Goal: Task Accomplishment & Management: Complete application form

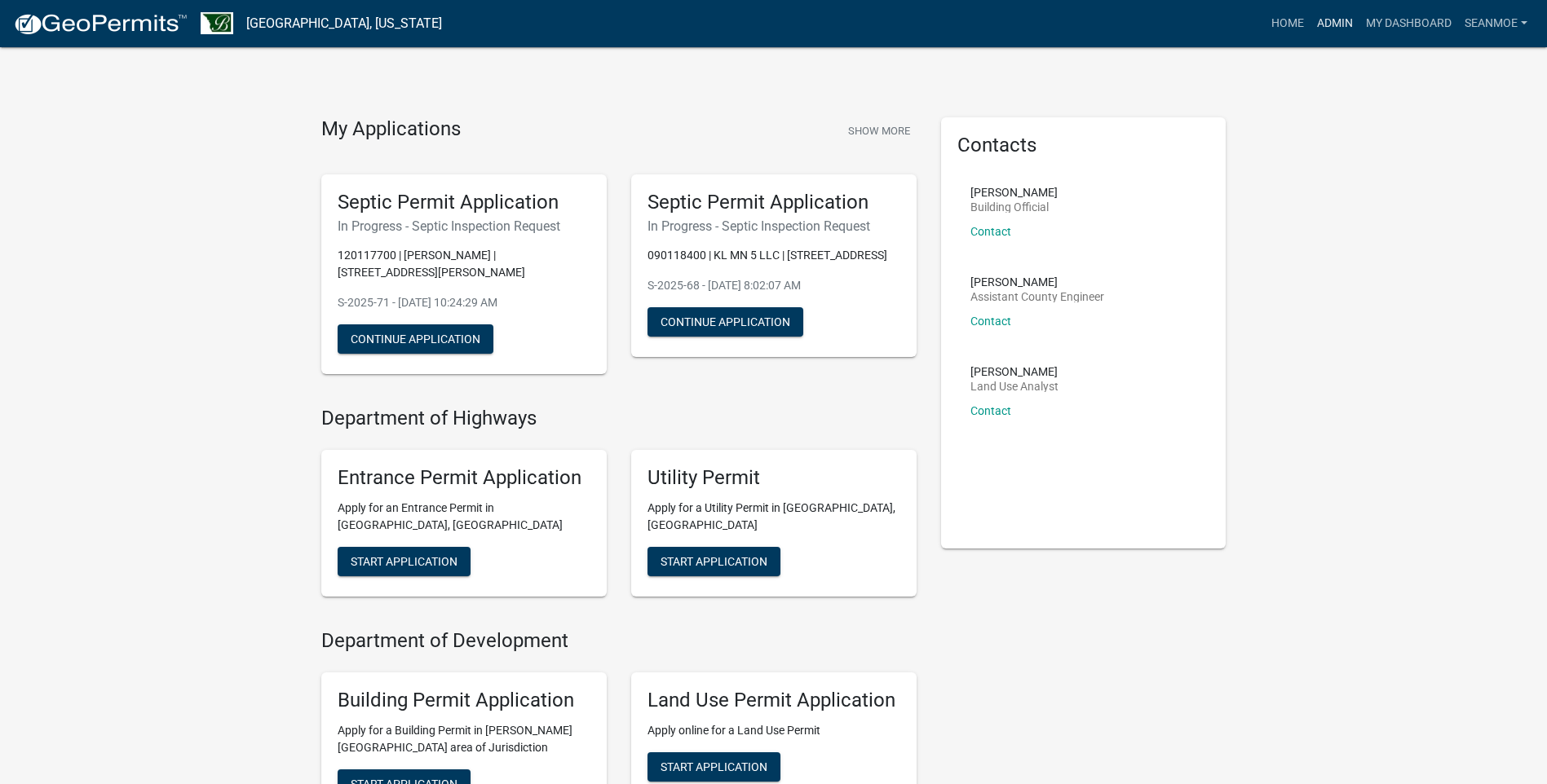
click at [1336, 25] on link "Admin" at bounding box center [1335, 23] width 49 height 31
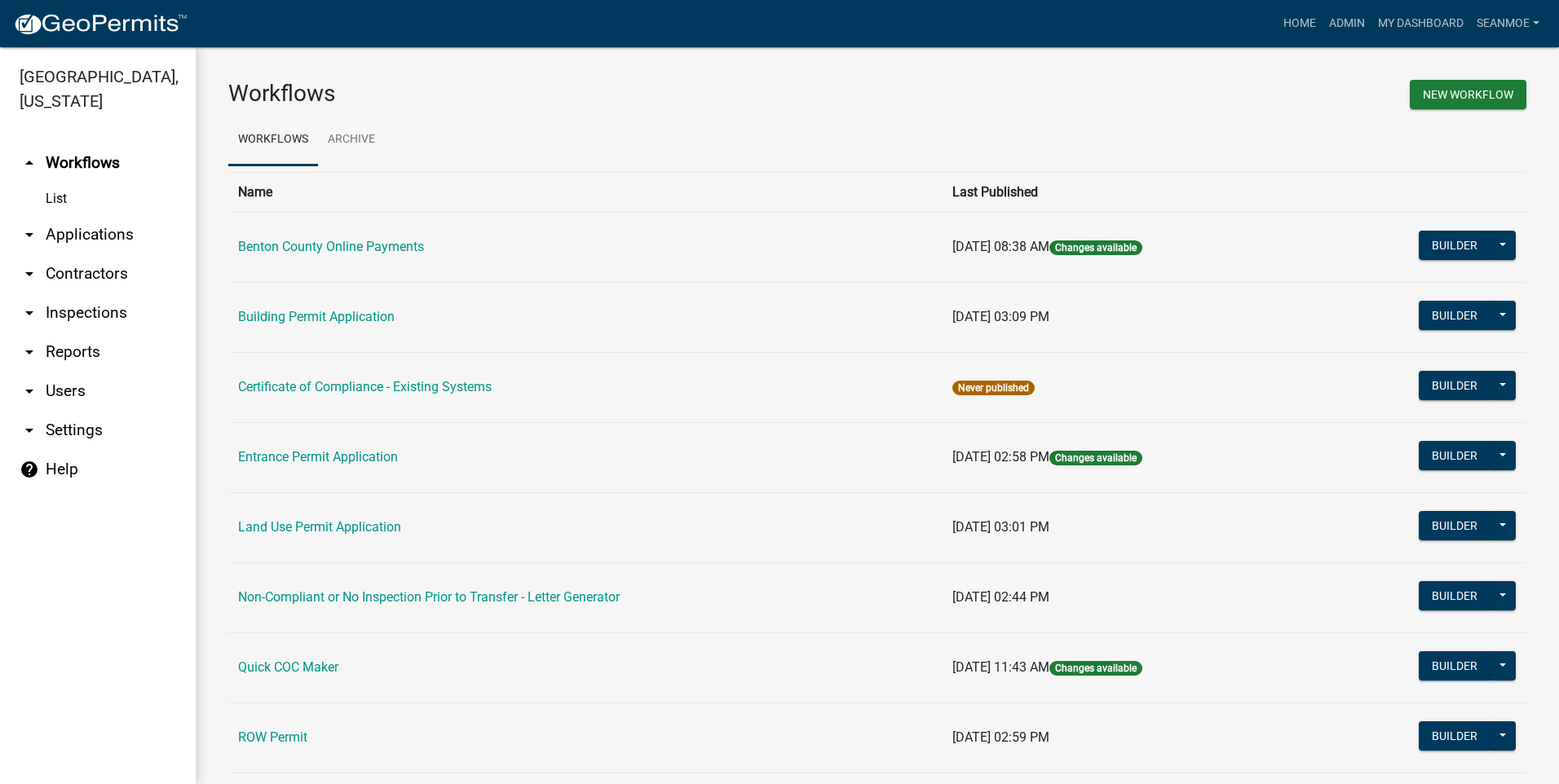
click at [116, 240] on link "arrow_drop_down Applications" at bounding box center [97, 234] width 195 height 39
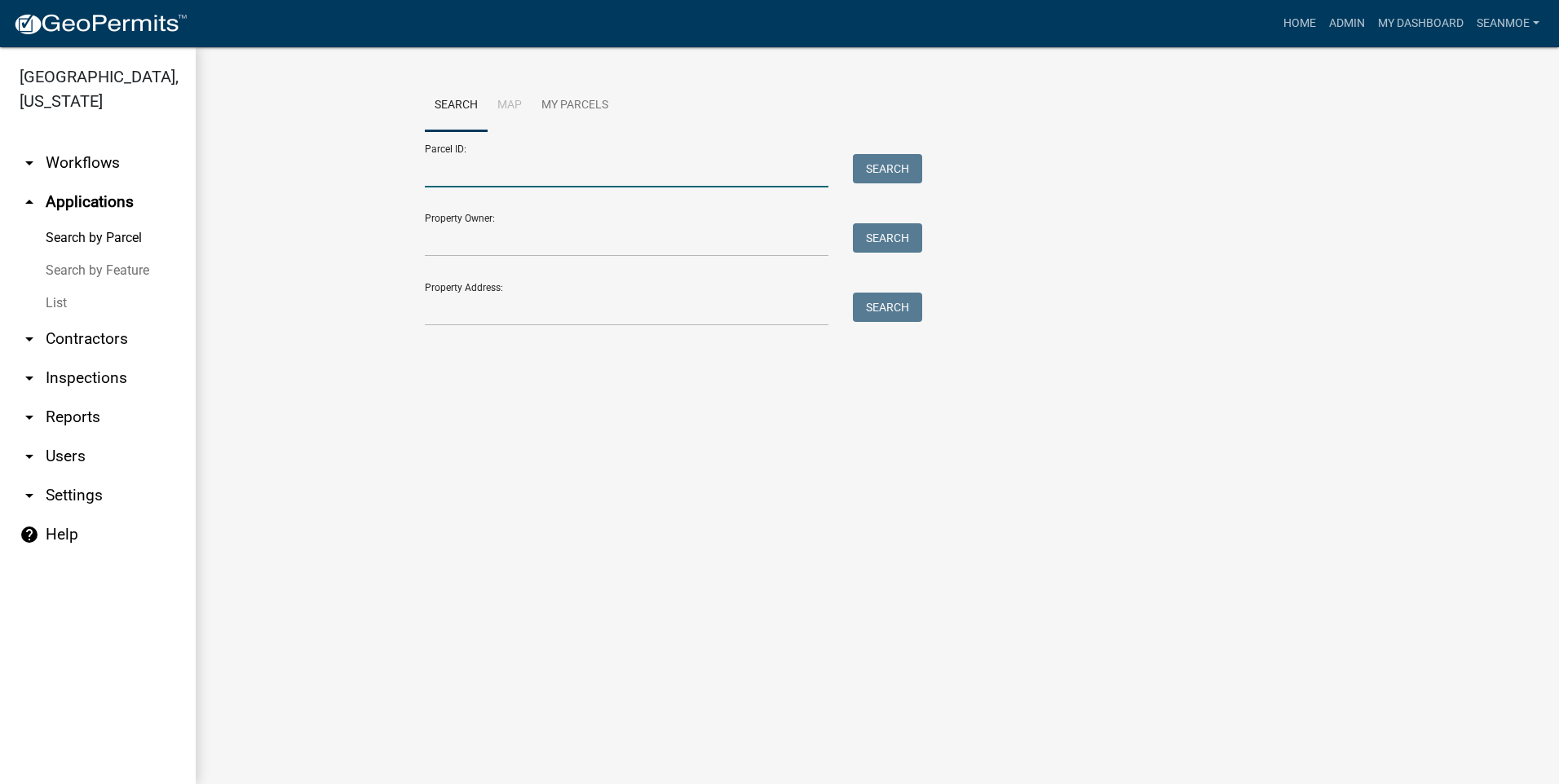
click at [522, 175] on input "Parcel ID:" at bounding box center [626, 170] width 404 height 34
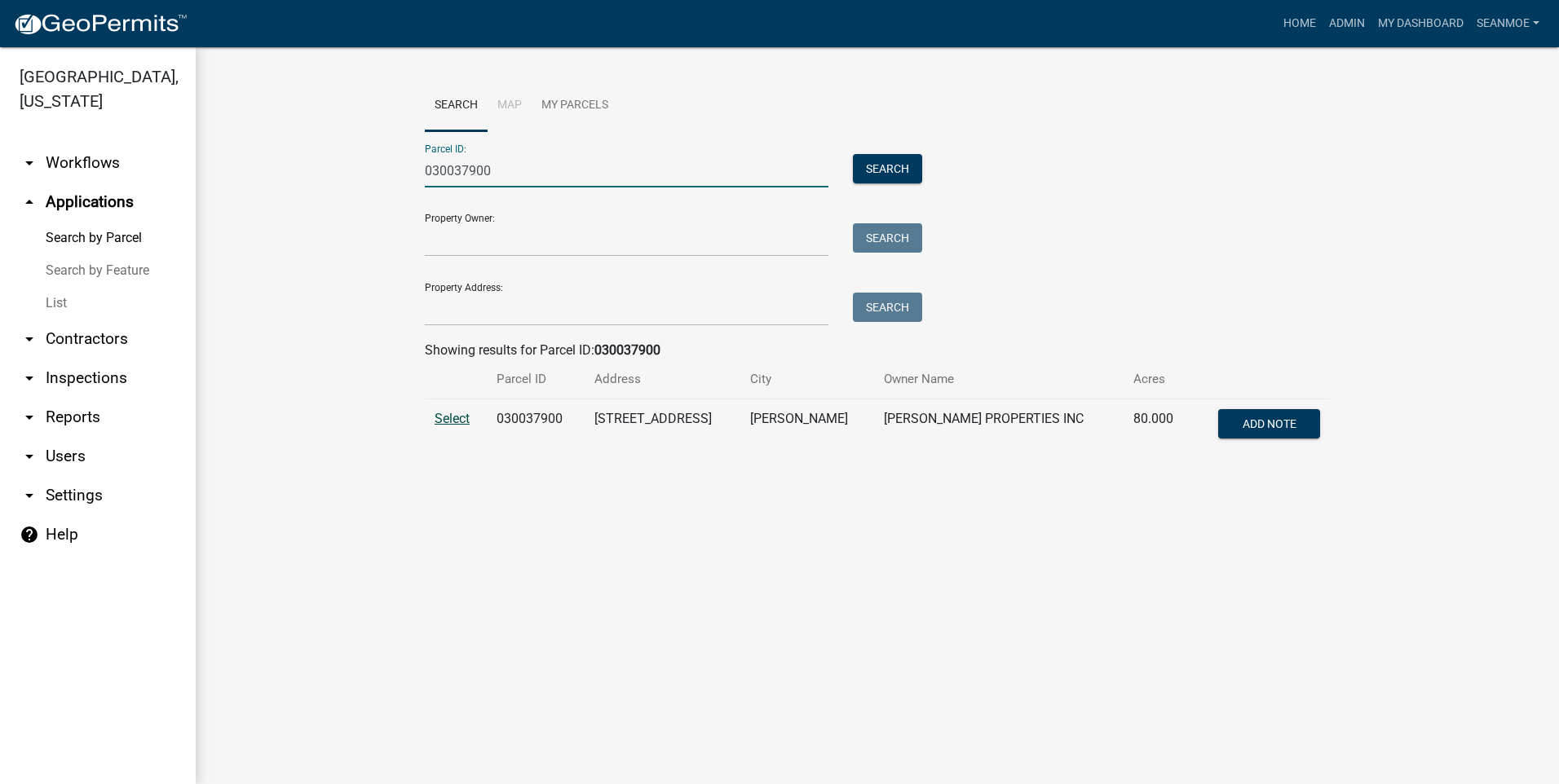
type input "030037900"
click at [460, 419] on span "Select" at bounding box center [453, 418] width 35 height 16
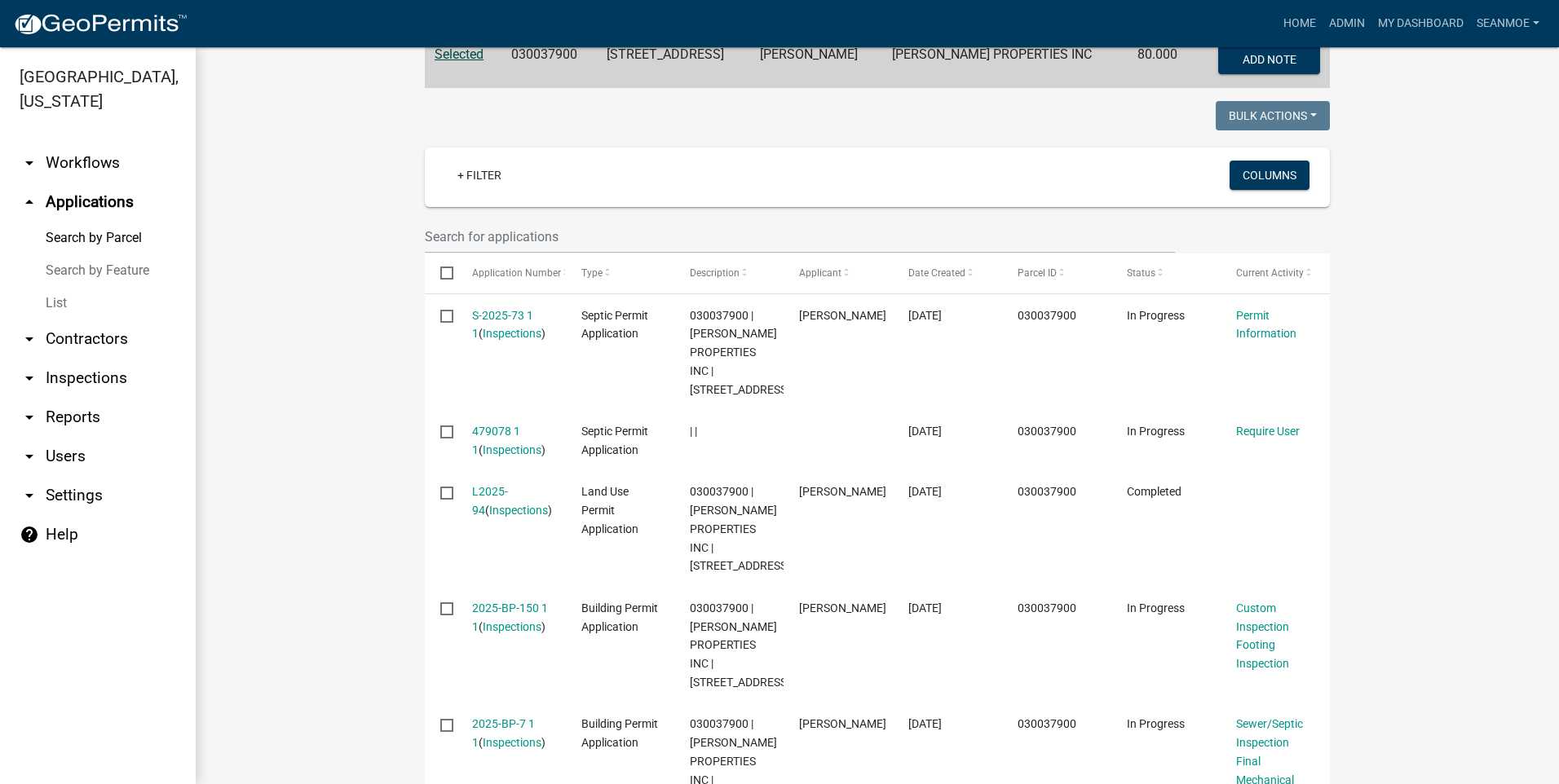
scroll to position [391, 0]
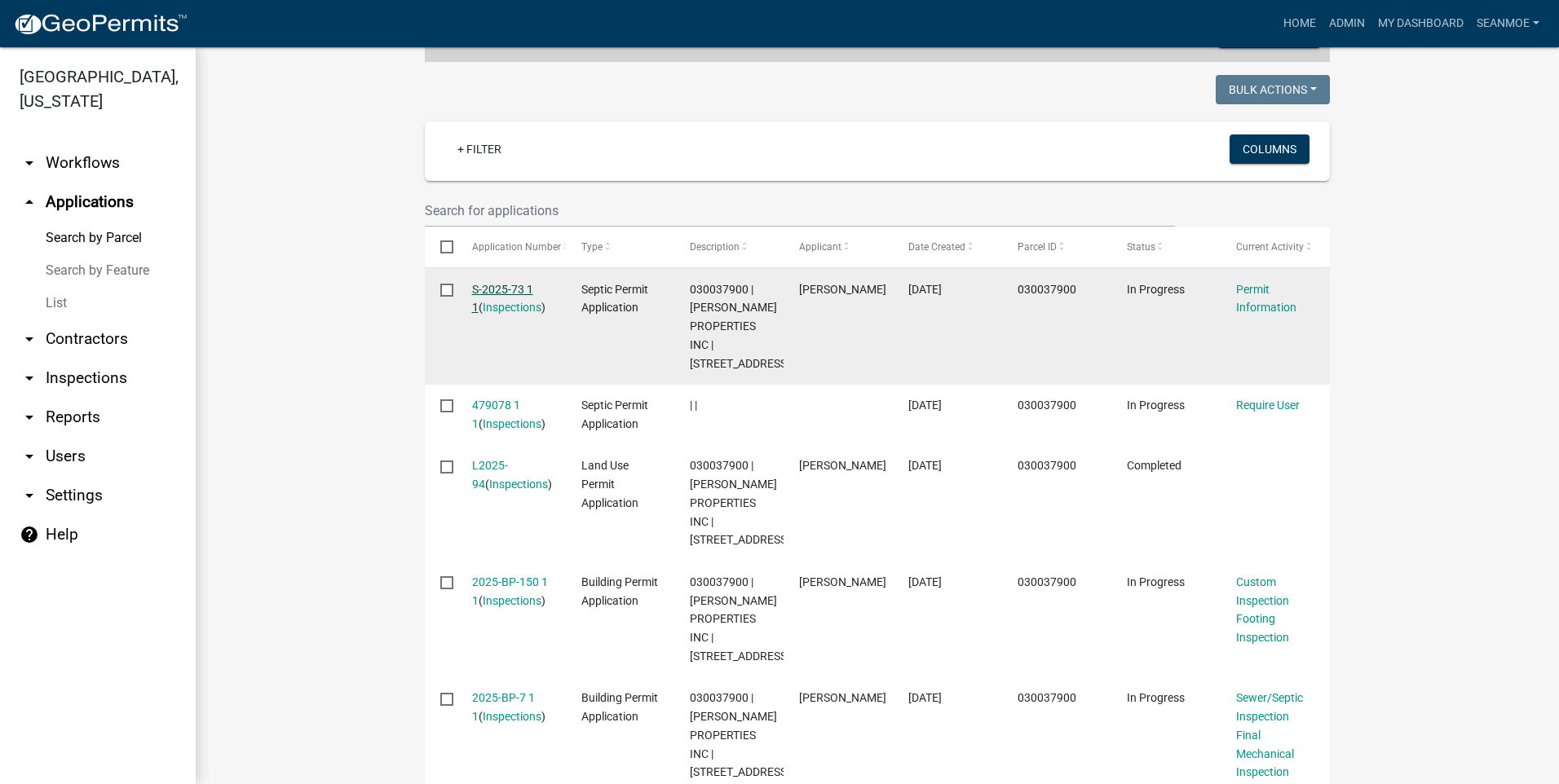
click at [499, 292] on link "S-2025-73 1 1" at bounding box center [503, 299] width 61 height 32
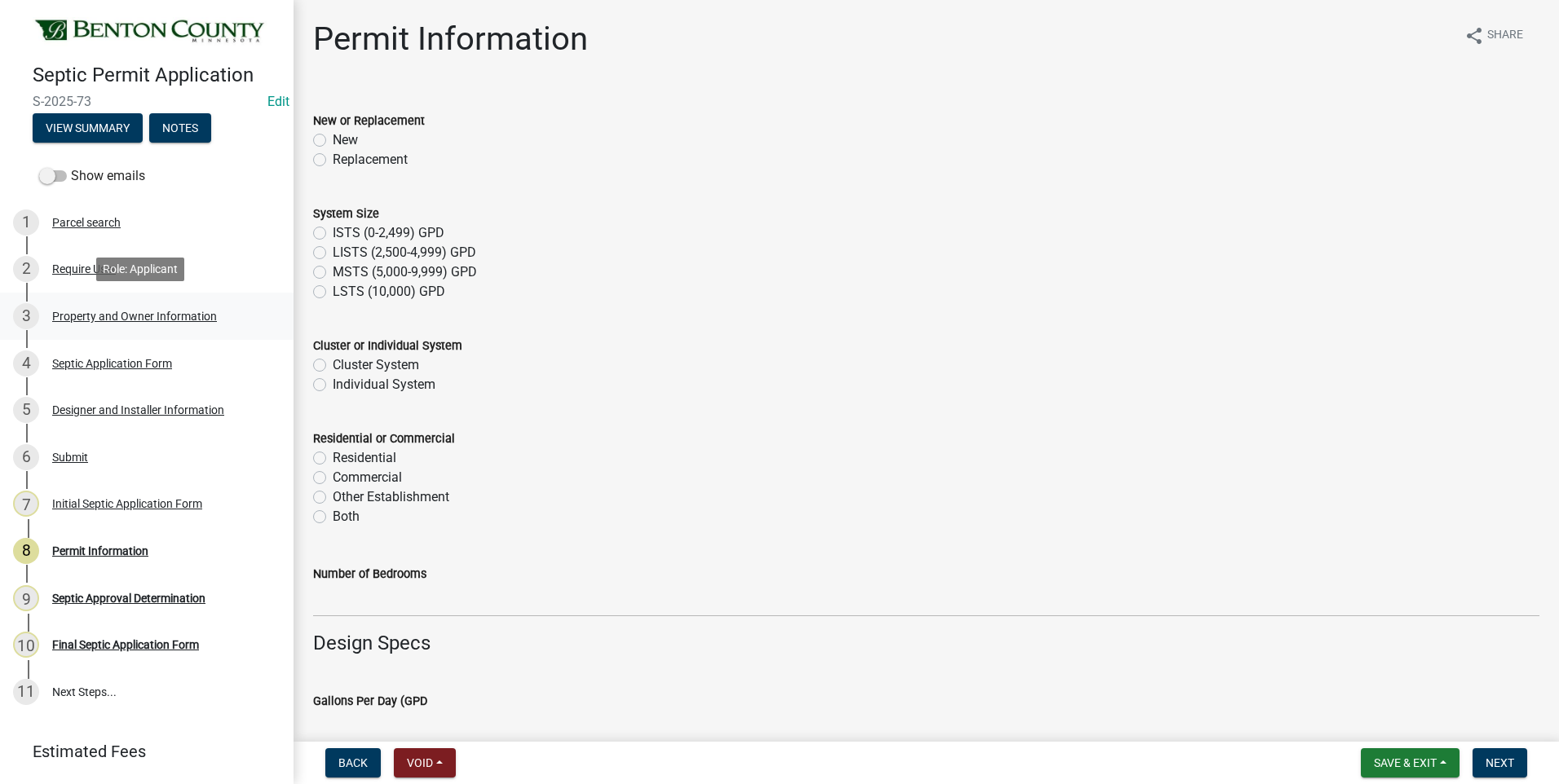
click at [125, 314] on div "Property and Owner Information" at bounding box center [135, 316] width 165 height 11
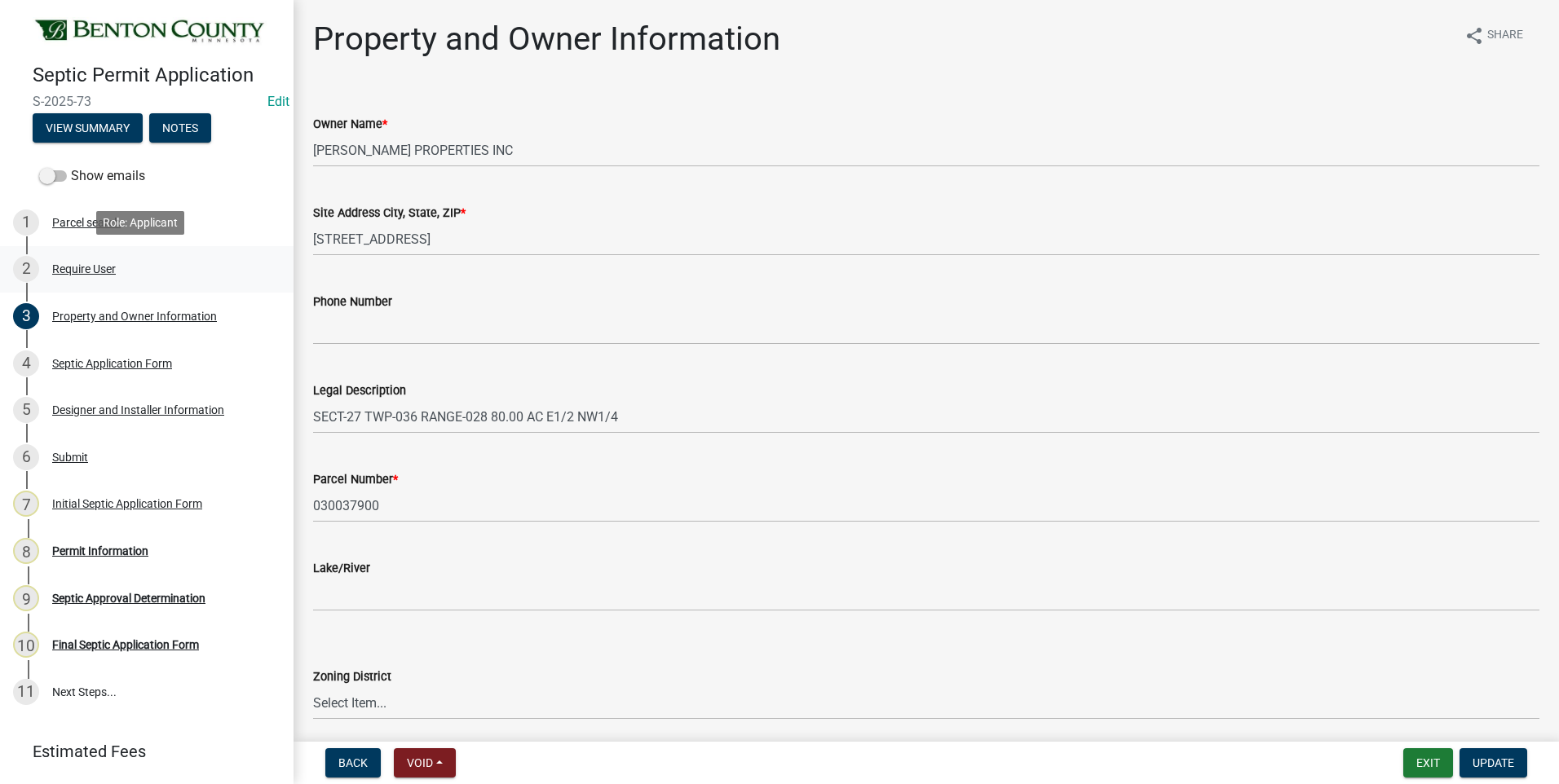
click at [75, 269] on div "Require User" at bounding box center [83, 268] width 63 height 11
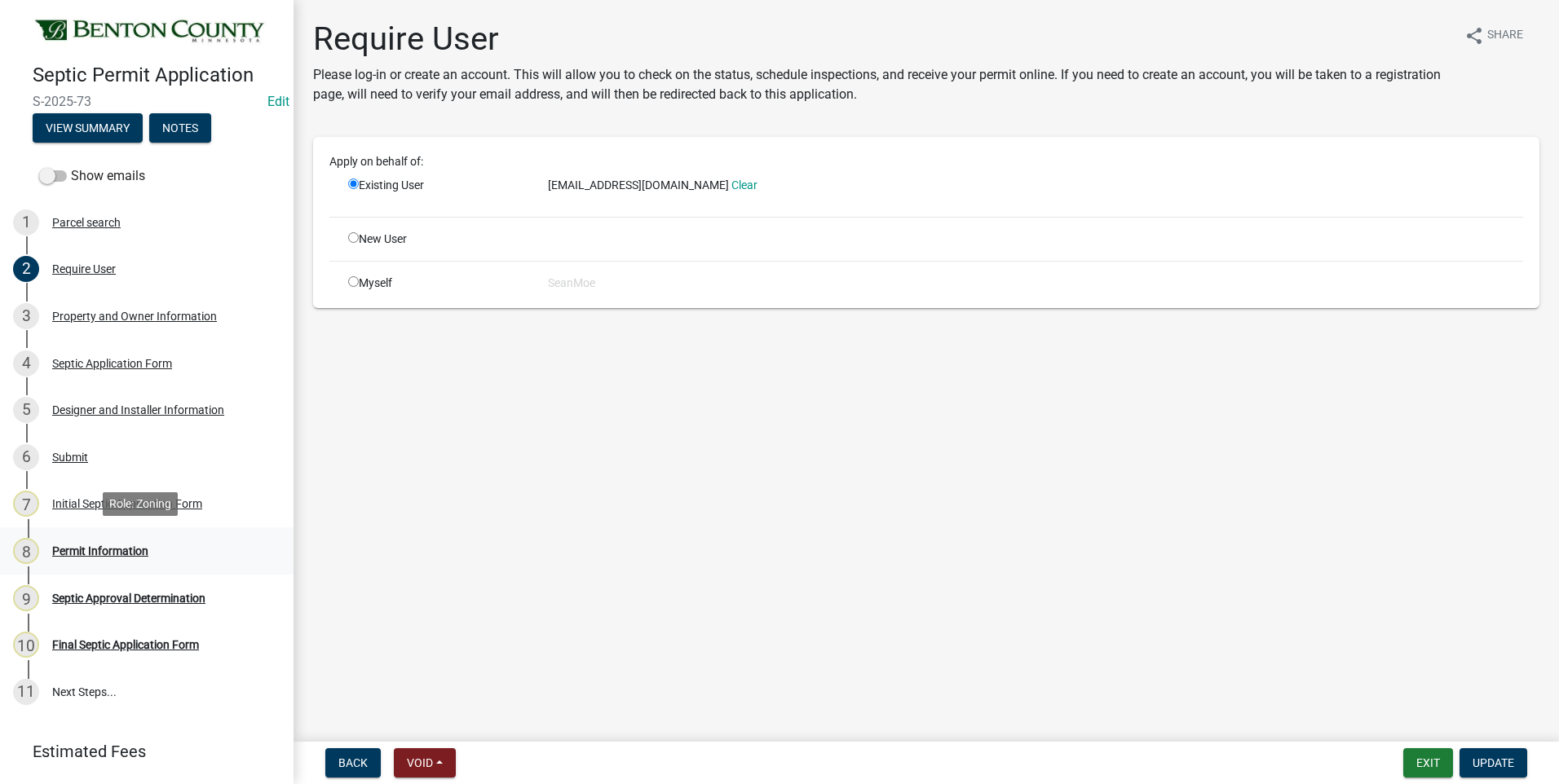
click at [107, 551] on div "Permit Information" at bounding box center [100, 550] width 96 height 11
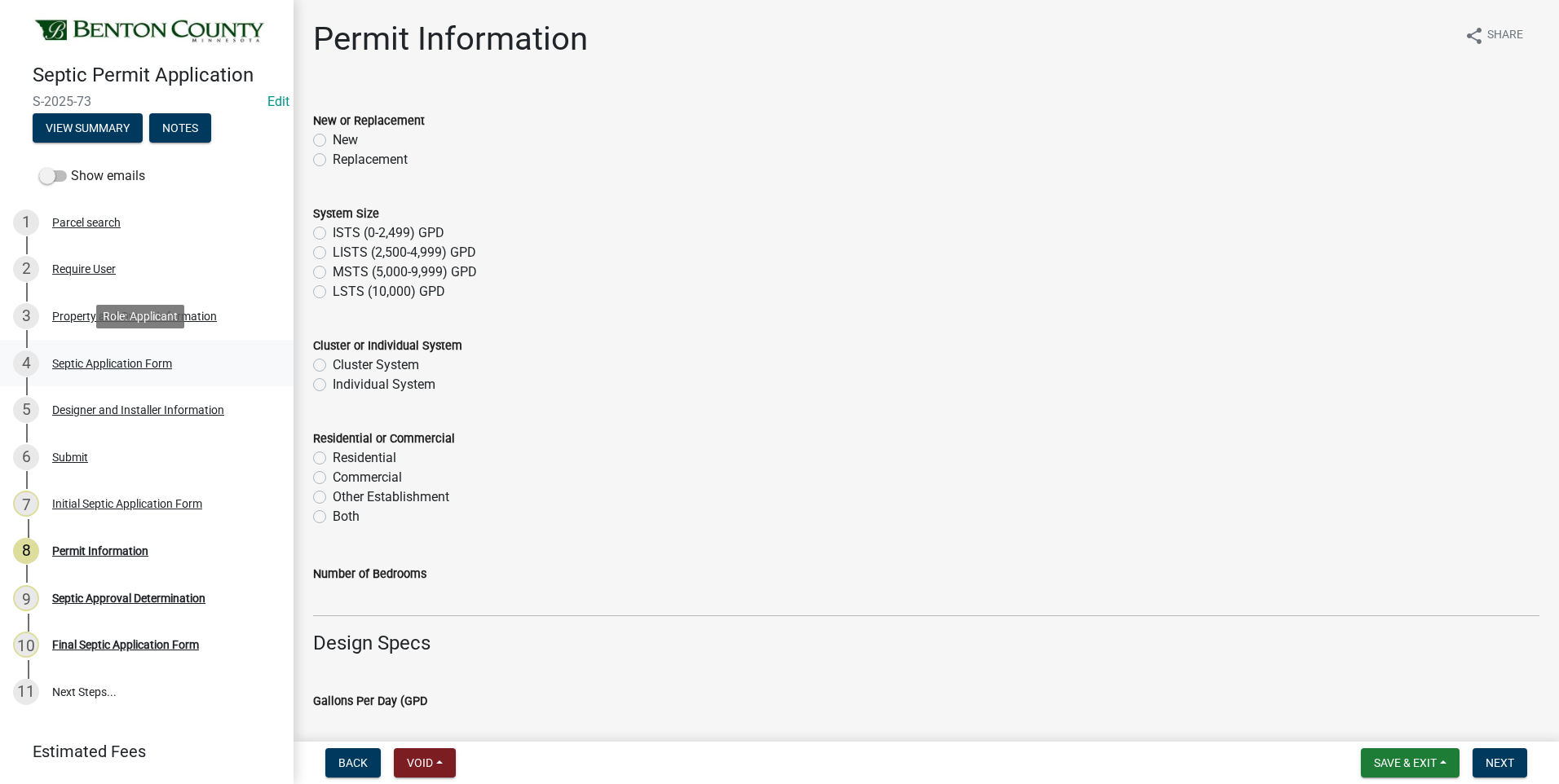
click at [127, 363] on div "Septic Application Form" at bounding box center [112, 363] width 120 height 11
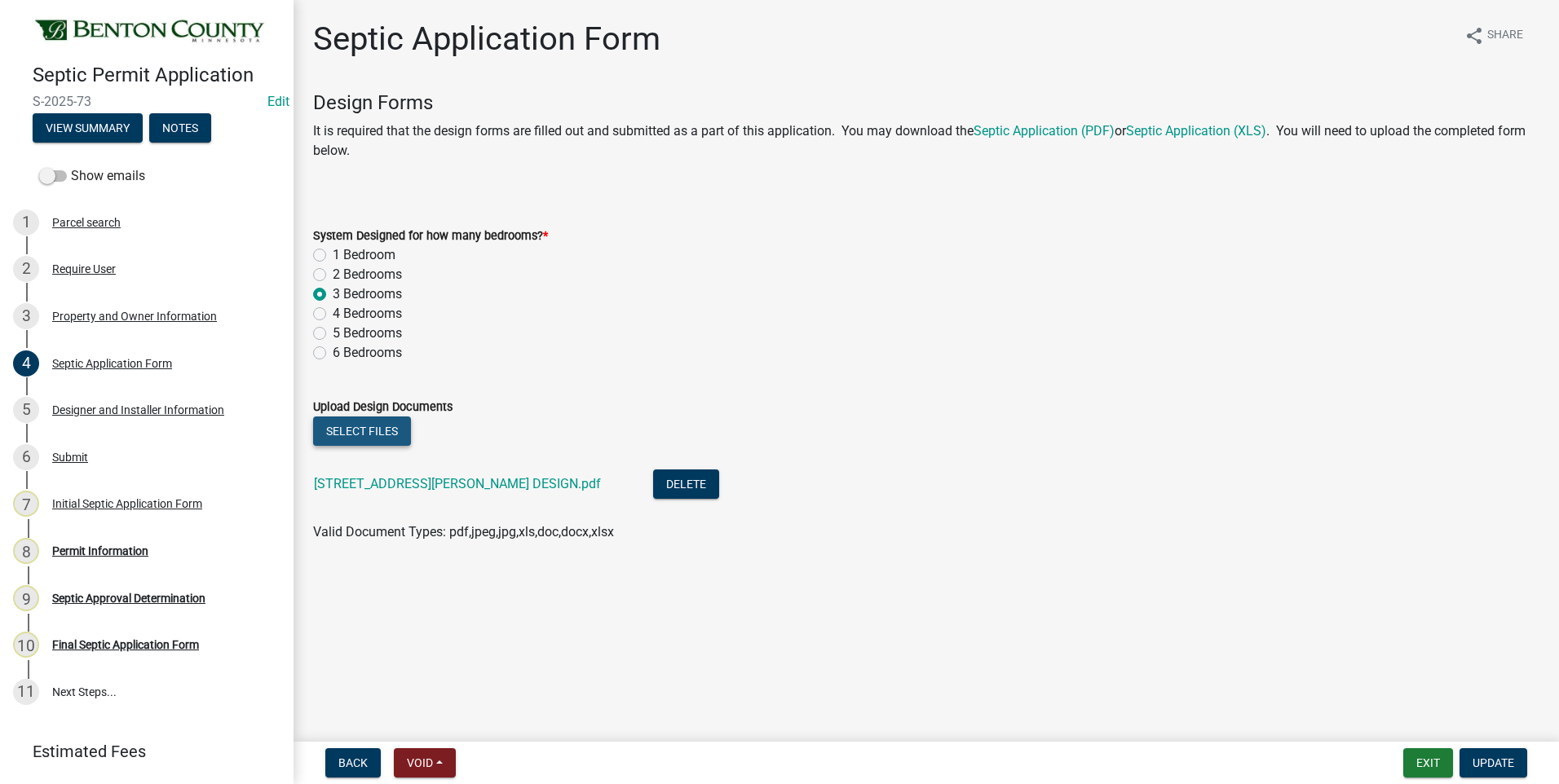
click at [353, 430] on button "Select files" at bounding box center [362, 432] width 98 height 30
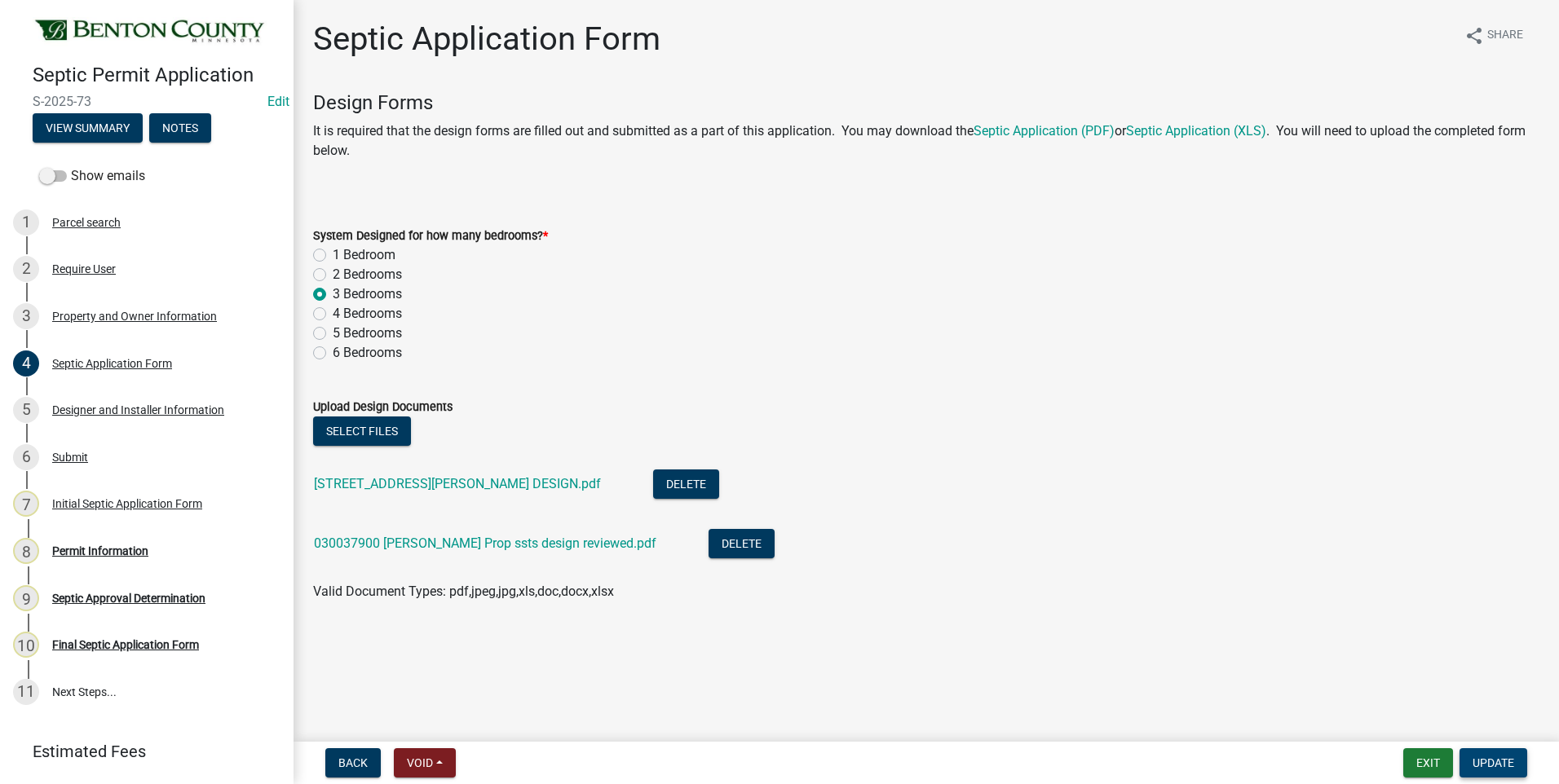
click at [1492, 762] on span "Update" at bounding box center [1494, 762] width 42 height 13
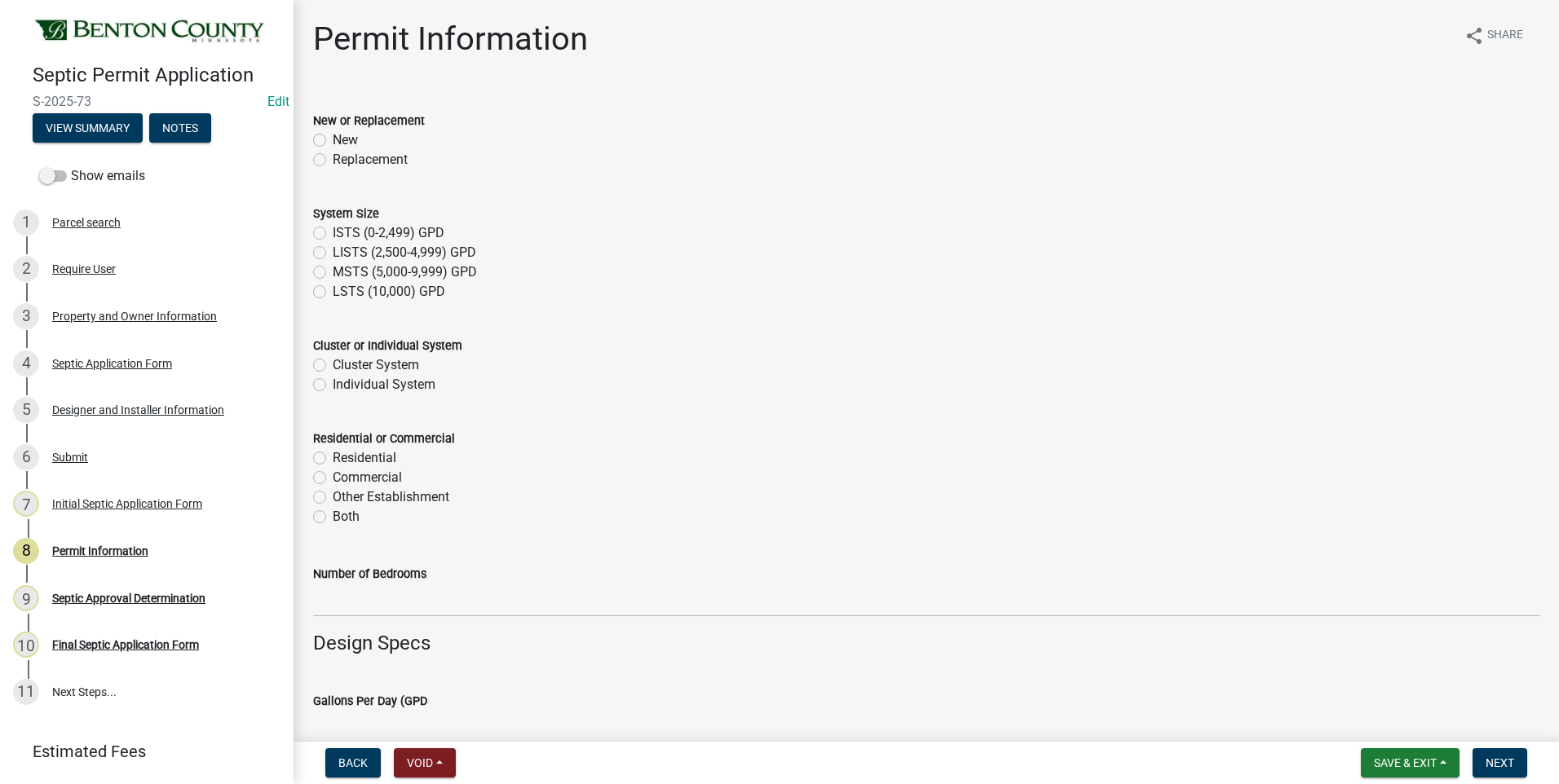
click at [333, 160] on label "Replacement" at bounding box center [370, 160] width 75 height 20
click at [333, 160] on input "Replacement" at bounding box center [338, 155] width 10 height 10
radio input "true"
click at [333, 231] on label "ISTS (0-2,499) GPD" at bounding box center [388, 233] width 112 height 20
click at [333, 231] on input "ISTS (0-2,499) GPD" at bounding box center [338, 228] width 10 height 10
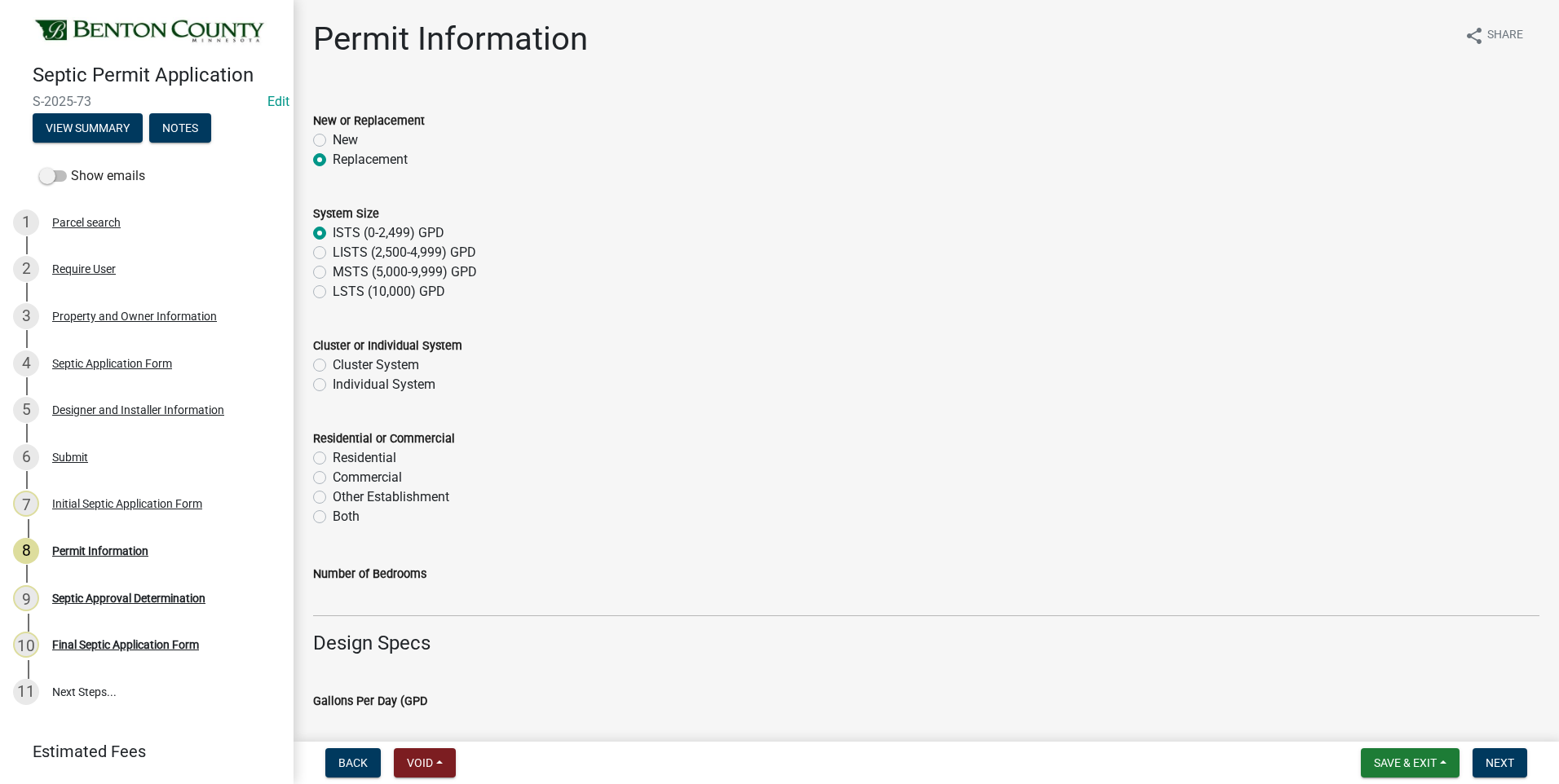
radio input "true"
click at [333, 385] on label "Individual System" at bounding box center [384, 385] width 102 height 20
click at [333, 385] on input "Individual System" at bounding box center [338, 380] width 10 height 10
radio input "true"
click at [333, 459] on label "Residential" at bounding box center [364, 458] width 63 height 20
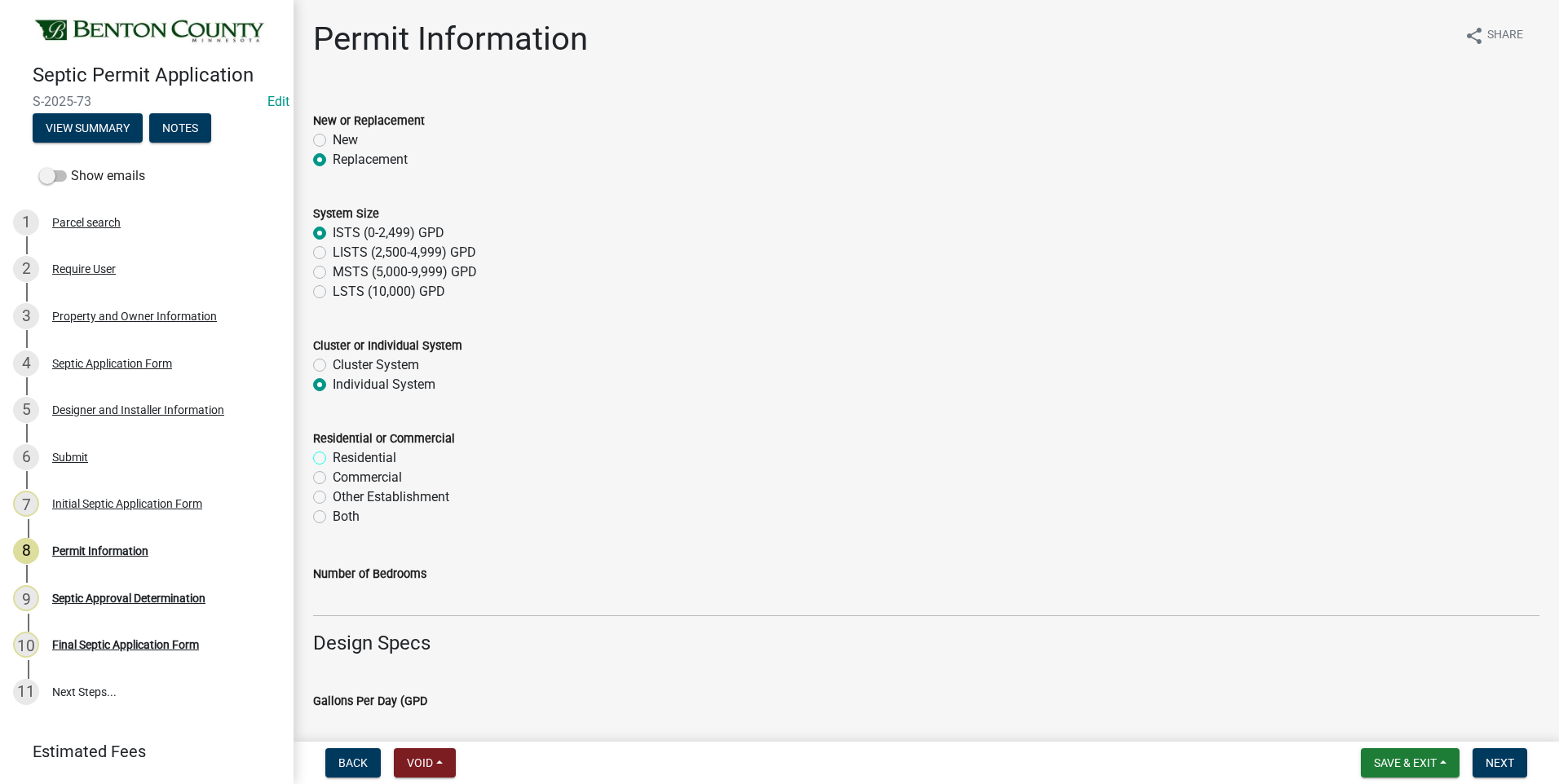
click at [333, 459] on input "Residential" at bounding box center [338, 453] width 10 height 10
radio input "true"
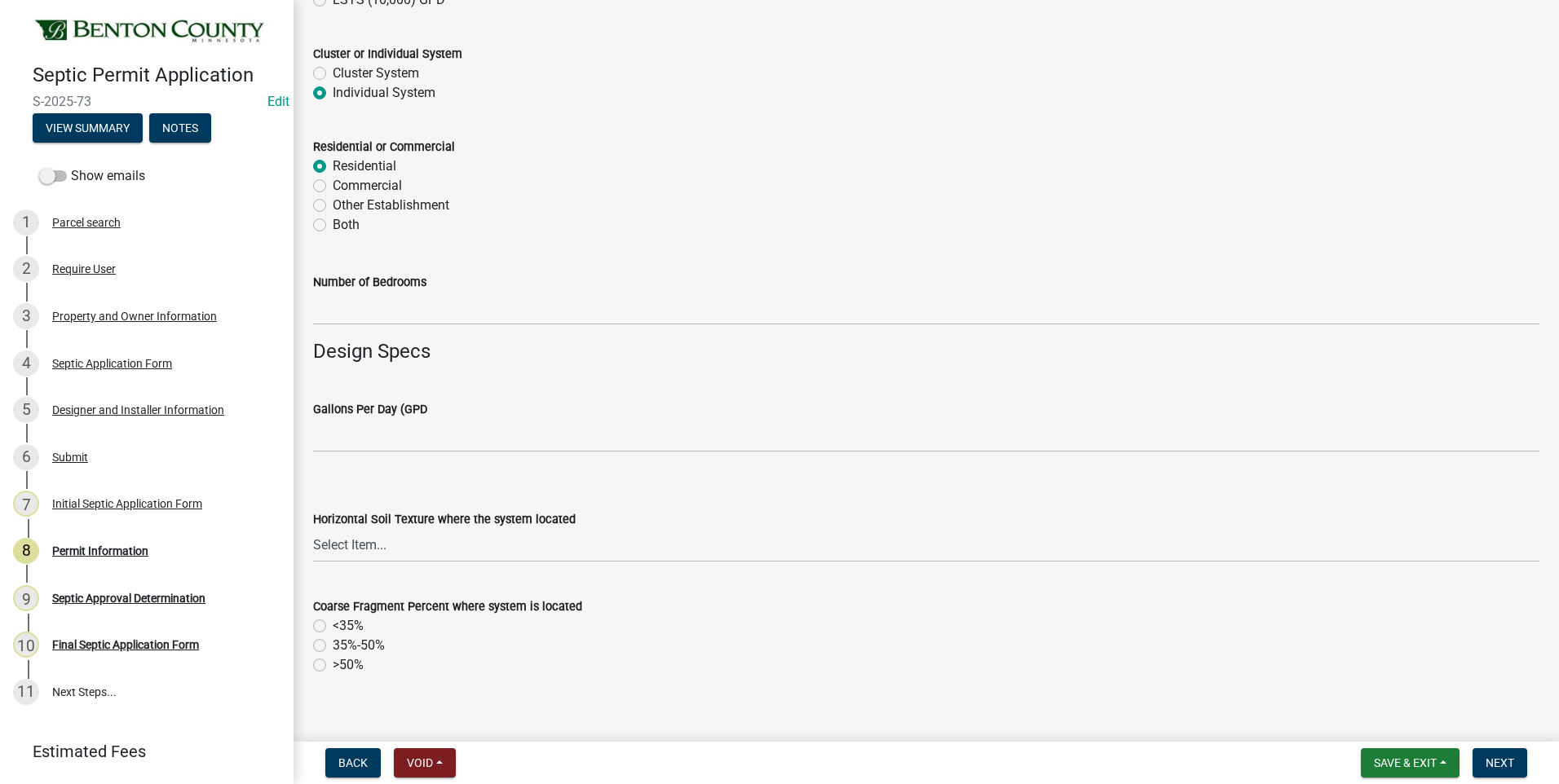
scroll to position [326, 0]
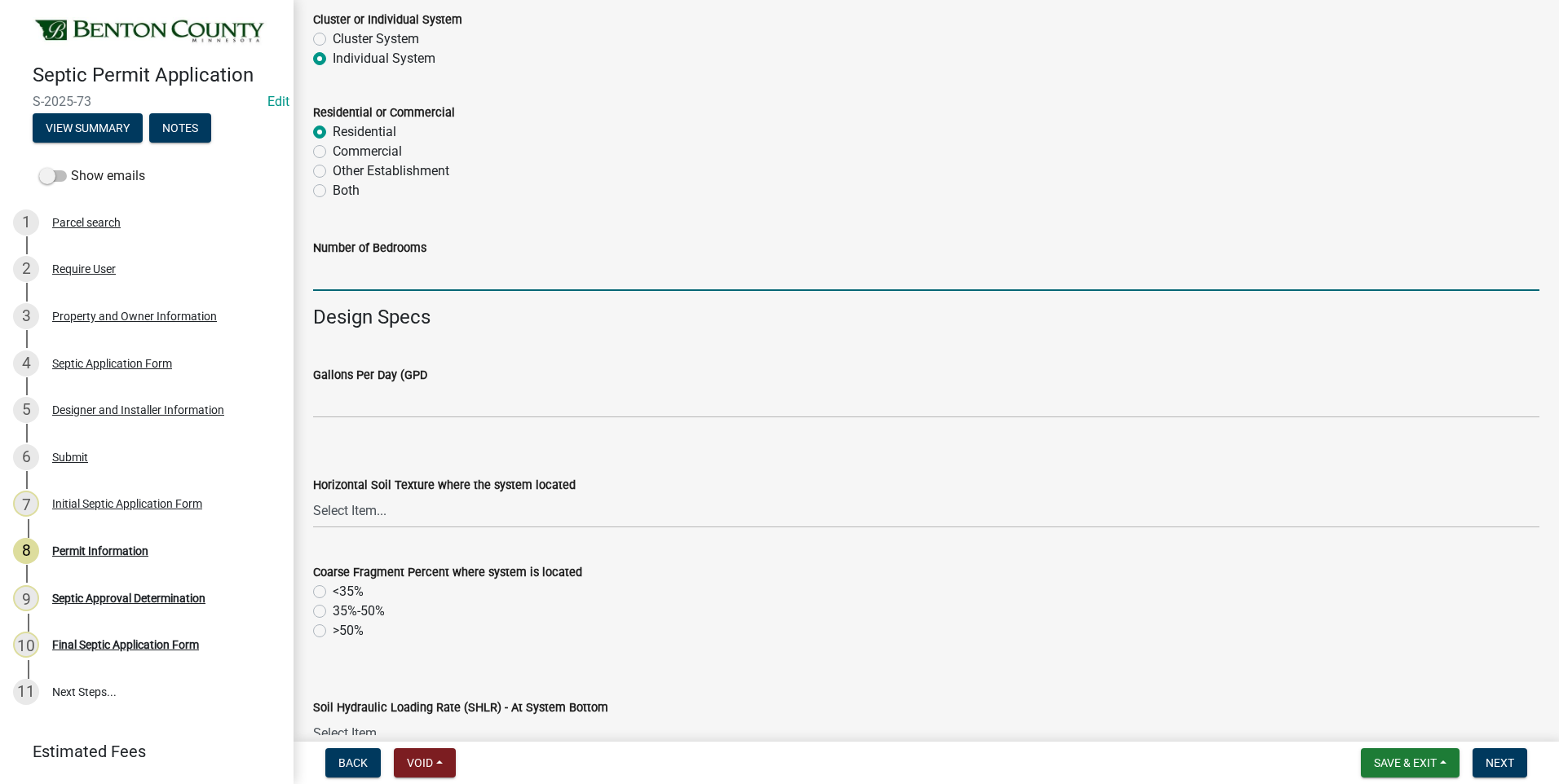
click at [401, 281] on input "text" at bounding box center [927, 274] width 1226 height 34
type input "3"
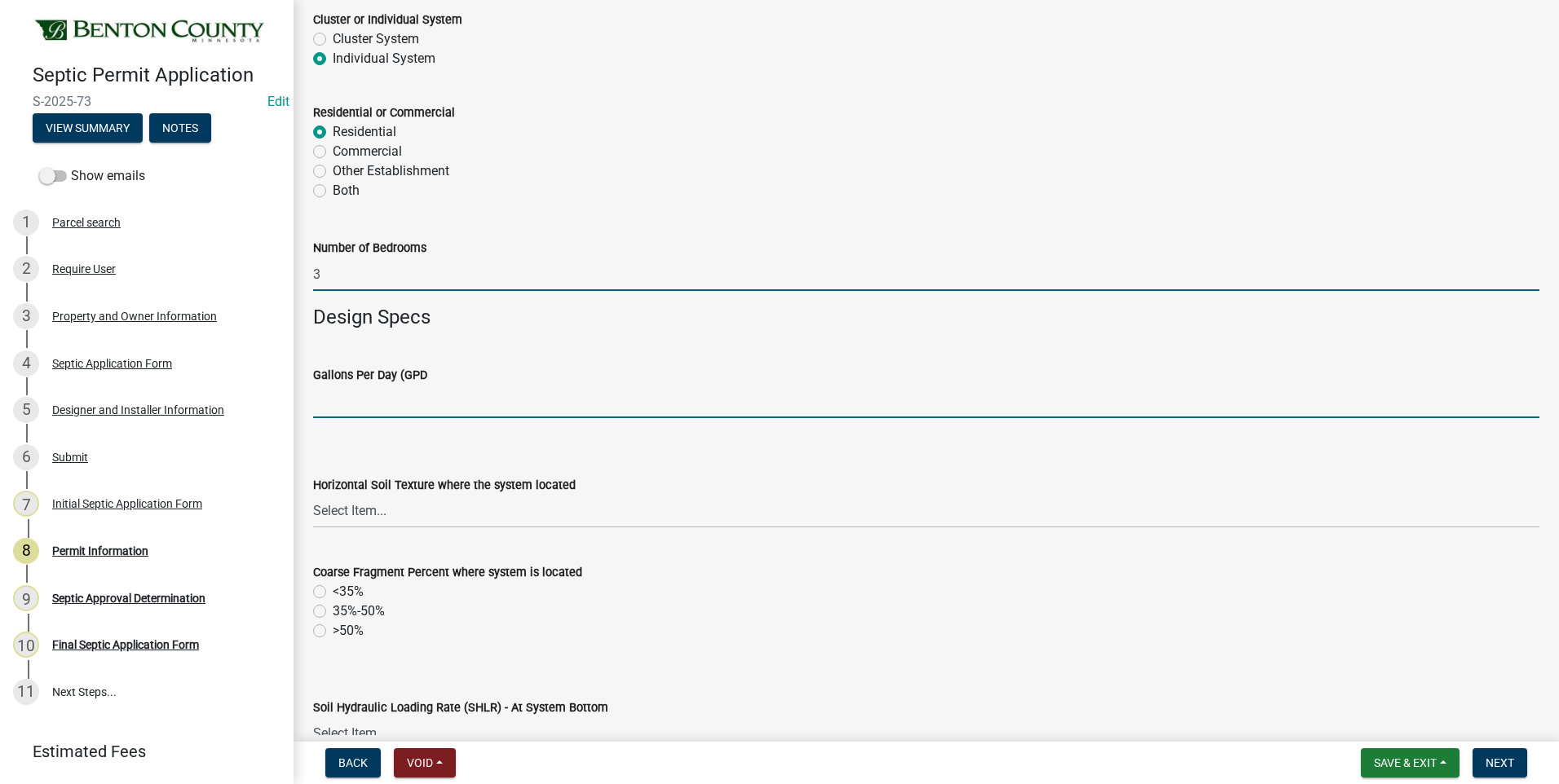
click at [321, 396] on input "text" at bounding box center [927, 401] width 1226 height 34
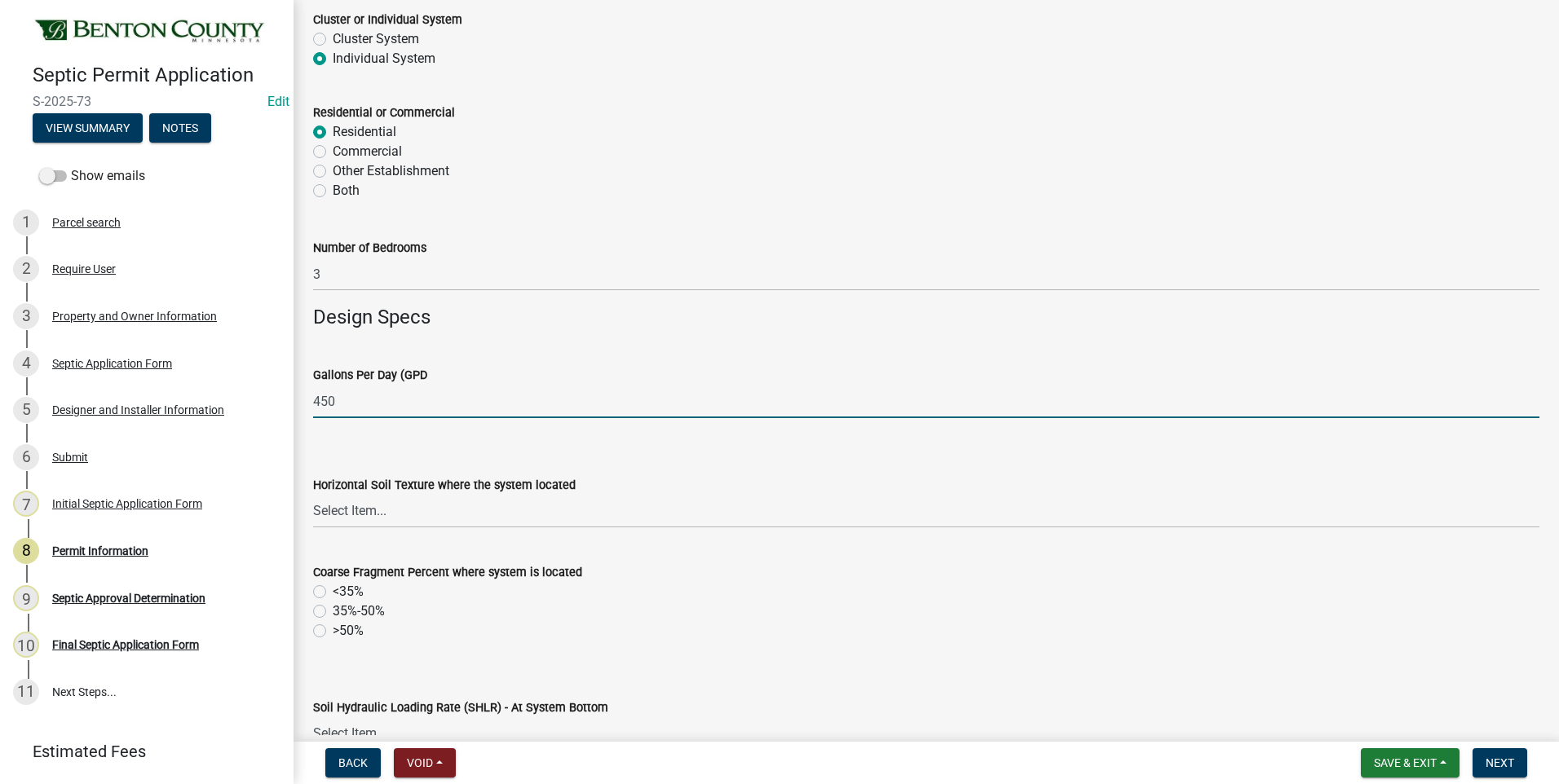
type input "450"
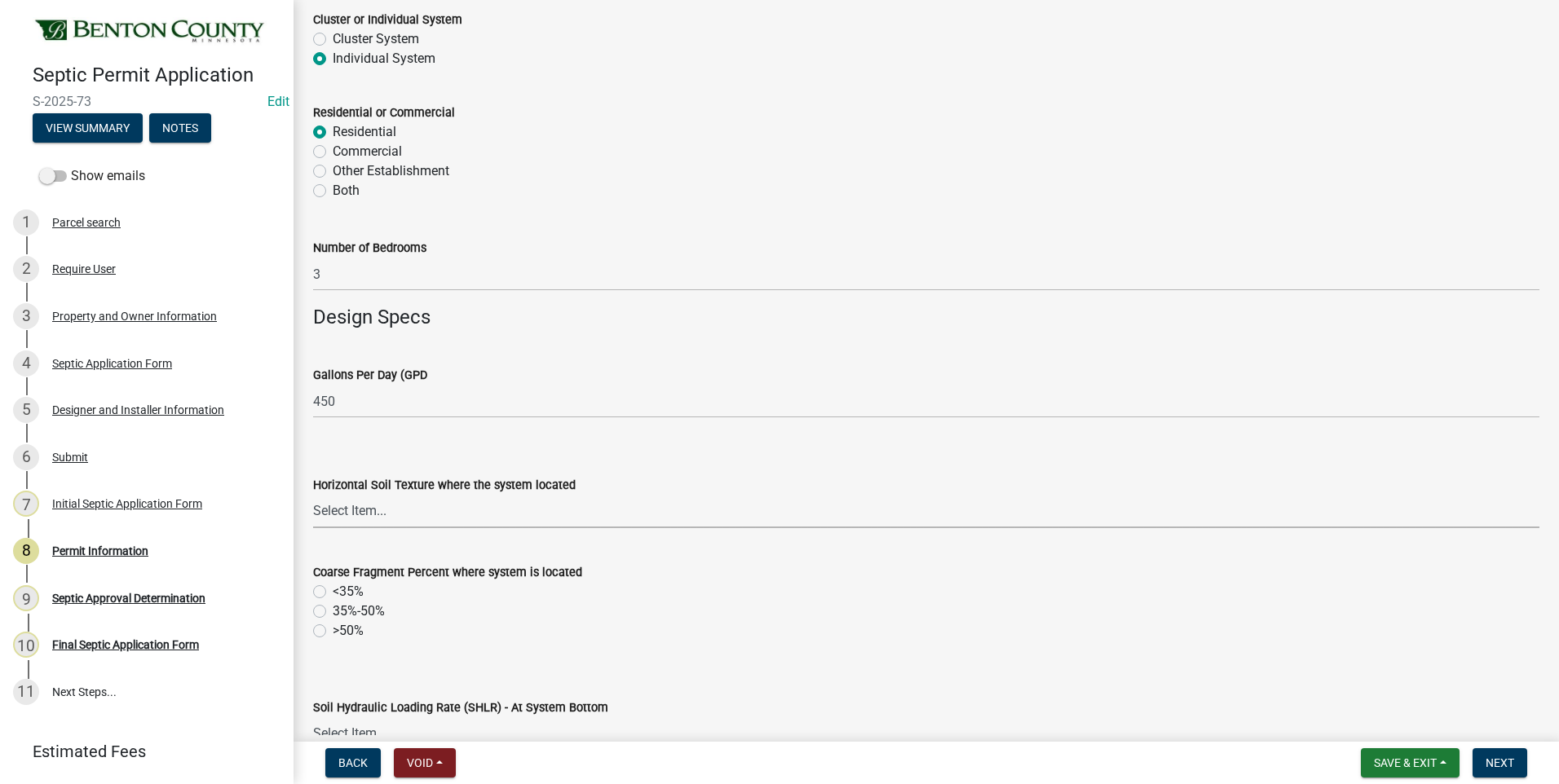
click at [329, 513] on select "Select Item... Sand Coarse Sand Loamy Sand Loamy Coarse Sand Loamy Fine Sand Lo…" at bounding box center [927, 511] width 1226 height 34
click at [314, 495] on select "Select Item... Sand Coarse Sand Loamy Sand Loamy Coarse Sand Loamy Fine Sand Lo…" at bounding box center [927, 511] width 1226 height 34
select select "0a4500bb-4fd9-4ccf-b4ac-1fe64115ddd4"
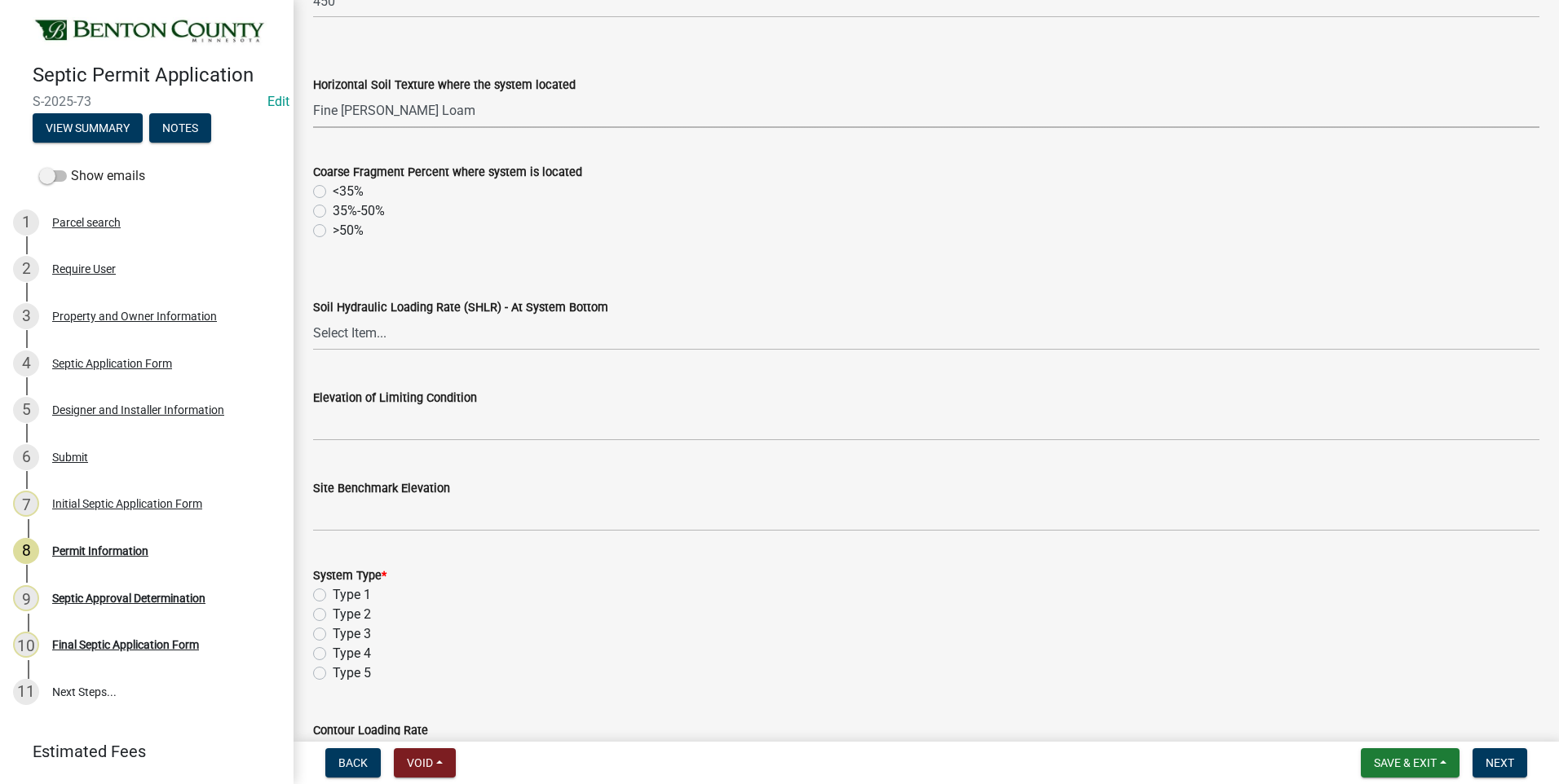
scroll to position [734, 0]
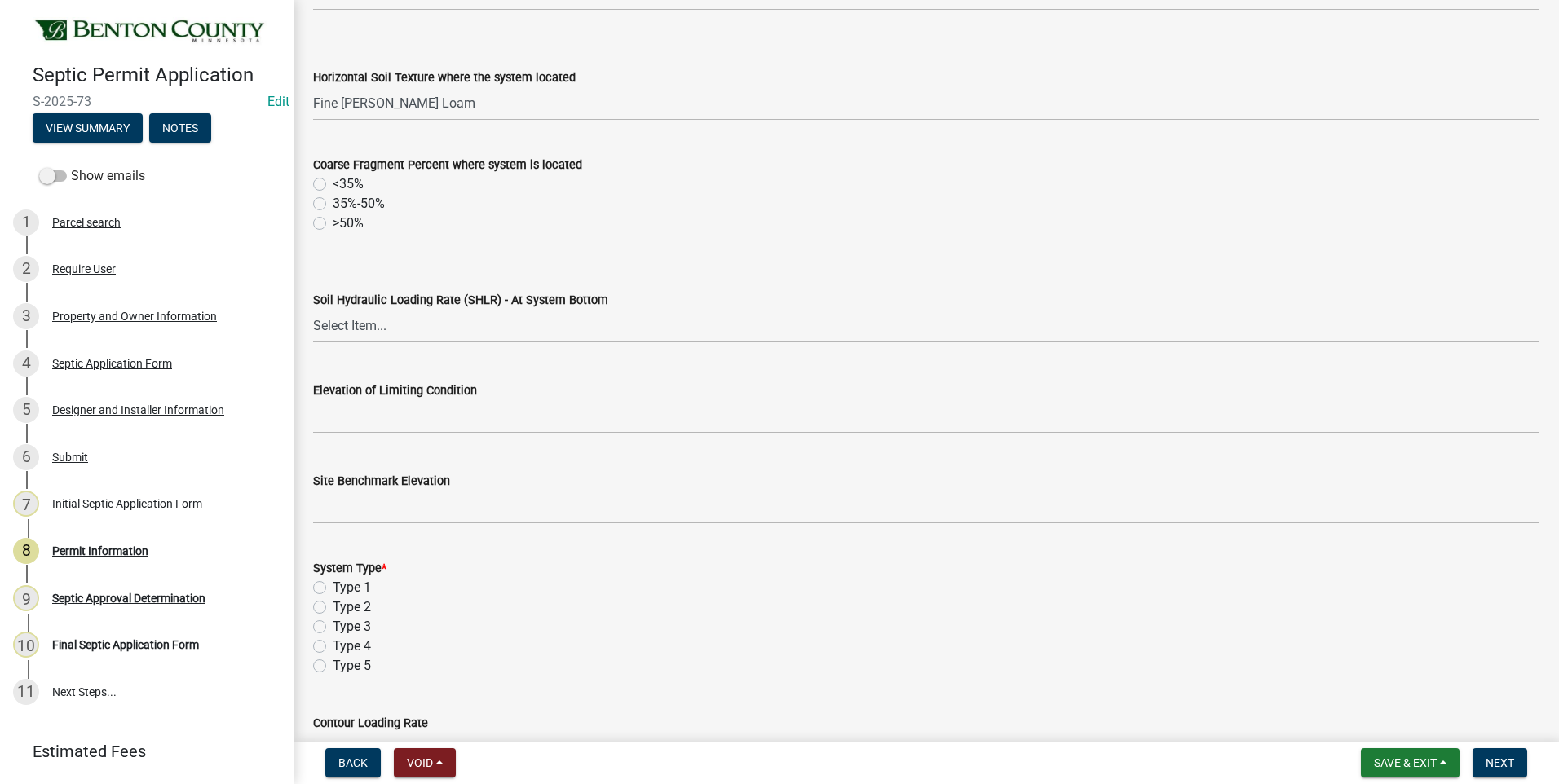
click at [333, 182] on label "<35%" at bounding box center [348, 184] width 31 height 20
click at [333, 182] on input "<35%" at bounding box center [338, 180] width 10 height 10
radio input "true"
click at [356, 326] on select "Select Item... 1.2 0.78 0.68 0.6 0.52 0.5 0.45 0.42 0.24 0 Other" at bounding box center [927, 326] width 1226 height 34
click at [314, 310] on select "Select Item... 1.2 0.78 0.68 0.6 0.52 0.5 0.45 0.42 0.24 0 Other" at bounding box center [927, 326] width 1226 height 34
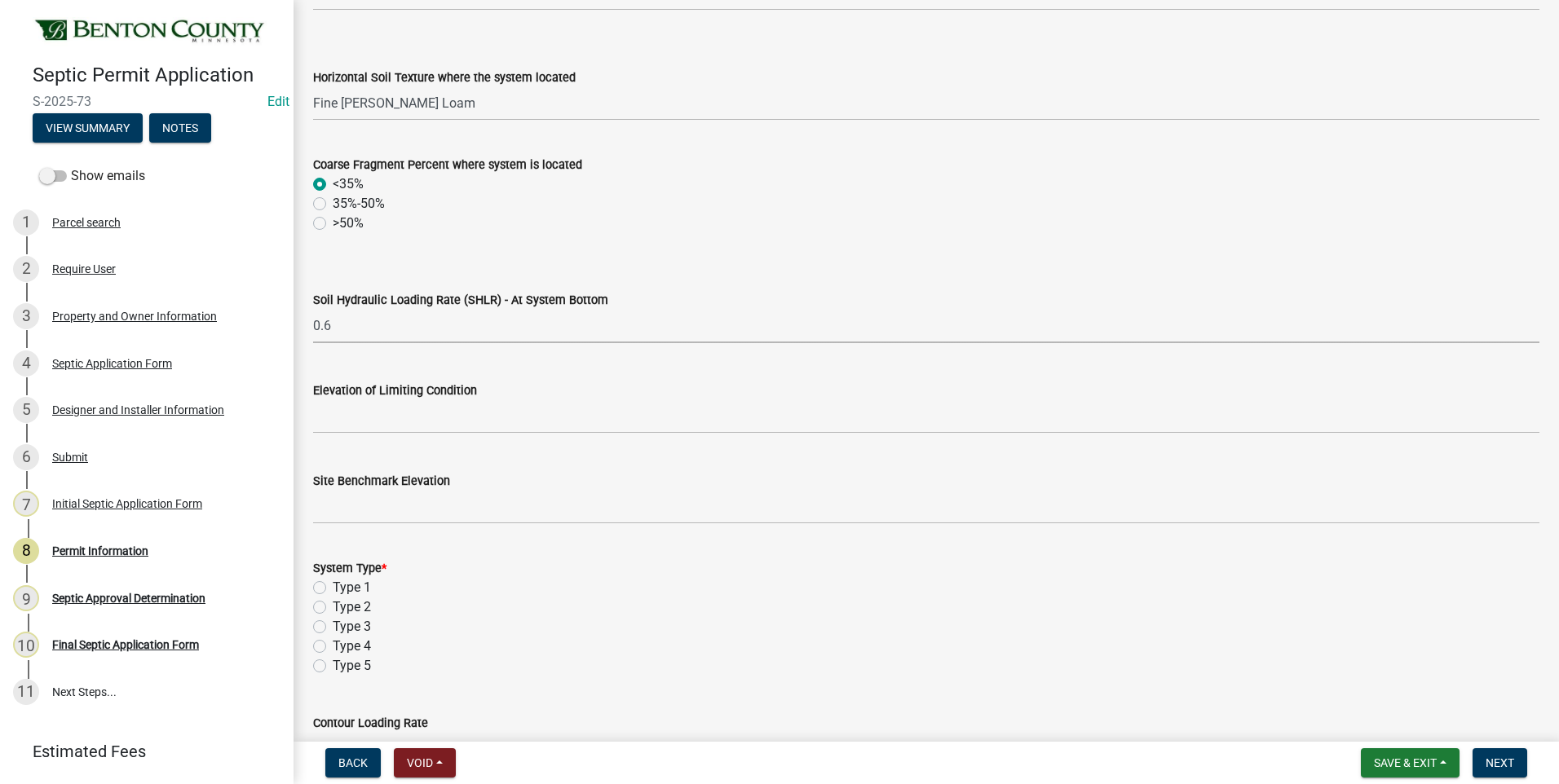
select select "deebcc19-7624-4d15-b207-414ef01bfd49"
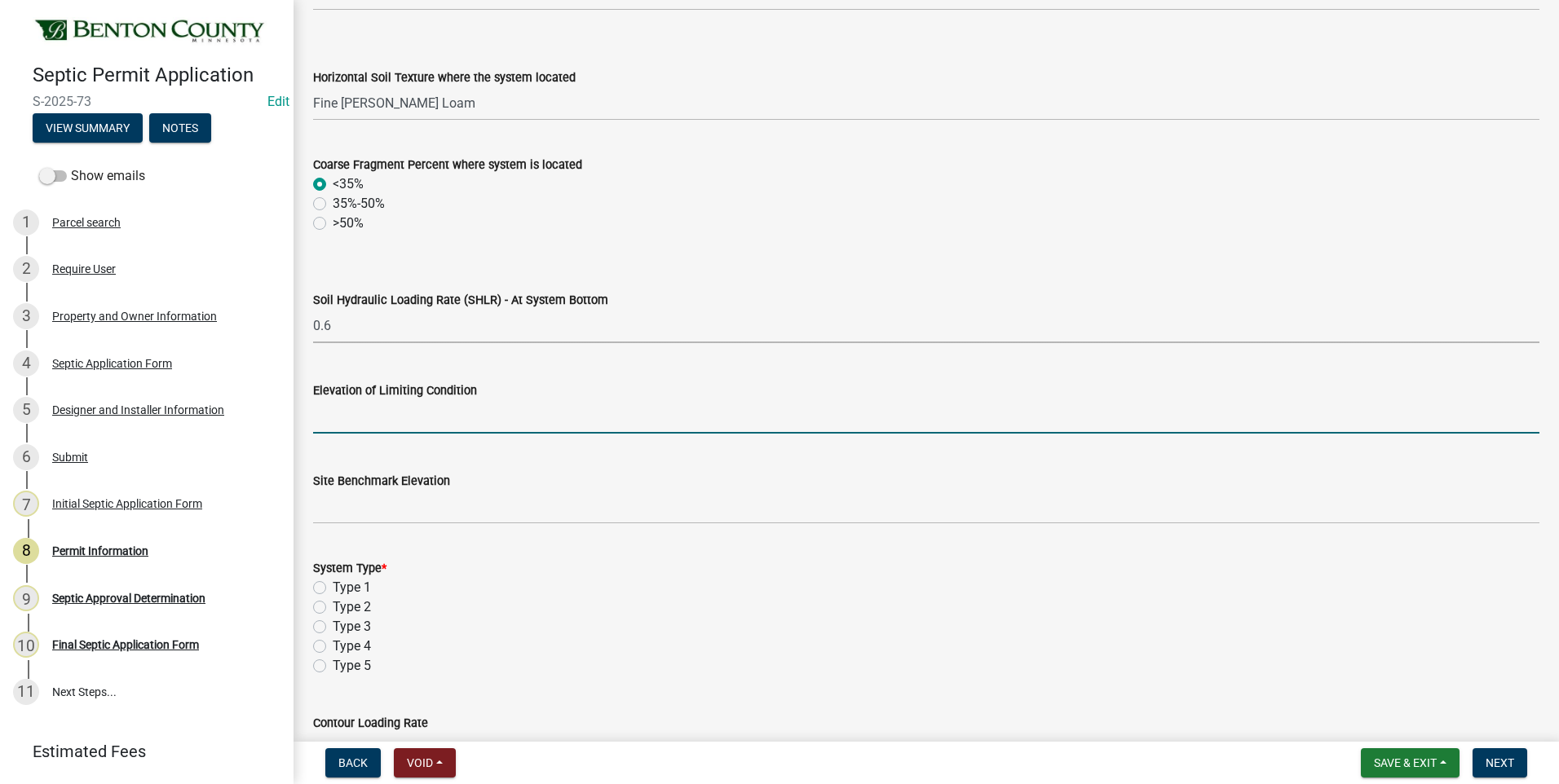
click at [530, 425] on input "text" at bounding box center [927, 417] width 1226 height 34
type input "100"
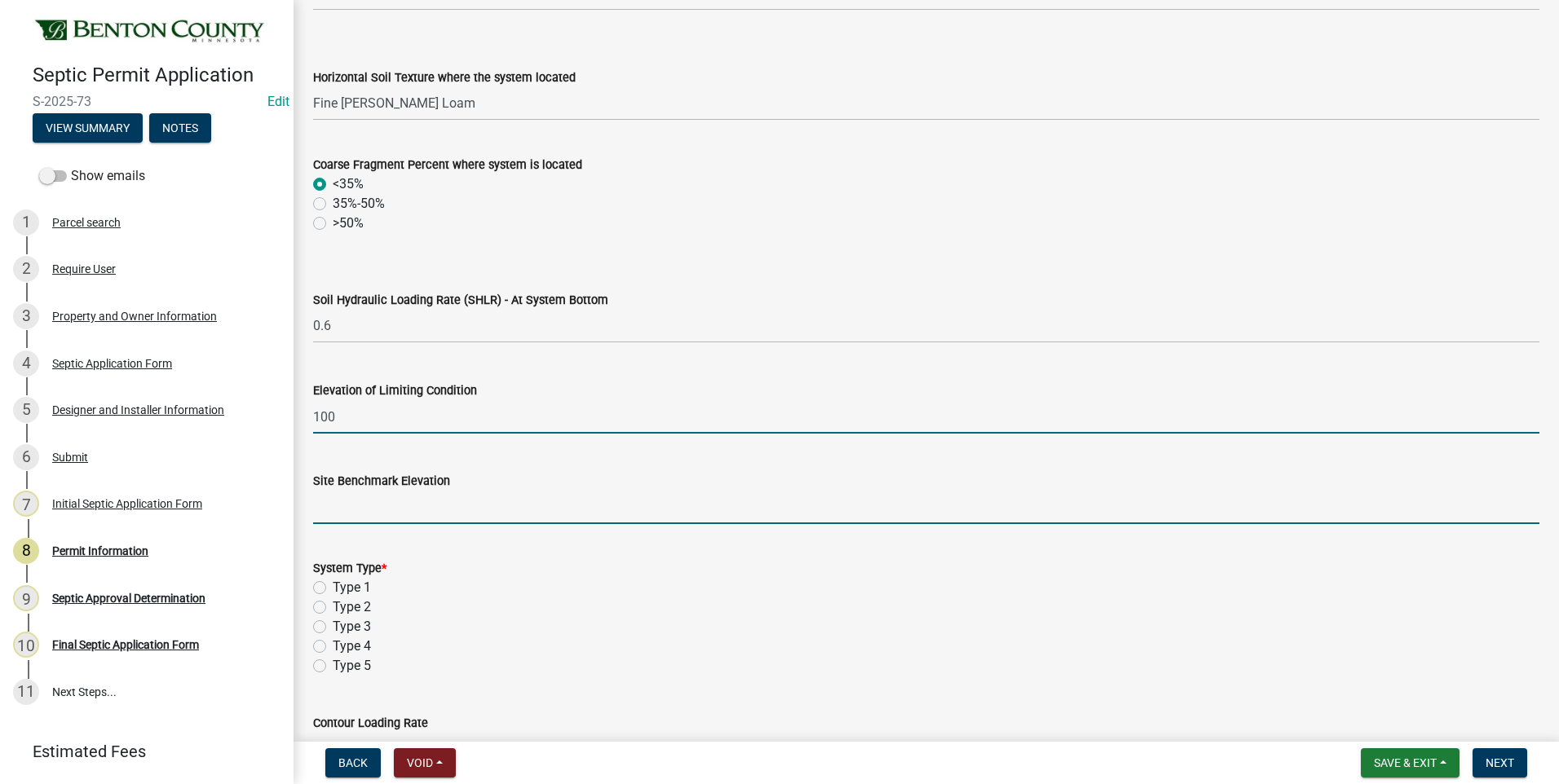
click at [458, 507] on input "text" at bounding box center [927, 507] width 1226 height 34
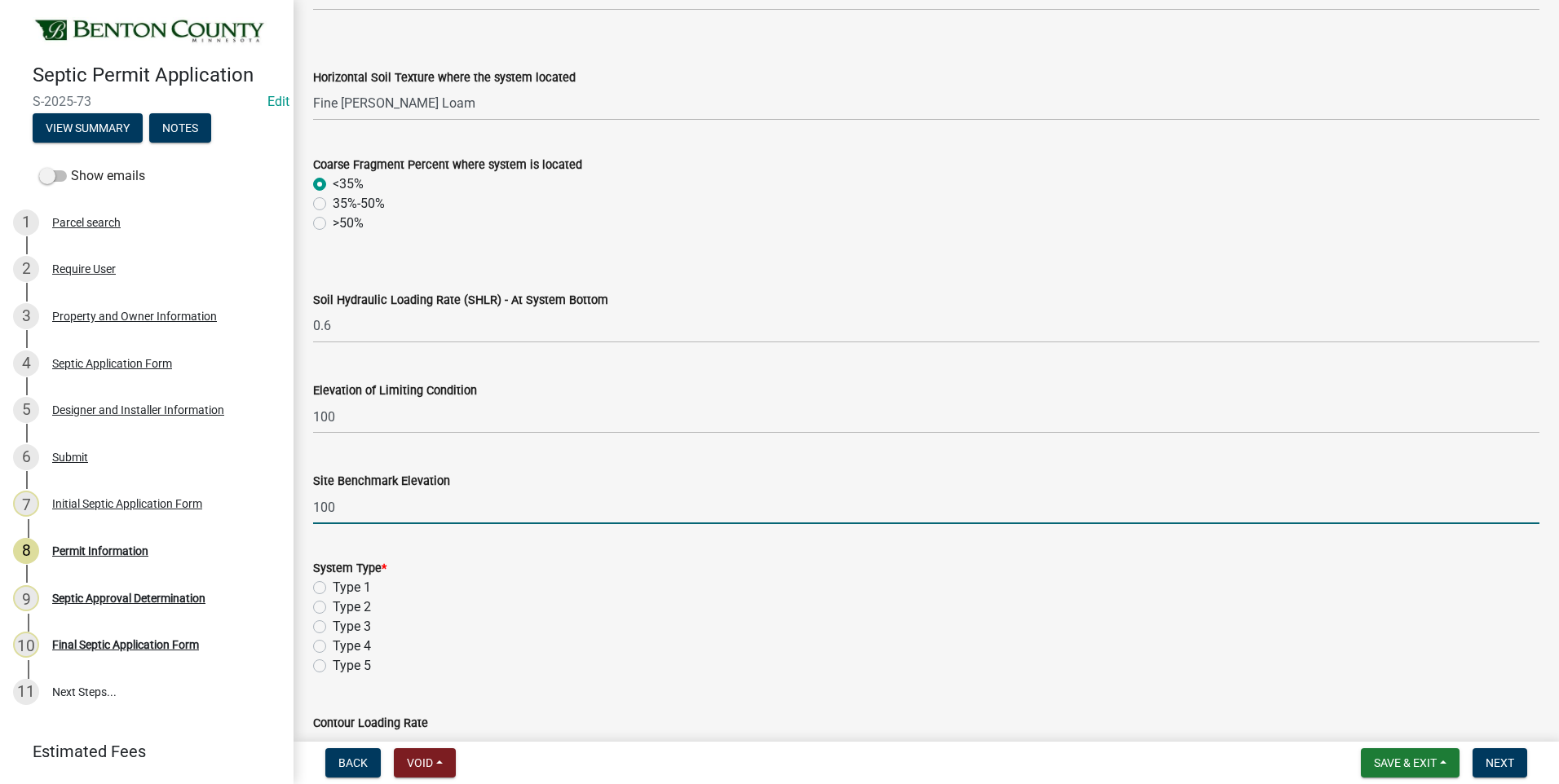
type input "100"
click at [333, 625] on label "Type 3" at bounding box center [352, 627] width 38 height 20
click at [333, 625] on input "Type 3" at bounding box center [338, 623] width 10 height 10
radio input "true"
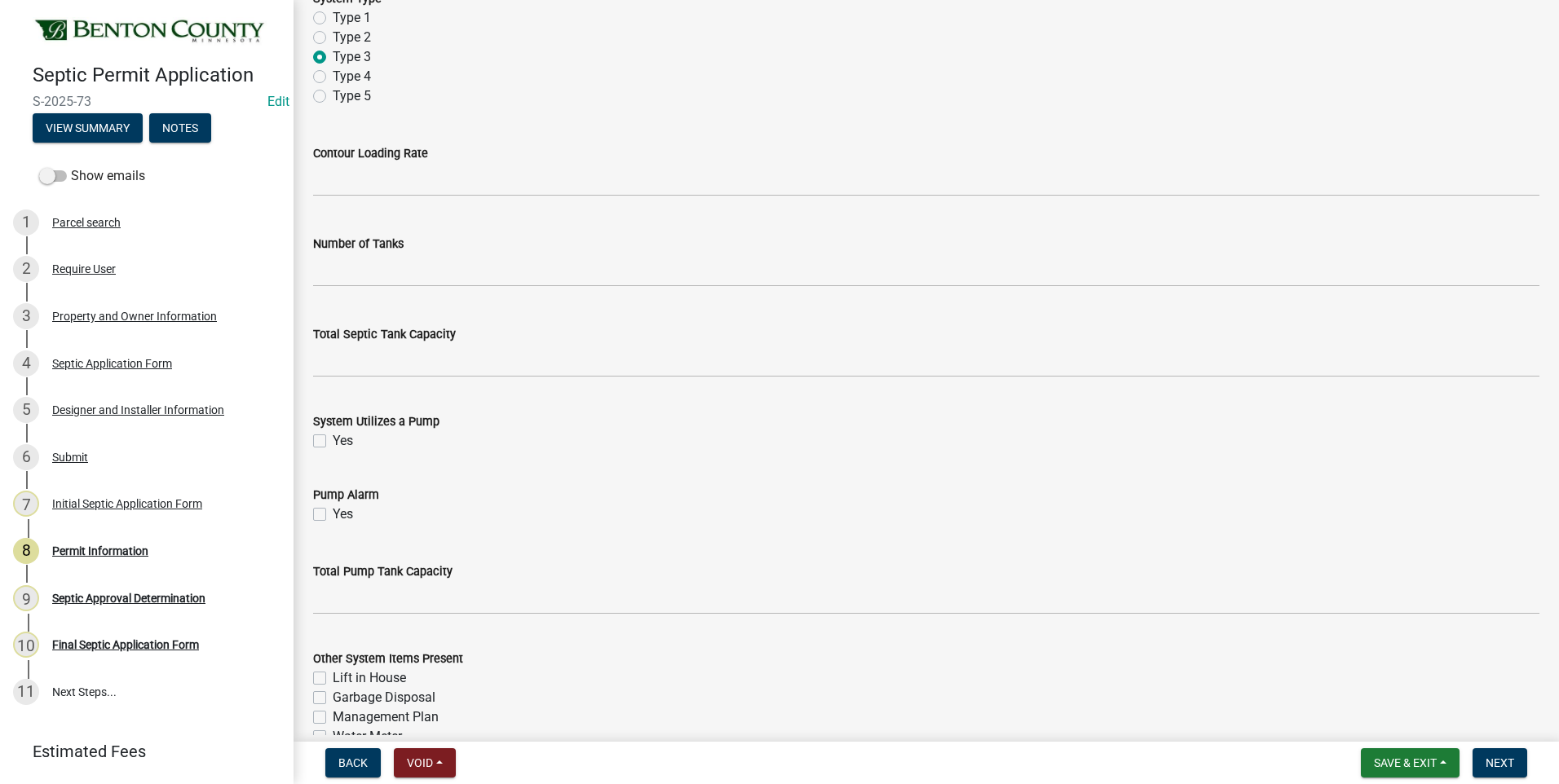
scroll to position [1304, 0]
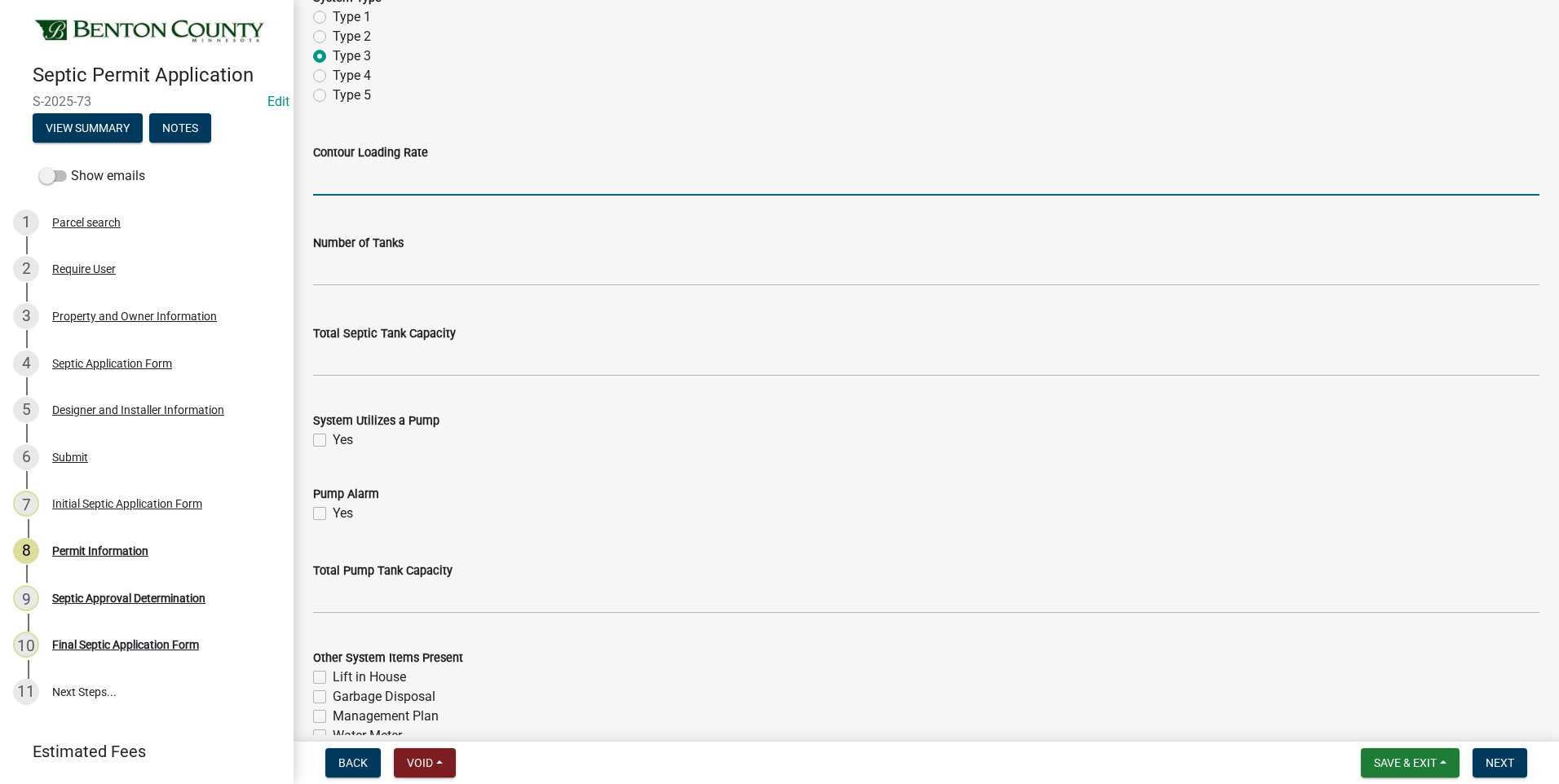
click at [435, 184] on input "text" at bounding box center [927, 179] width 1226 height 34
type input "12"
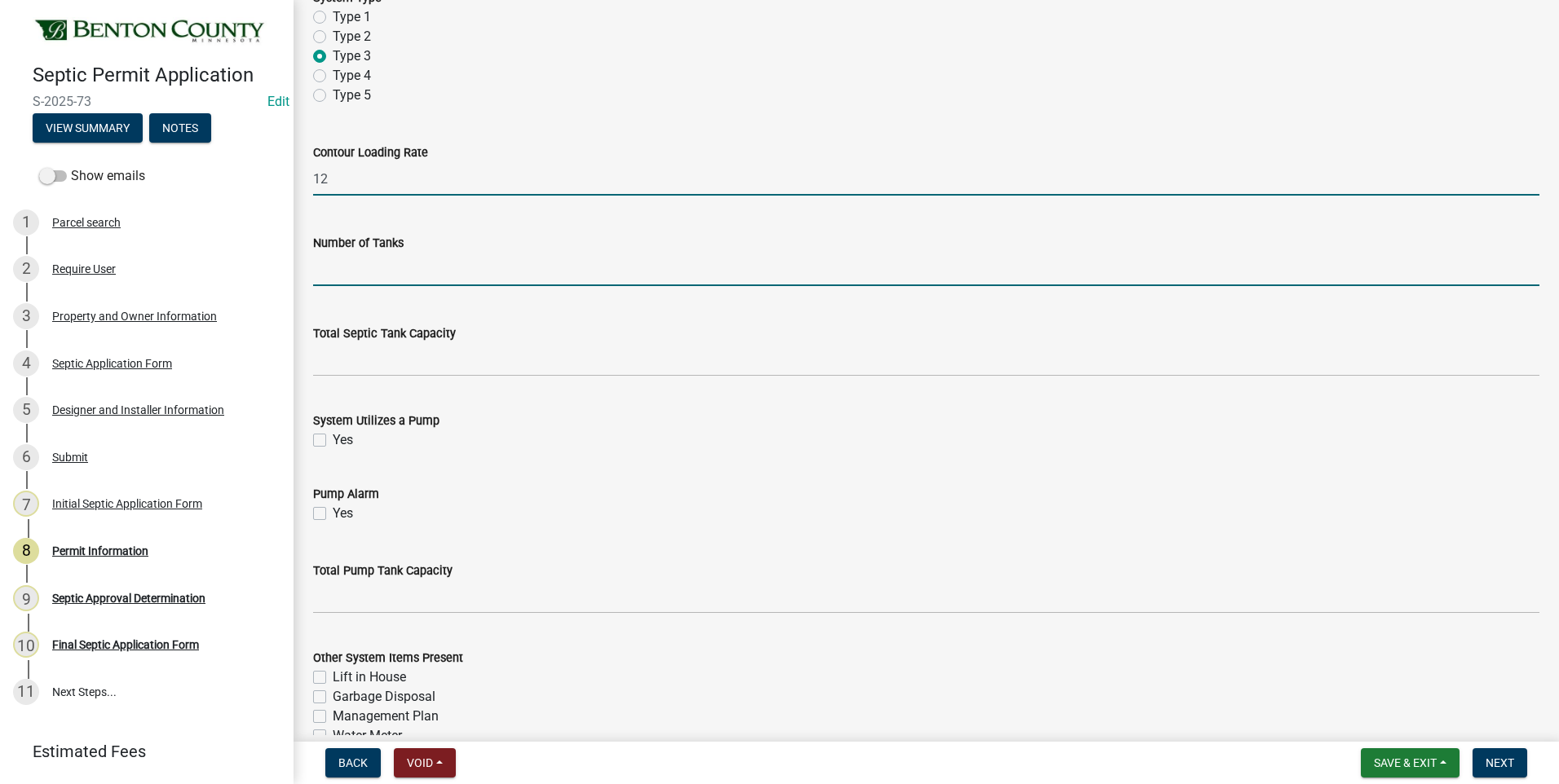
click at [518, 273] on input "text" at bounding box center [927, 269] width 1226 height 34
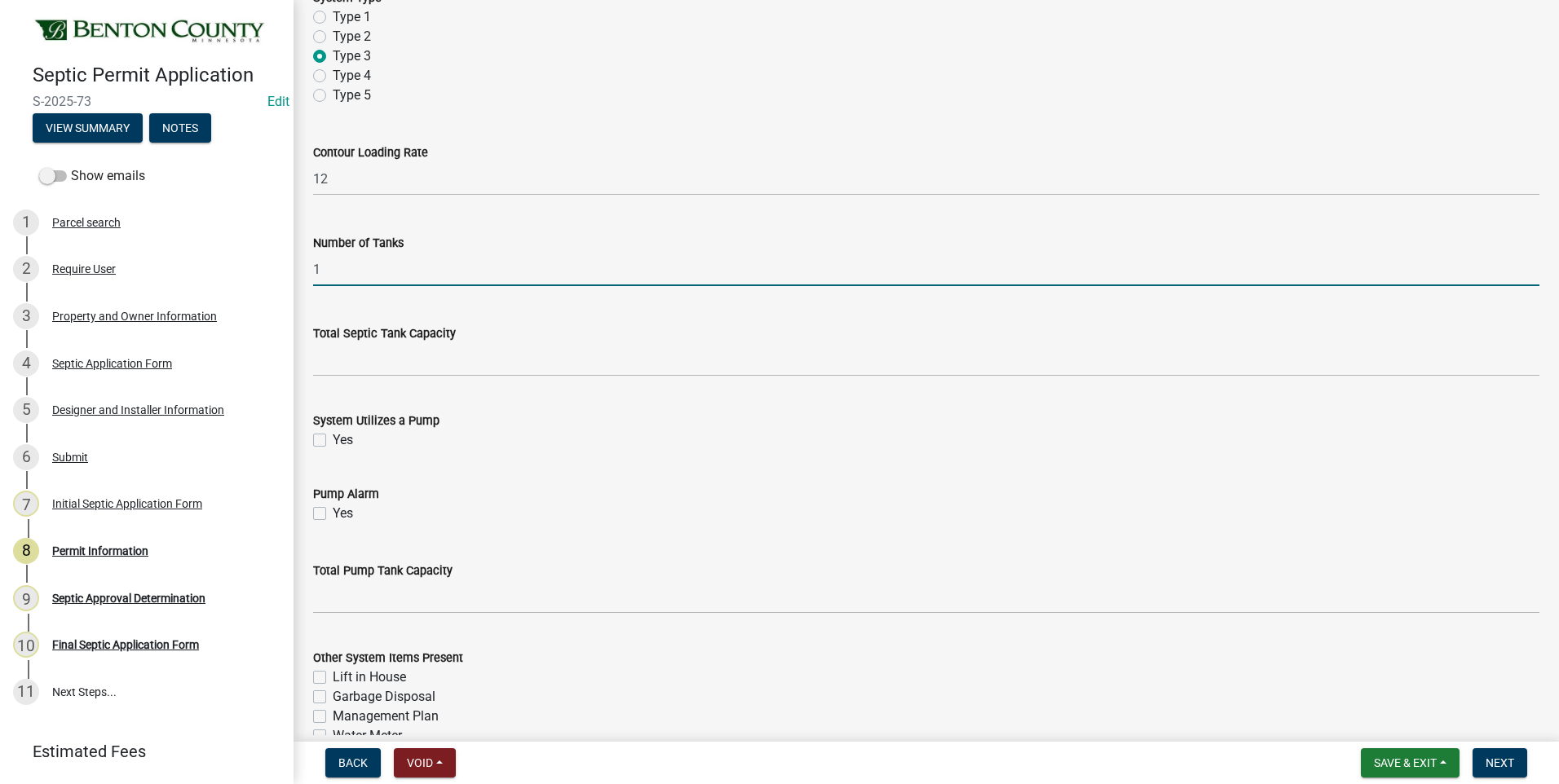
type input "1"
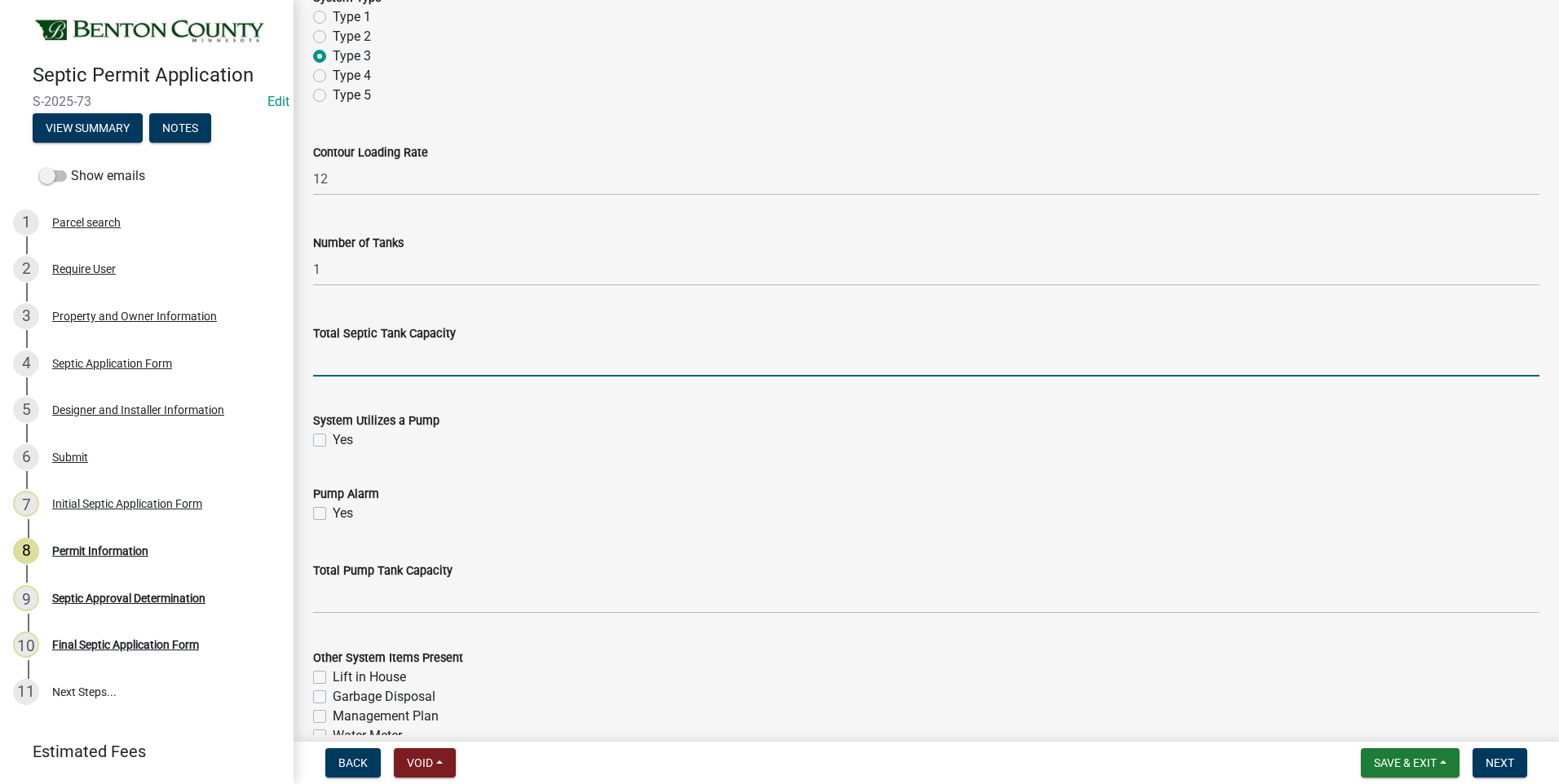
click at [474, 362] on input "text" at bounding box center [927, 359] width 1226 height 34
type input "1000"
click at [333, 440] on label "Yes" at bounding box center [342, 440] width 20 height 20
click at [333, 440] on input "Yes" at bounding box center [338, 436] width 10 height 10
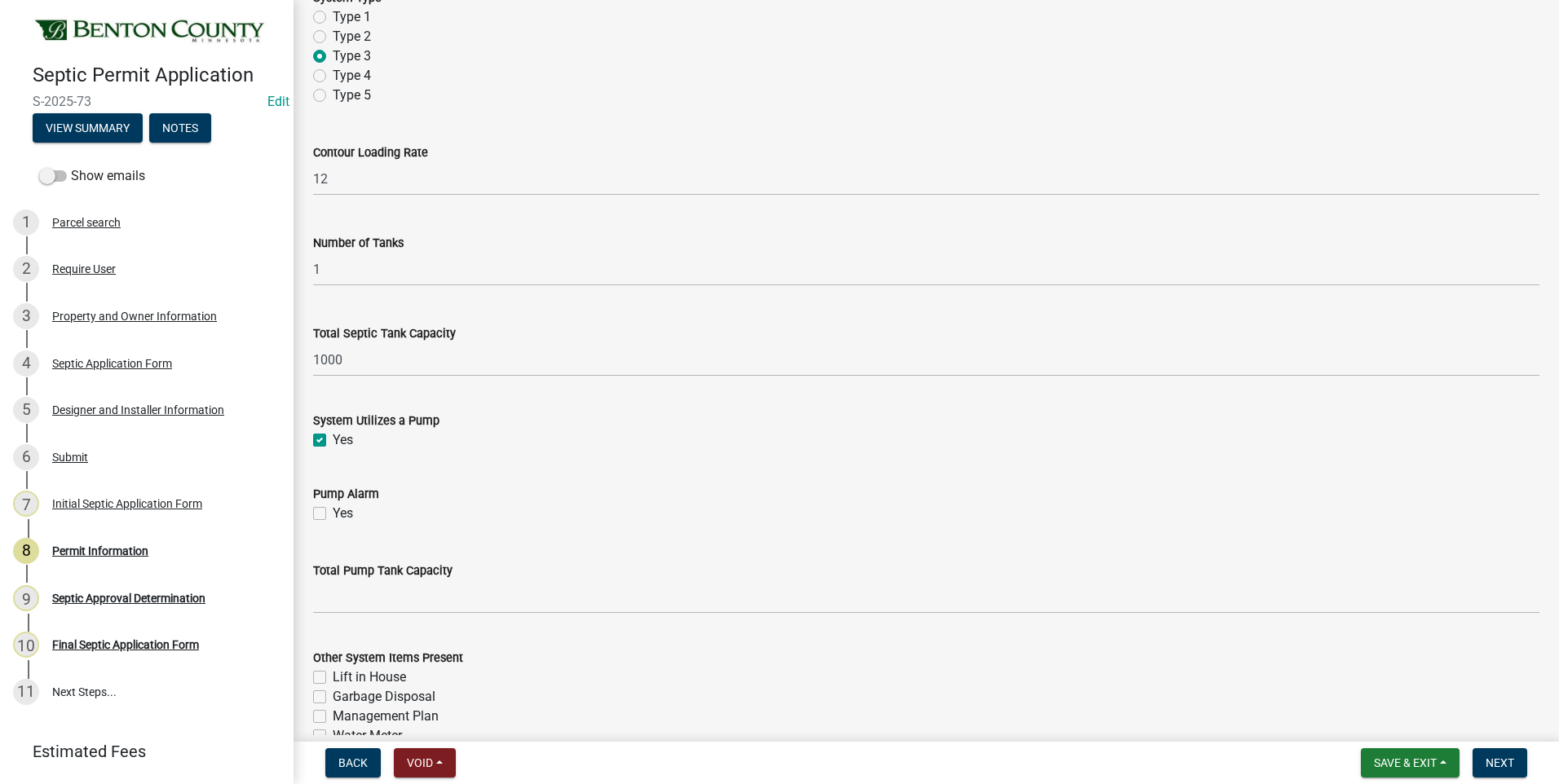
checkbox input "true"
click at [333, 512] on label "Yes" at bounding box center [342, 513] width 20 height 20
click at [333, 512] on input "Yes" at bounding box center [338, 509] width 10 height 10
checkbox input "true"
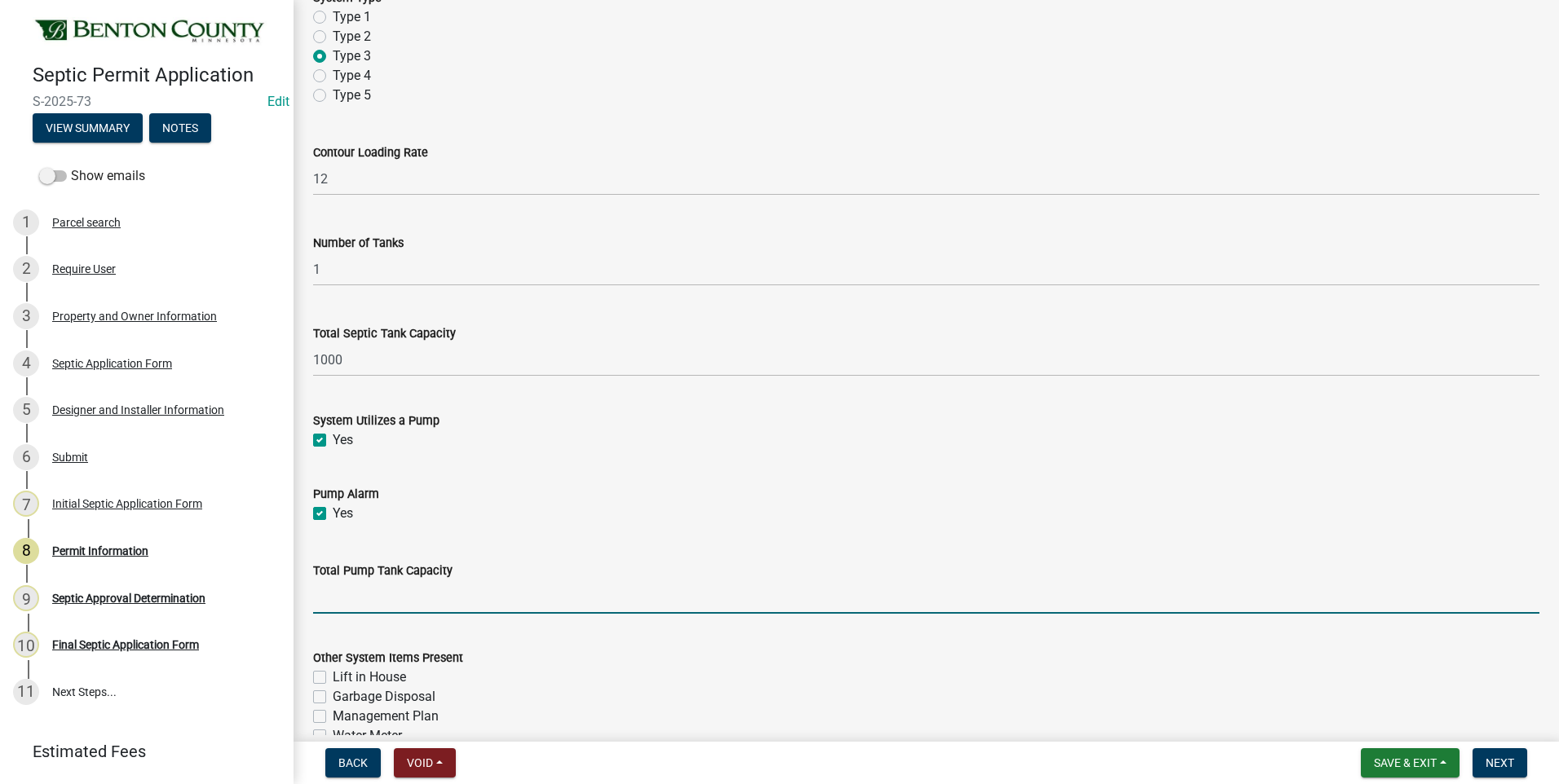
click at [402, 603] on input "text" at bounding box center [927, 597] width 1226 height 34
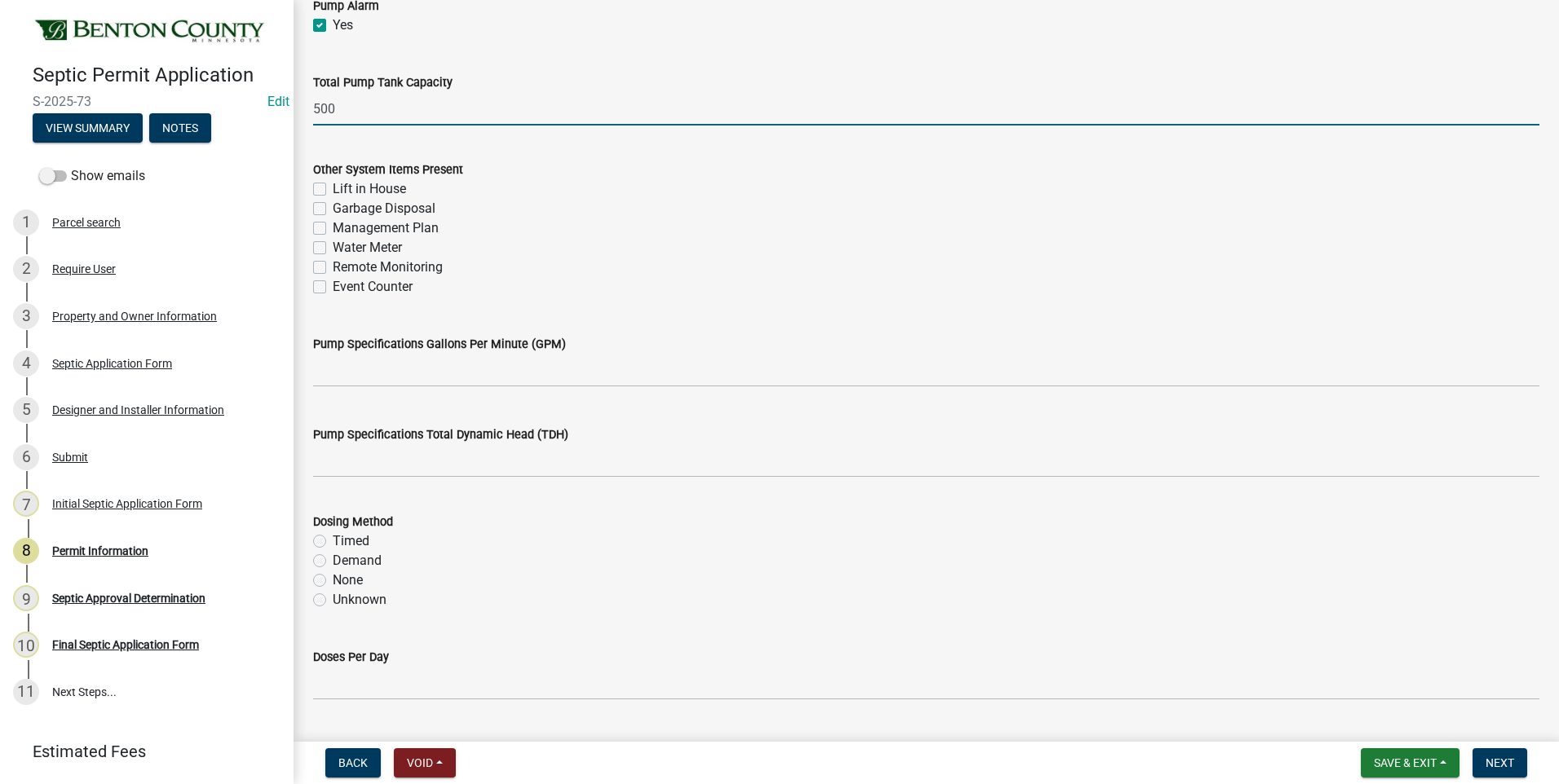
scroll to position [1794, 0]
type input "500"
drag, startPoint x: 314, startPoint y: 228, endPoint x: 320, endPoint y: 247, distance: 19.9
click at [333, 228] on label "Management Plan" at bounding box center [386, 227] width 106 height 20
click at [333, 228] on input "Management Plan" at bounding box center [338, 223] width 10 height 10
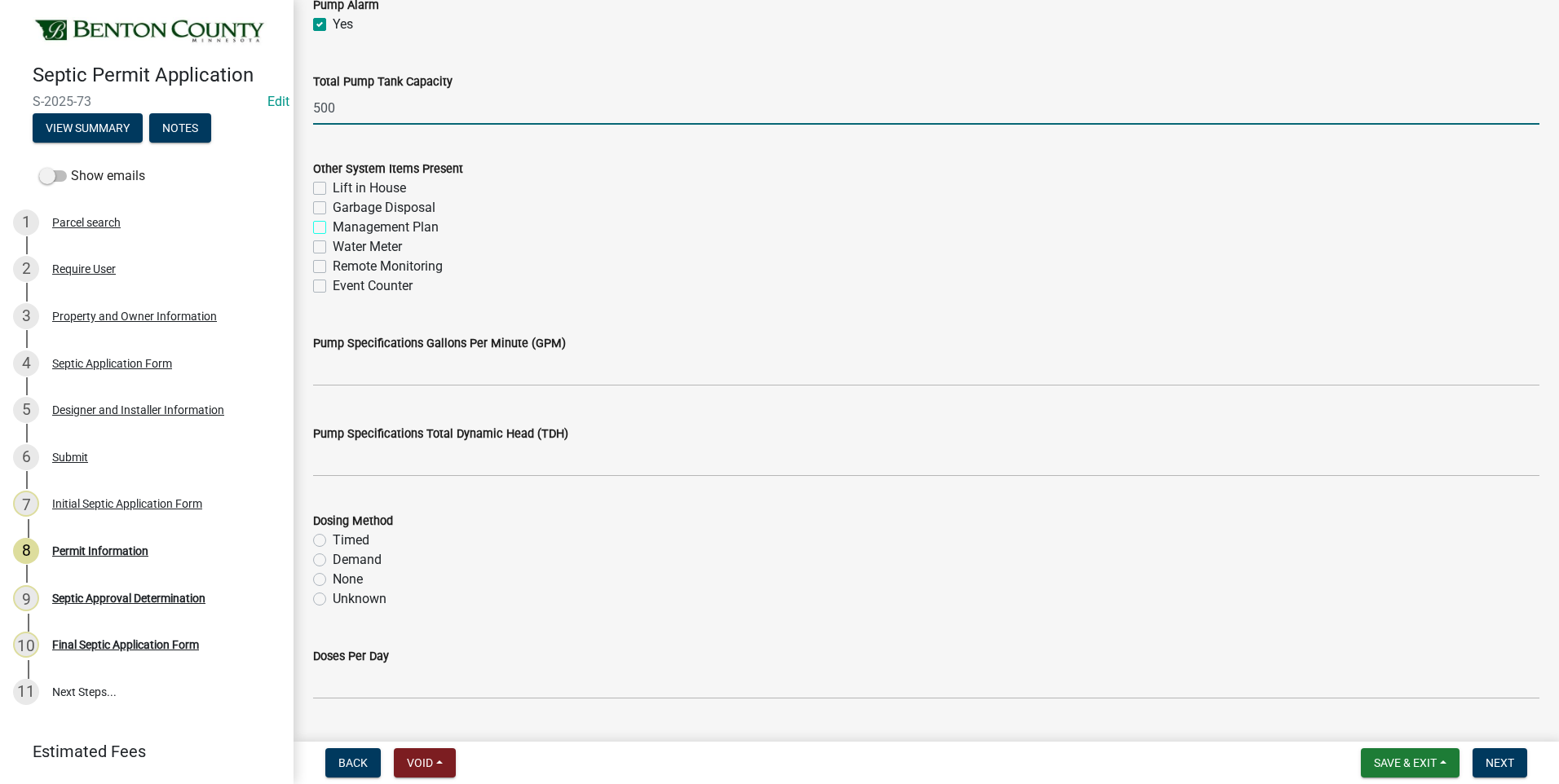
checkbox input "true"
checkbox input "false"
checkbox input "true"
checkbox input "false"
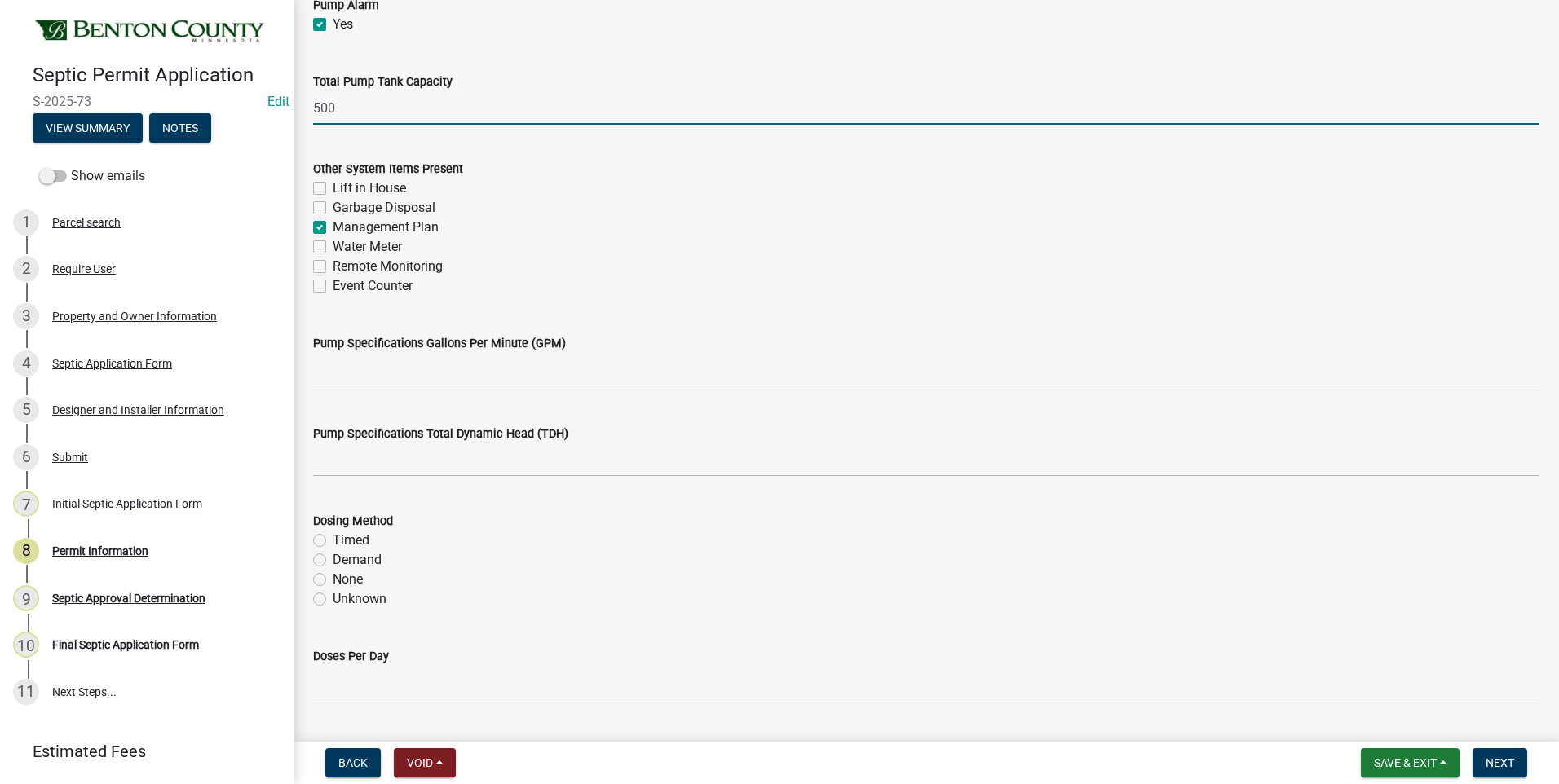
checkbox input "false"
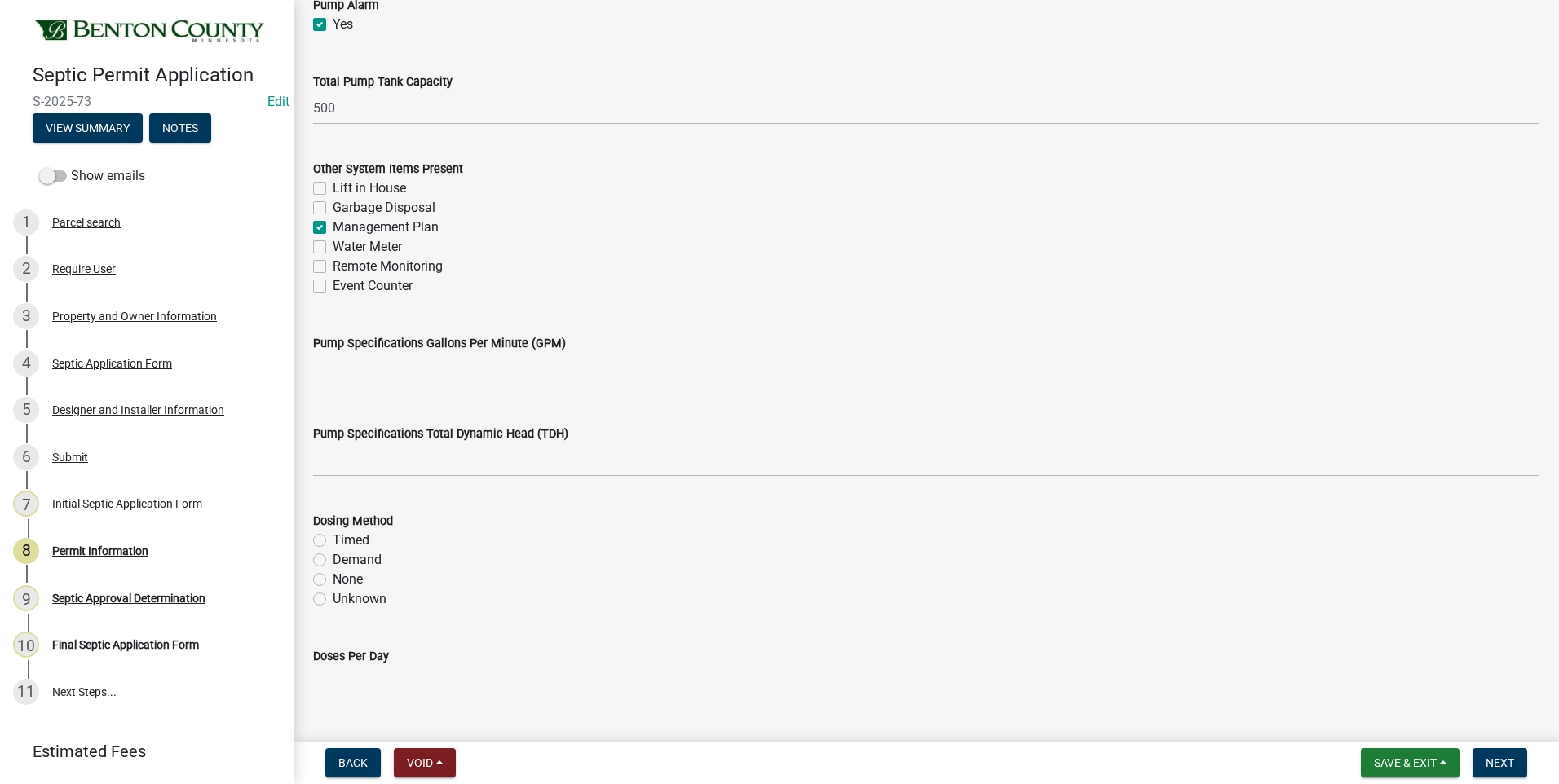
click at [333, 287] on label "Event Counter" at bounding box center [373, 286] width 80 height 20
click at [333, 287] on input "Event Counter" at bounding box center [338, 281] width 10 height 10
checkbox input "true"
checkbox input "false"
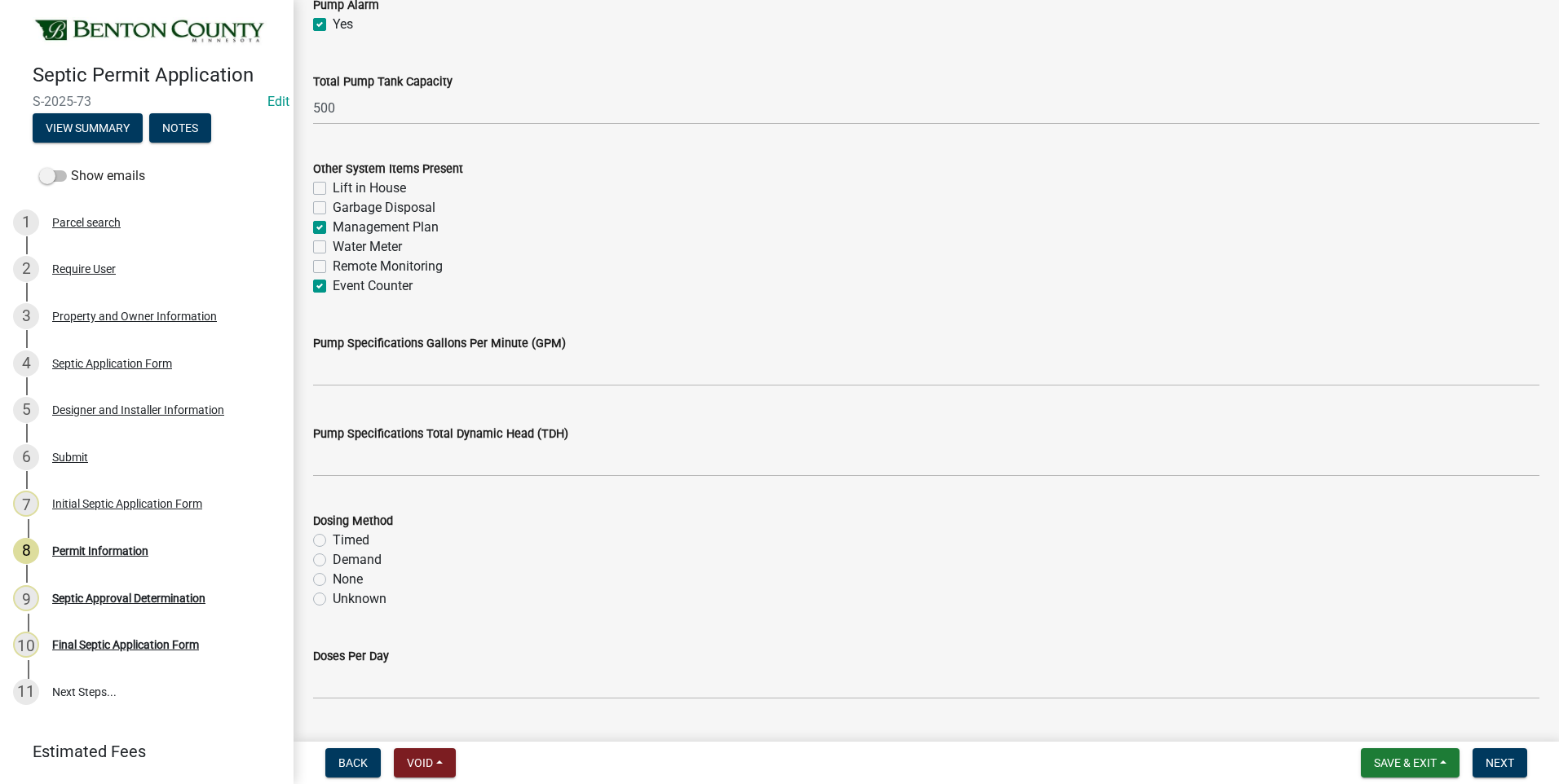
checkbox input "true"
checkbox input "false"
checkbox input "true"
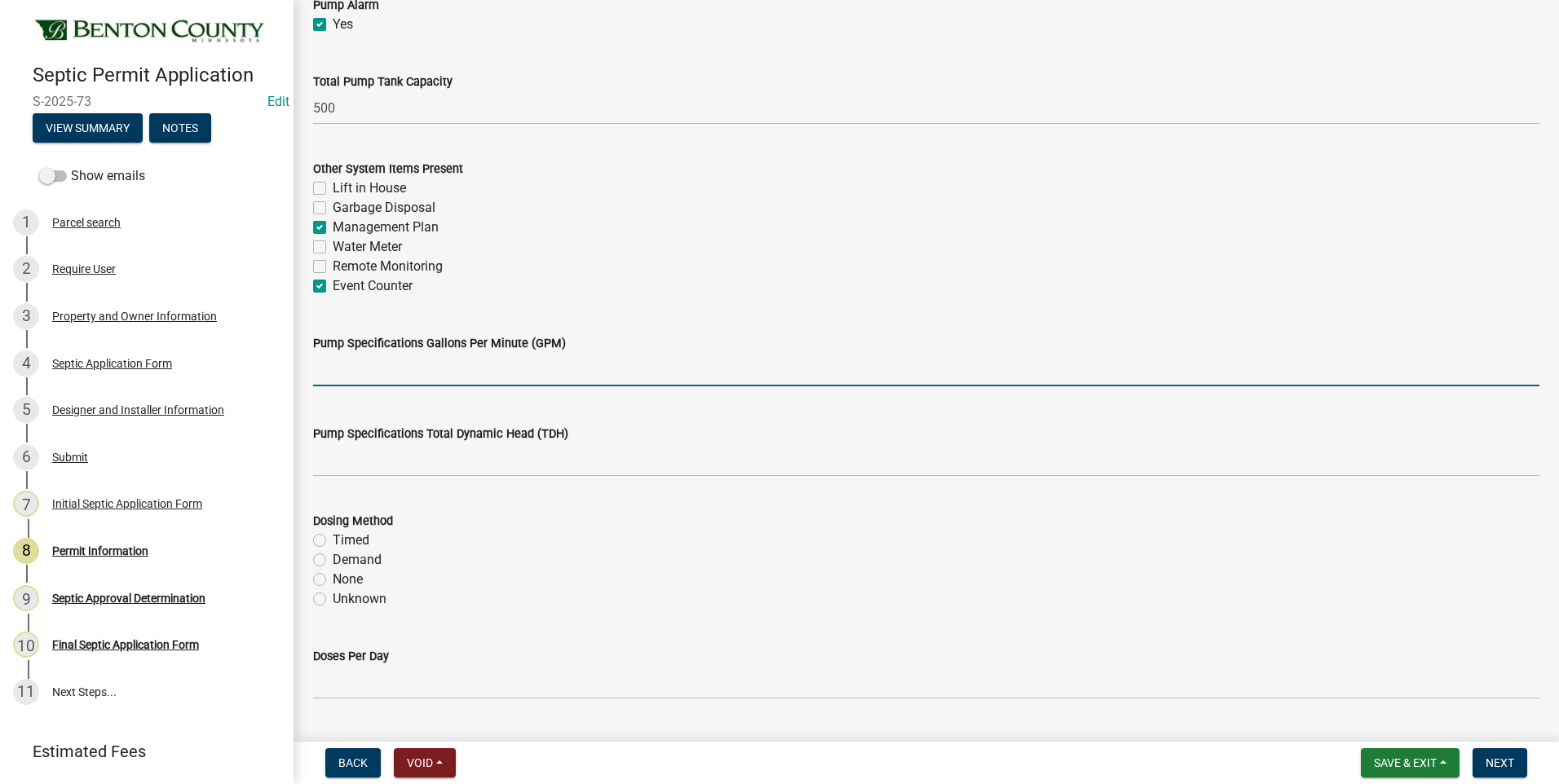
click at [398, 378] on input "text" at bounding box center [927, 370] width 1226 height 34
type input "27"
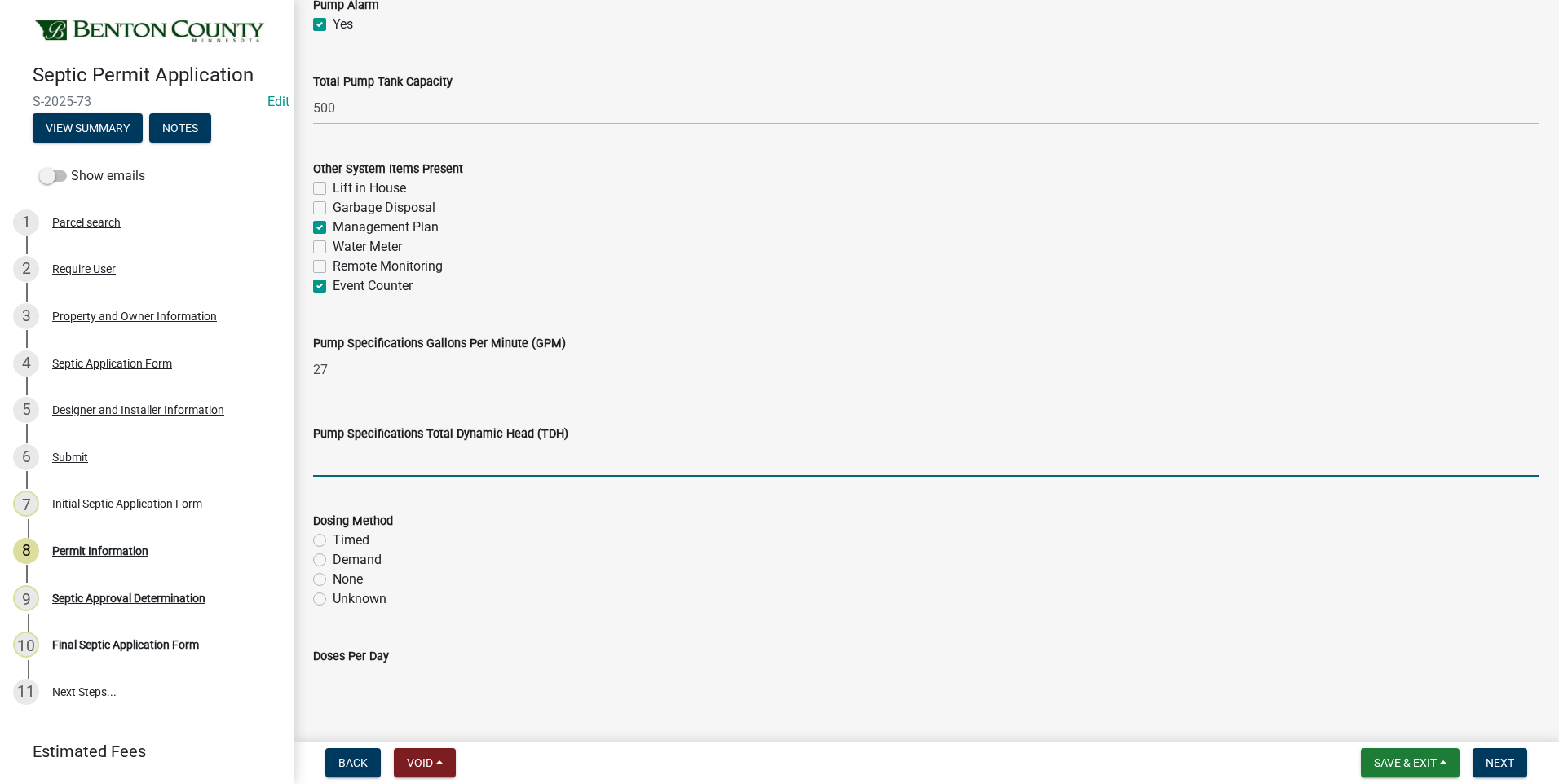
click at [418, 464] on input "text" at bounding box center [927, 460] width 1226 height 34
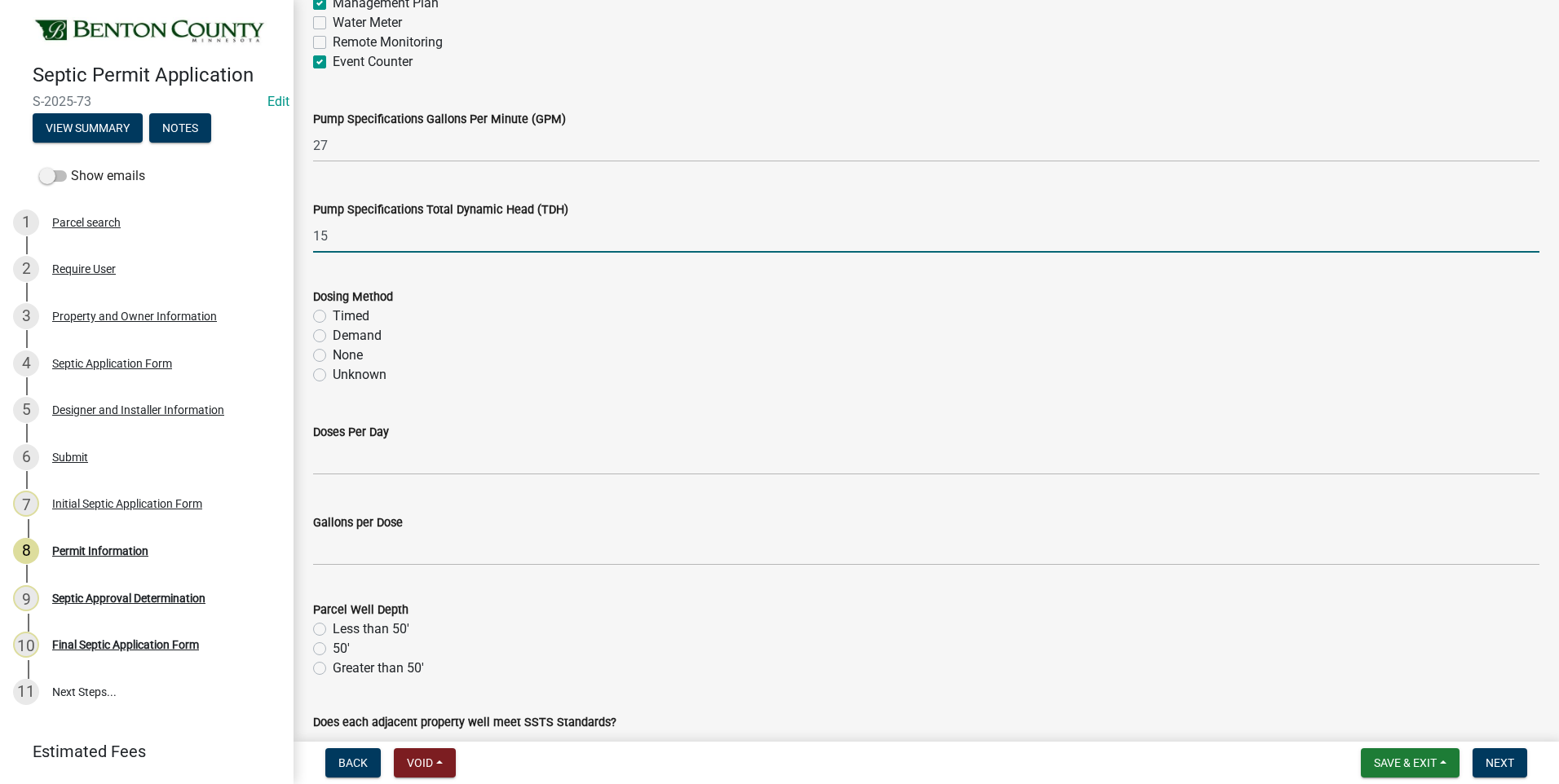
scroll to position [2120, 0]
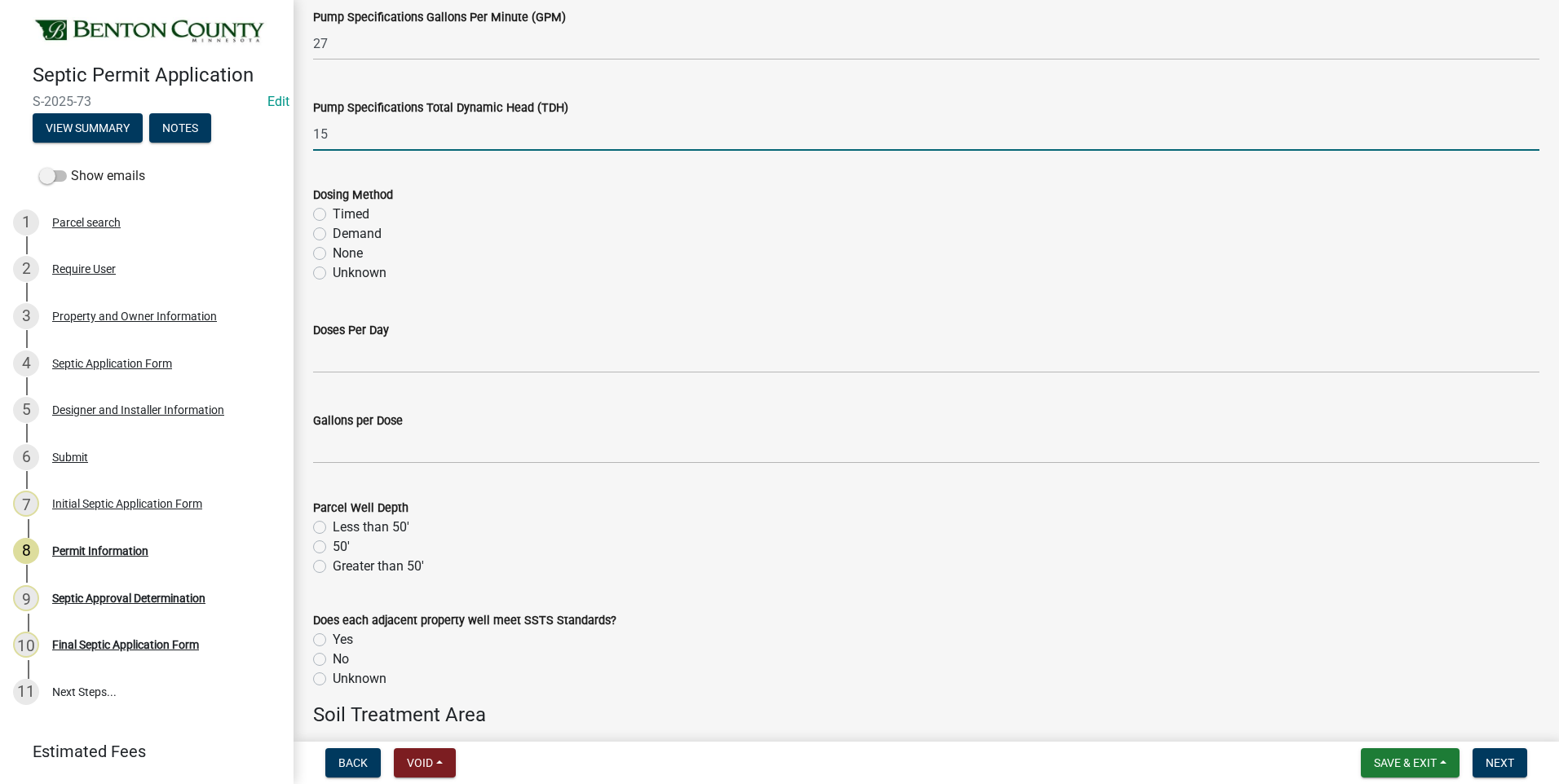
type input "15"
click at [333, 233] on label "Demand" at bounding box center [357, 234] width 49 height 20
click at [333, 233] on input "Demand" at bounding box center [338, 229] width 10 height 10
radio input "true"
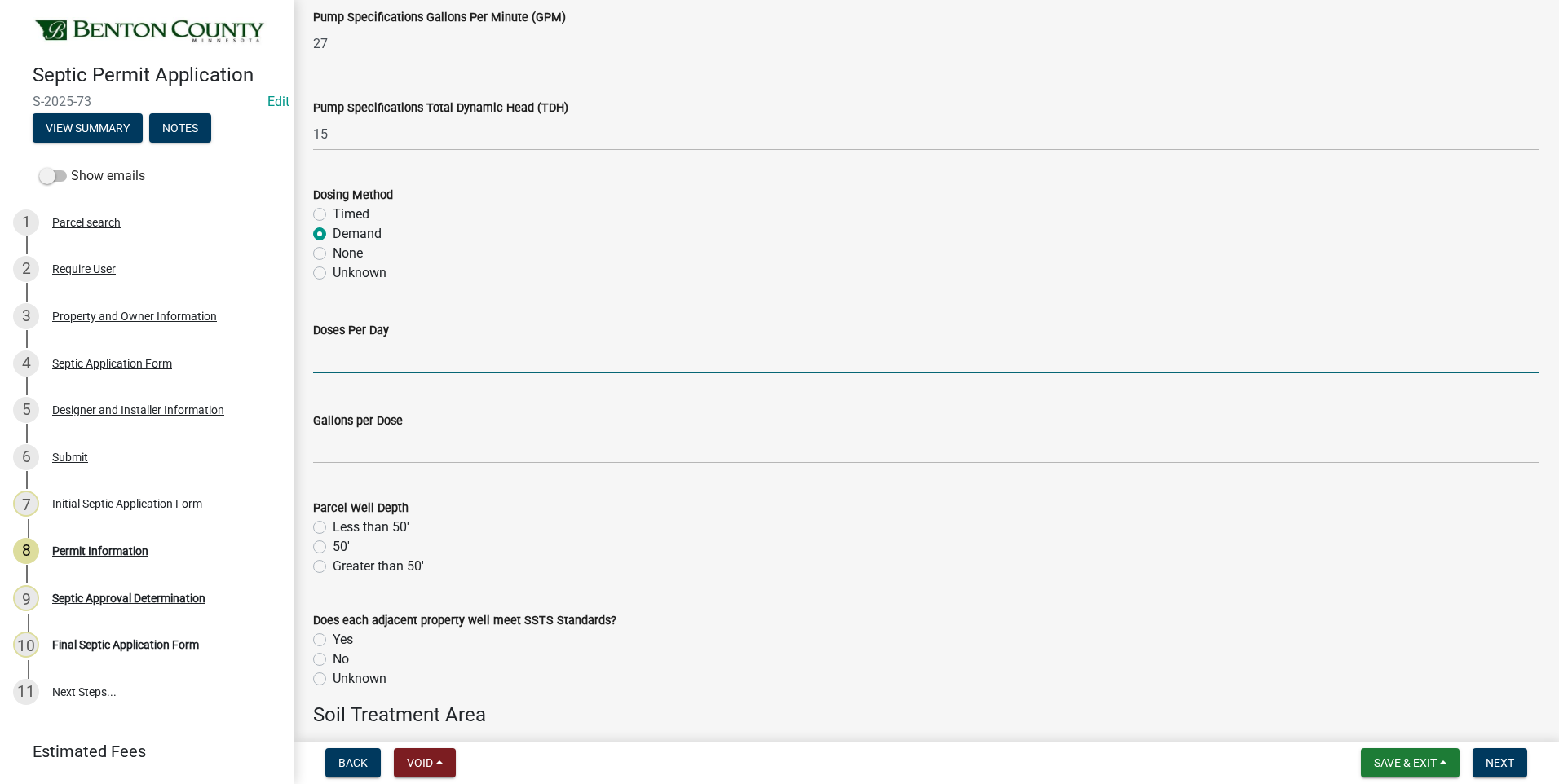
click at [421, 359] on input "text" at bounding box center [927, 357] width 1226 height 34
type input "4"
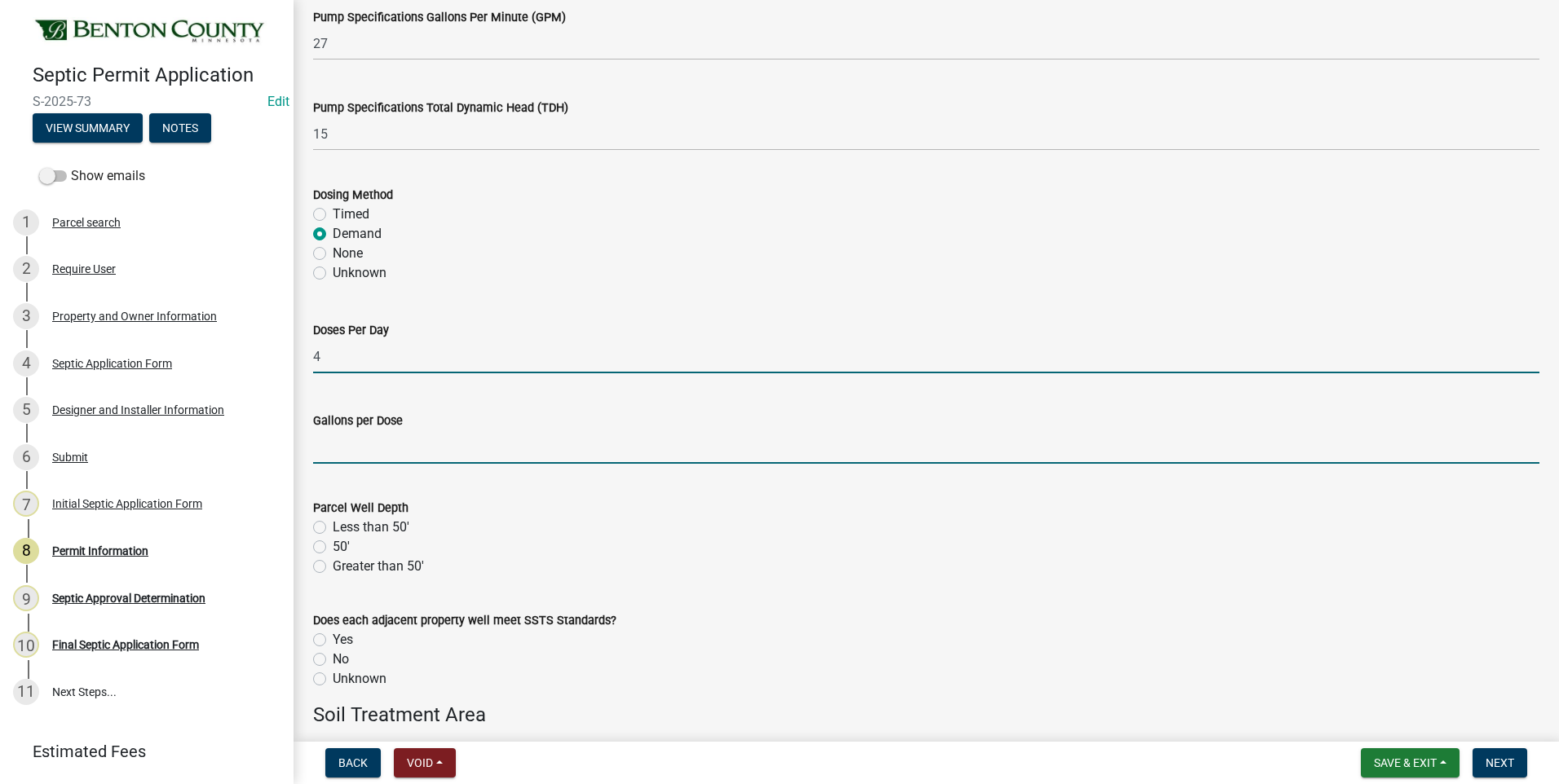
click at [330, 452] on input "text" at bounding box center [927, 447] width 1226 height 34
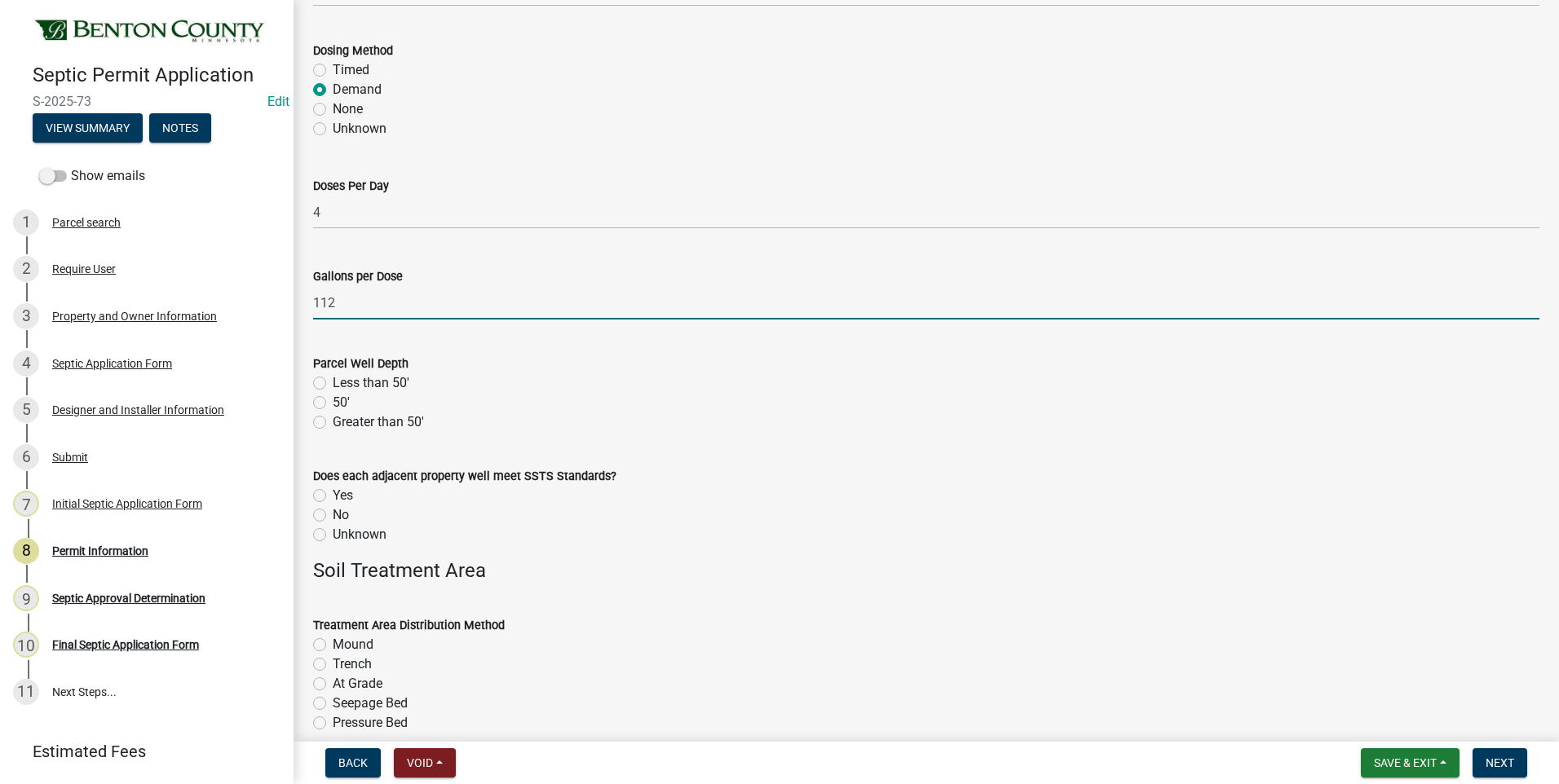
scroll to position [2283, 0]
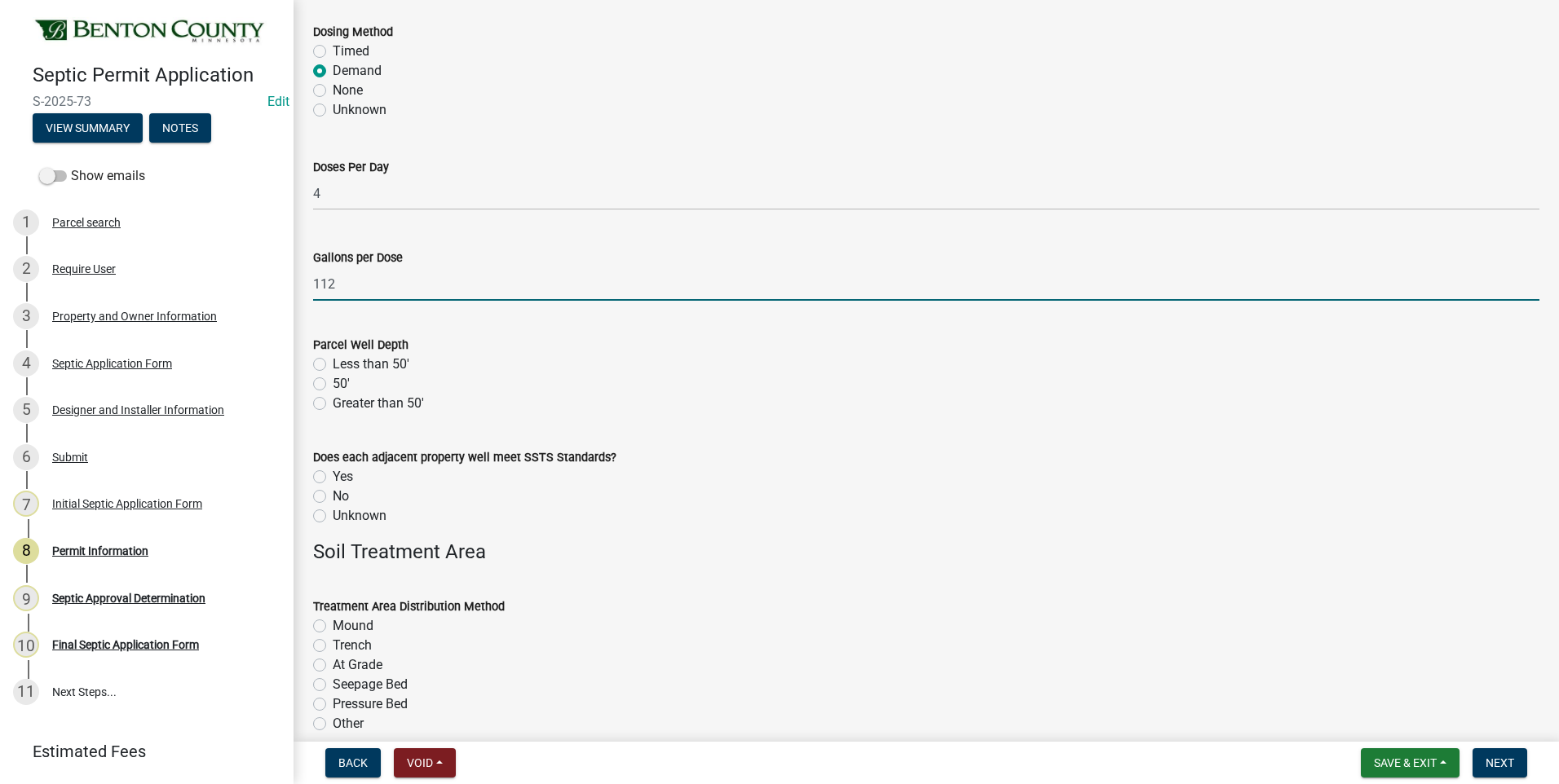
type input "112"
click at [333, 364] on label "Less than 50'" at bounding box center [371, 364] width 76 height 20
click at [333, 364] on input "Less than 50'" at bounding box center [338, 359] width 10 height 10
radio input "true"
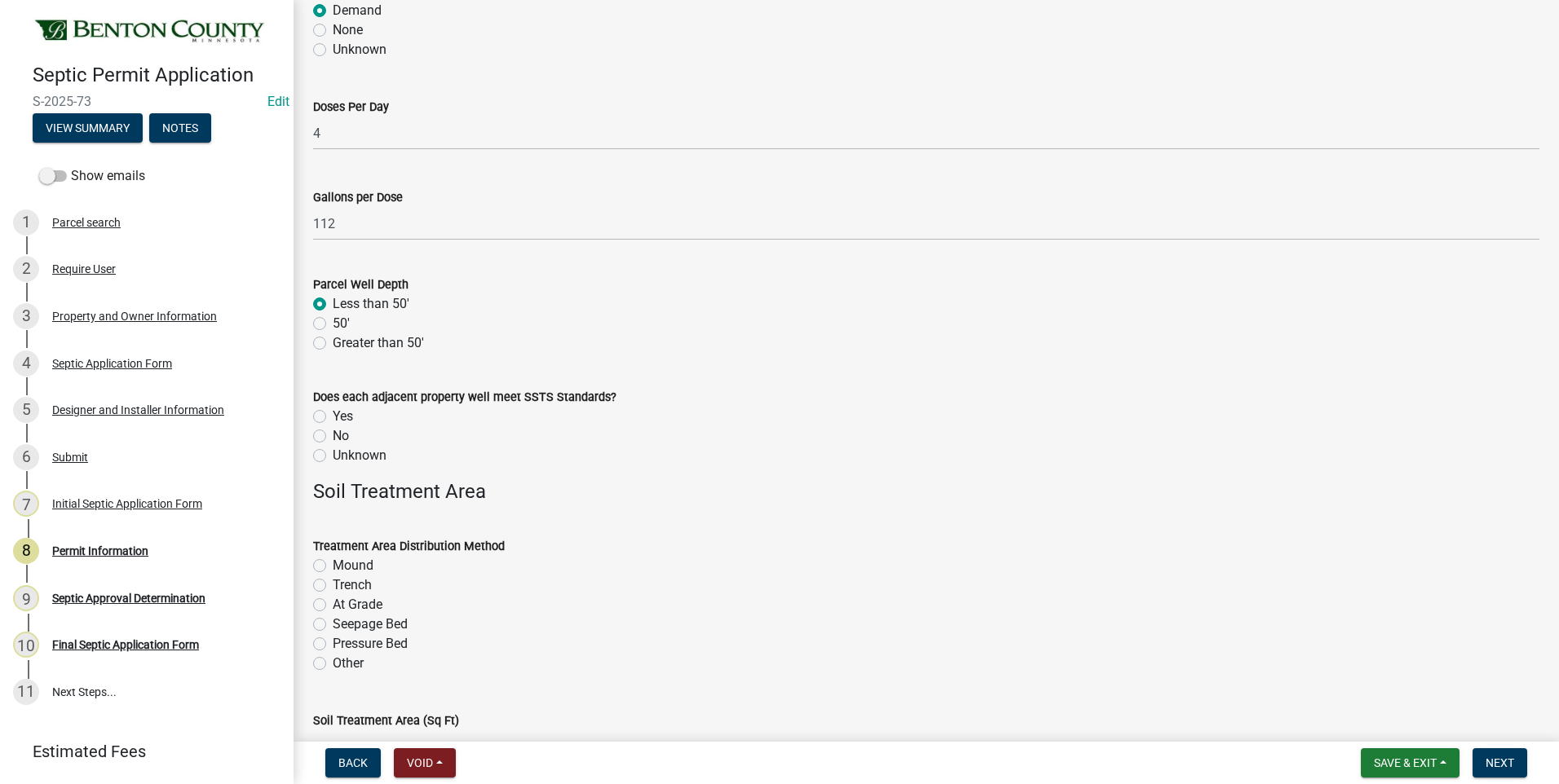
scroll to position [2527, 0]
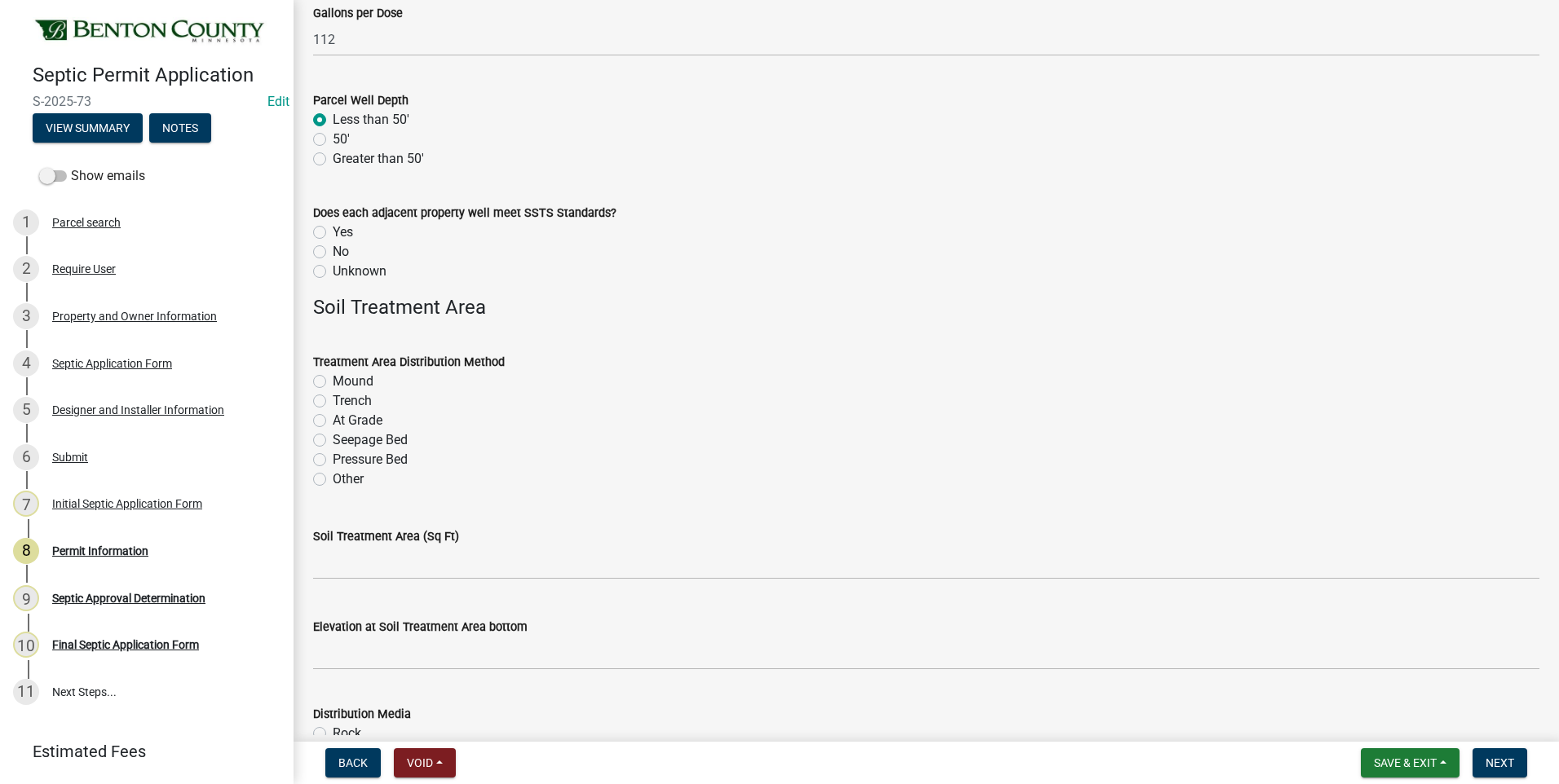
click at [333, 272] on label "Unknown" at bounding box center [360, 271] width 54 height 20
click at [333, 272] on input "Unknown" at bounding box center [338, 267] width 10 height 10
radio input "true"
drag, startPoint x: 319, startPoint y: 383, endPoint x: 341, endPoint y: 371, distance: 25.1
click at [333, 383] on label "Mound" at bounding box center [353, 381] width 41 height 20
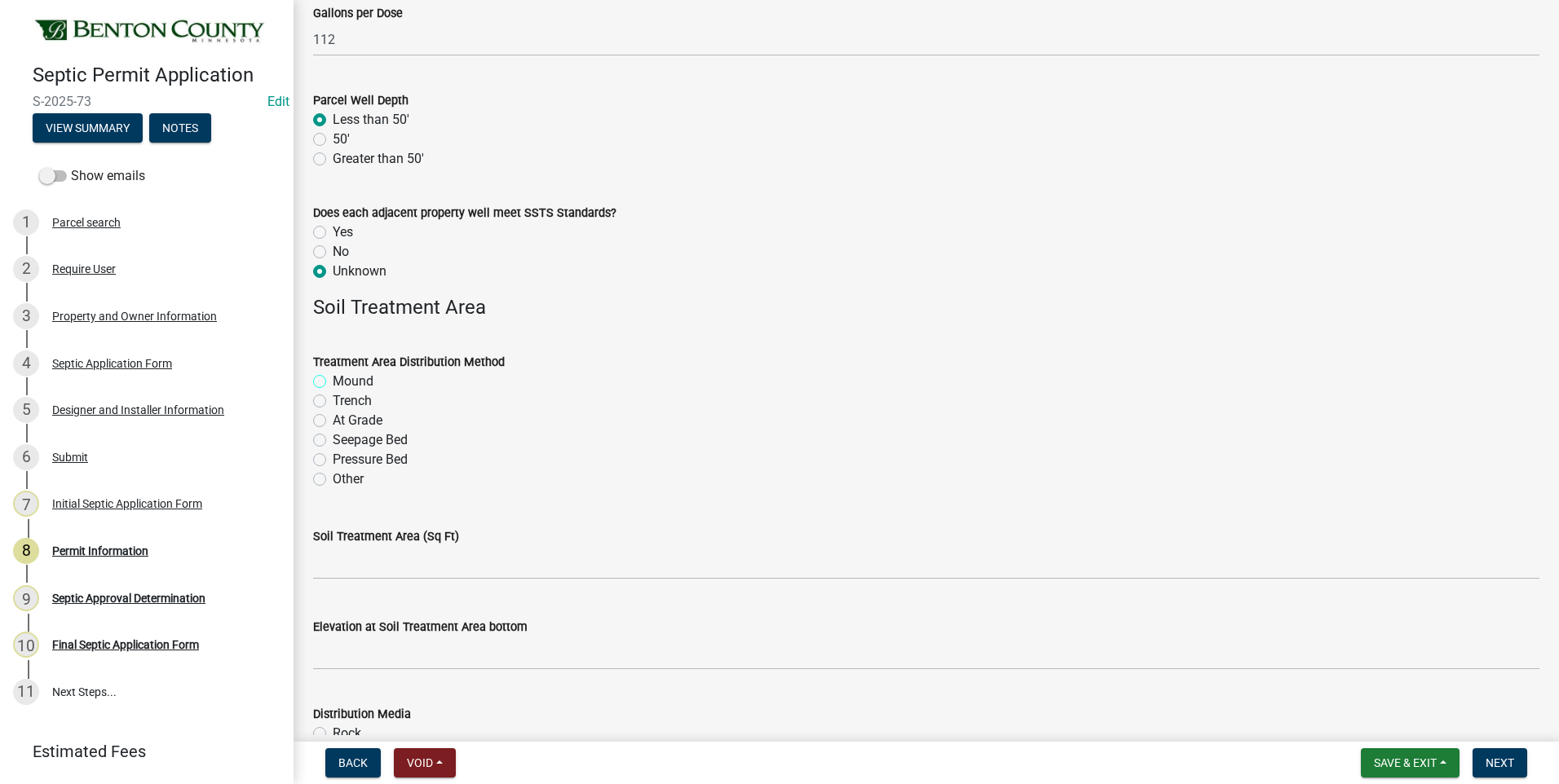
click at [333, 382] on input "Mound" at bounding box center [338, 377] width 10 height 10
radio input "true"
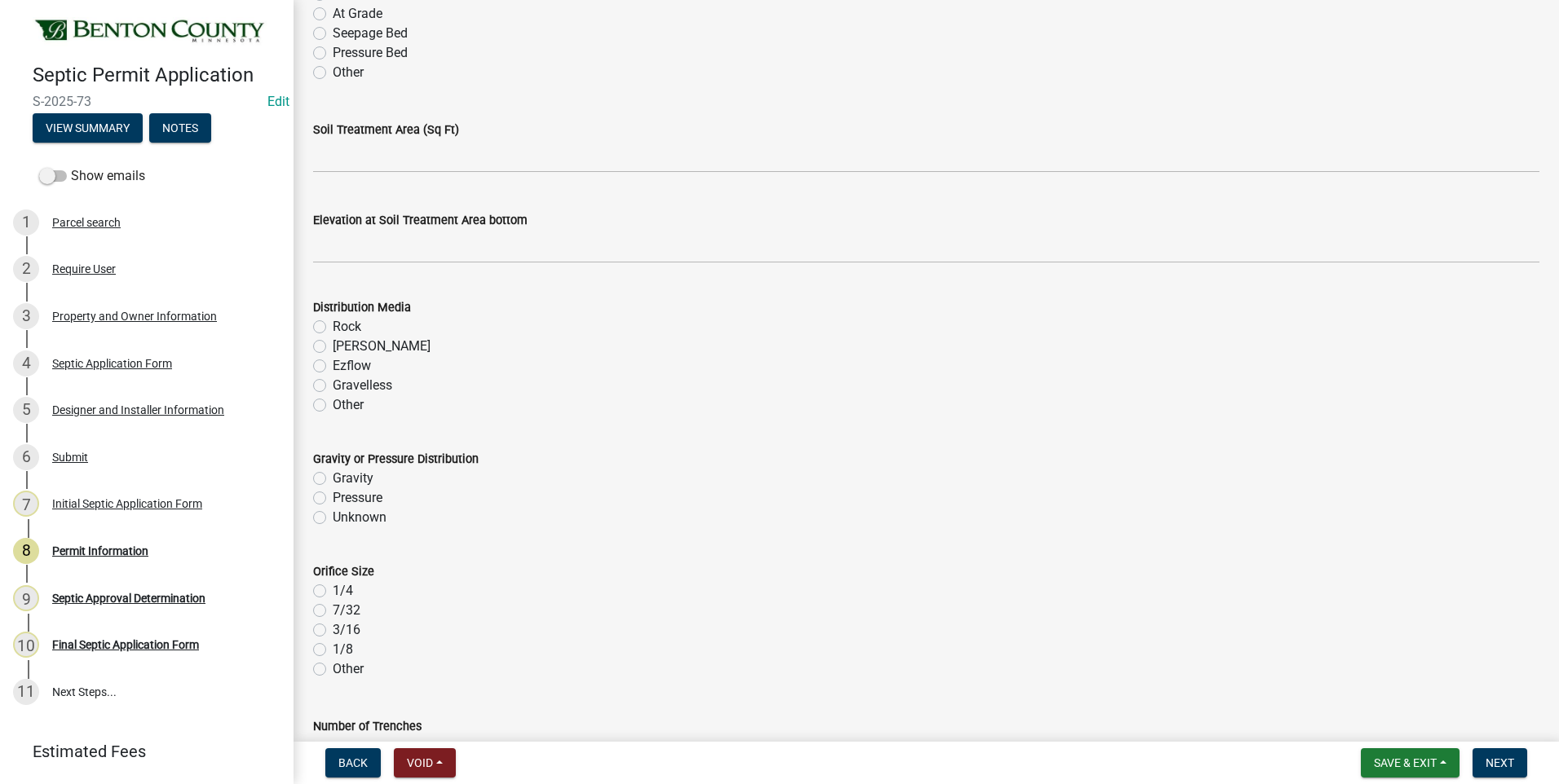
scroll to position [2935, 0]
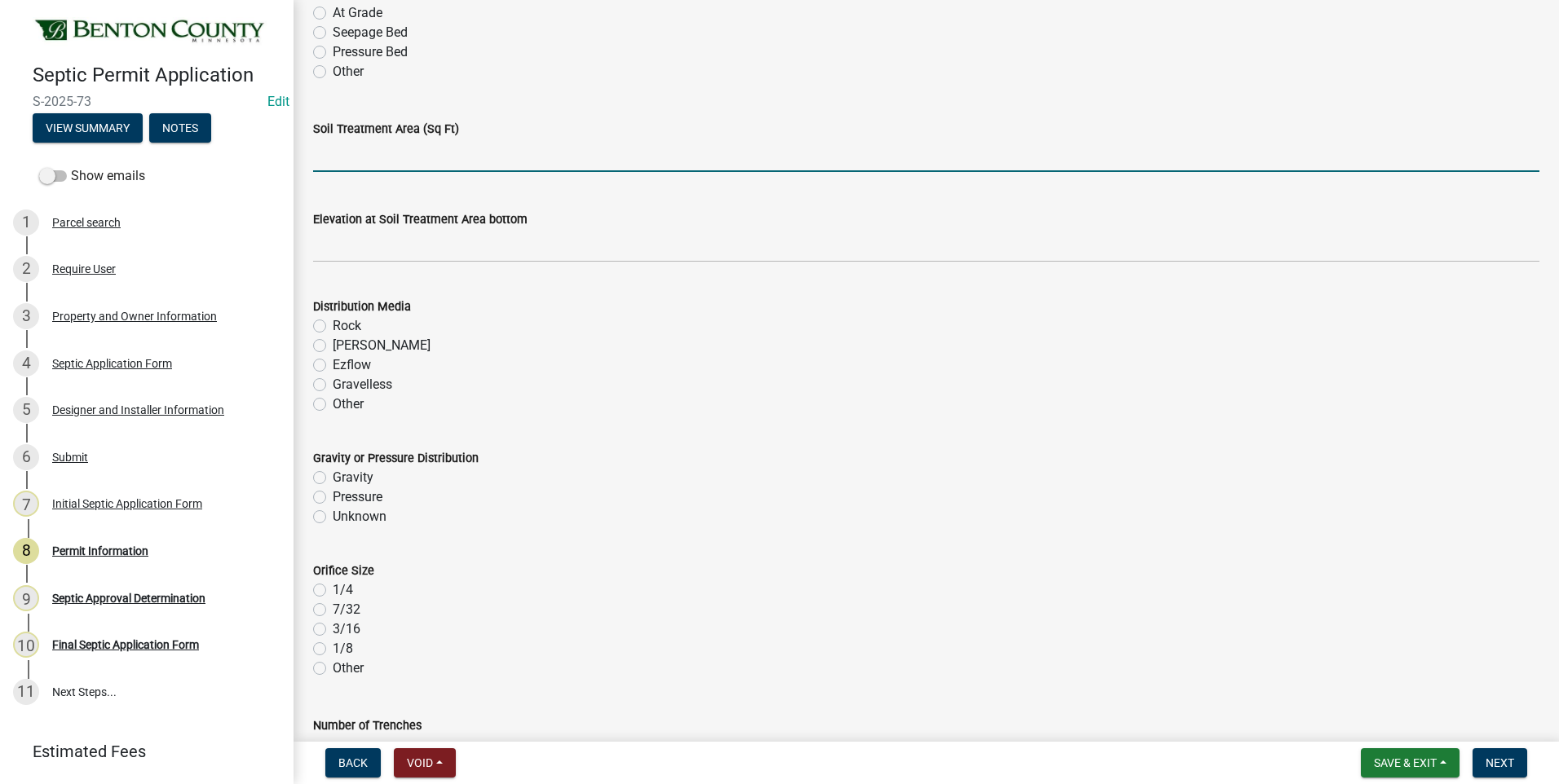
click at [445, 161] on input "text" at bounding box center [927, 155] width 1226 height 34
type input "375"
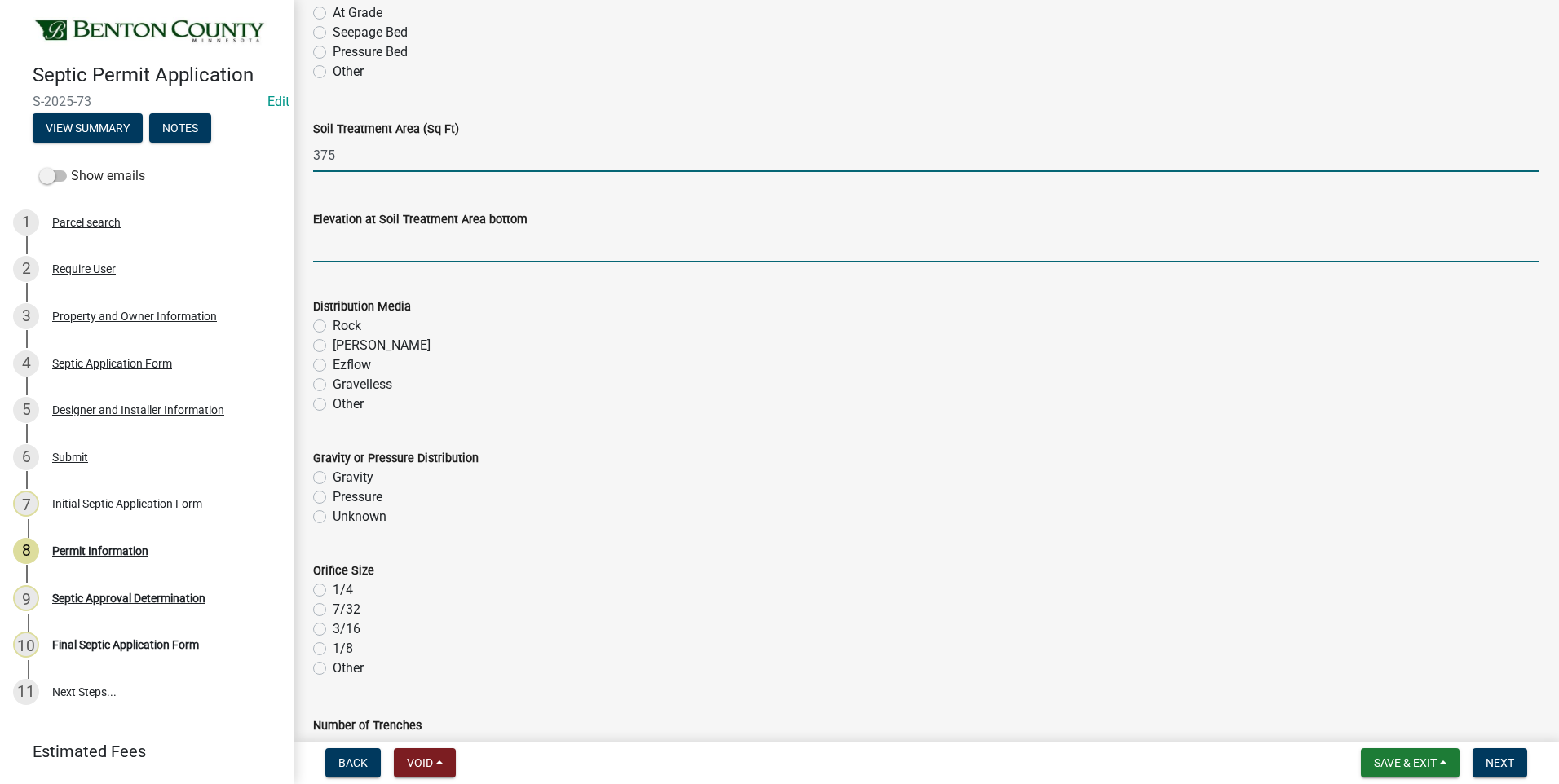
click at [502, 247] on input "text" at bounding box center [927, 246] width 1226 height 34
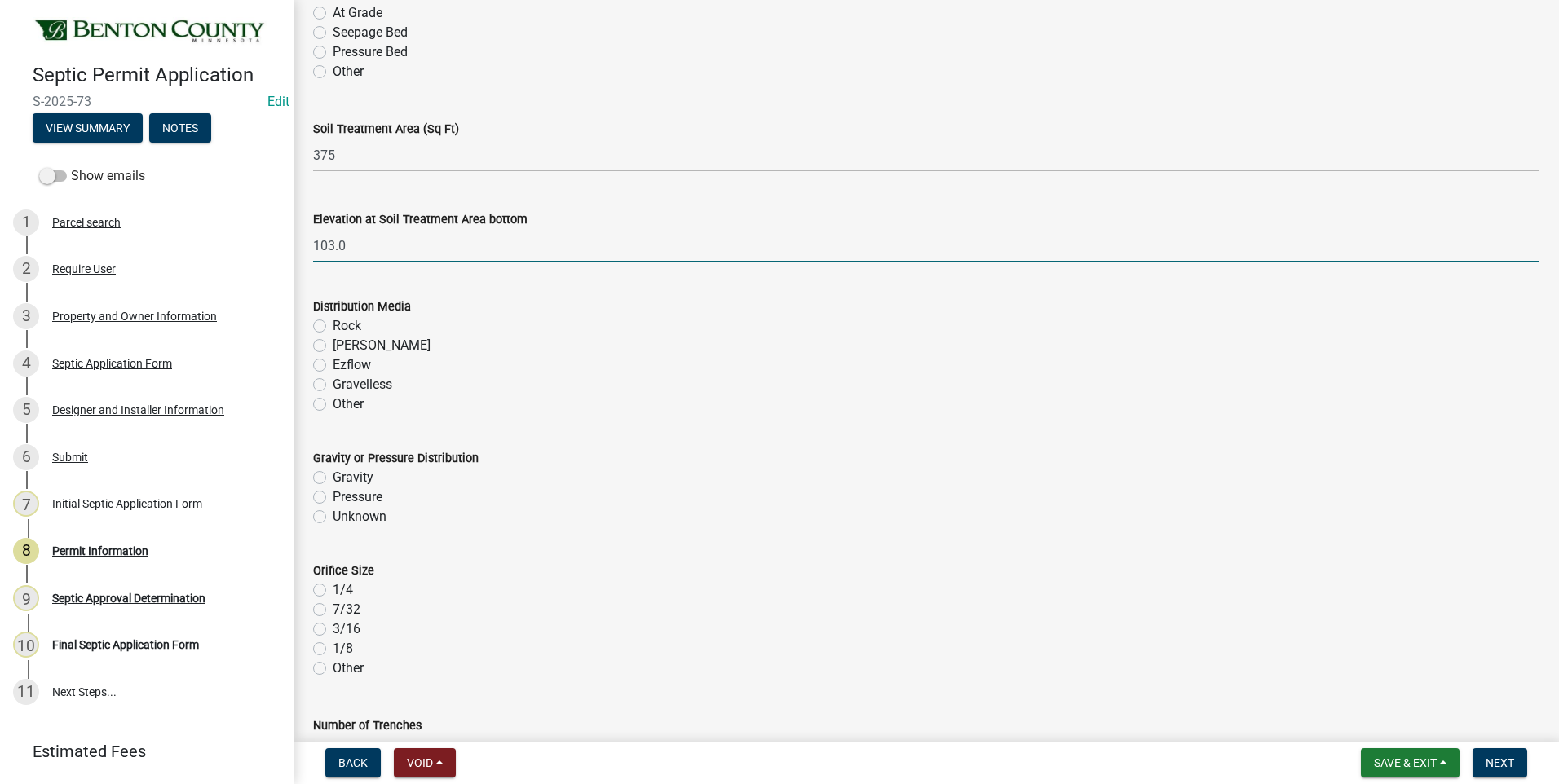
type input "103"
click at [333, 325] on label "Rock" at bounding box center [347, 326] width 29 height 20
click at [333, 325] on input "Rock" at bounding box center [338, 321] width 10 height 10
radio input "true"
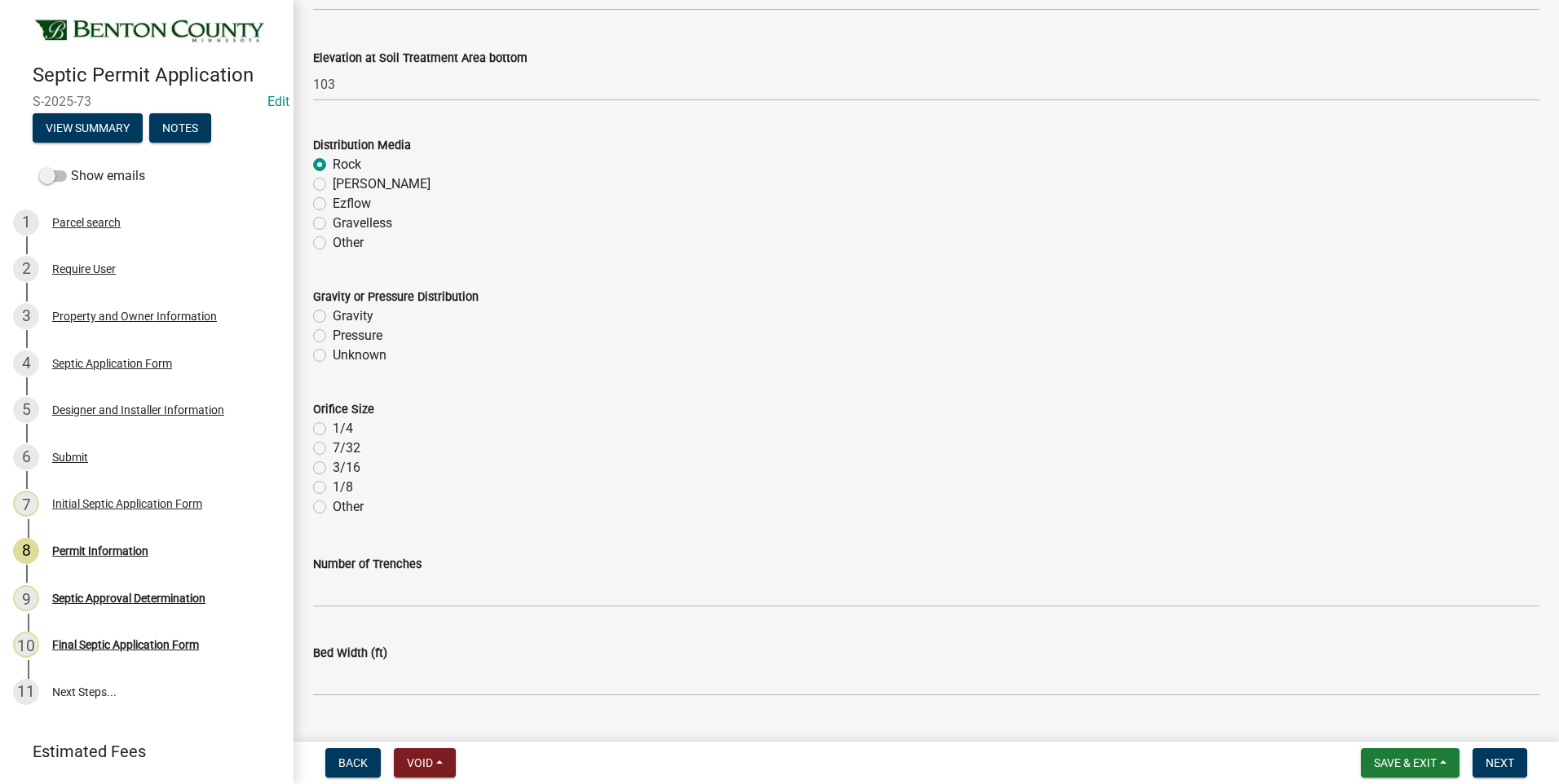
scroll to position [3098, 0]
click at [333, 334] on label "Pressure" at bounding box center [357, 334] width 50 height 20
click at [333, 334] on input "Pressure" at bounding box center [338, 330] width 10 height 10
radio input "true"
click at [333, 425] on label "1/4" at bounding box center [342, 427] width 20 height 20
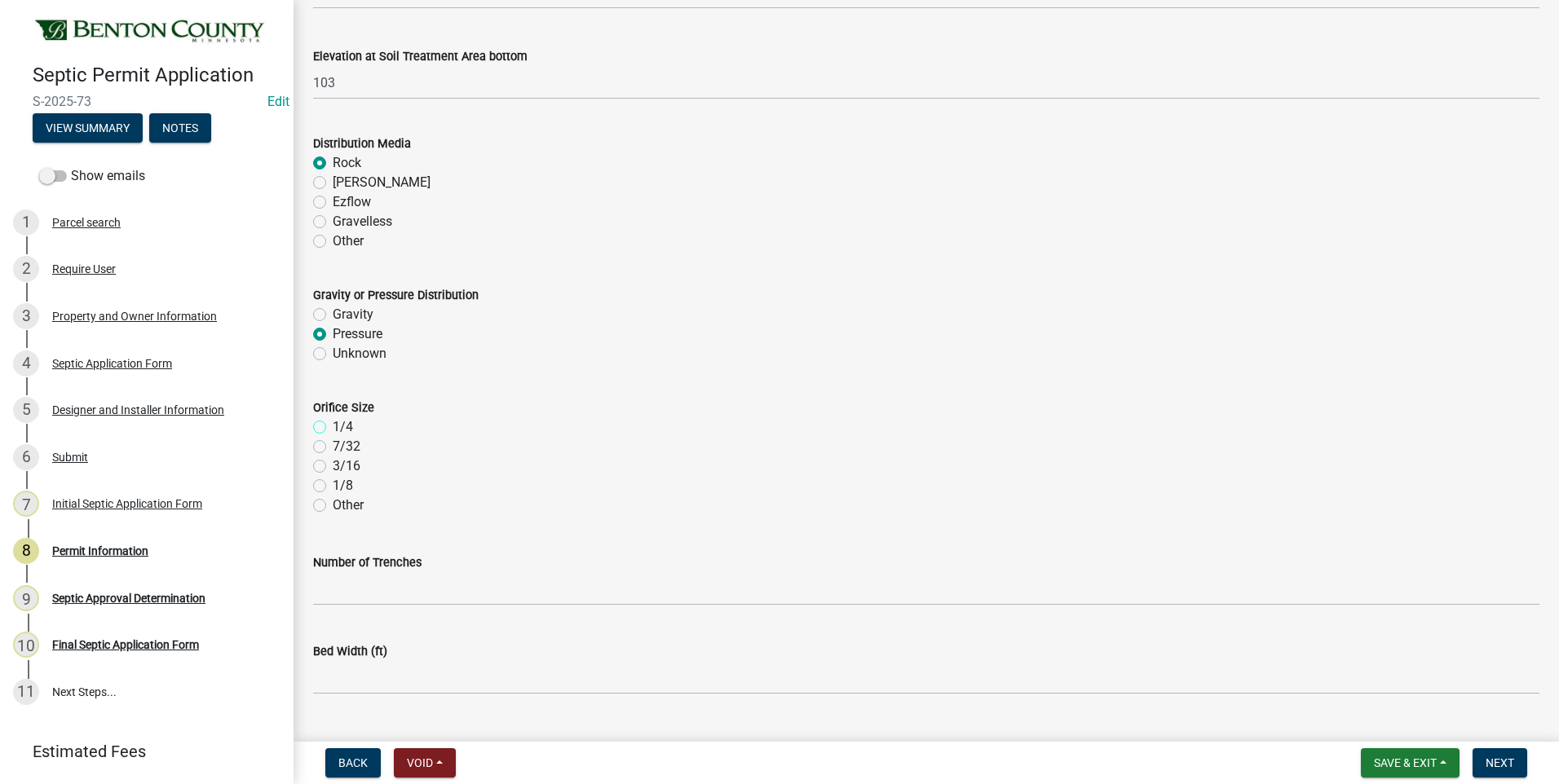
click at [333, 425] on input "1/4" at bounding box center [338, 423] width 10 height 10
radio input "true"
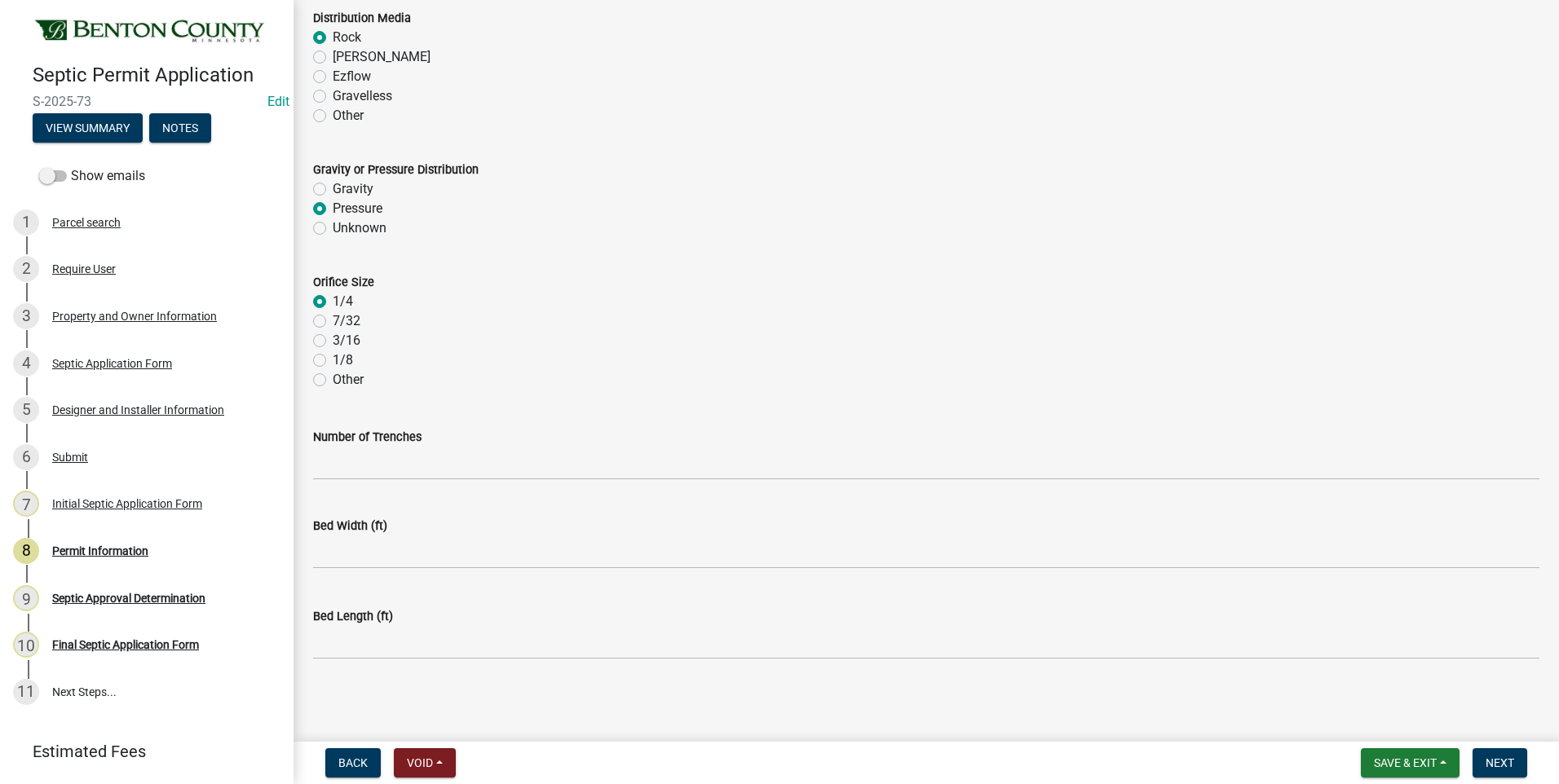
scroll to position [3226, 0]
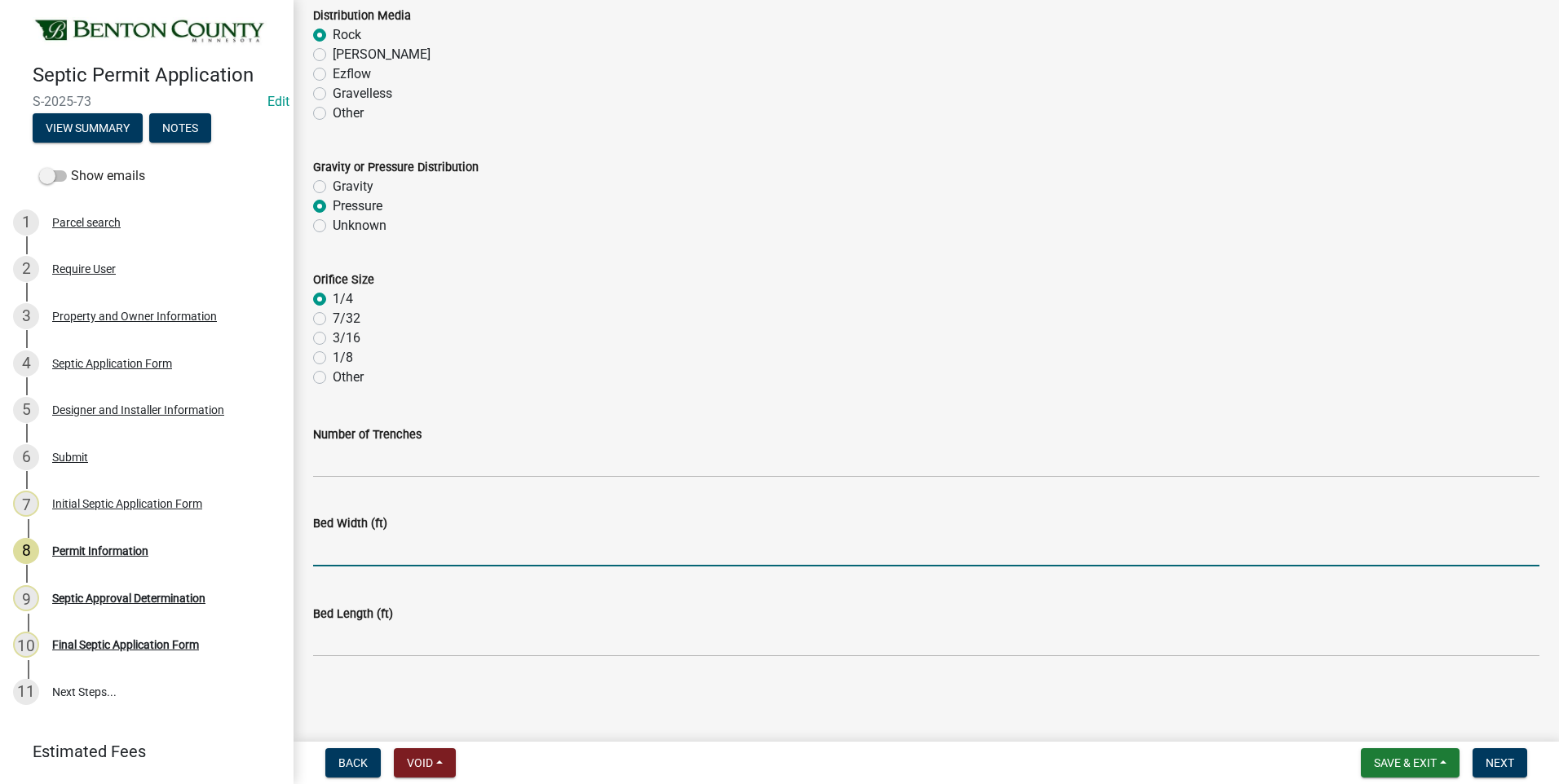
click at [369, 550] on input "text" at bounding box center [927, 550] width 1226 height 34
type input "10"
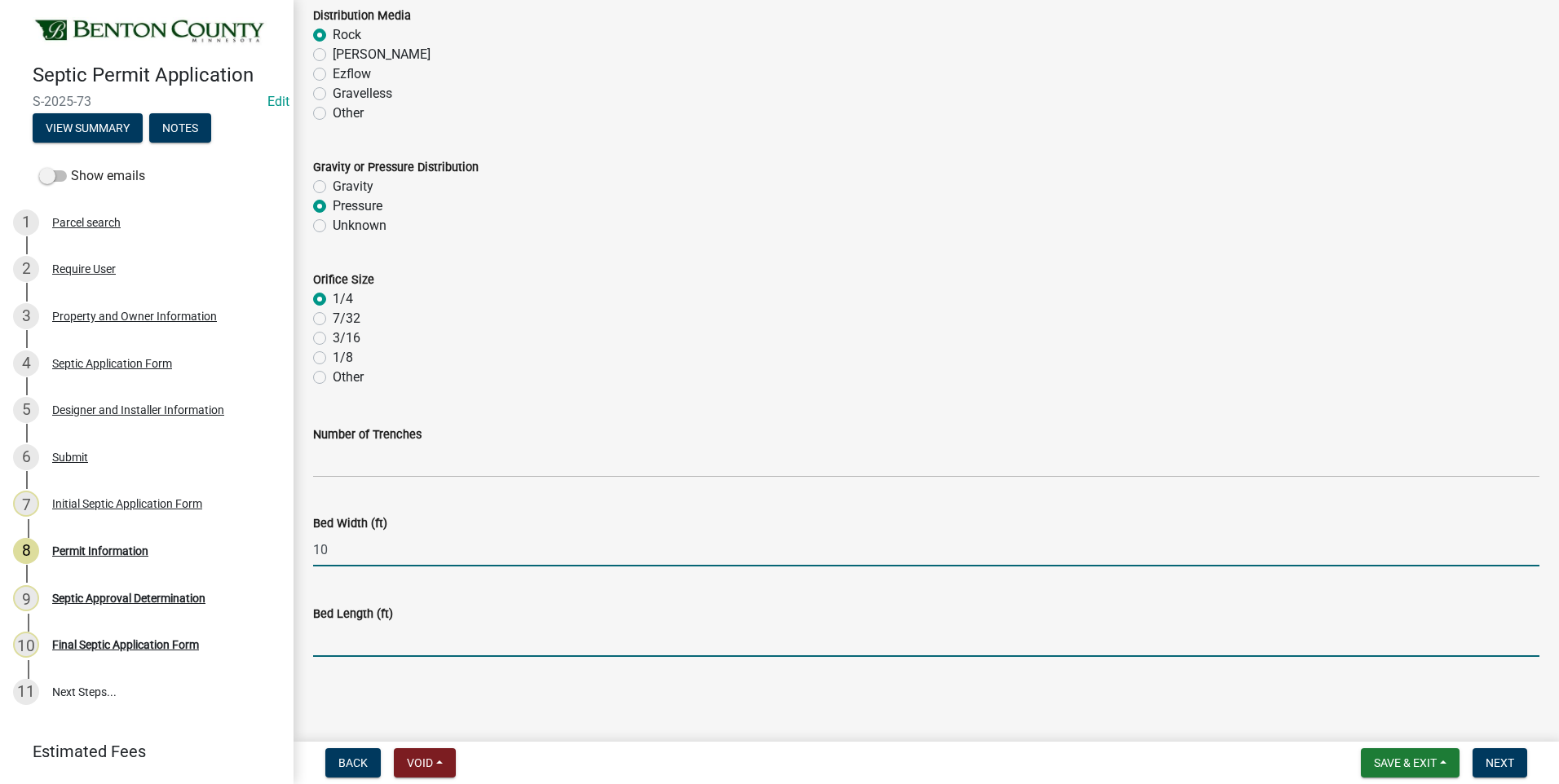
click at [334, 640] on input "text" at bounding box center [927, 640] width 1226 height 34
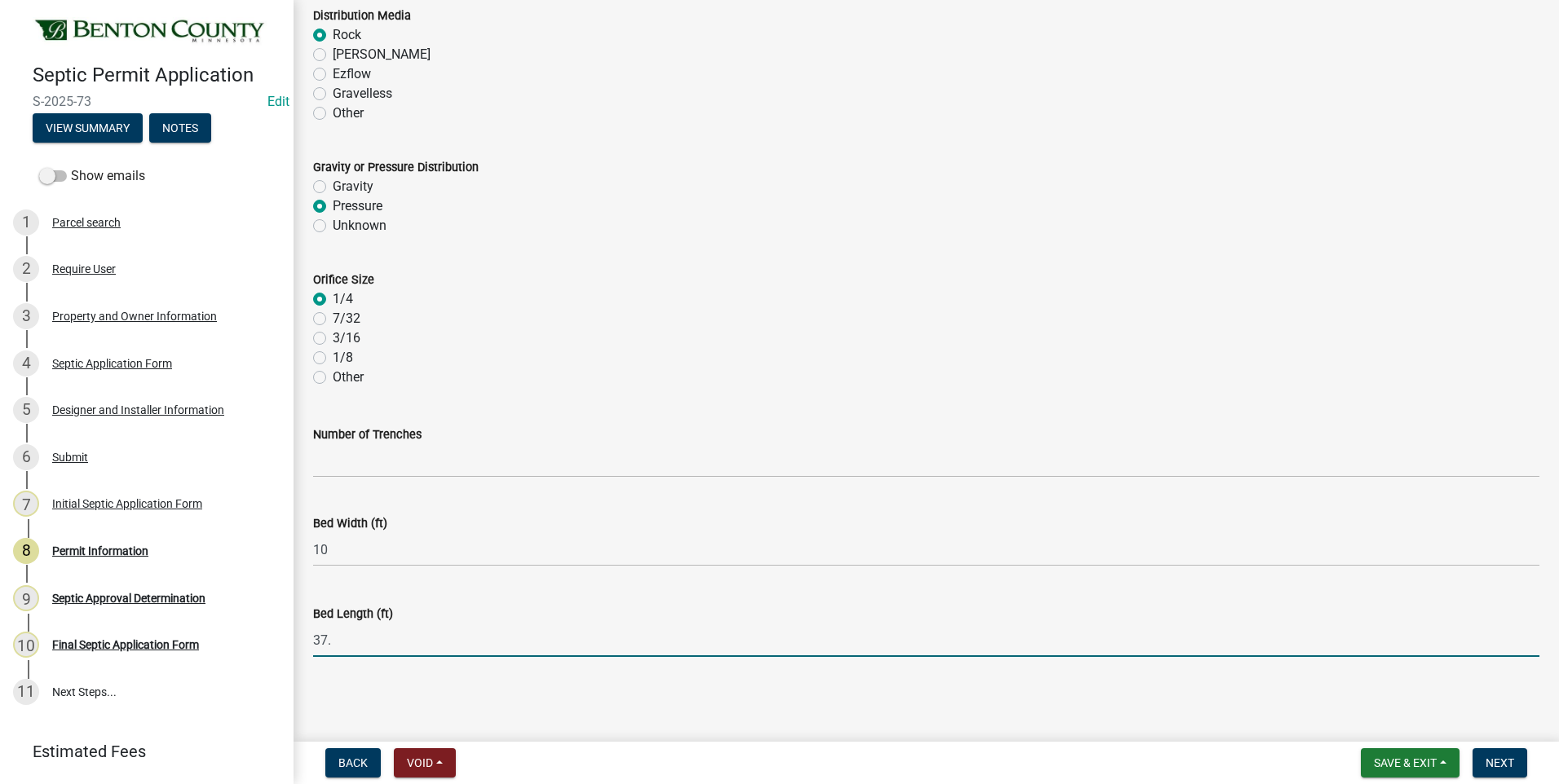
type input "37.5"
click at [1502, 764] on span "Next" at bounding box center [1500, 762] width 29 height 13
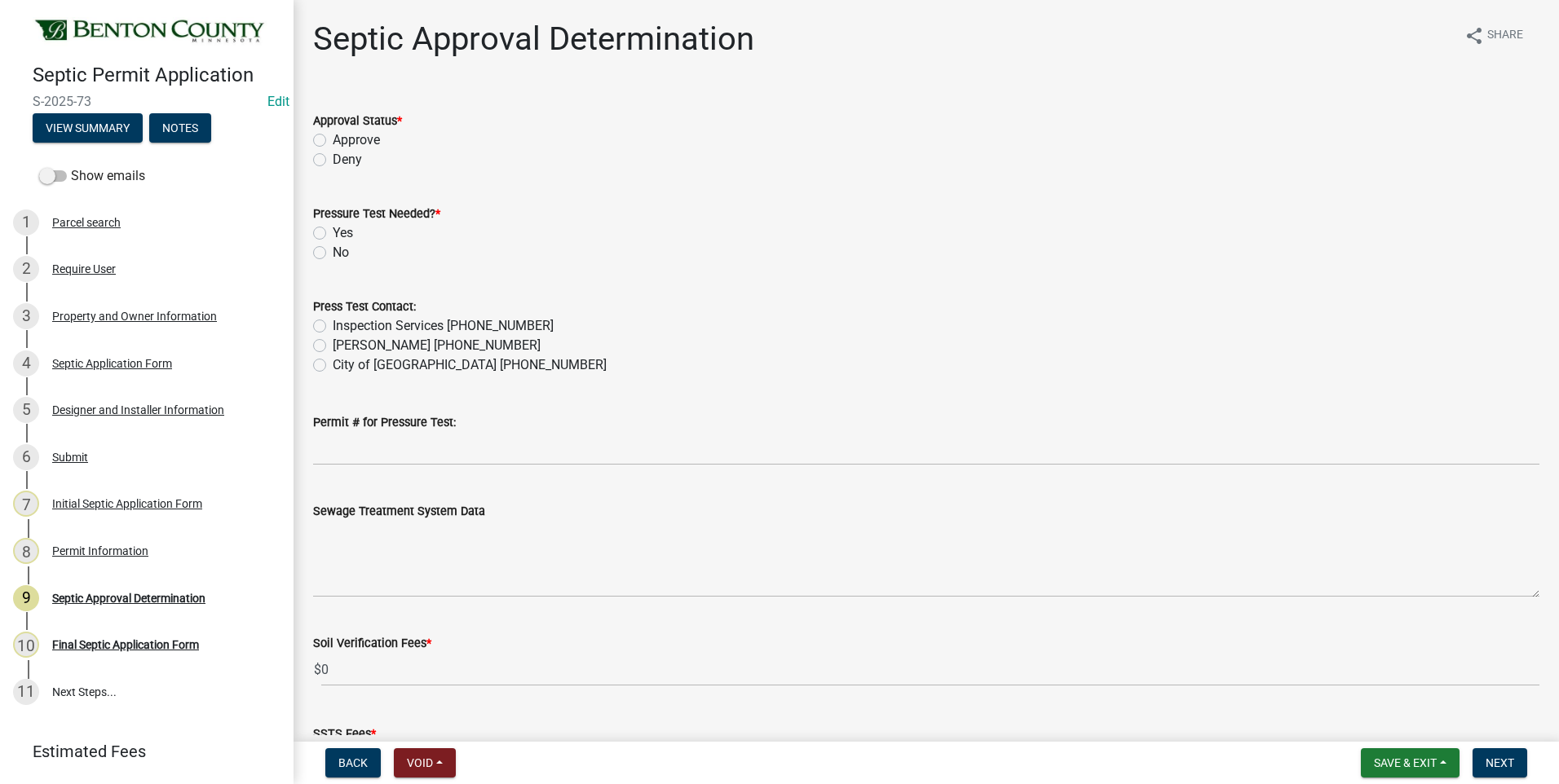
click at [333, 141] on label "Approve" at bounding box center [356, 140] width 47 height 20
click at [333, 141] on input "Approve" at bounding box center [338, 135] width 10 height 10
radio input "true"
click at [333, 232] on label "Yes" at bounding box center [342, 233] width 20 height 20
click at [333, 232] on input "Yes" at bounding box center [338, 228] width 10 height 10
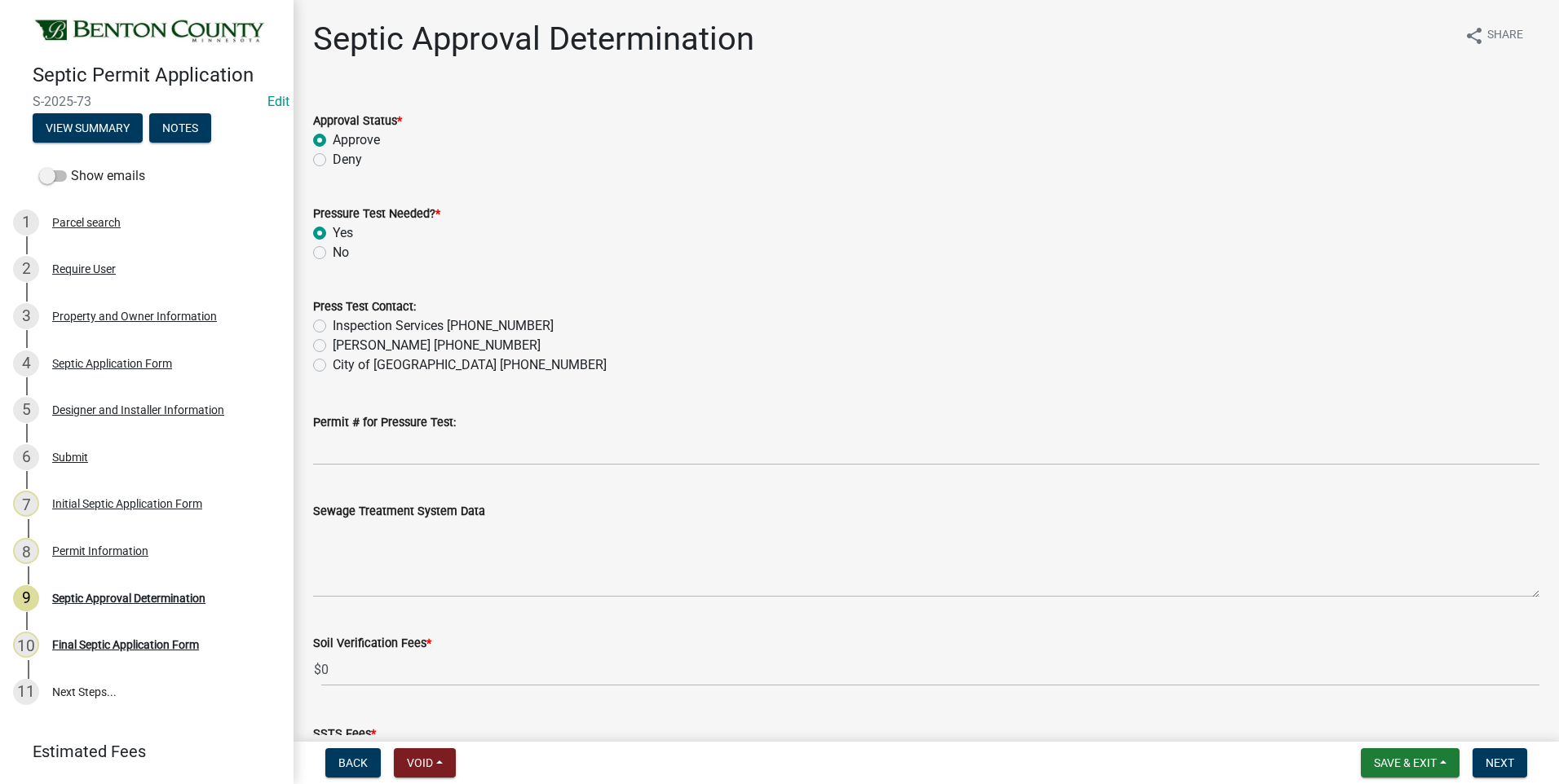
radio input "true"
click at [333, 327] on label "Inspection Services 320-532-3629" at bounding box center [443, 326] width 221 height 20
click at [333, 327] on input "Inspection Services 320-532-3629" at bounding box center [338, 321] width 10 height 10
radio input "true"
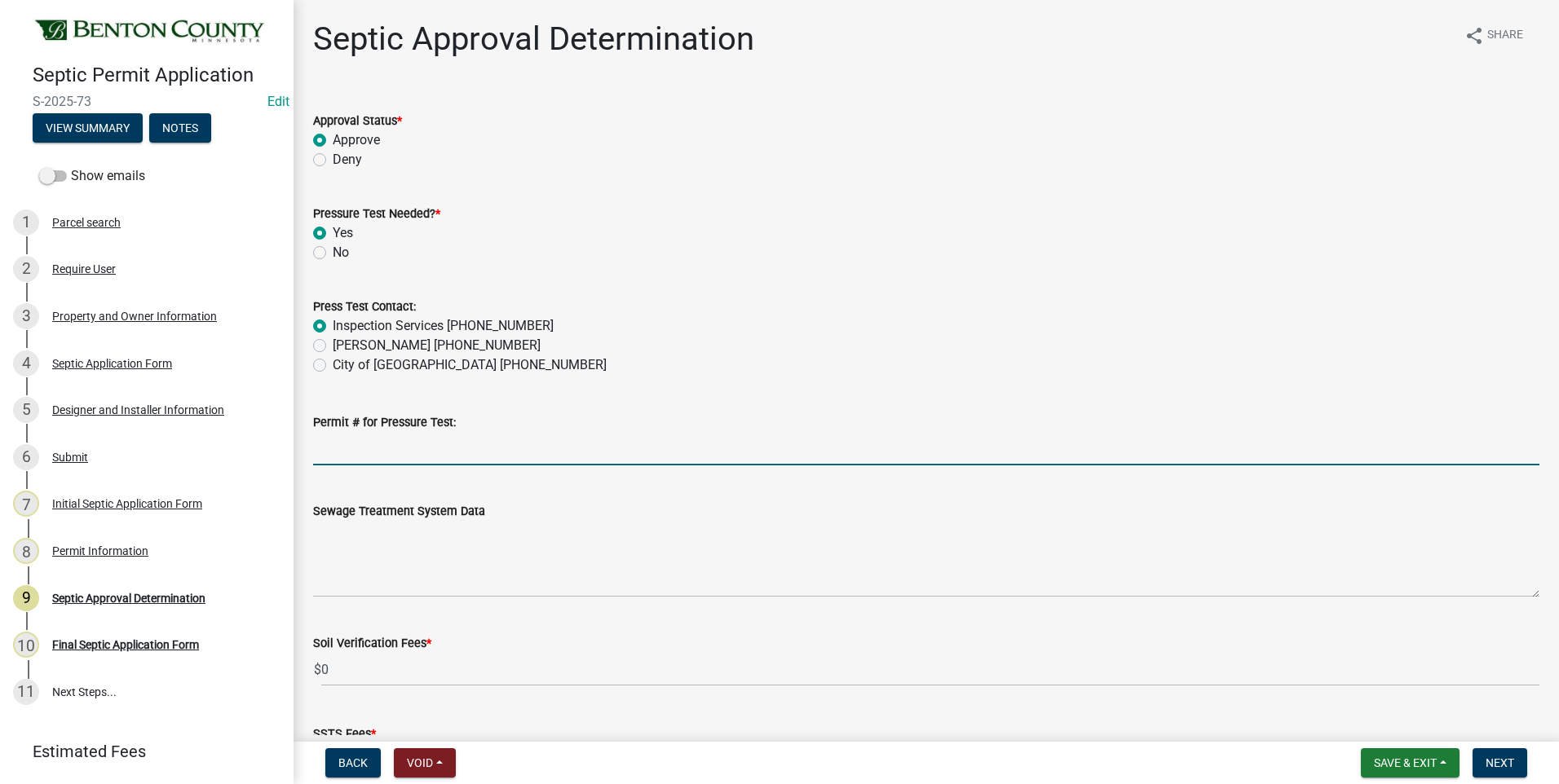
click at [419, 456] on input "Permit # for Pressure Test:" at bounding box center [927, 449] width 1226 height 34
type input "2025-BP-241"
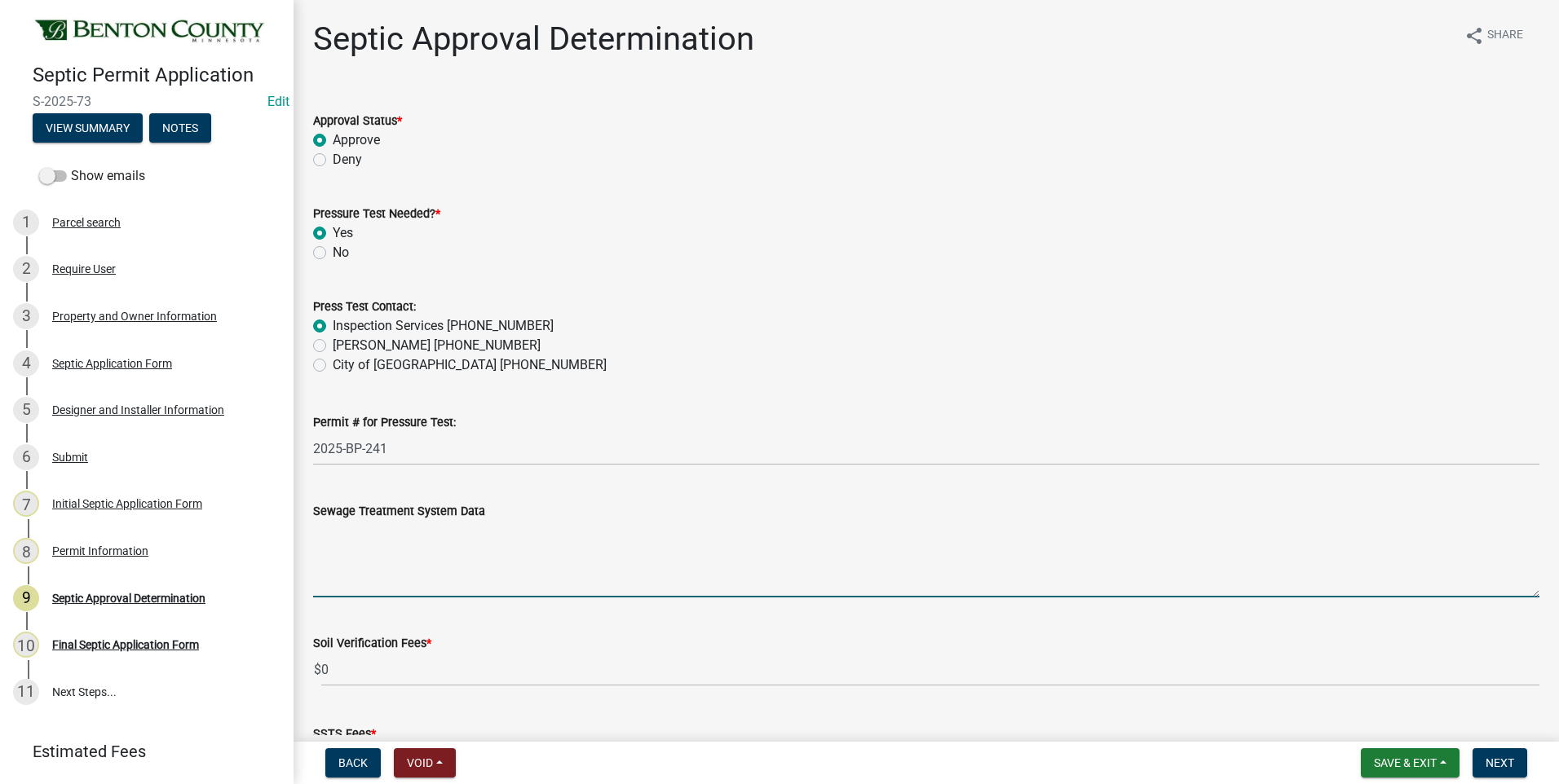
click at [405, 576] on textarea "Sewage Treatment System Data" at bounding box center [927, 559] width 1226 height 76
paste textarea "Installation of a 10'x37.5' ROCKBED MOUND SYSTEM w/ 36" clean sand lift to elev…"
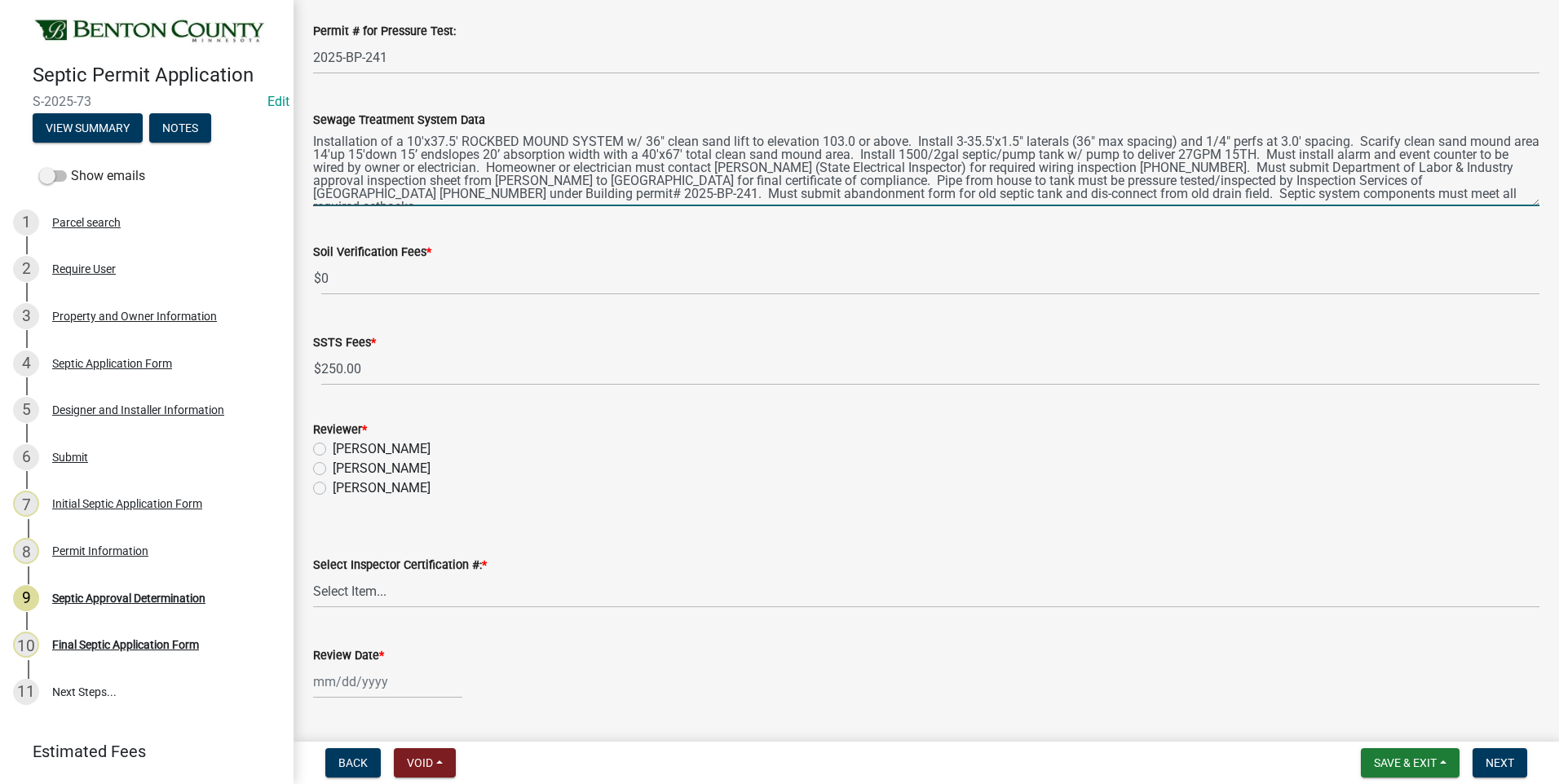
scroll to position [408, 0]
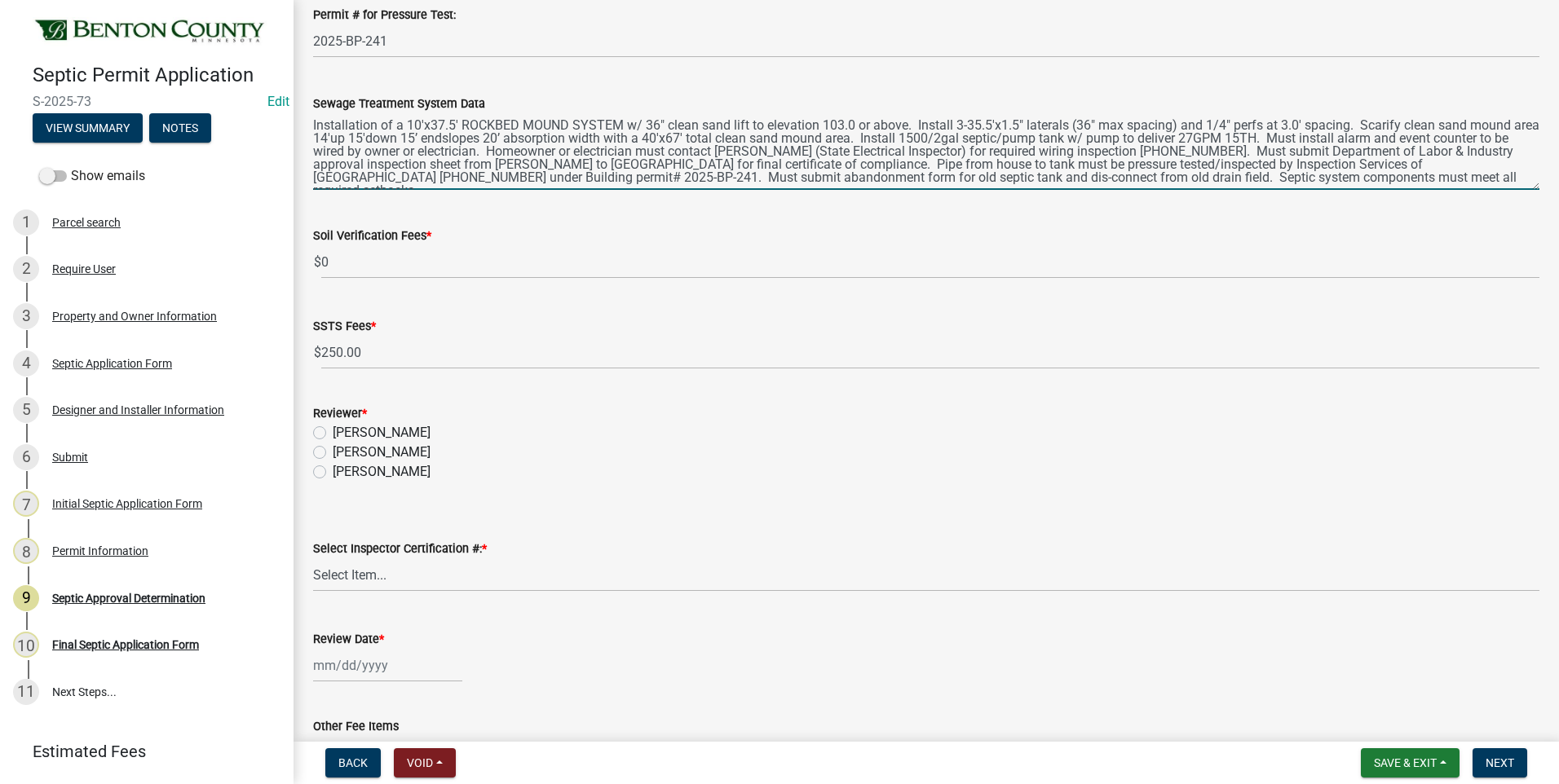
type textarea "Installation of a 10'x37.5' ROCKBED MOUND SYSTEM w/ 36" clean sand lift to elev…"
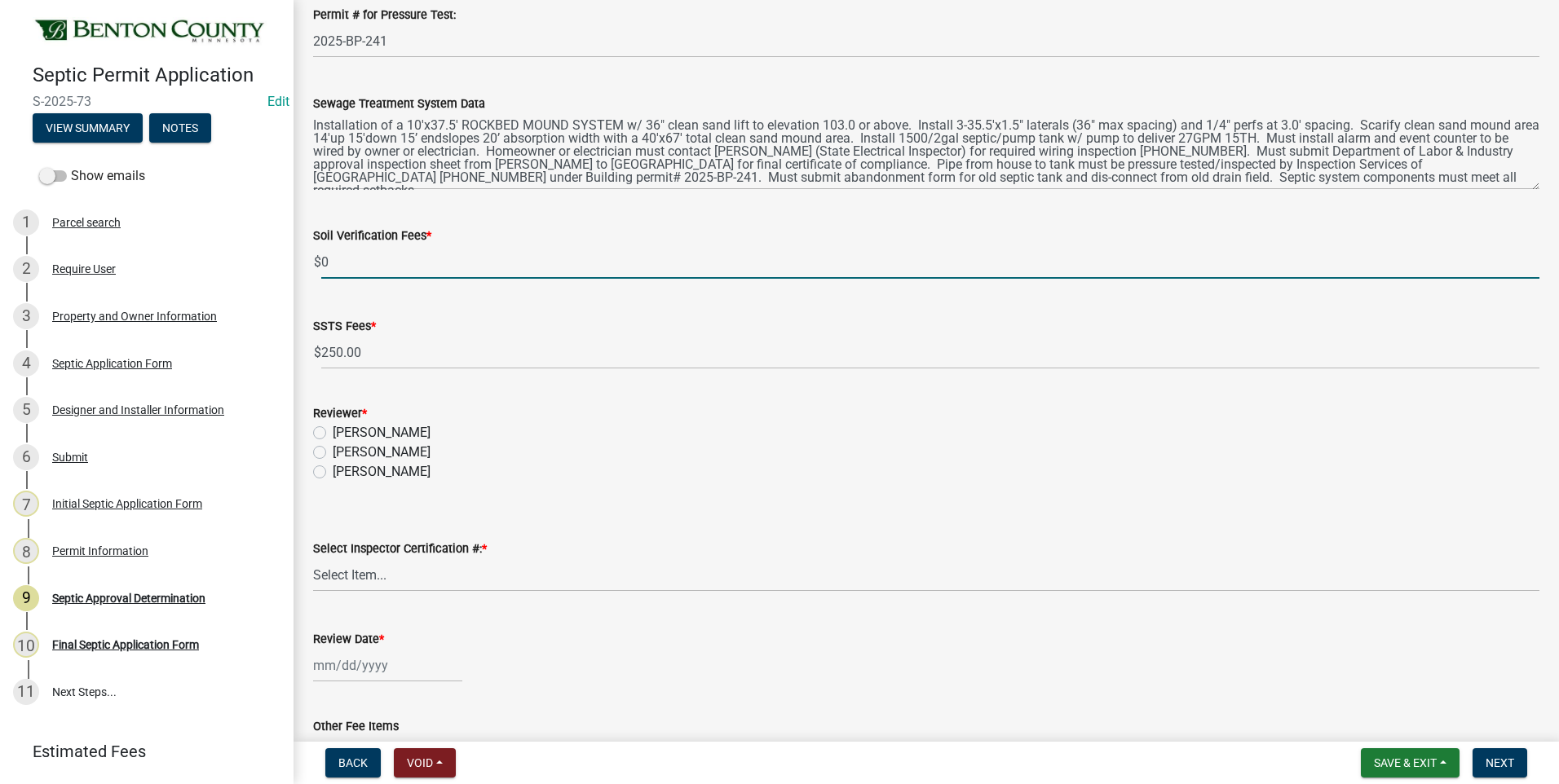
click at [327, 261] on input "0" at bounding box center [930, 262] width 1219 height 34
type input "0100"
drag, startPoint x: 319, startPoint y: 451, endPoint x: 522, endPoint y: 327, distance: 237.9
click at [333, 451] on label "[PERSON_NAME]" at bounding box center [381, 452] width 98 height 20
click at [333, 451] on input "[PERSON_NAME]" at bounding box center [338, 448] width 10 height 10
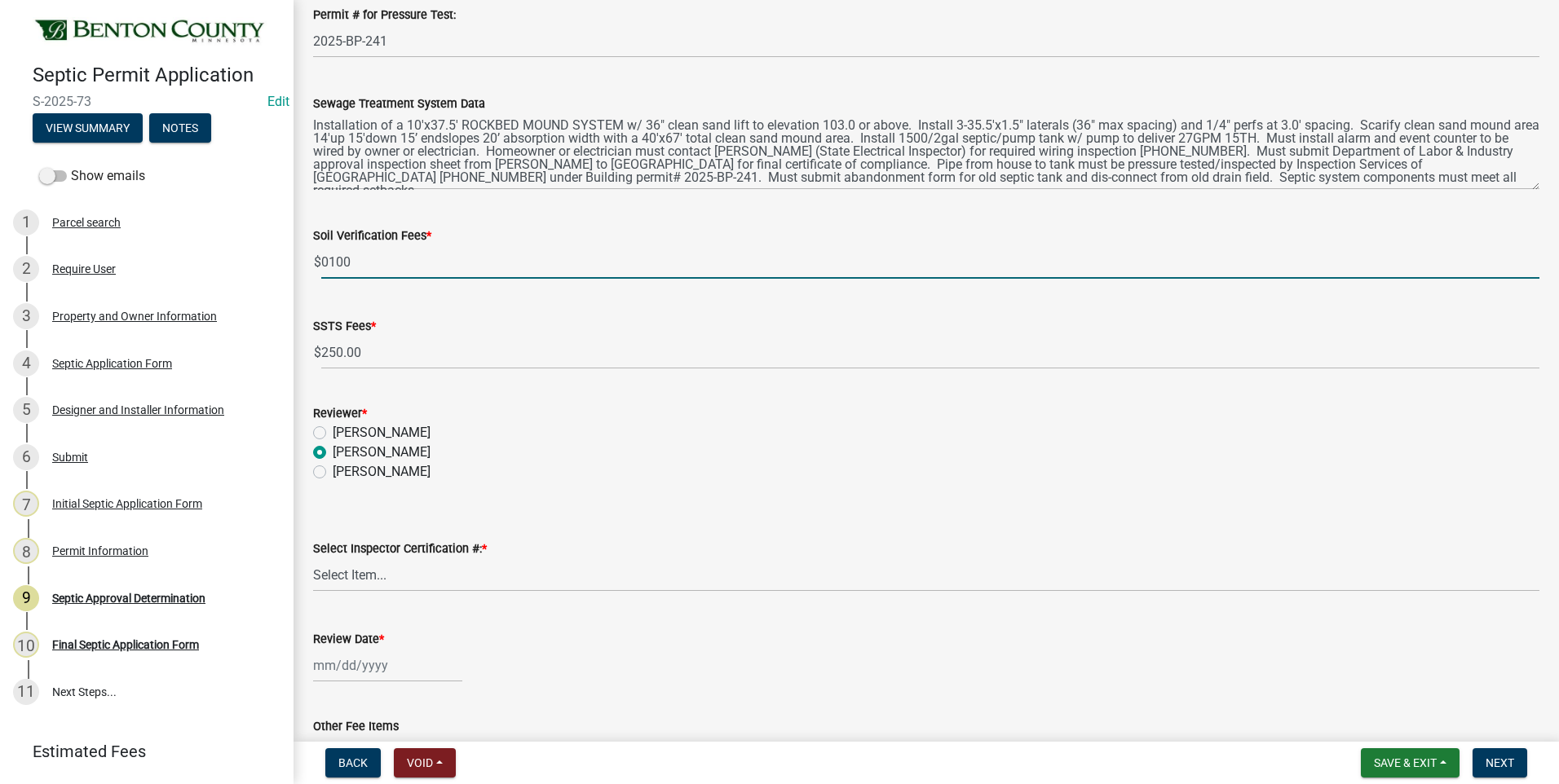
radio input "true"
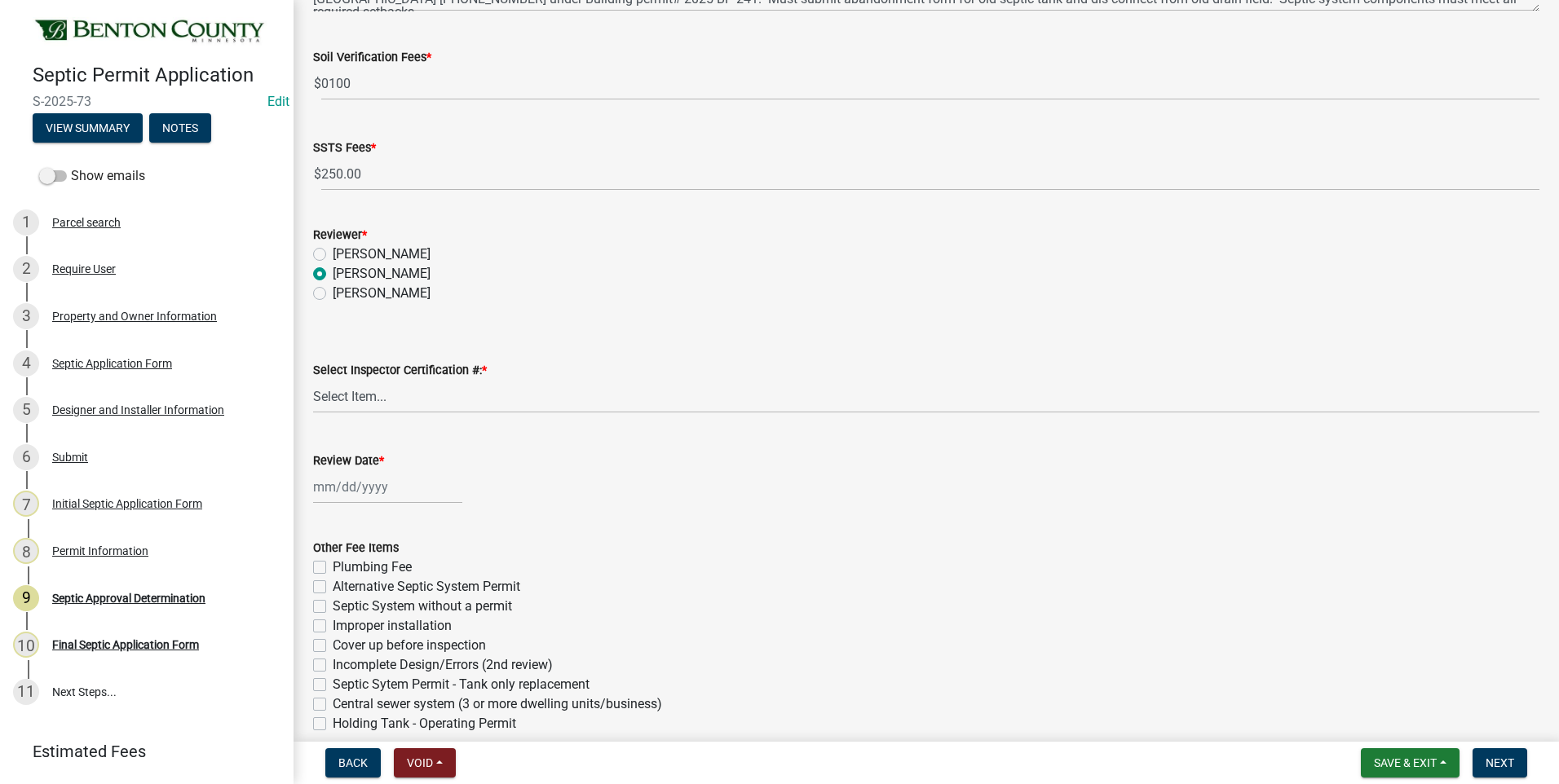
scroll to position [652, 0]
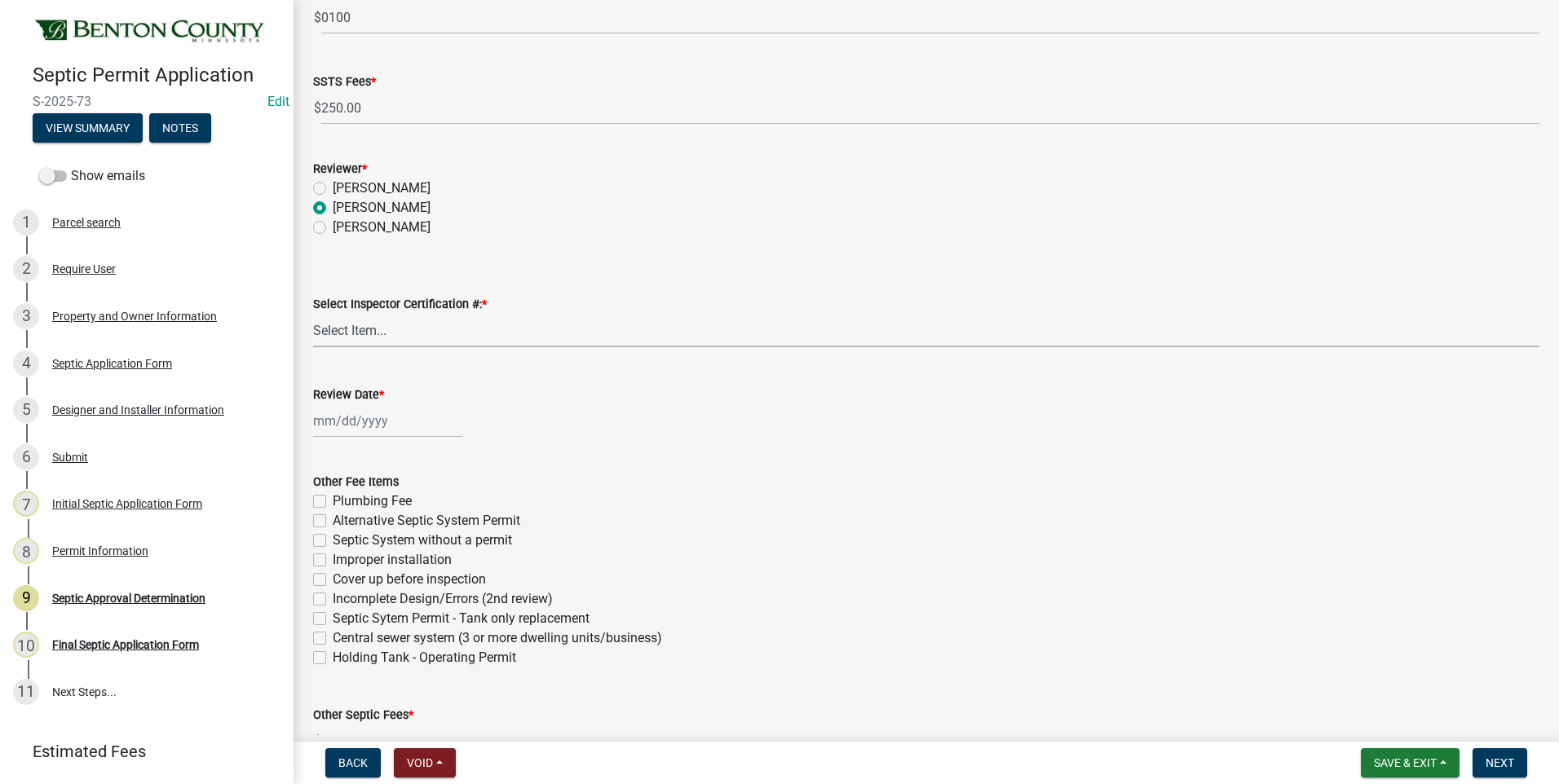
drag, startPoint x: 359, startPoint y: 329, endPoint x: 350, endPoint y: 346, distance: 19.2
click at [359, 329] on select "Select Item... C8970 C10350" at bounding box center [927, 331] width 1226 height 34
click at [314, 314] on select "Select Item... C8970 C10350" at bounding box center [927, 331] width 1226 height 34
select select "d675f826-2bf1-4ce2-9ebe-43c1842a6c70"
click at [354, 425] on div at bounding box center [388, 421] width 149 height 34
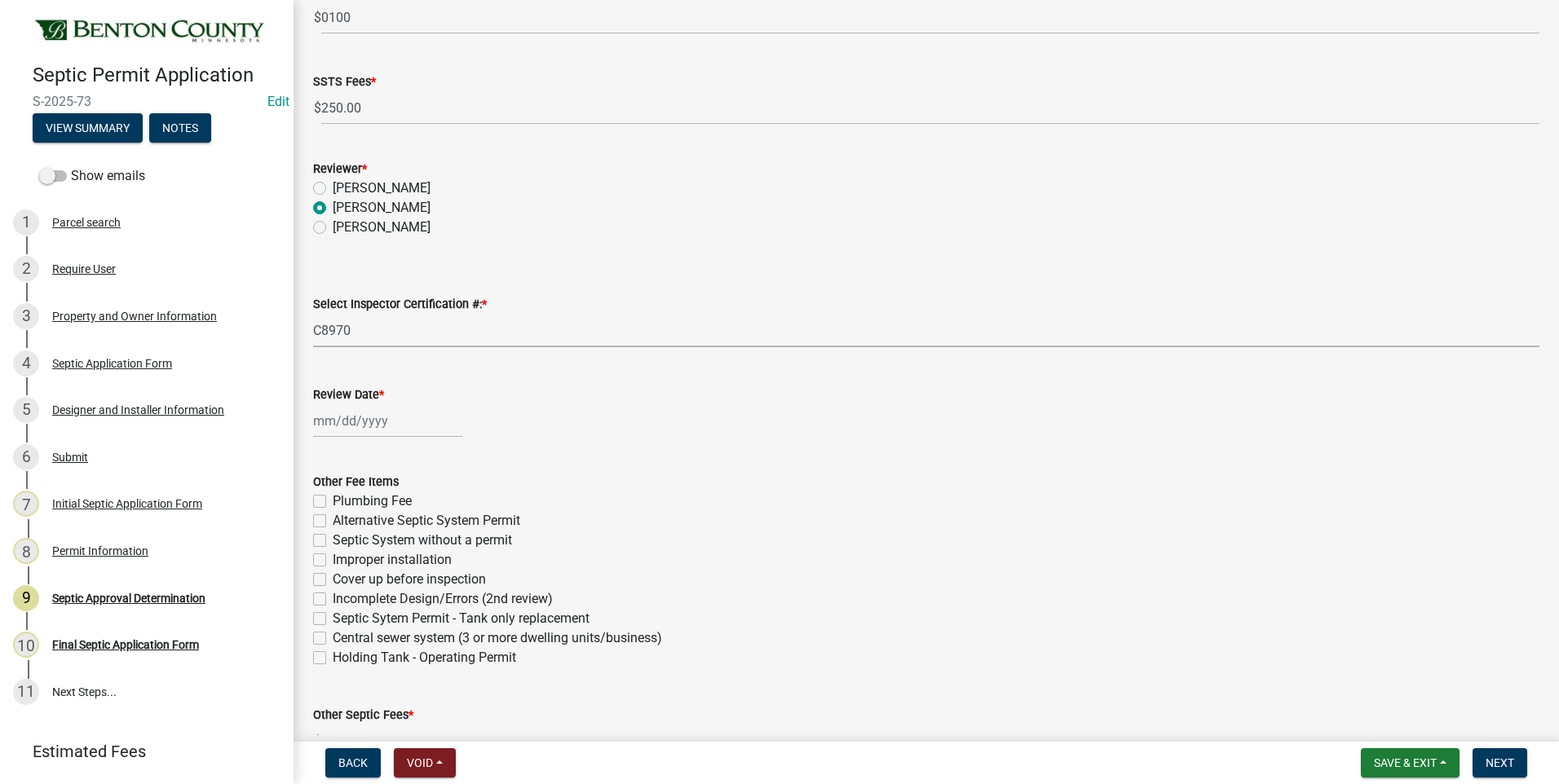
select select "9"
select select "2025"
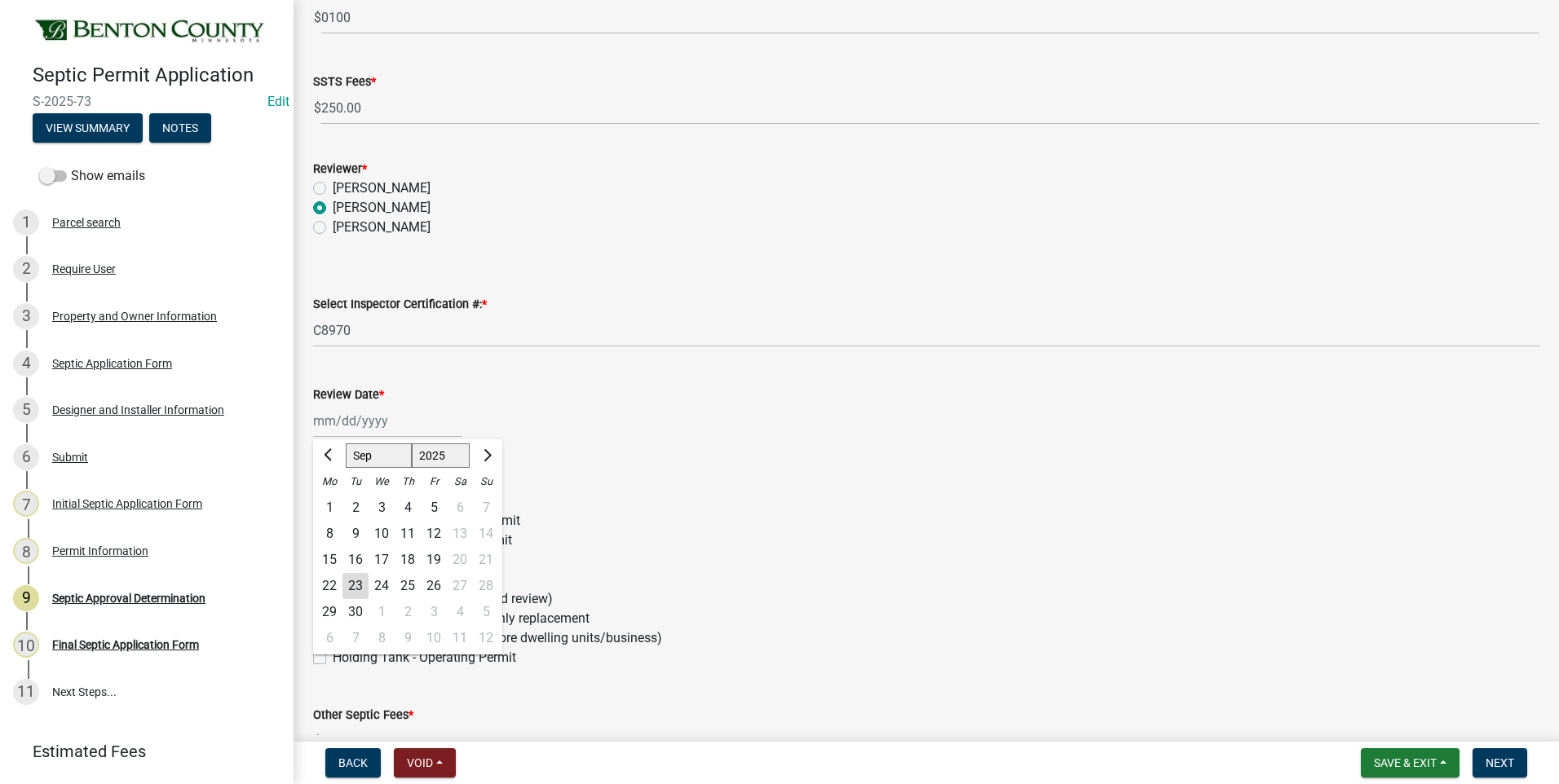
click at [353, 584] on div "23" at bounding box center [355, 586] width 26 height 26
type input "[DATE]"
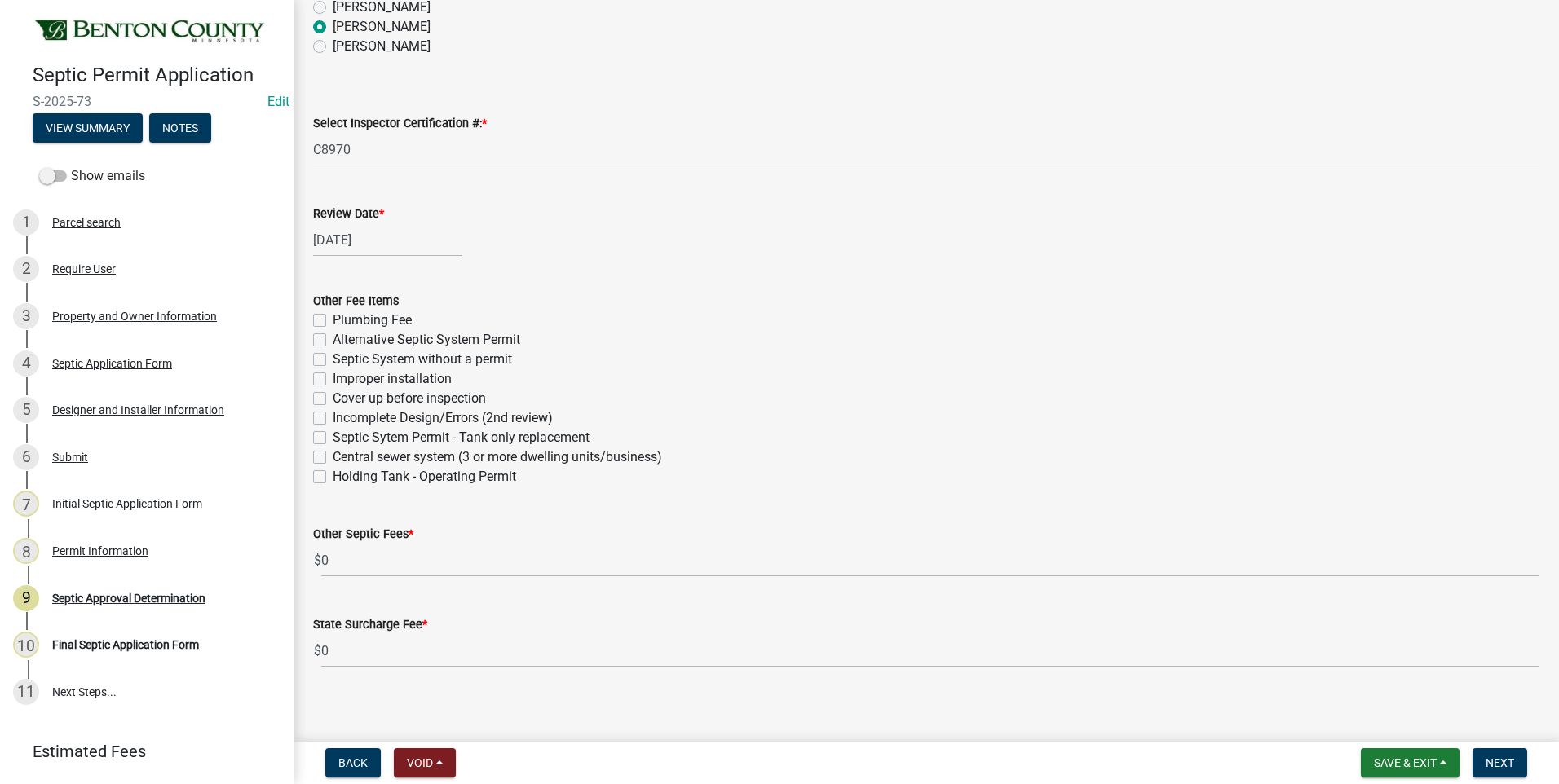
scroll to position [844, 0]
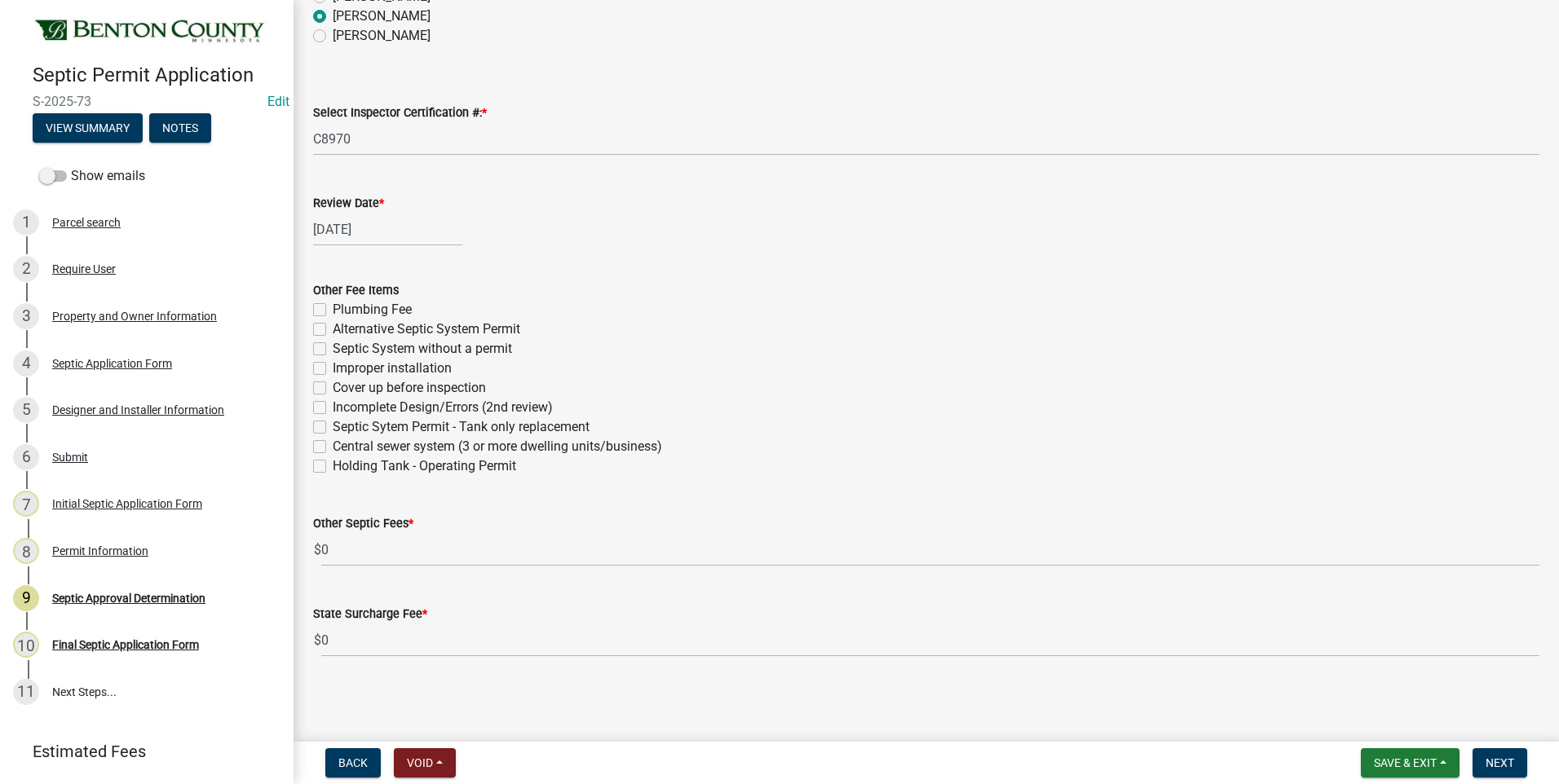
click at [333, 308] on label "Plumbing Fee" at bounding box center [372, 310] width 79 height 20
click at [333, 308] on input "Plumbing Fee" at bounding box center [338, 306] width 10 height 10
checkbox input "true"
checkbox input "false"
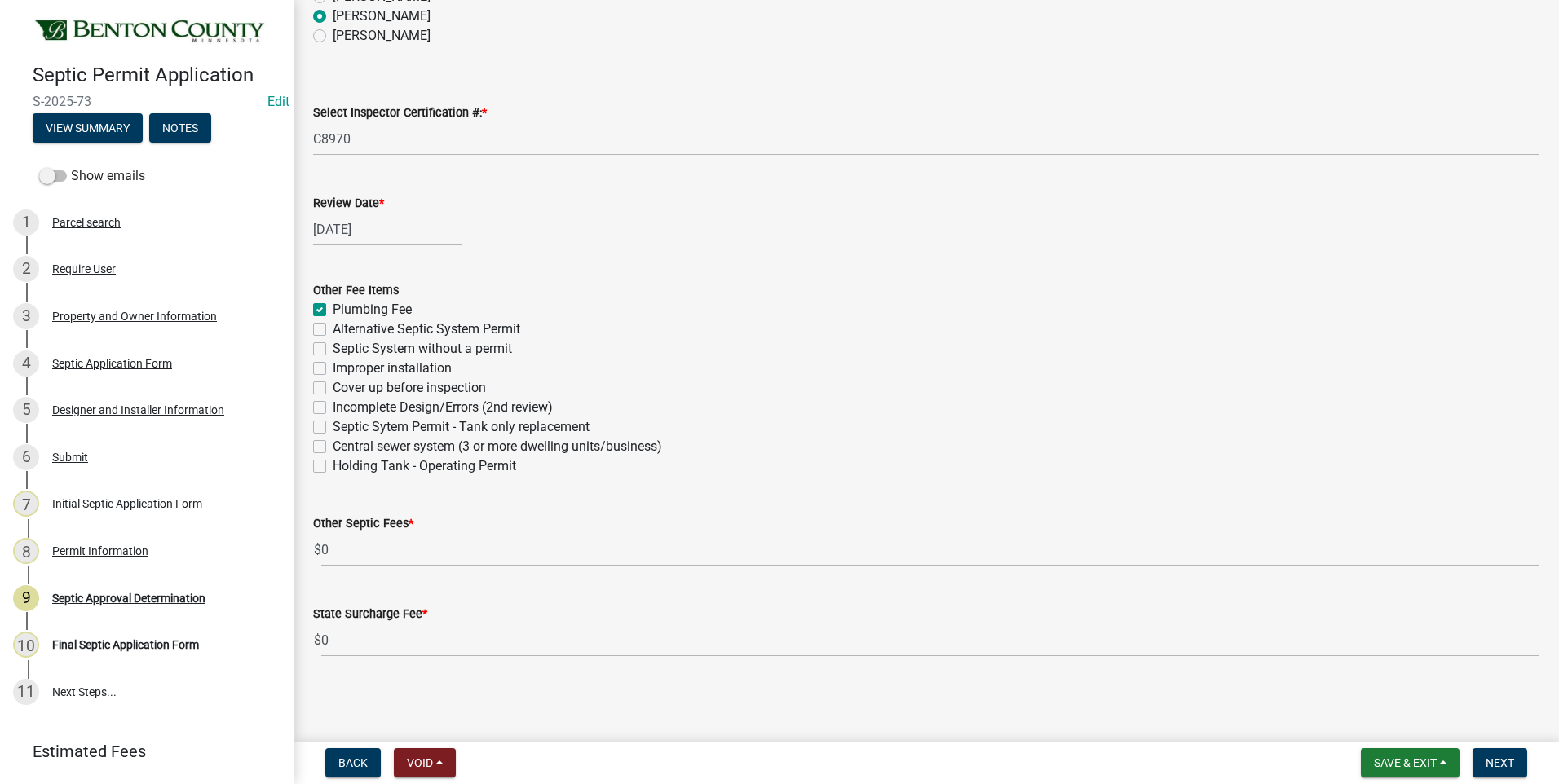
checkbox input "false"
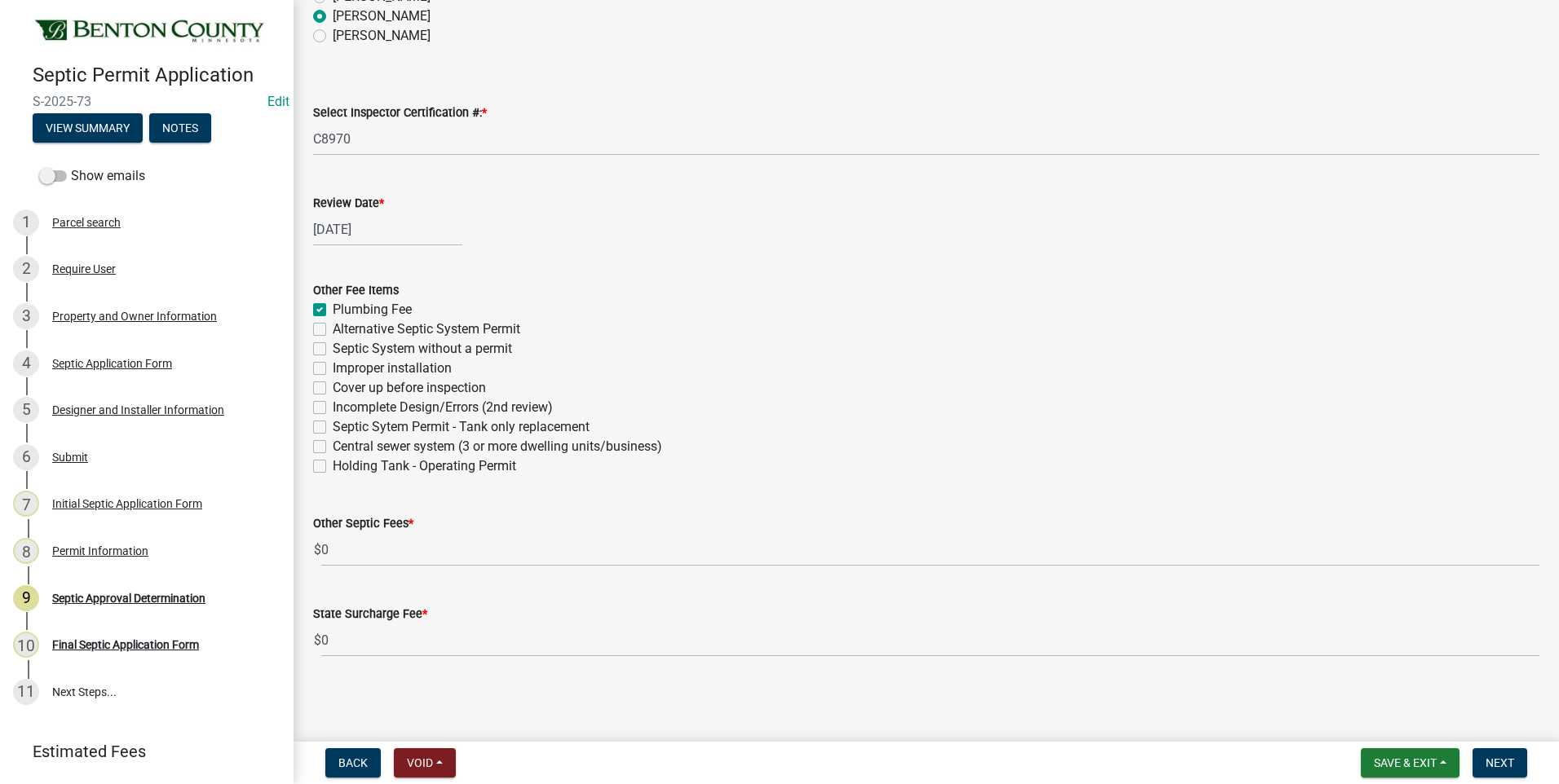
checkbox input "false"
click at [1505, 769] on span "Next" at bounding box center [1500, 762] width 29 height 13
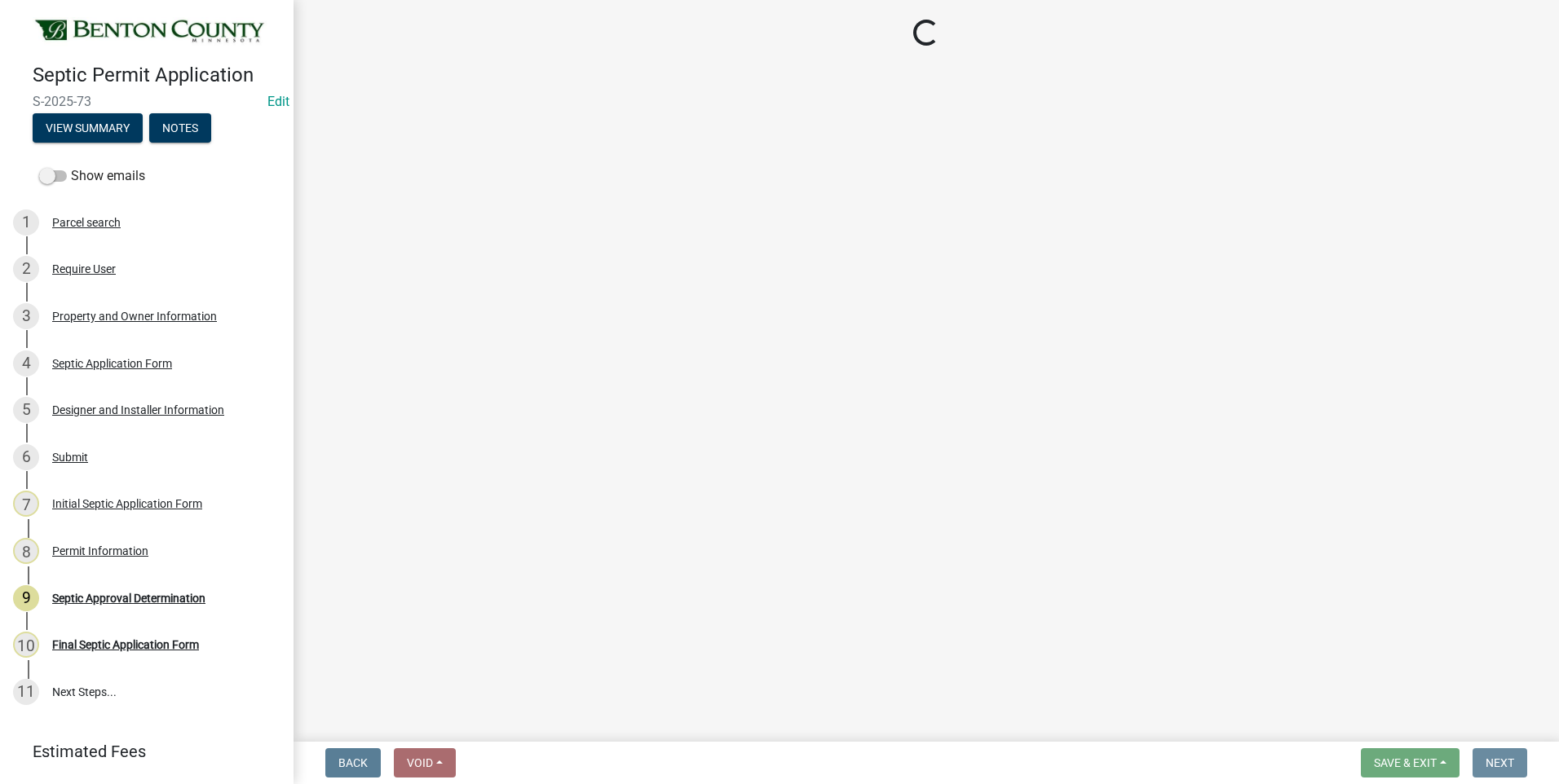
scroll to position [0, 0]
select select "3: 3"
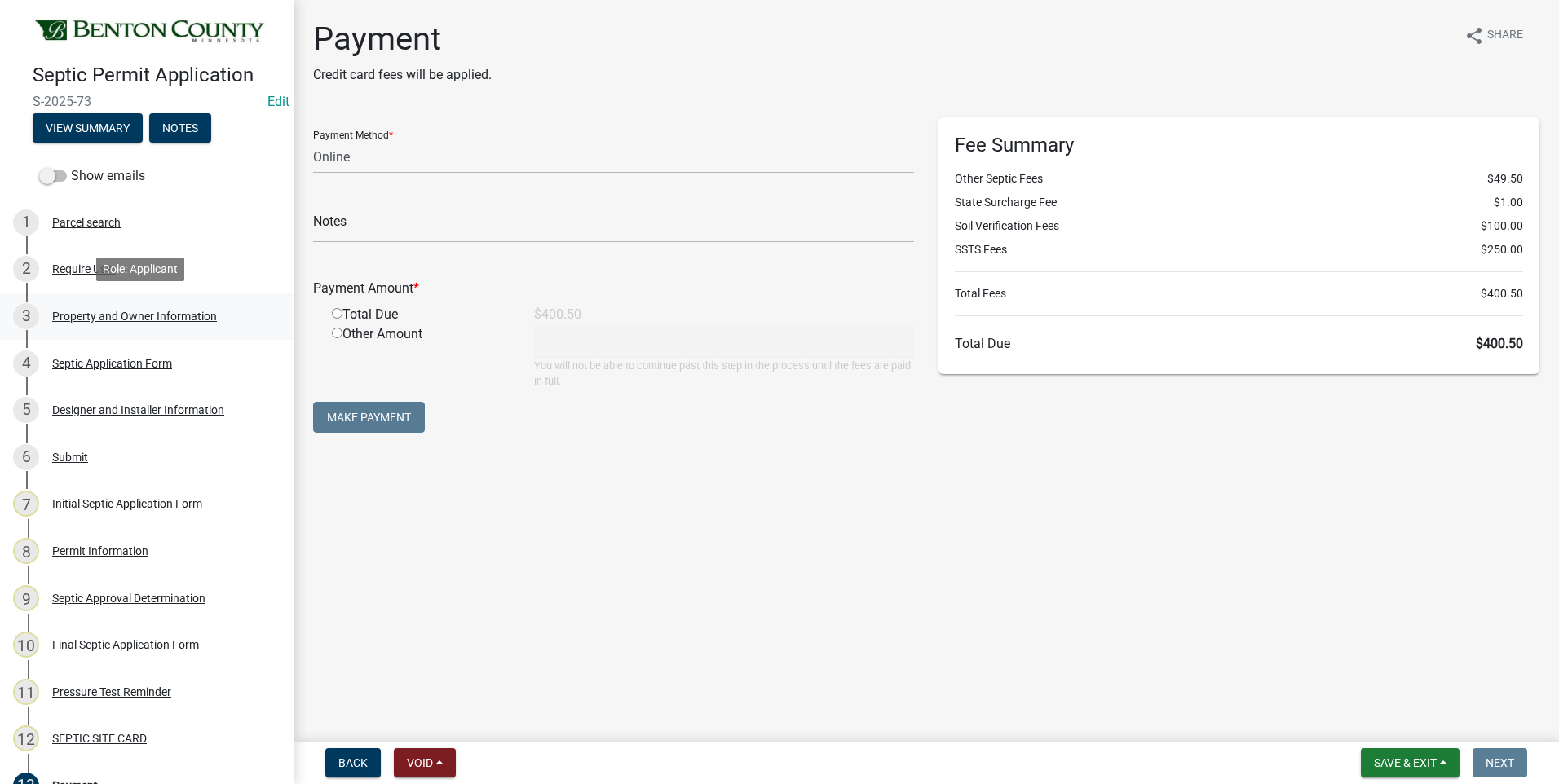
click at [90, 314] on div "Property and Owner Information" at bounding box center [135, 316] width 165 height 11
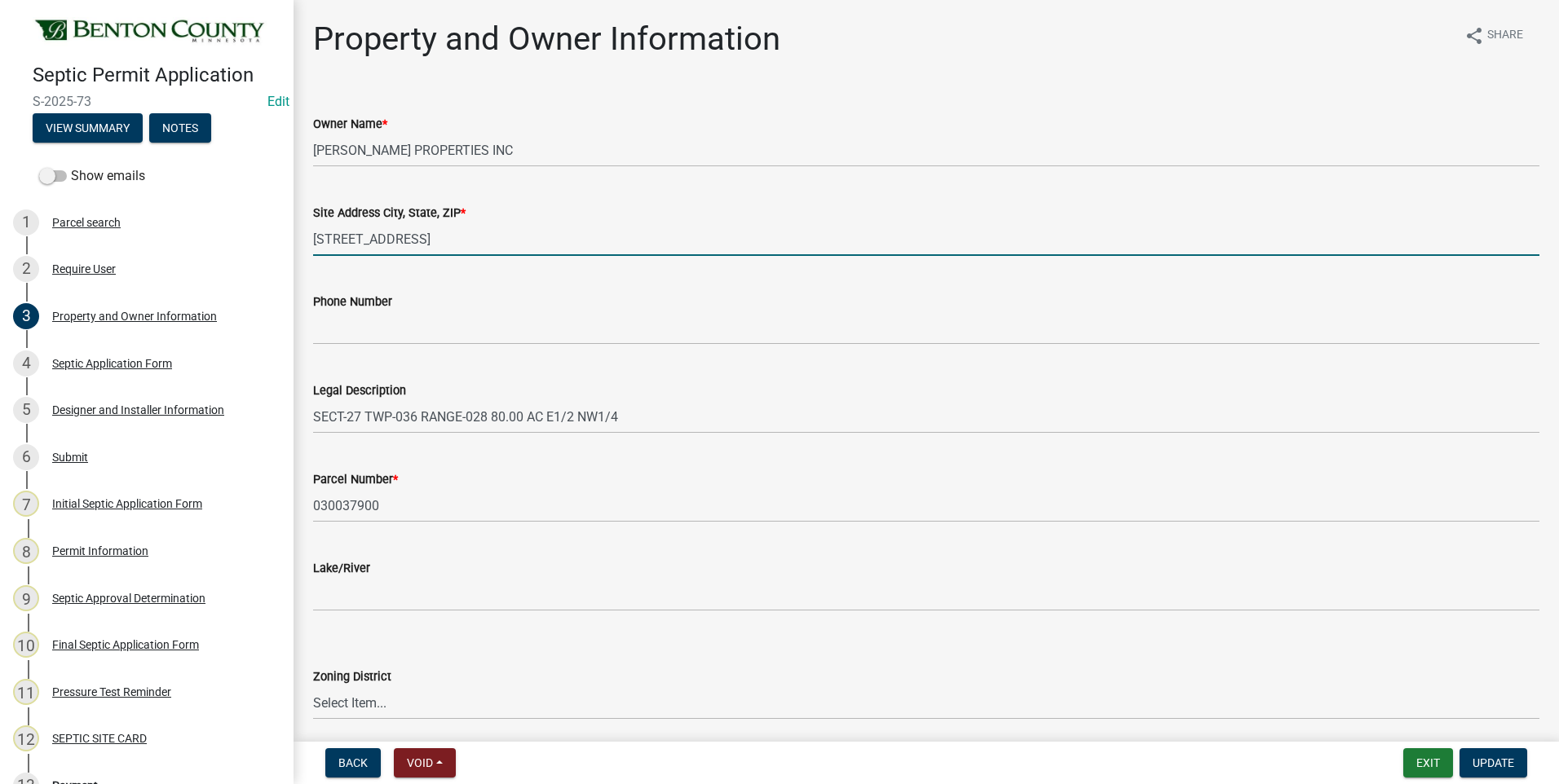
click at [525, 243] on input "[STREET_ADDRESS]" at bounding box center [927, 239] width 1226 height 34
type input "16818 HWY 95 NE FOLEY MN 56329"
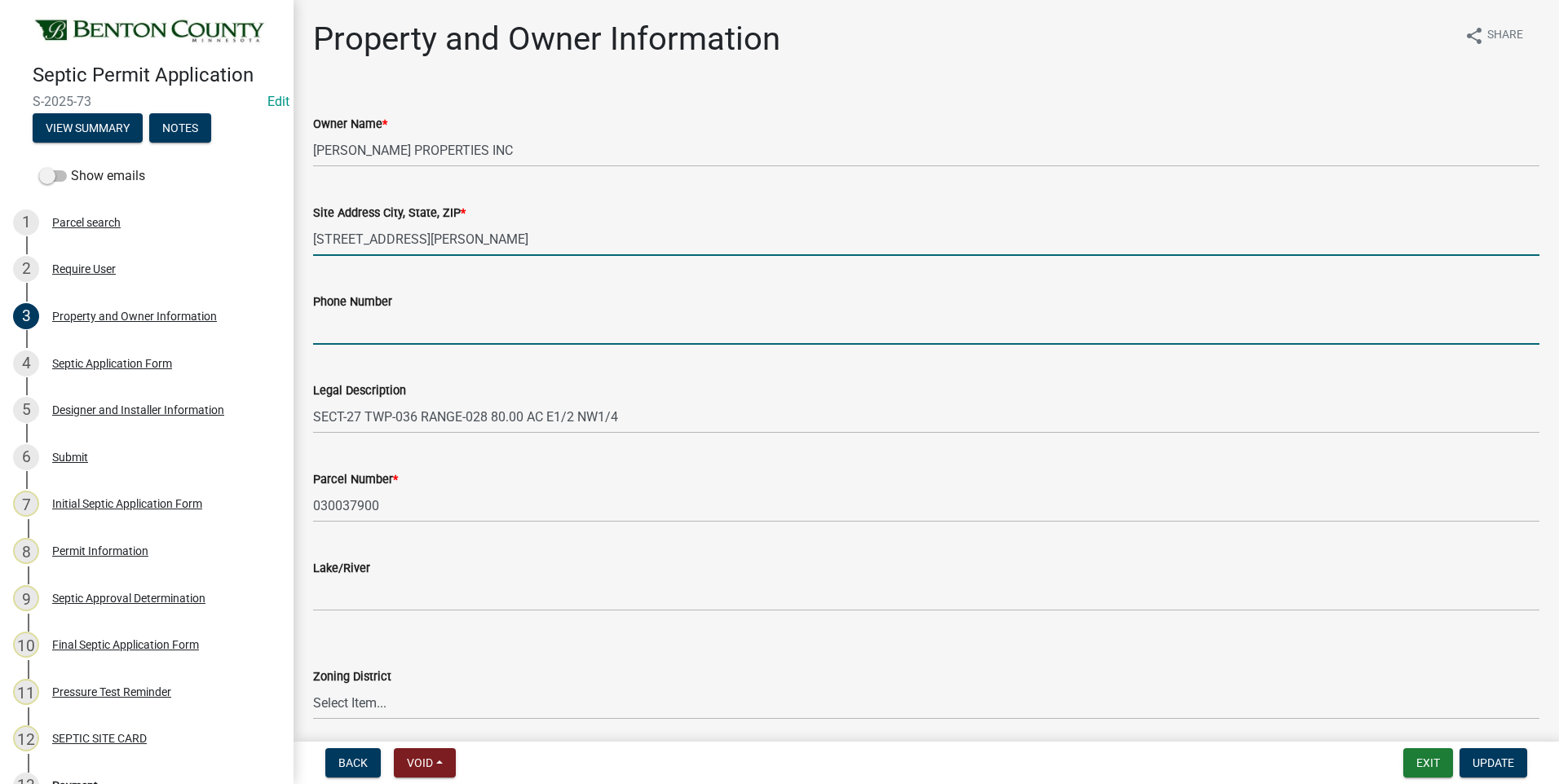
click at [430, 334] on input "Phone Number" at bounding box center [927, 328] width 1226 height 34
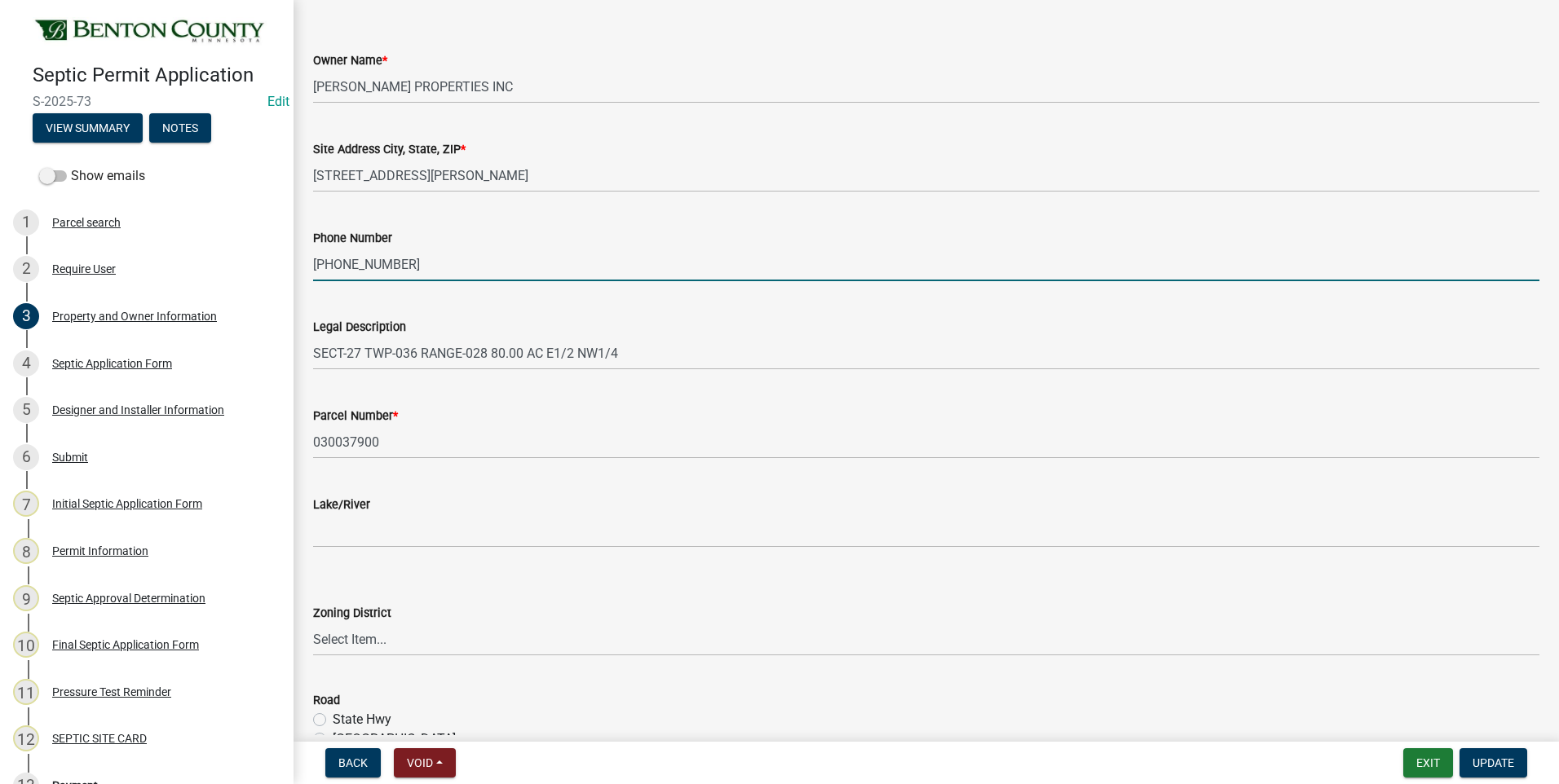
scroll to position [163, 0]
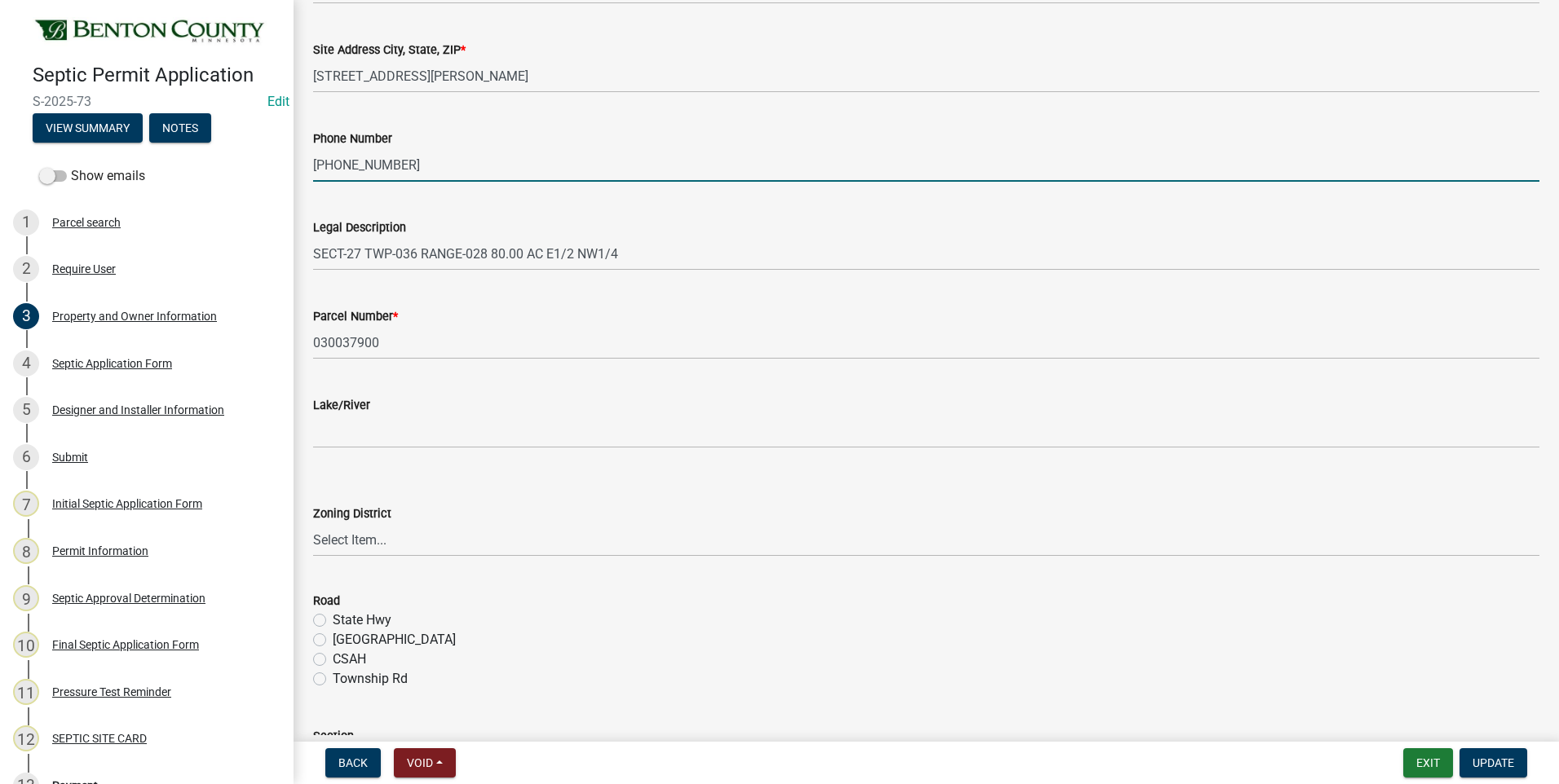
type input "[PHONE_NUMBER]"
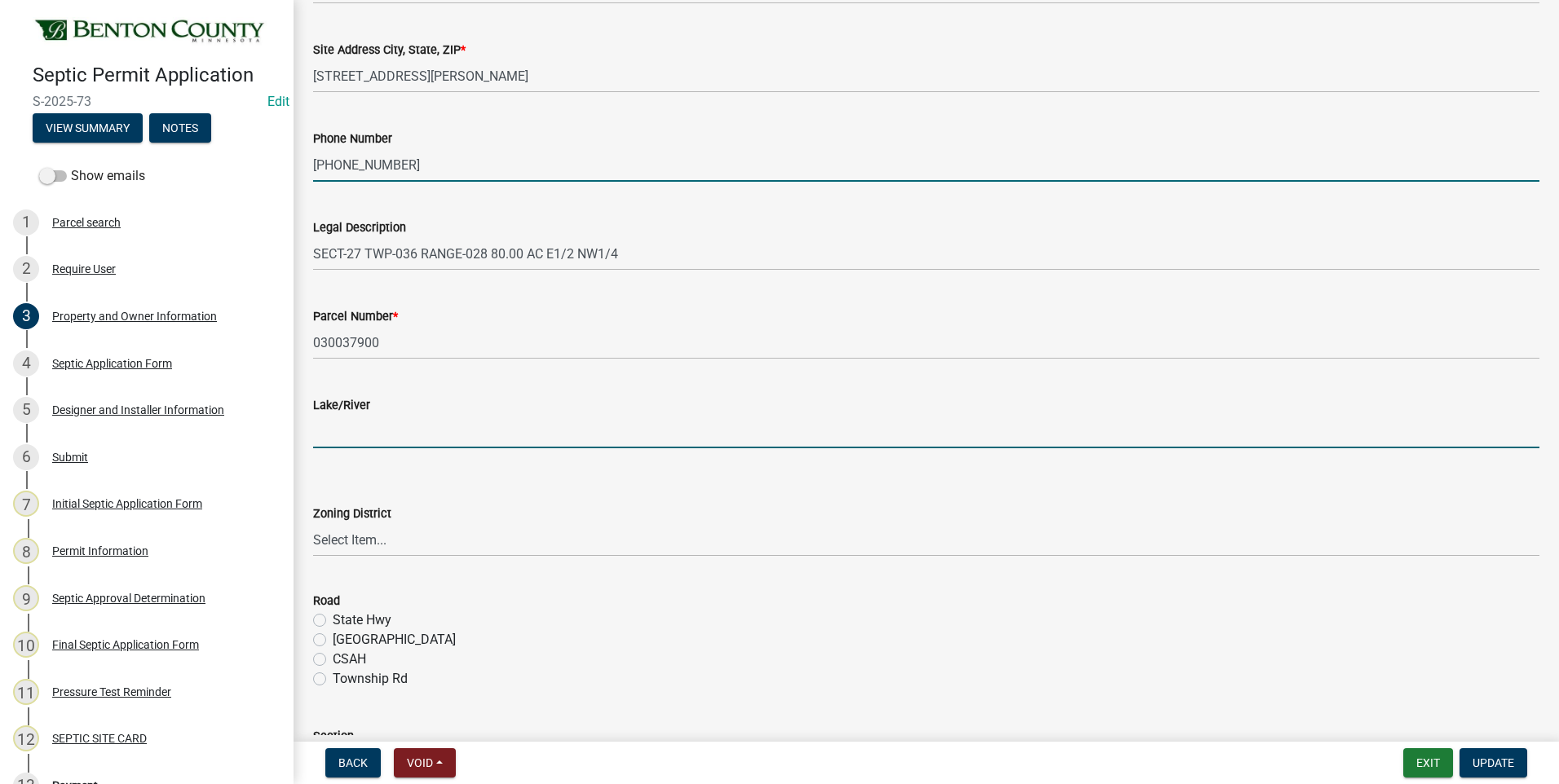
click at [394, 437] on input "Lake/River" at bounding box center [927, 432] width 1226 height 34
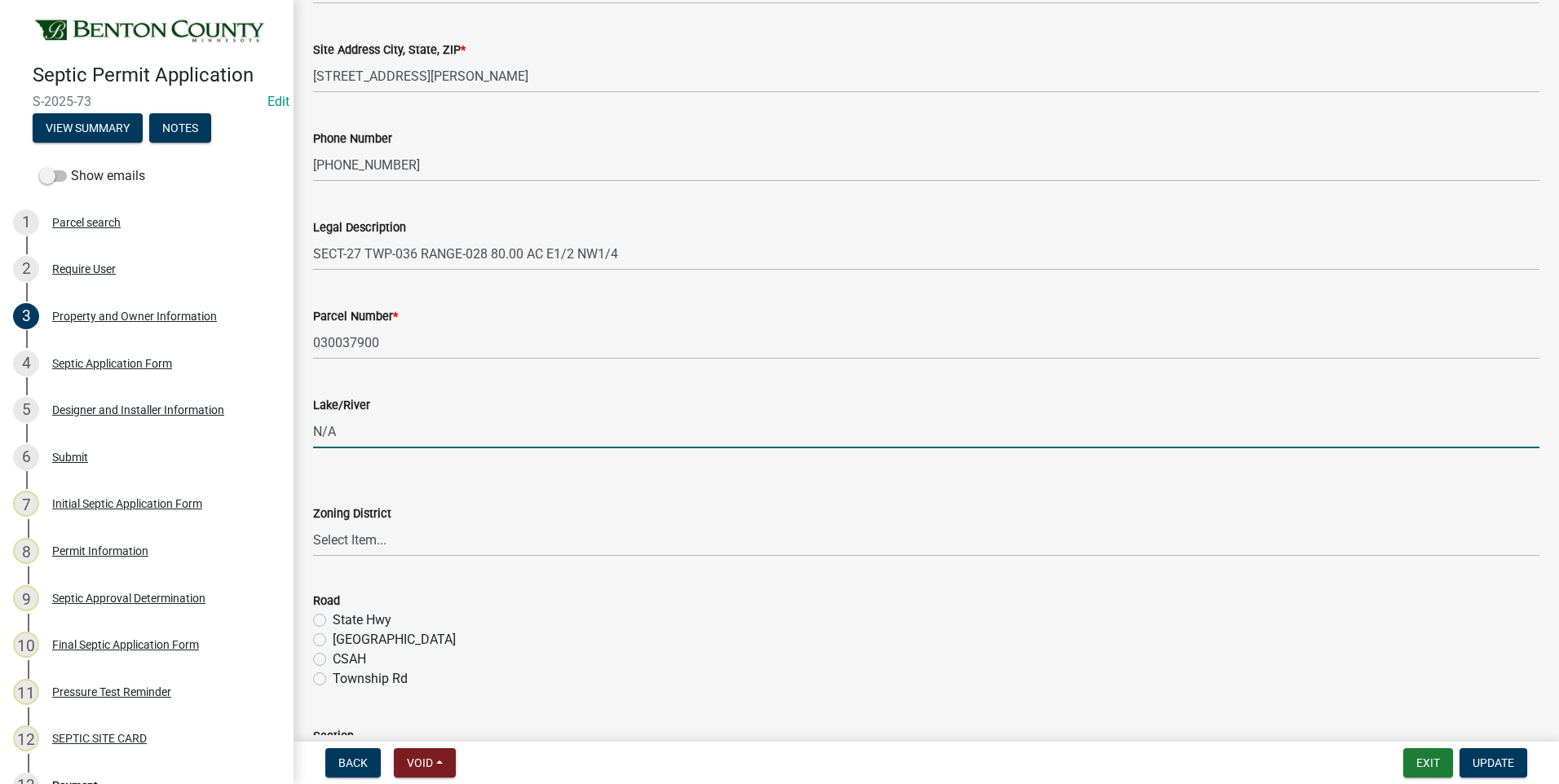
type input "N/A"
click at [327, 543] on select "Select Item... AG RA RES BUS IND ANNEX CITY" at bounding box center [927, 540] width 1226 height 34
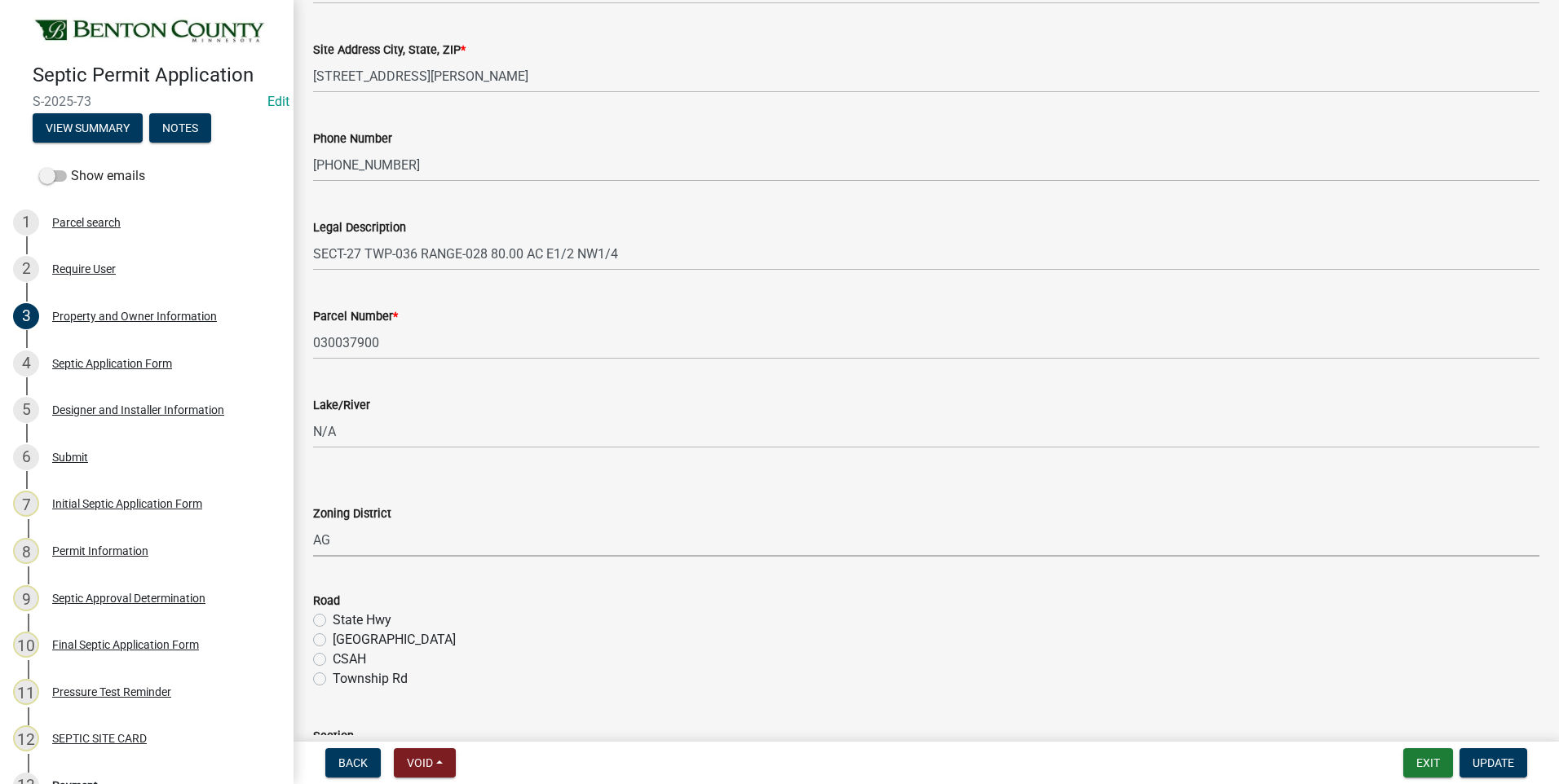
click at [314, 524] on select "Select Item... AG RA RES BUS IND ANNEX CITY" at bounding box center [927, 540] width 1226 height 34
select select "3dace726-2193-4b77-872b-2fbbc186c502"
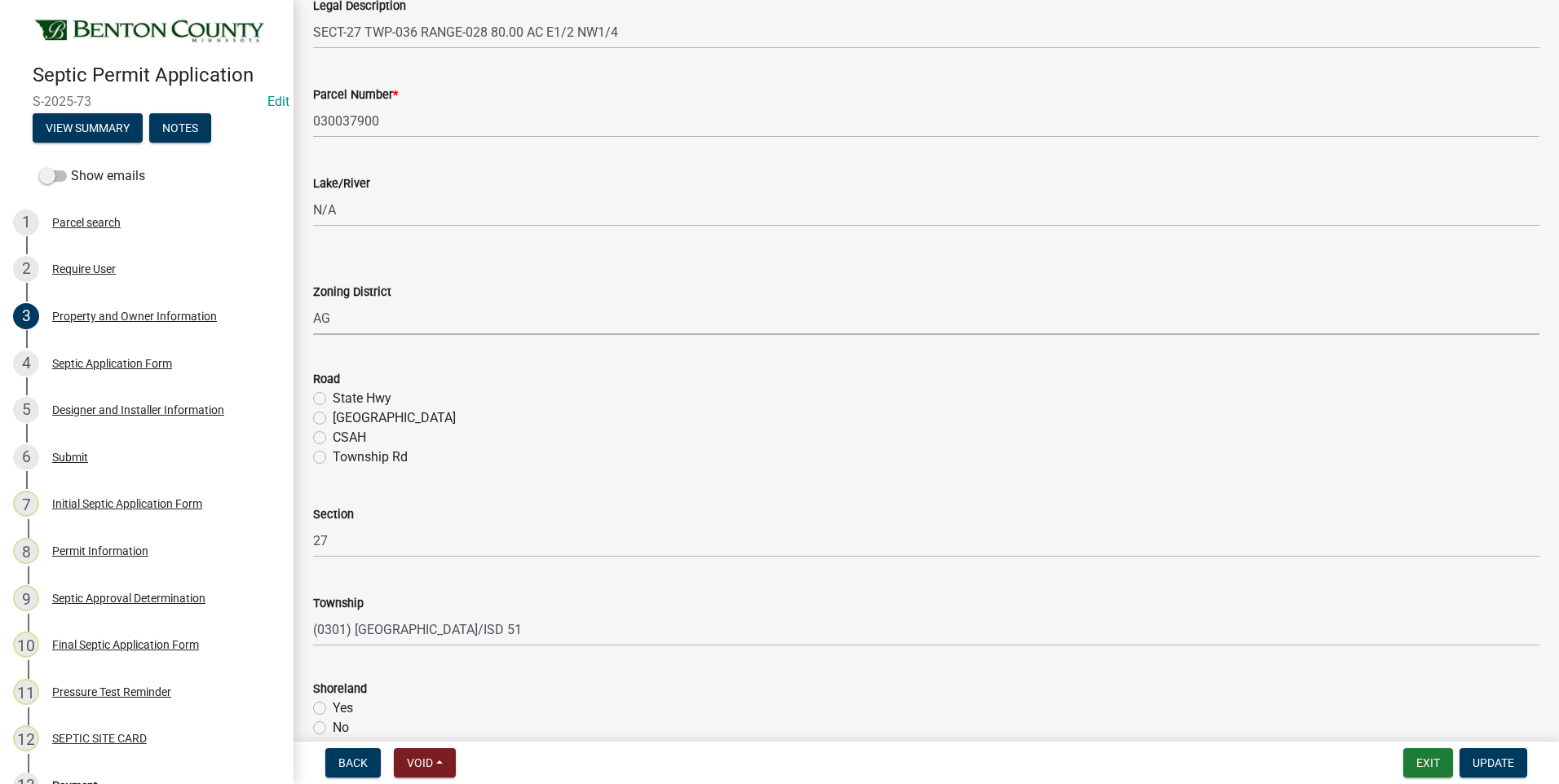
scroll to position [489, 0]
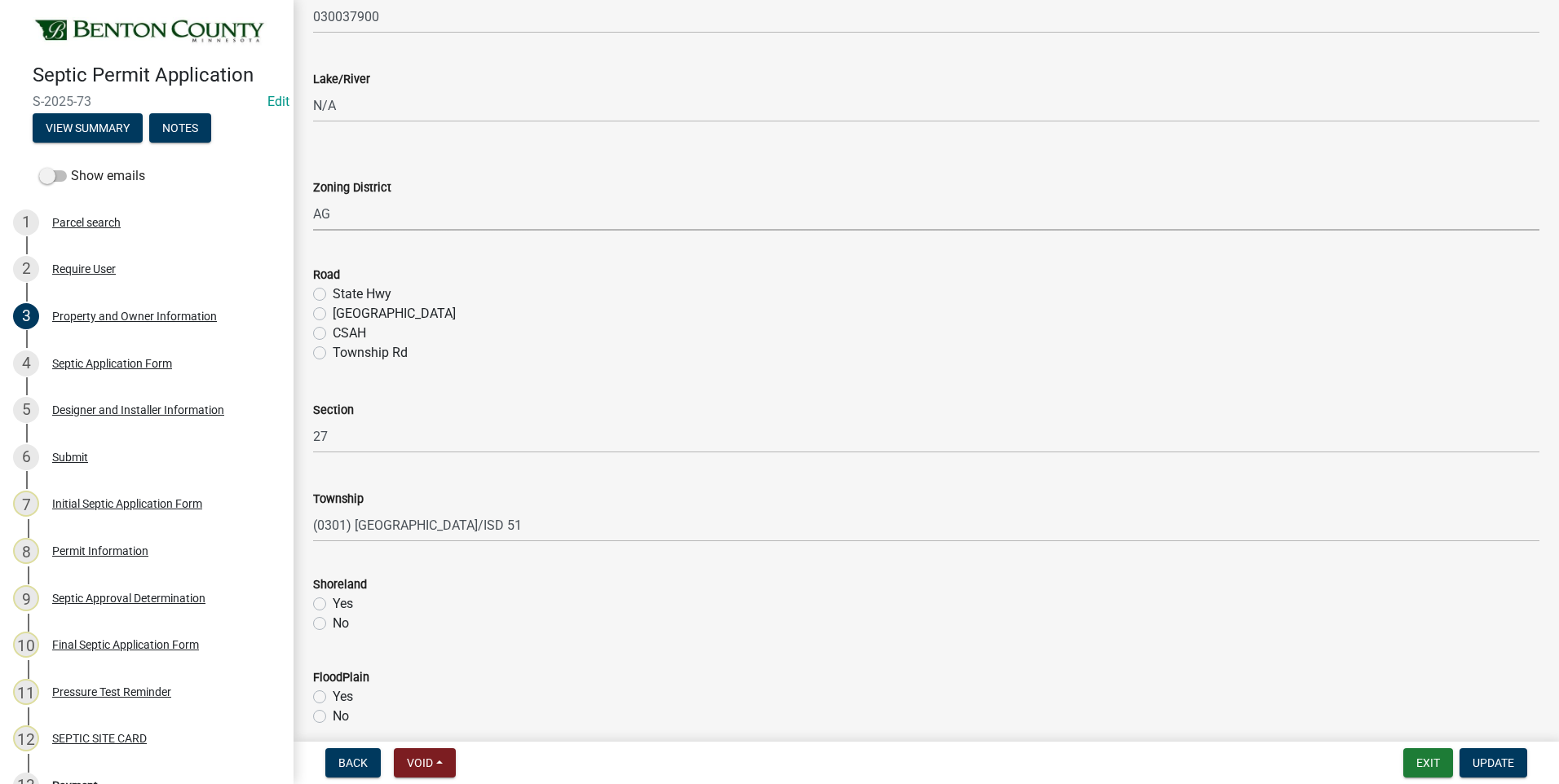
click at [333, 294] on label "State Hwy" at bounding box center [362, 294] width 59 height 20
click at [333, 294] on input "State Hwy" at bounding box center [338, 290] width 10 height 10
radio input "true"
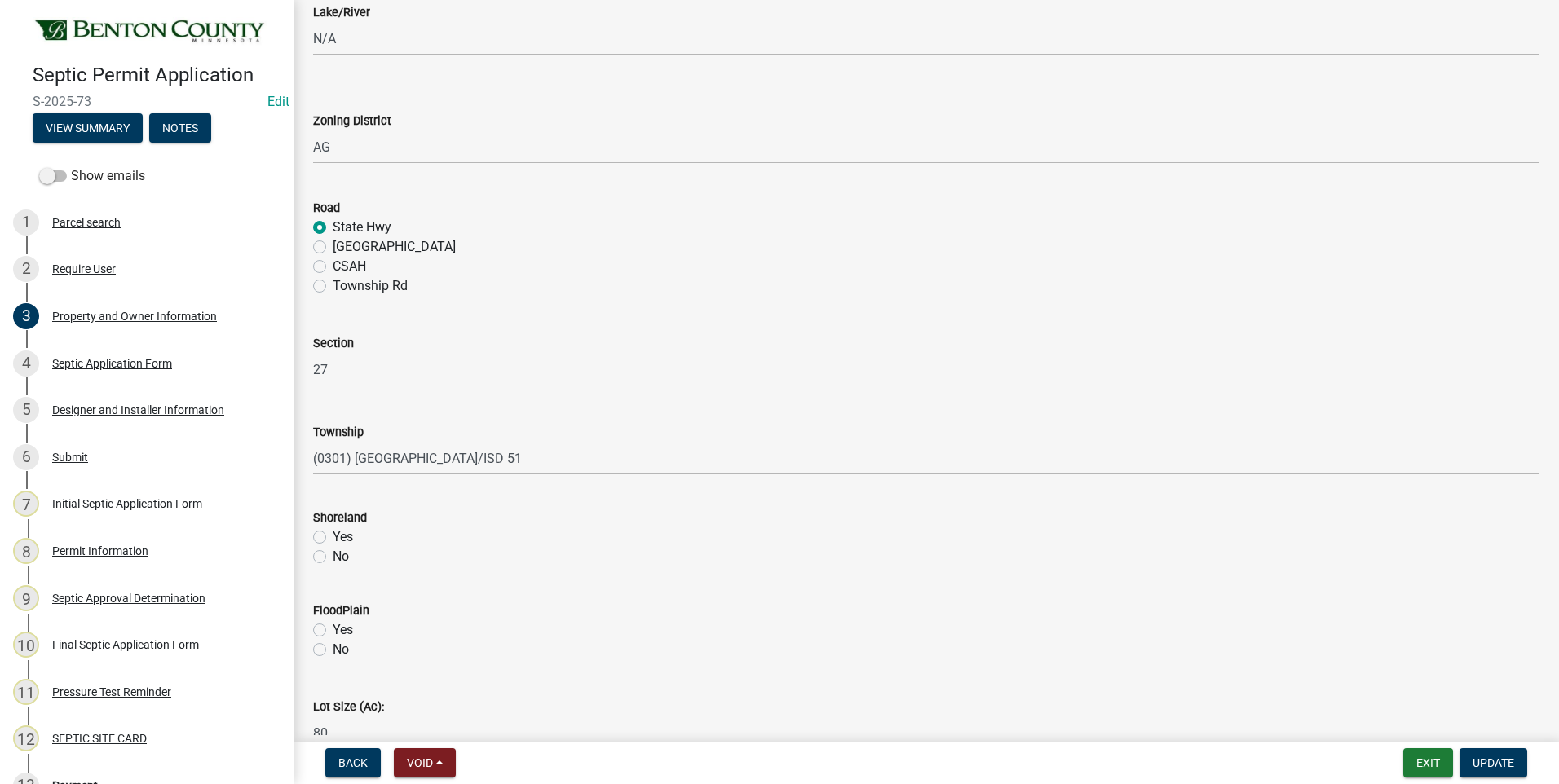
scroll to position [648, 0]
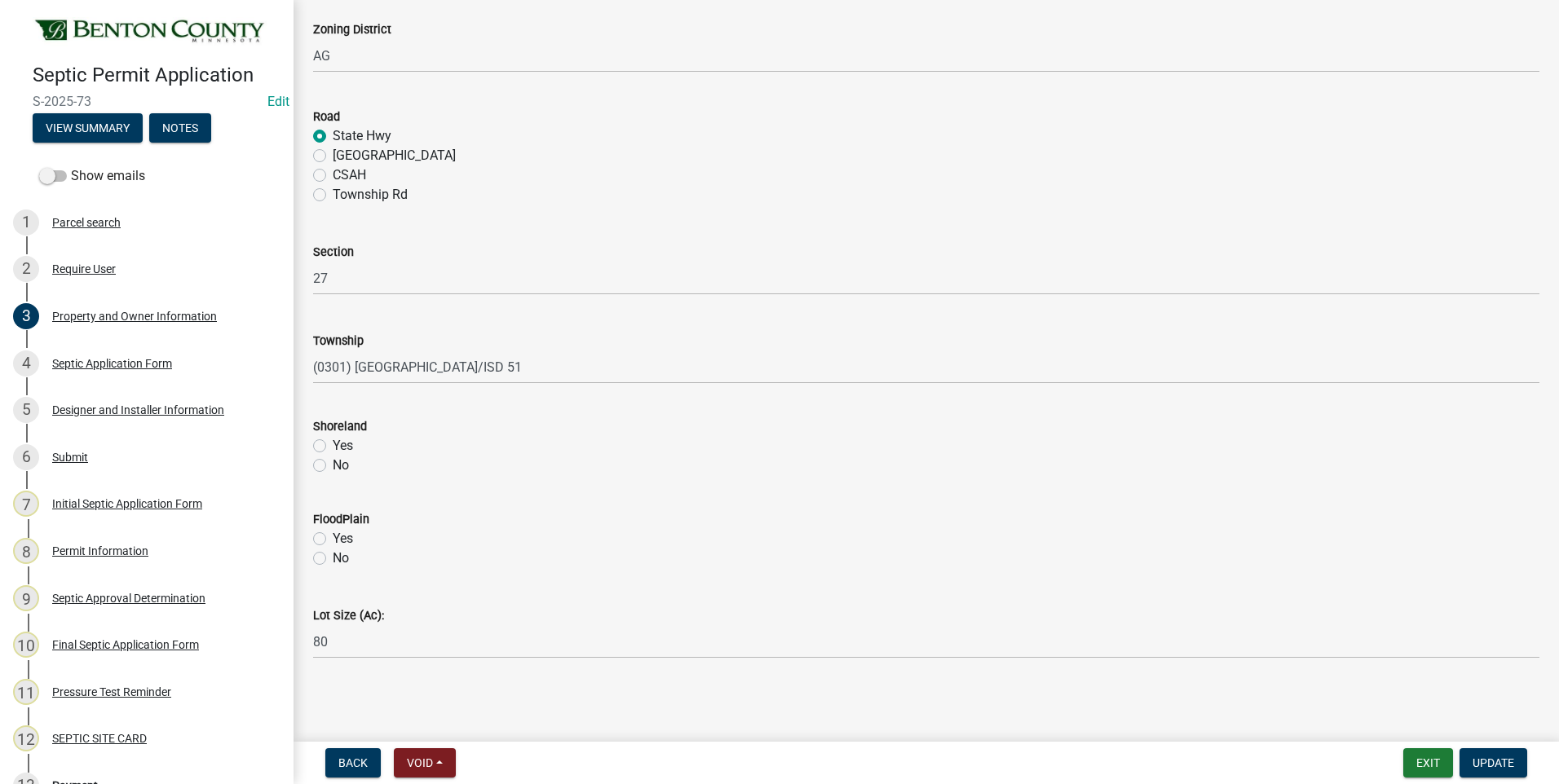
click at [333, 464] on label "No" at bounding box center [340, 465] width 17 height 20
click at [333, 464] on input "No" at bounding box center [338, 461] width 10 height 10
radio input "true"
click at [333, 555] on label "No" at bounding box center [340, 558] width 17 height 20
click at [333, 555] on input "No" at bounding box center [338, 554] width 10 height 10
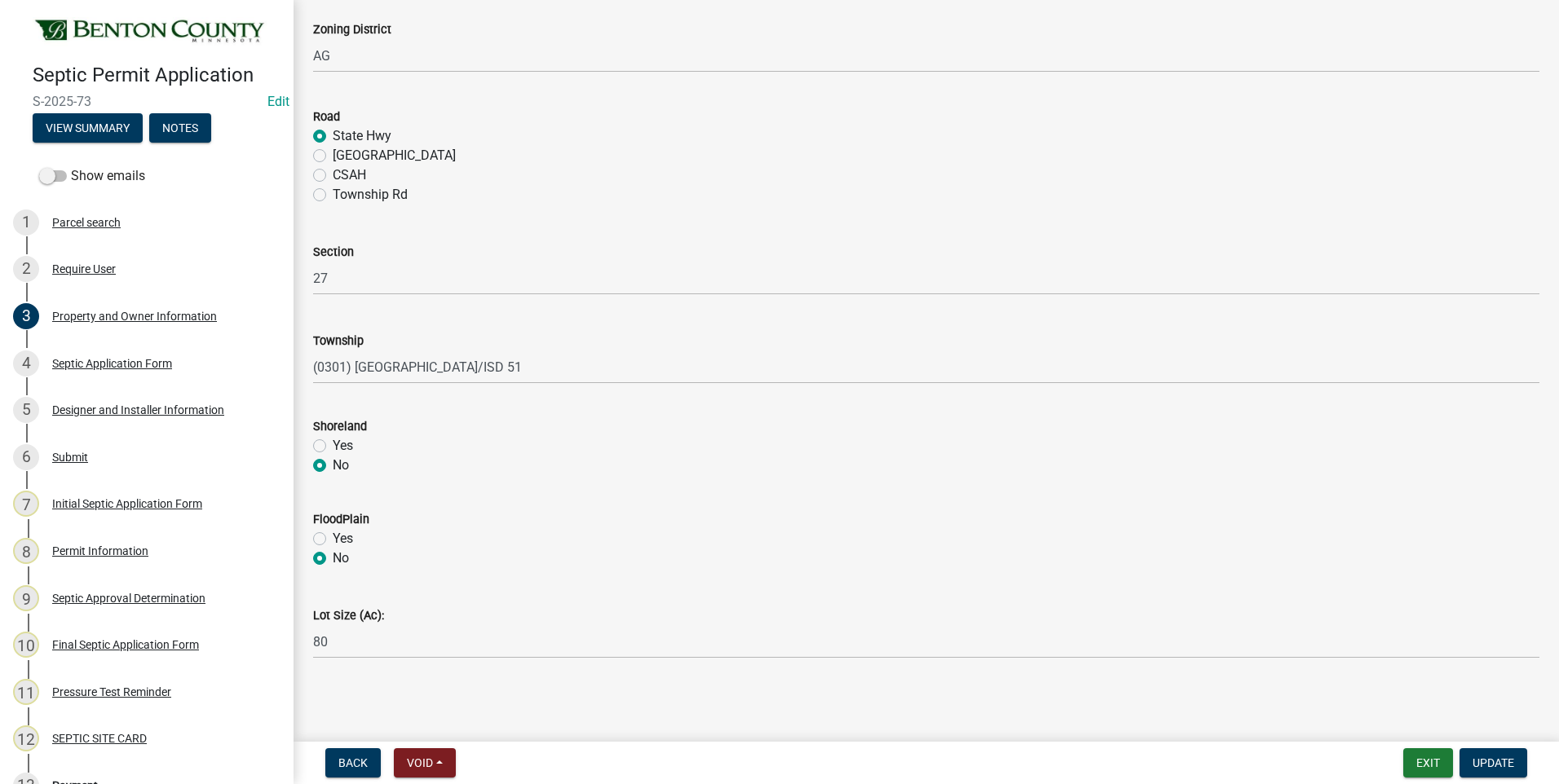
radio input "true"
click at [1497, 761] on span "Update" at bounding box center [1494, 762] width 42 height 13
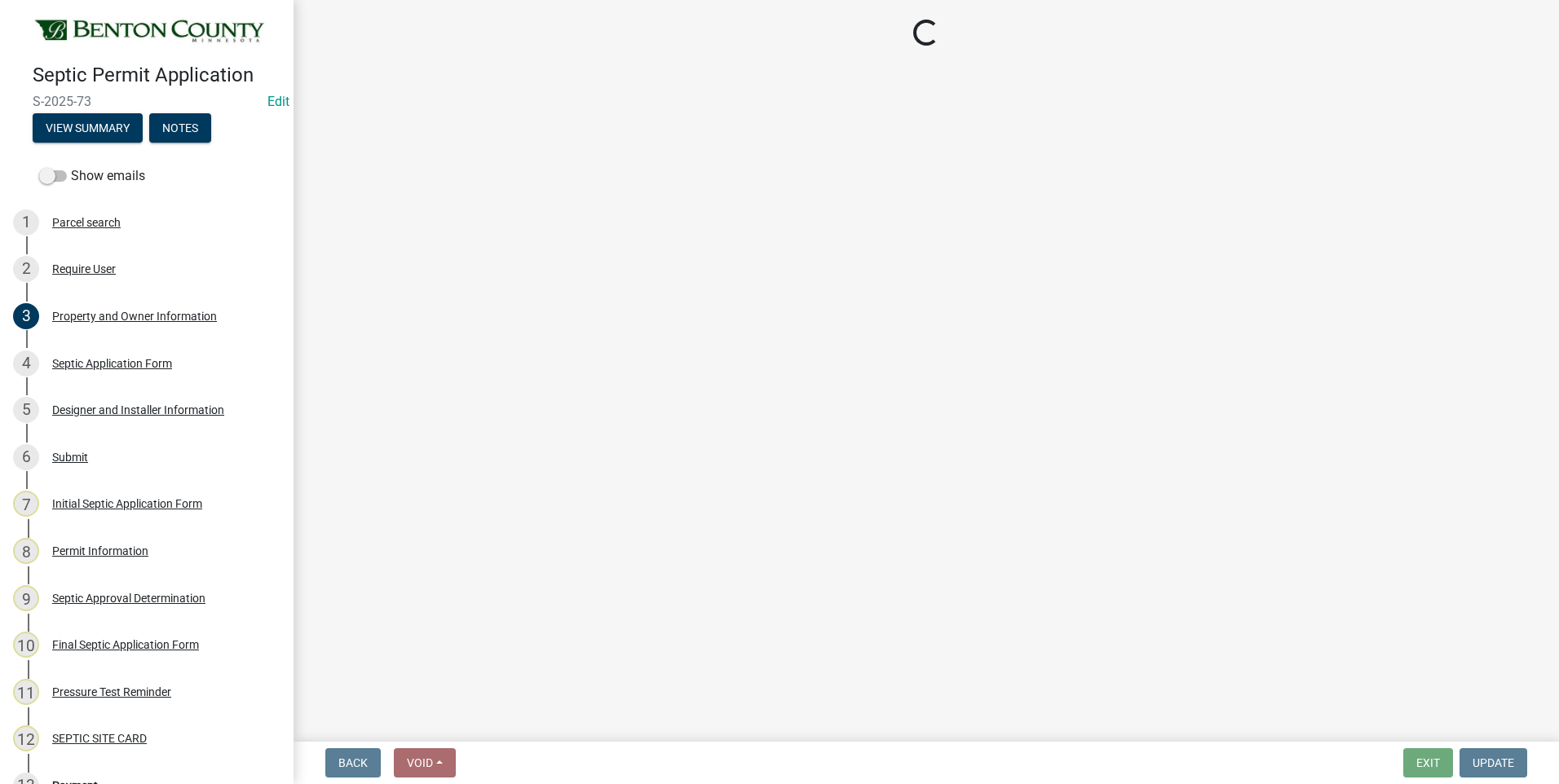
select select "3: 3"
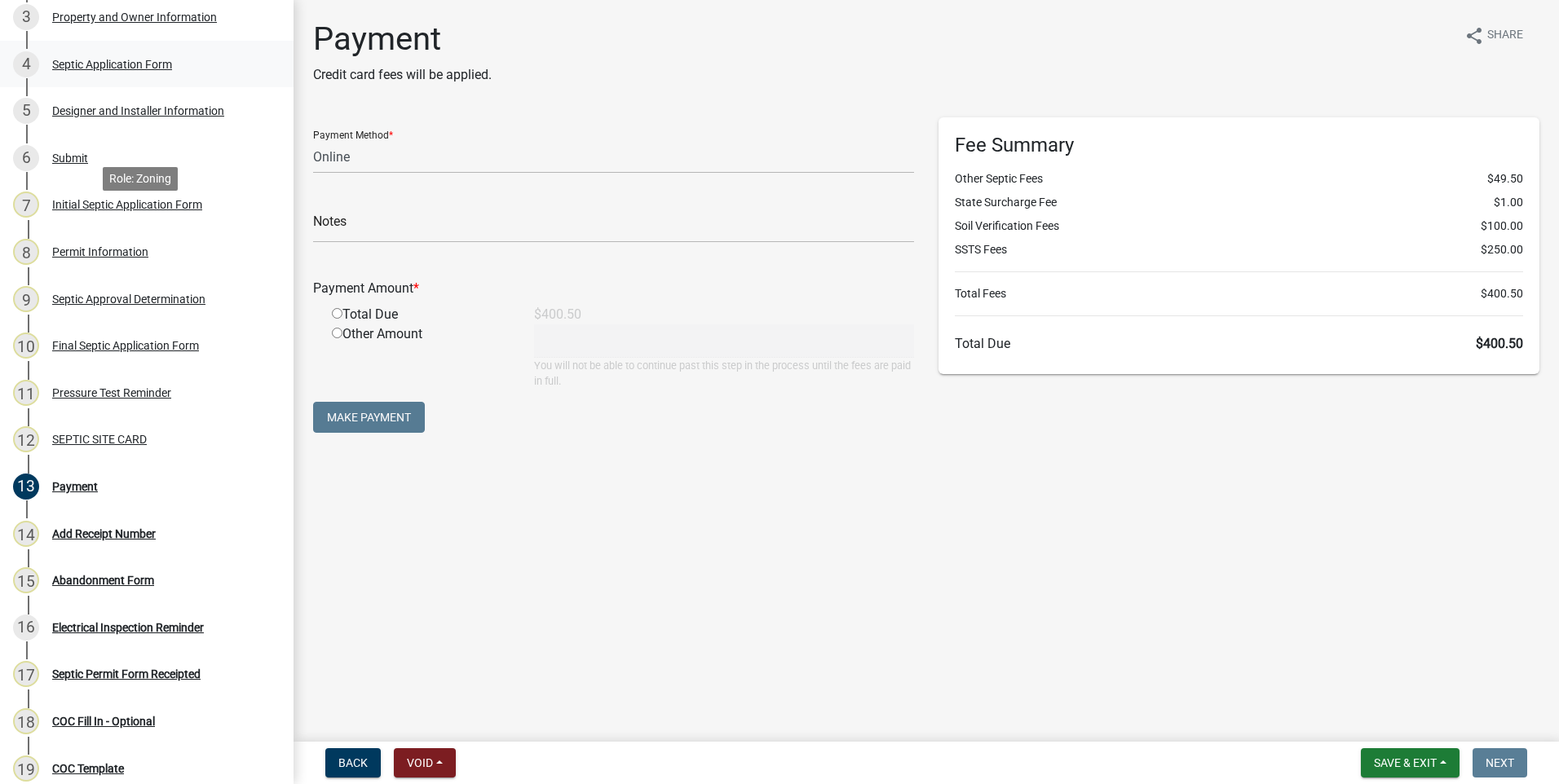
scroll to position [326, 0]
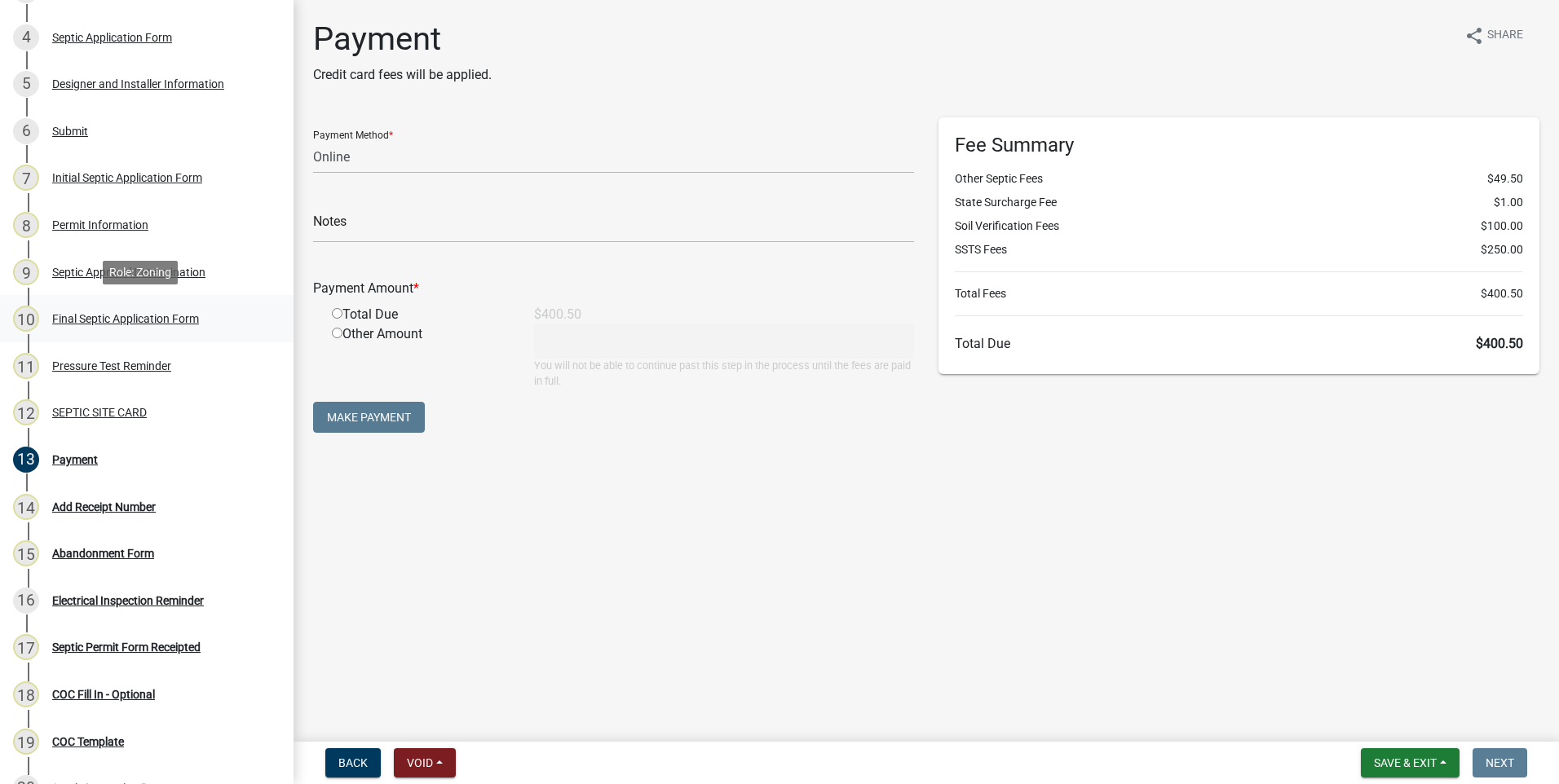
click at [102, 319] on div "Final Septic Application Form" at bounding box center [125, 319] width 147 height 11
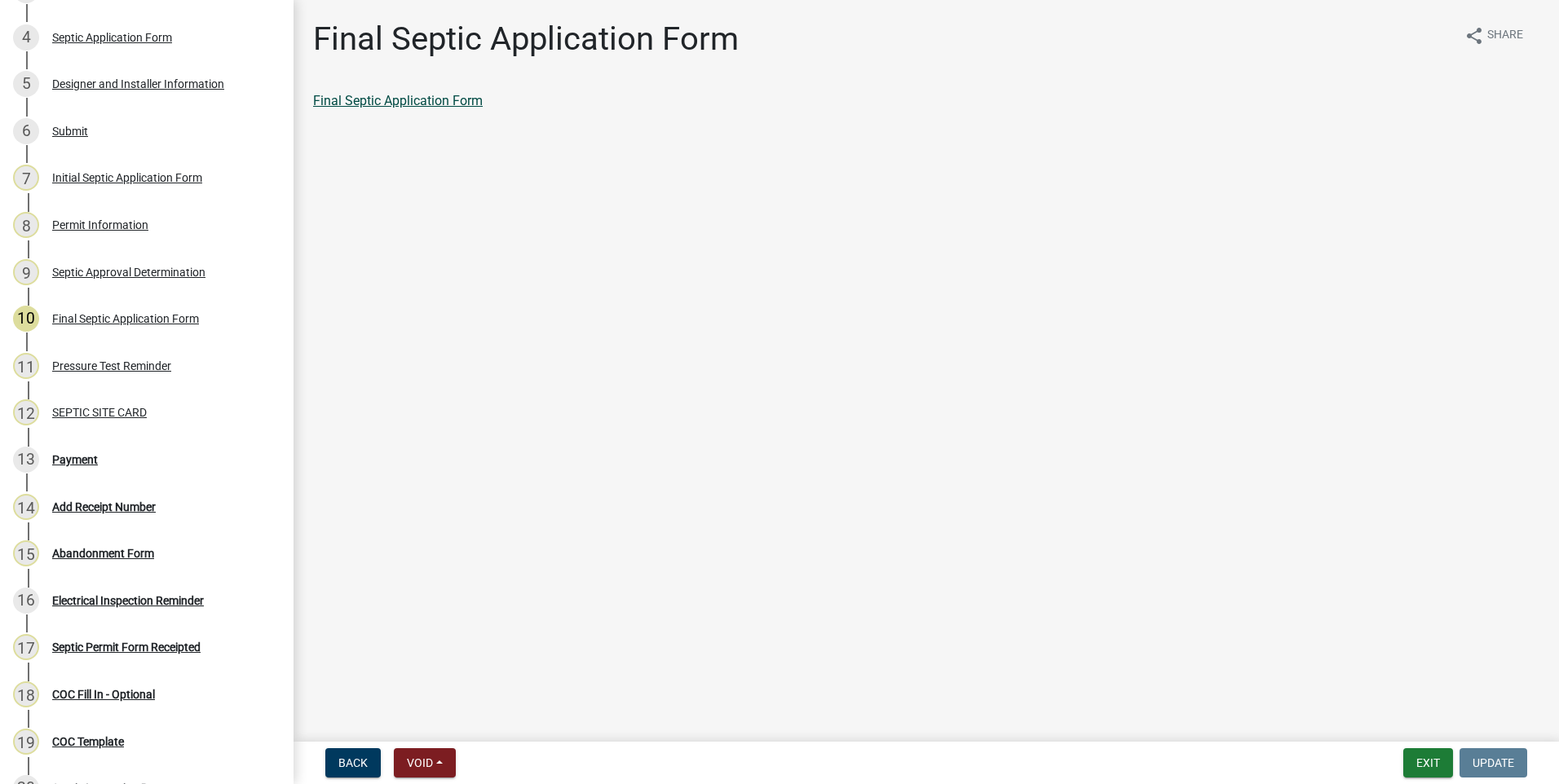
click at [367, 102] on link "Final Septic Application Form" at bounding box center [398, 101] width 169 height 16
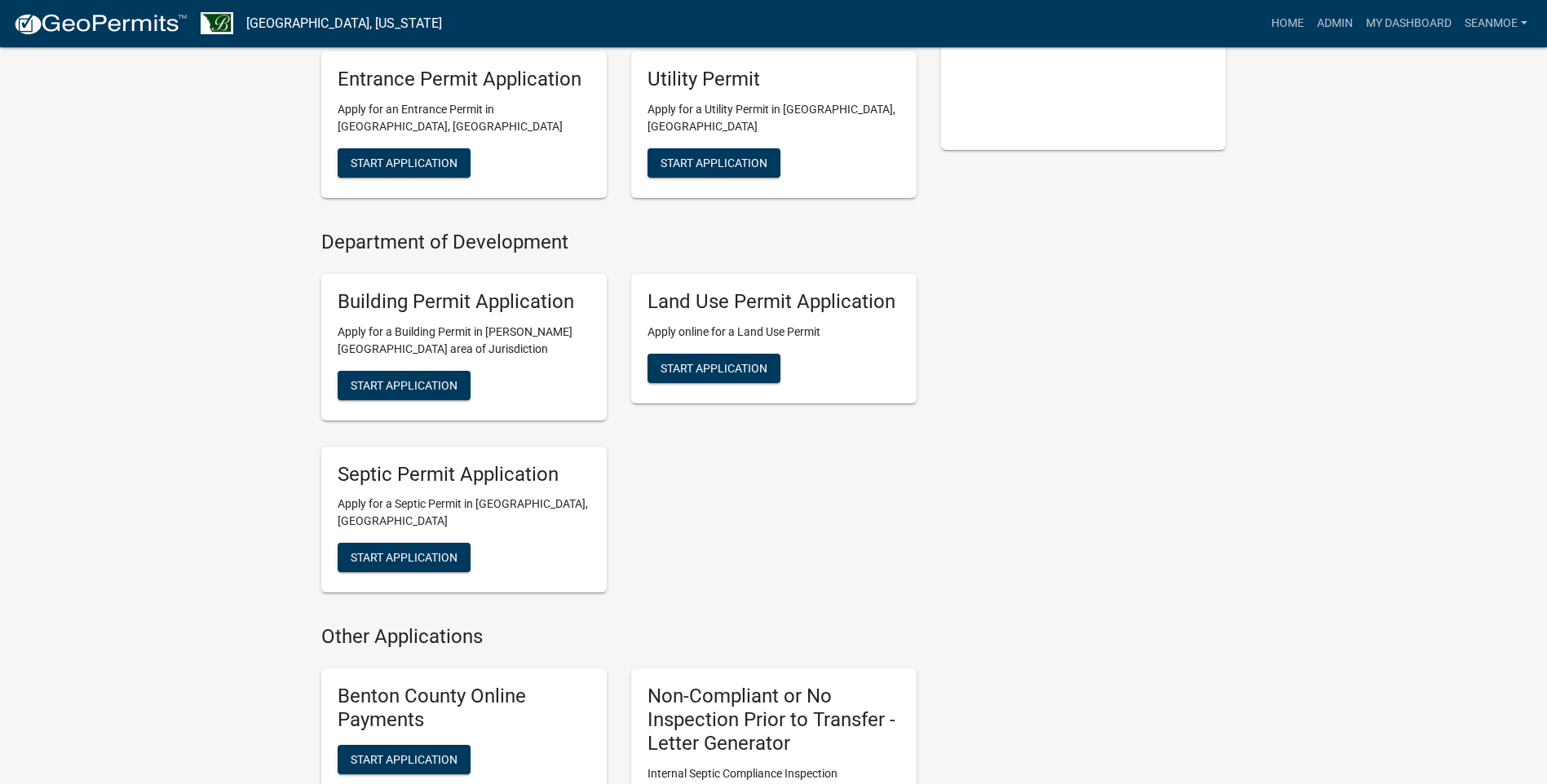
scroll to position [489, 0]
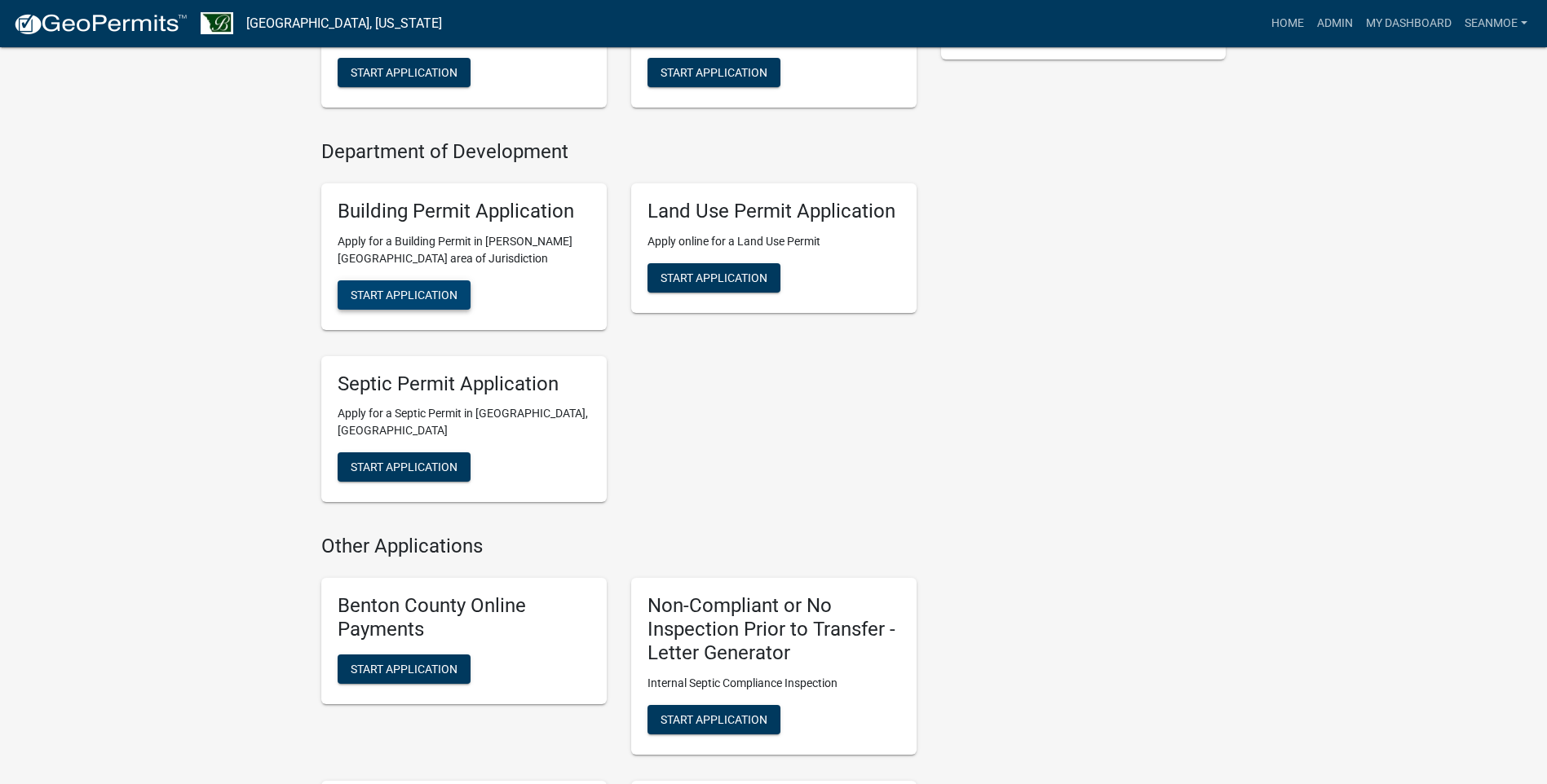
click at [433, 295] on span "Start Application" at bounding box center [404, 293] width 107 height 13
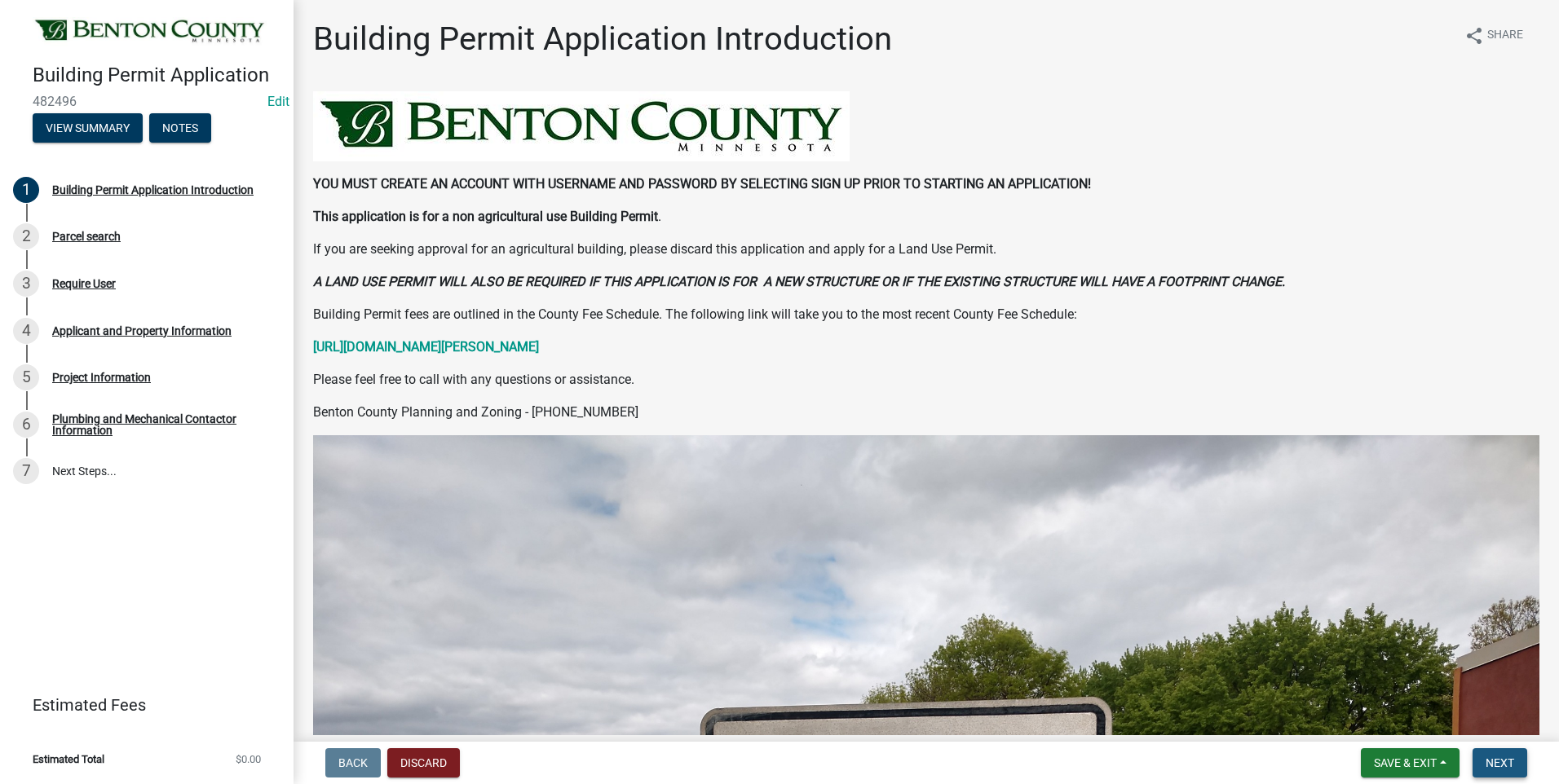
click at [1504, 767] on span "Next" at bounding box center [1500, 762] width 29 height 13
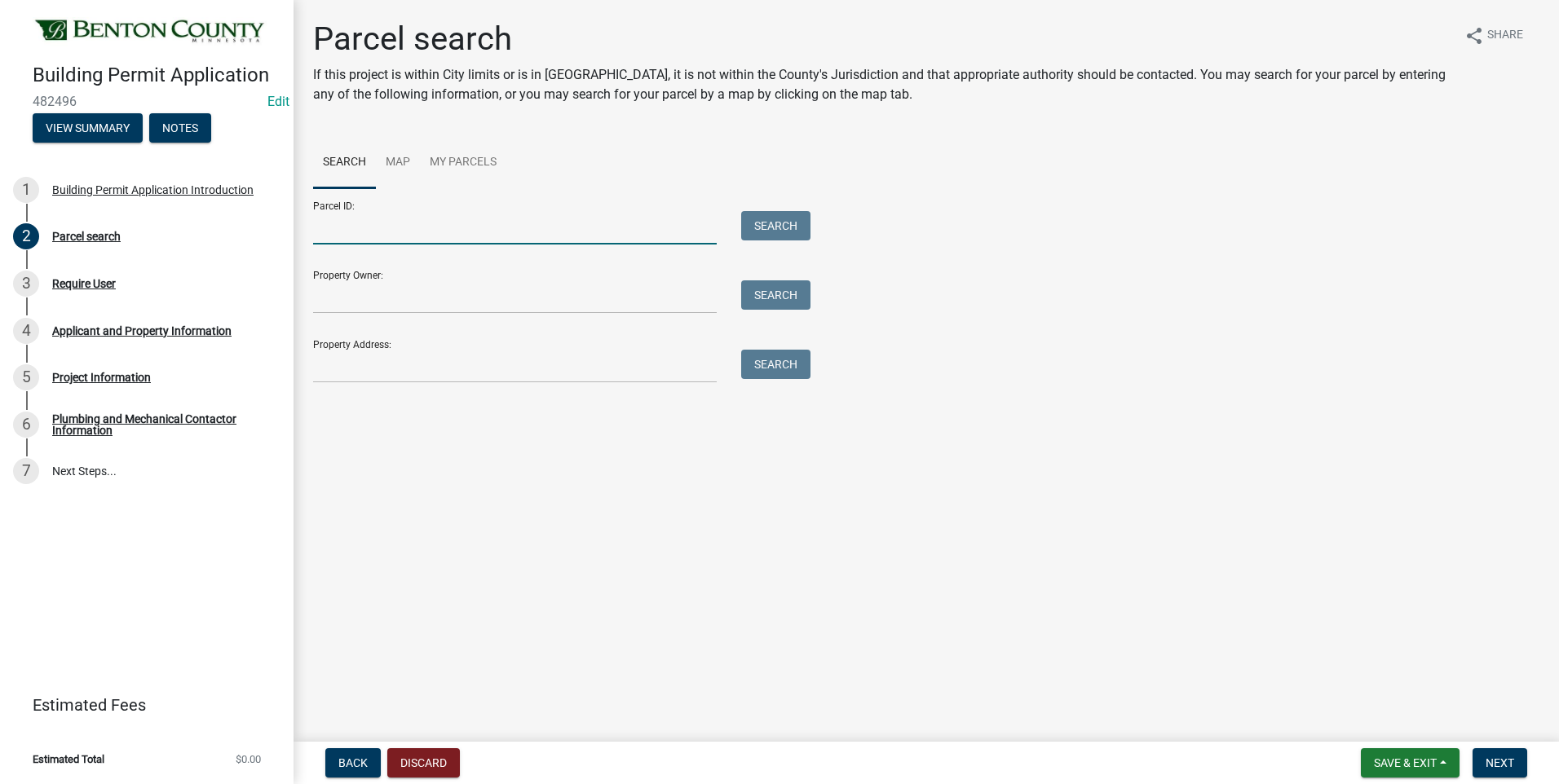
click at [393, 233] on input "Parcel ID:" at bounding box center [515, 227] width 404 height 34
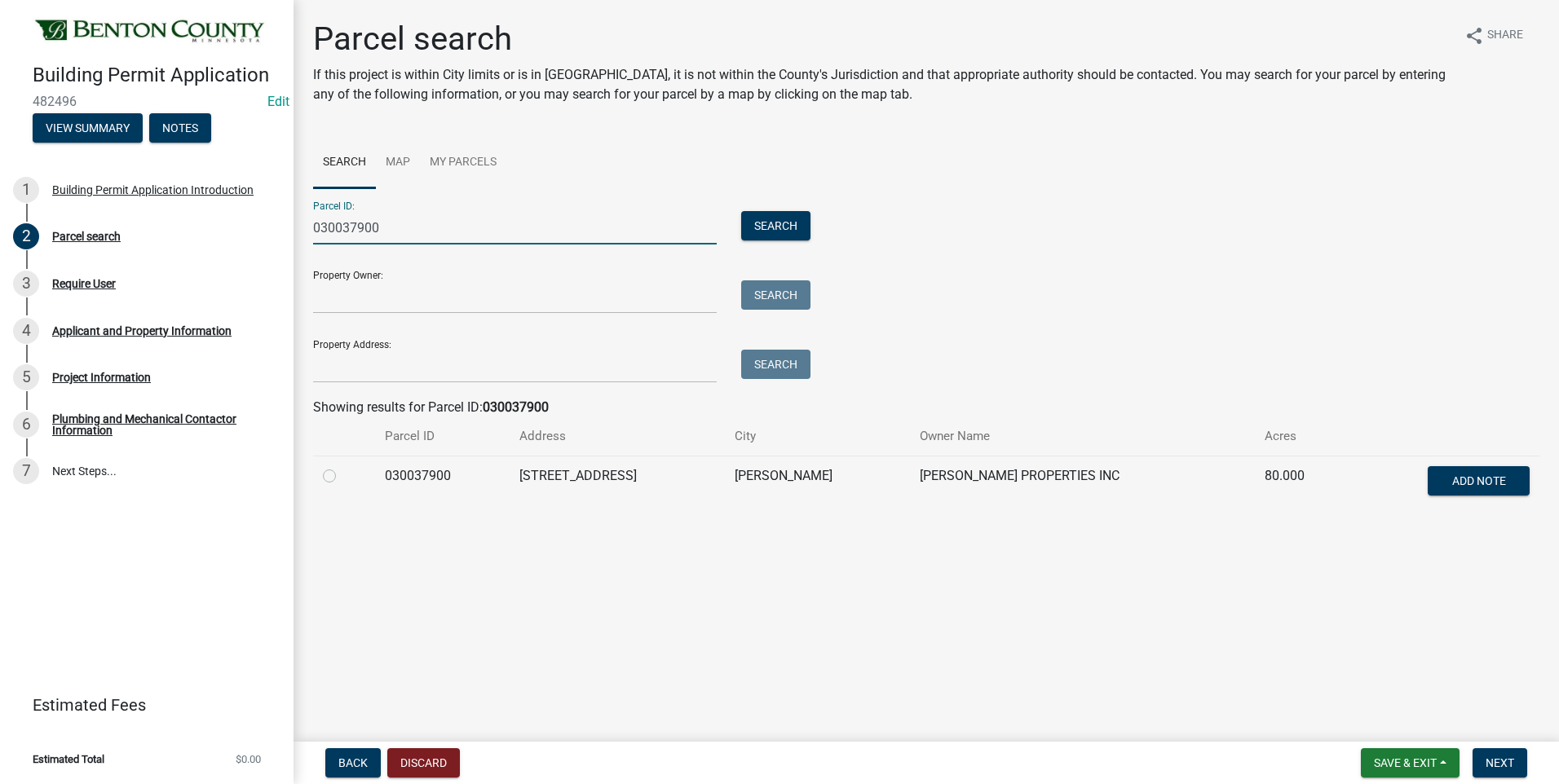
type input "030037900"
click at [342, 466] on label at bounding box center [342, 466] width 0 height 0
click at [342, 477] on input "radio" at bounding box center [347, 471] width 10 height 10
radio input "true"
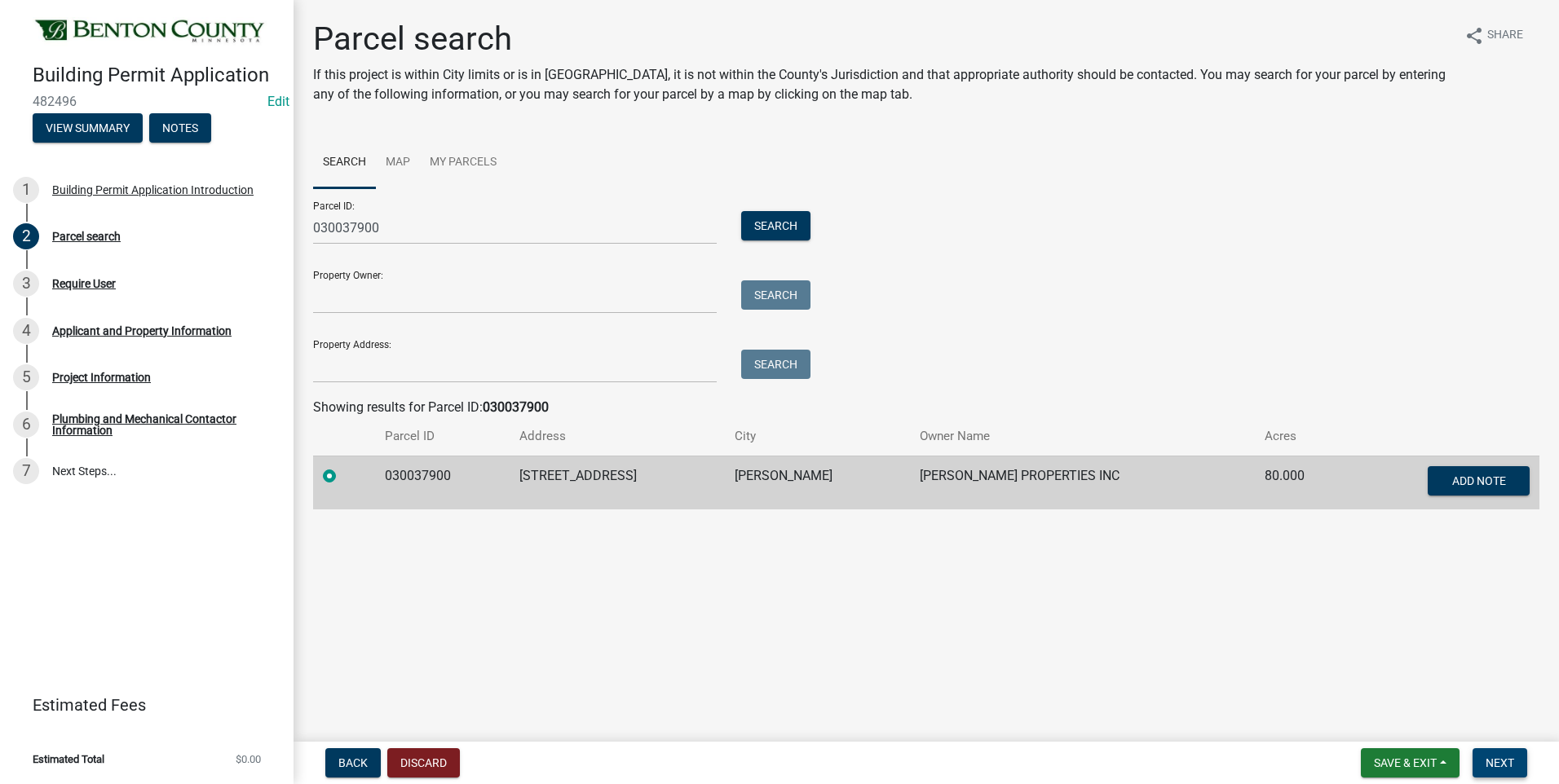
click at [1496, 761] on span "Next" at bounding box center [1500, 762] width 29 height 13
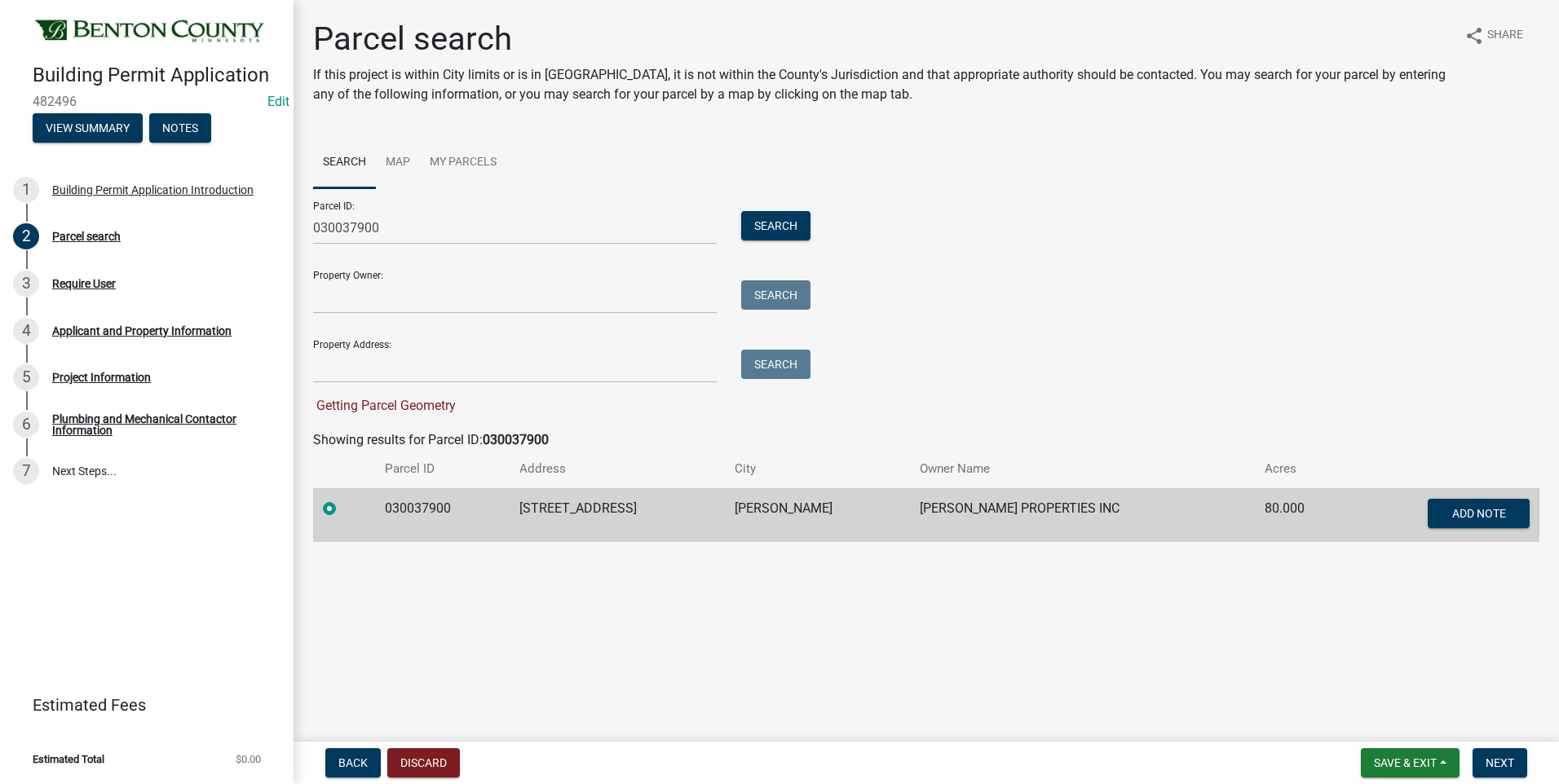
click at [342, 499] on label at bounding box center [342, 499] width 0 height 0
click at [342, 510] on input "radio" at bounding box center [347, 504] width 10 height 10
click at [341, 368] on input "Property Address:" at bounding box center [515, 366] width 404 height 34
click at [342, 499] on label at bounding box center [342, 499] width 0 height 0
click at [342, 502] on input "radio" at bounding box center [347, 504] width 10 height 10
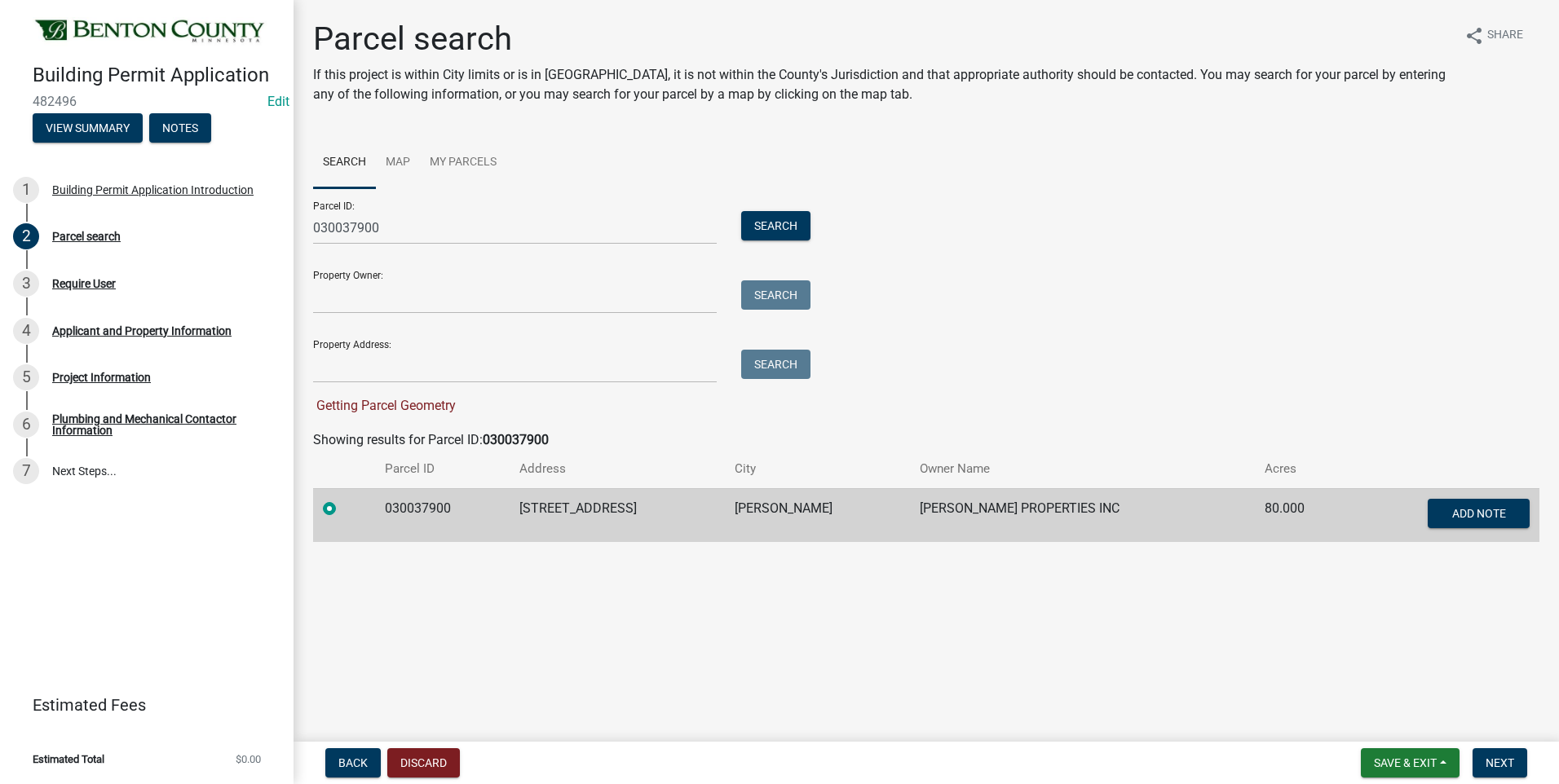
click at [342, 499] on label at bounding box center [342, 499] width 0 height 0
click at [342, 509] on input "radio" at bounding box center [347, 504] width 10 height 10
click at [1493, 761] on span "Next" at bounding box center [1500, 762] width 29 height 13
click at [427, 758] on button "Discard" at bounding box center [424, 763] width 73 height 30
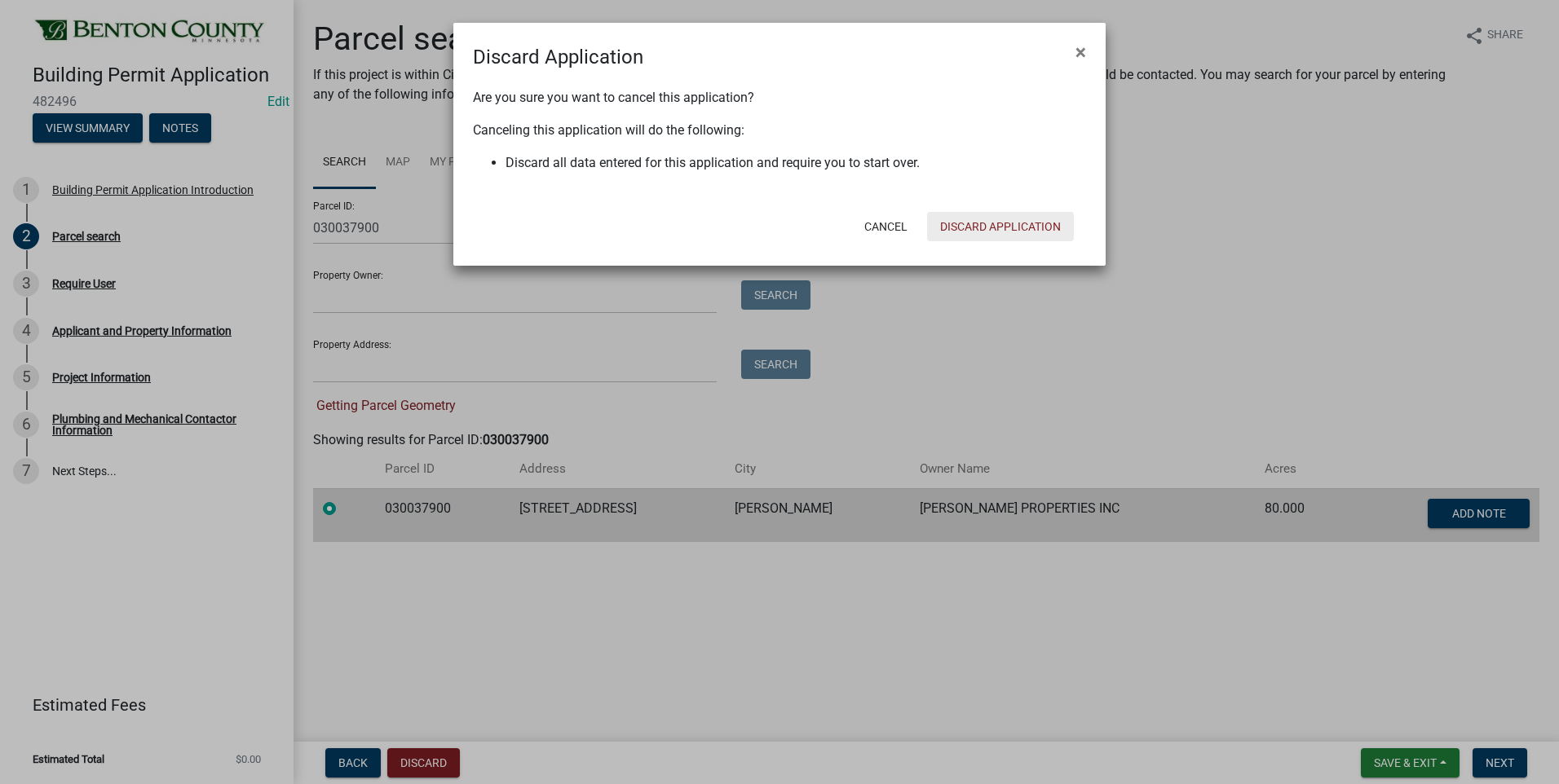
click at [1003, 226] on button "Discard Application" at bounding box center [1001, 227] width 147 height 30
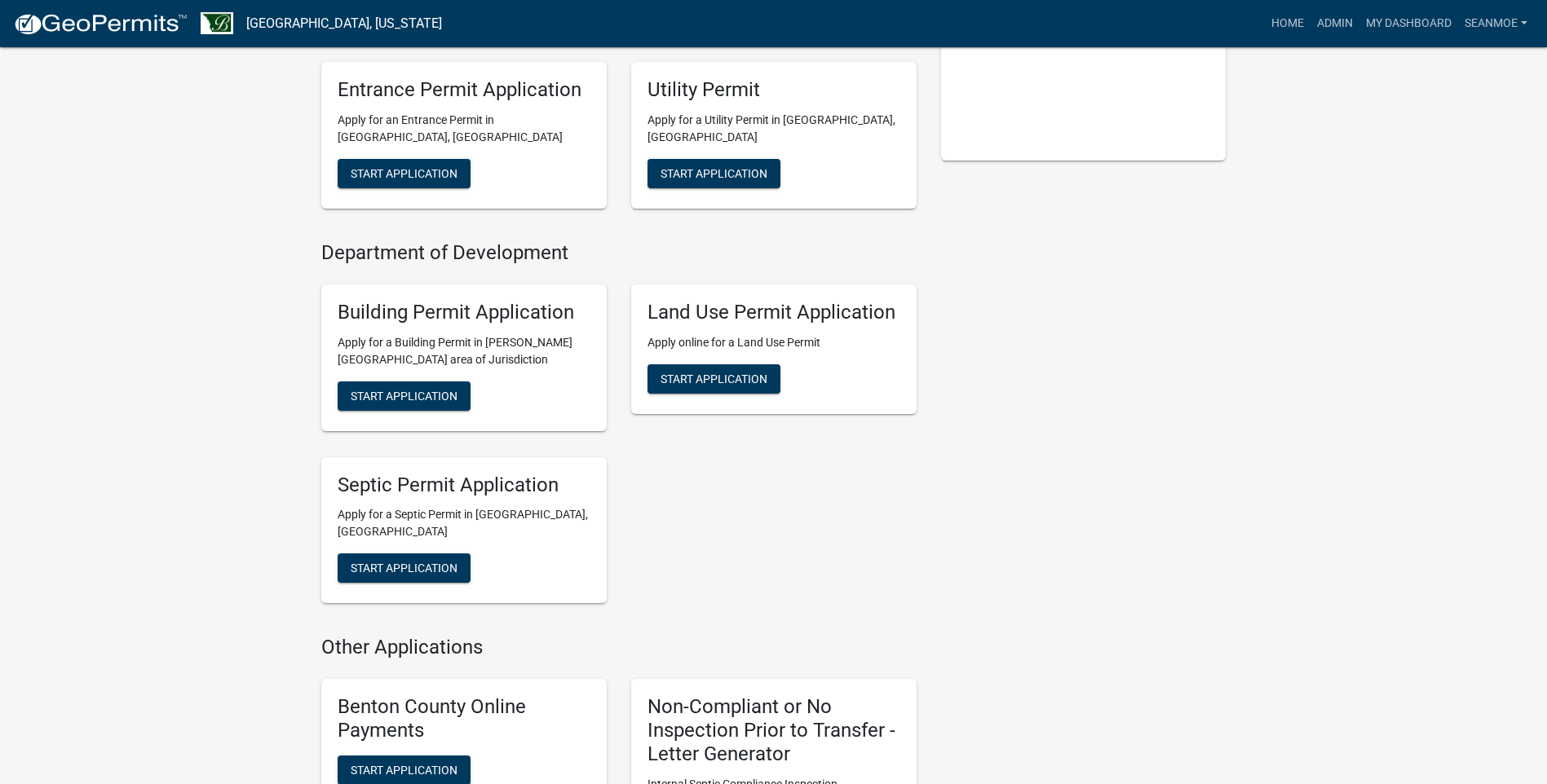
scroll to position [408, 0]
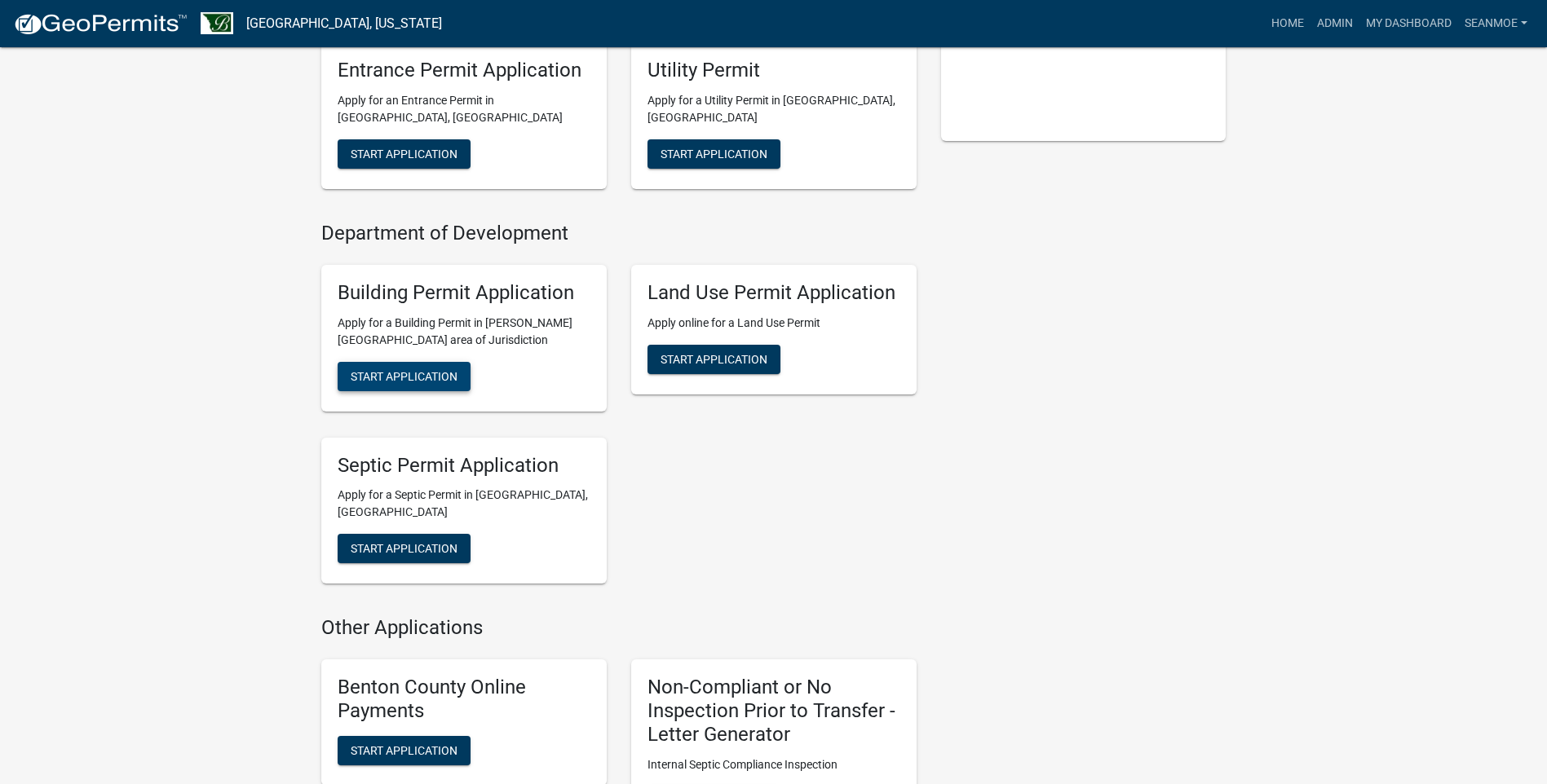
click at [402, 373] on span "Start Application" at bounding box center [404, 375] width 107 height 13
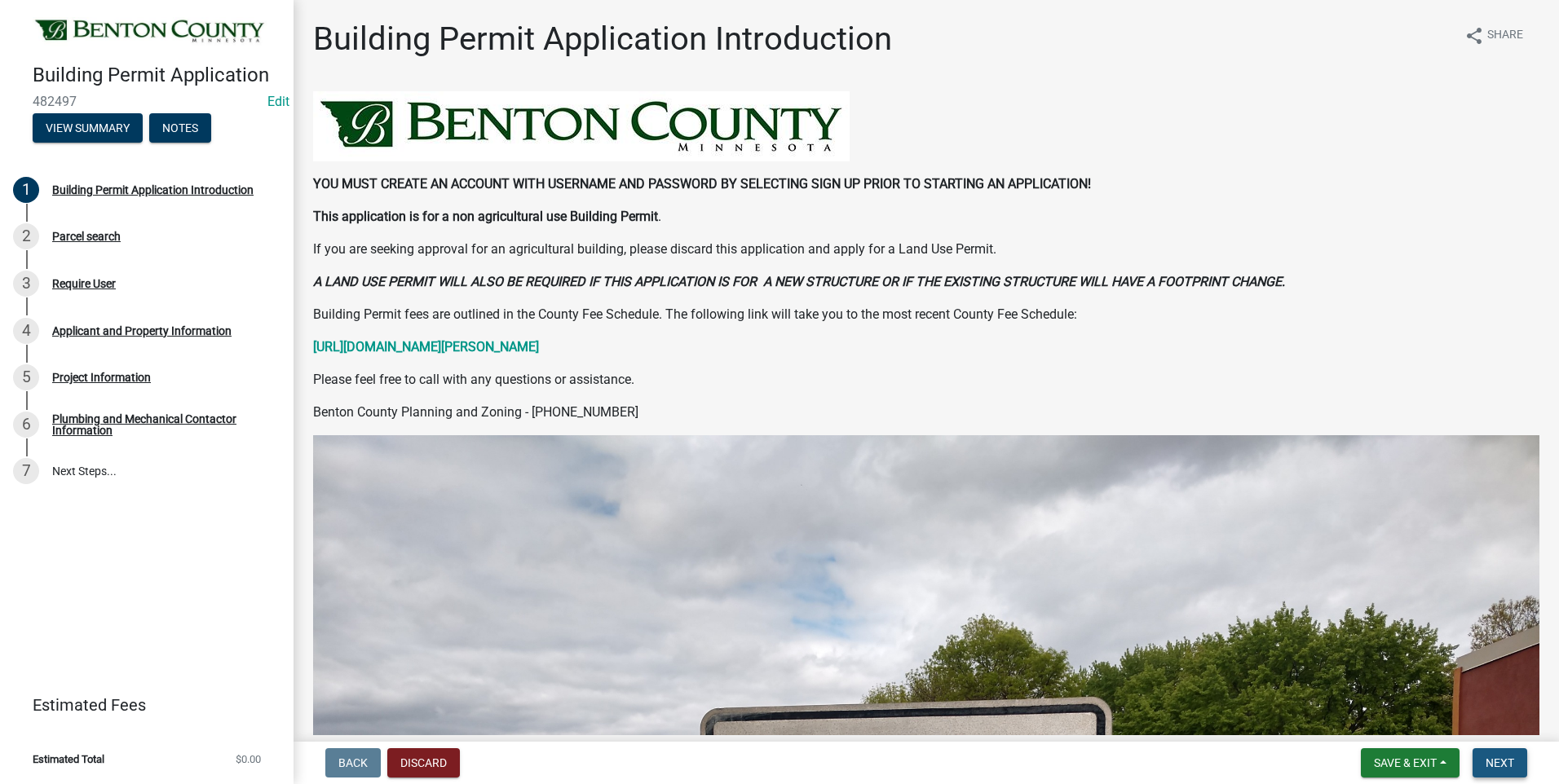
click at [1498, 761] on span "Next" at bounding box center [1500, 762] width 29 height 13
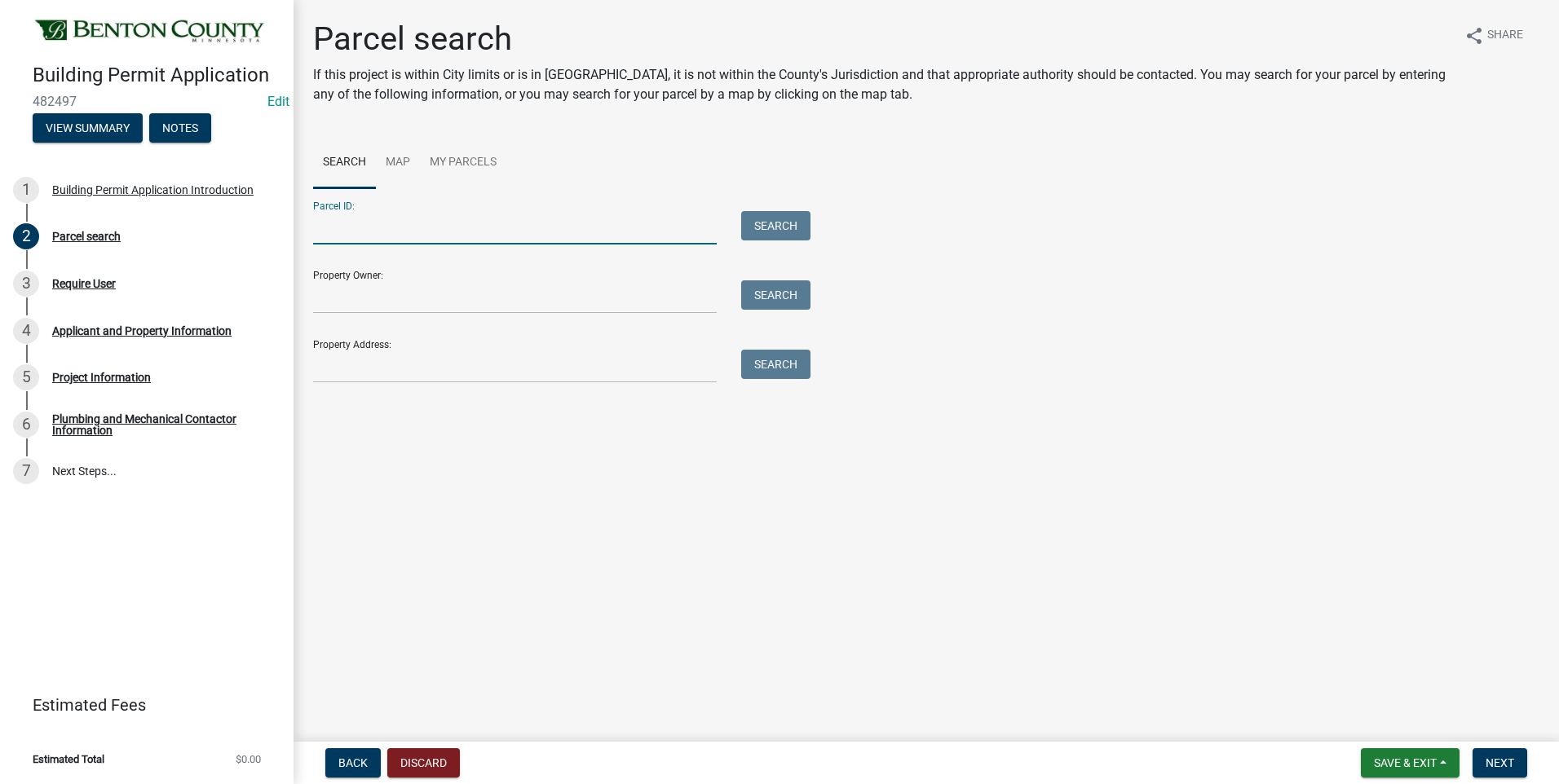
click at [412, 228] on input "Parcel ID:" at bounding box center [515, 227] width 404 height 34
type input "030037900"
click at [778, 221] on button "Search" at bounding box center [776, 226] width 69 height 30
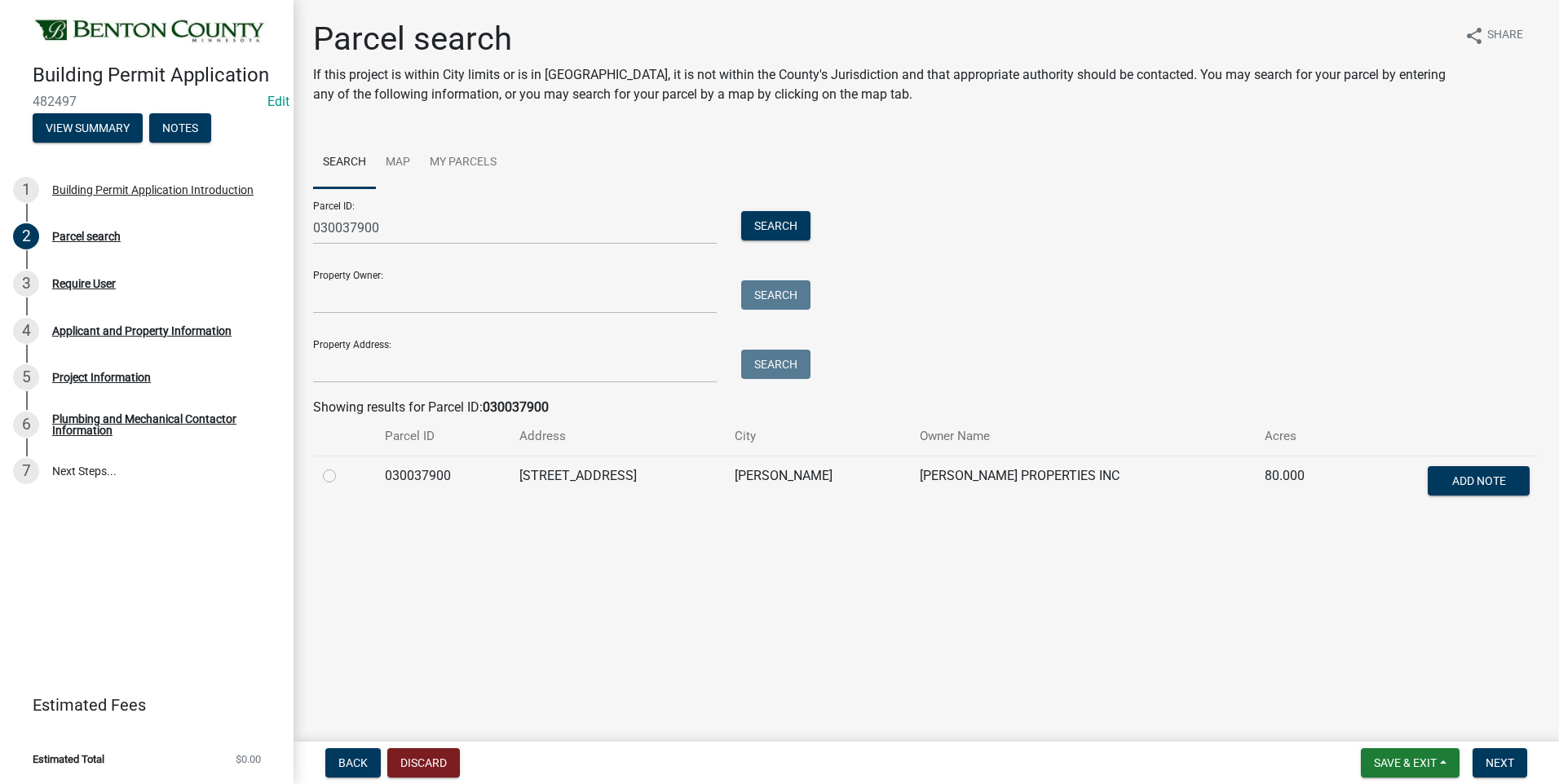
click at [342, 466] on label at bounding box center [342, 466] width 0 height 0
click at [342, 477] on input "radio" at bounding box center [347, 471] width 10 height 10
radio input "true"
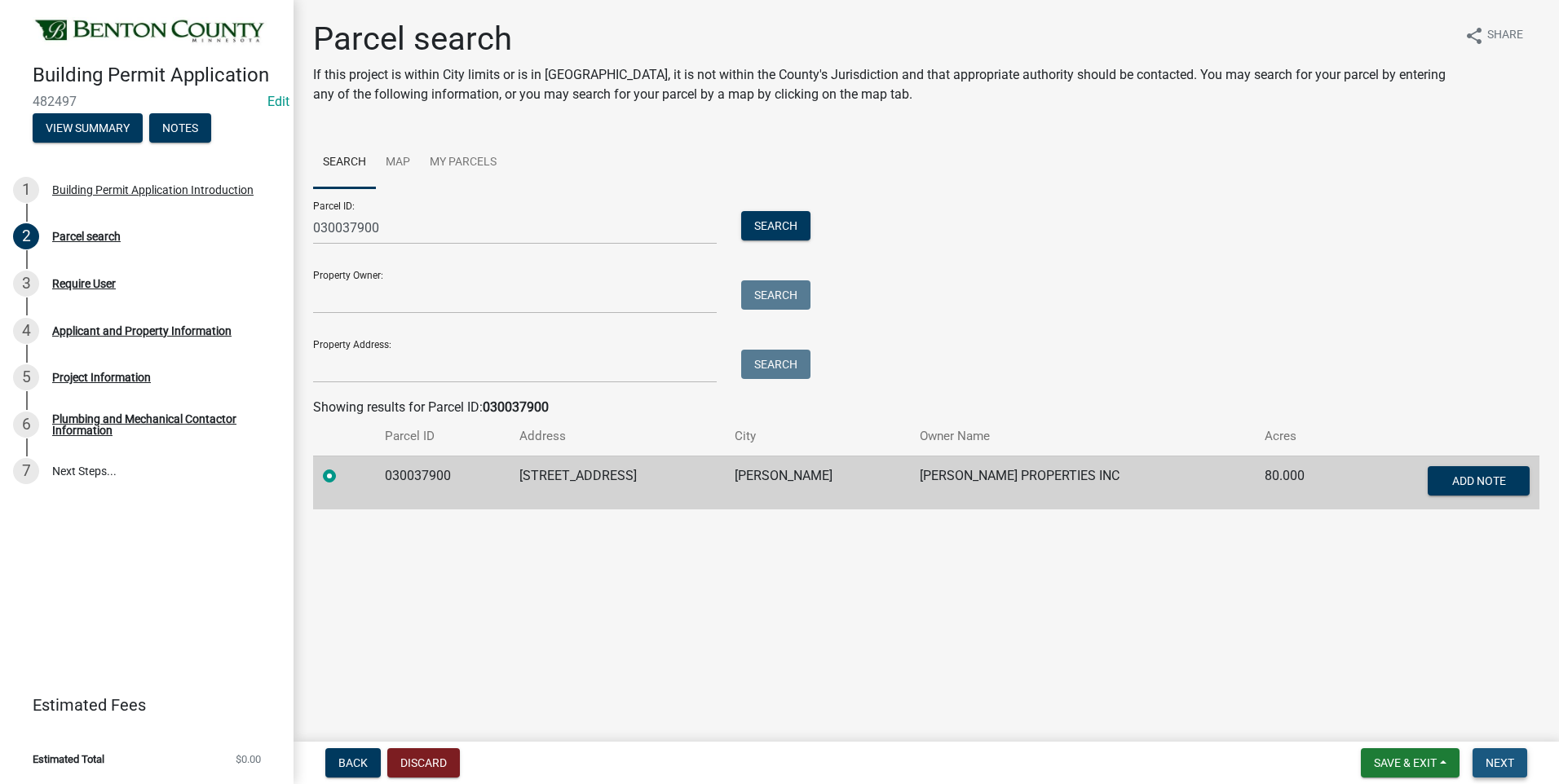
click at [1500, 762] on span "Next" at bounding box center [1500, 762] width 29 height 13
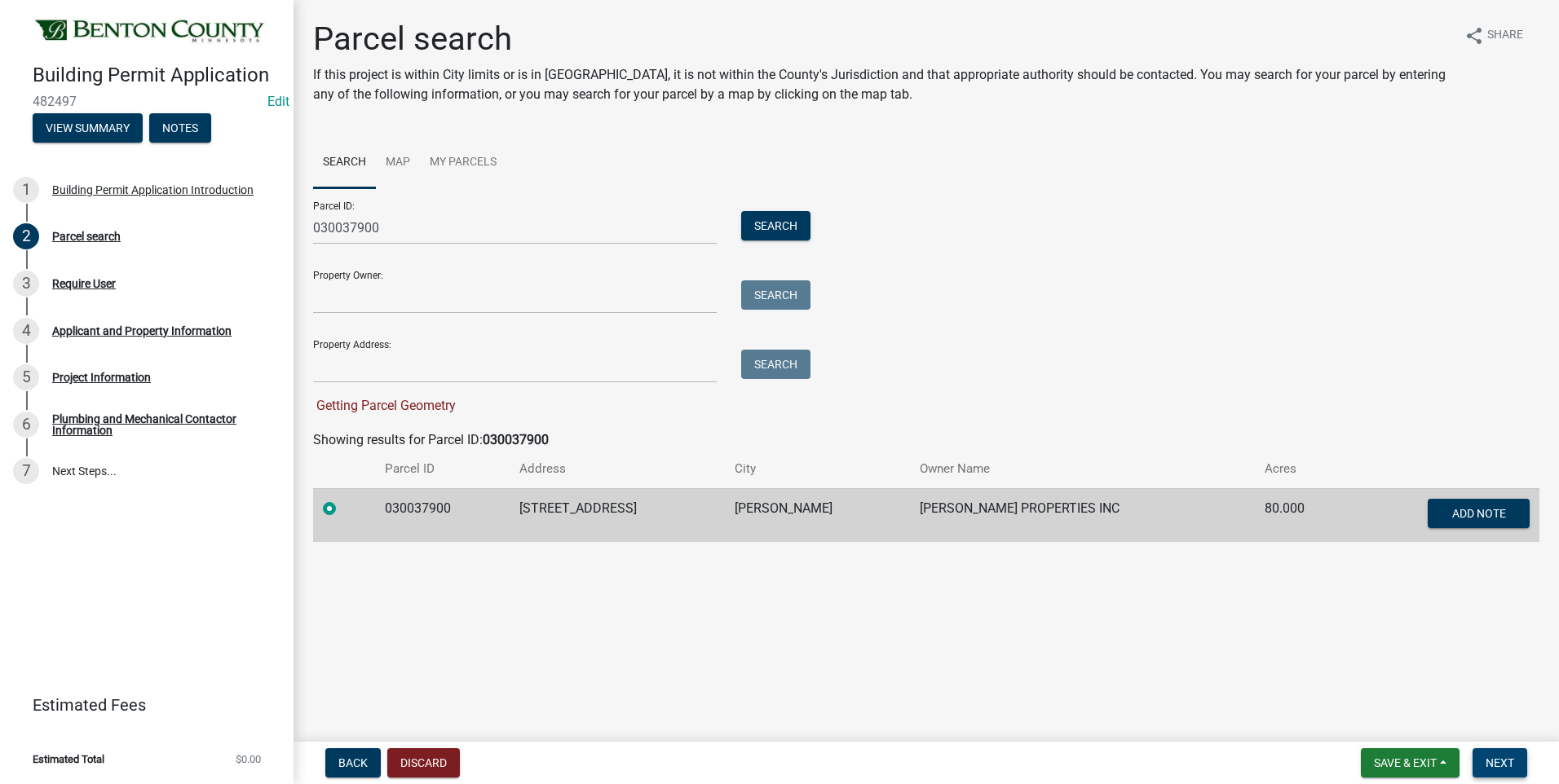
click at [1500, 762] on span "Next" at bounding box center [1500, 762] width 29 height 13
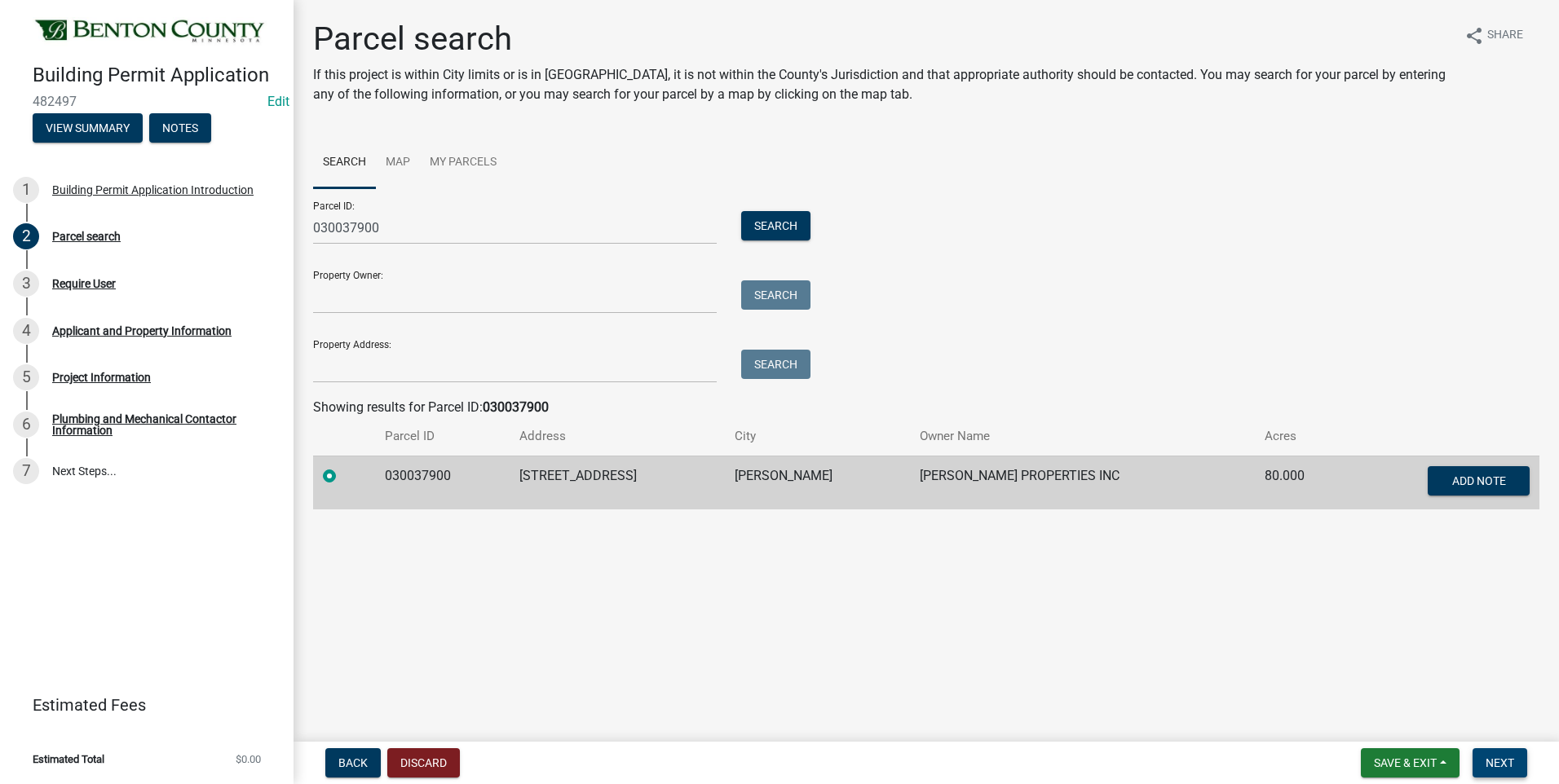
click at [1496, 760] on span "Next" at bounding box center [1500, 762] width 29 height 13
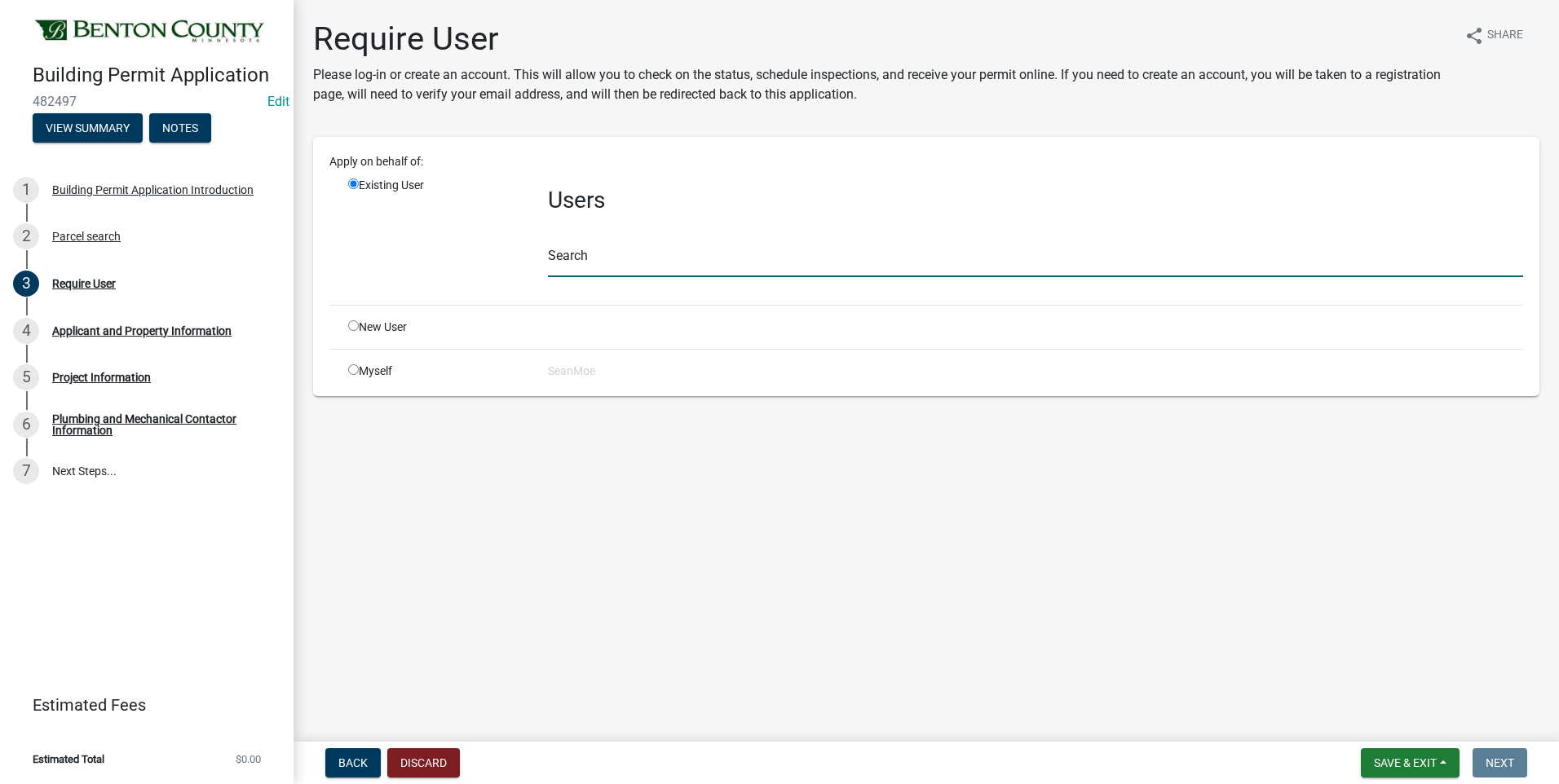
click at [622, 262] on input "text" at bounding box center [1035, 260] width 975 height 34
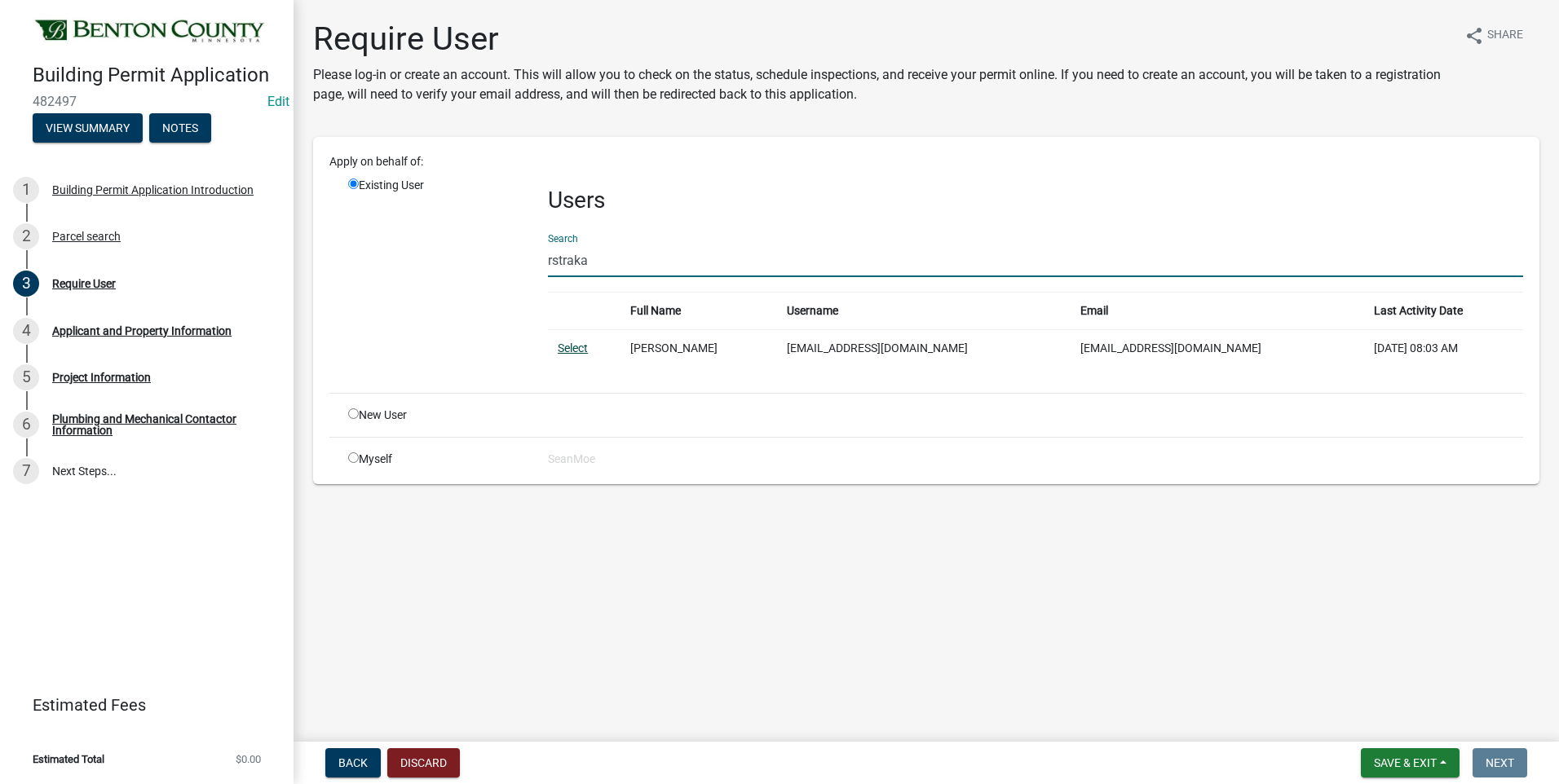
type input "rstraka"
click at [577, 347] on link "Select" at bounding box center [572, 347] width 30 height 13
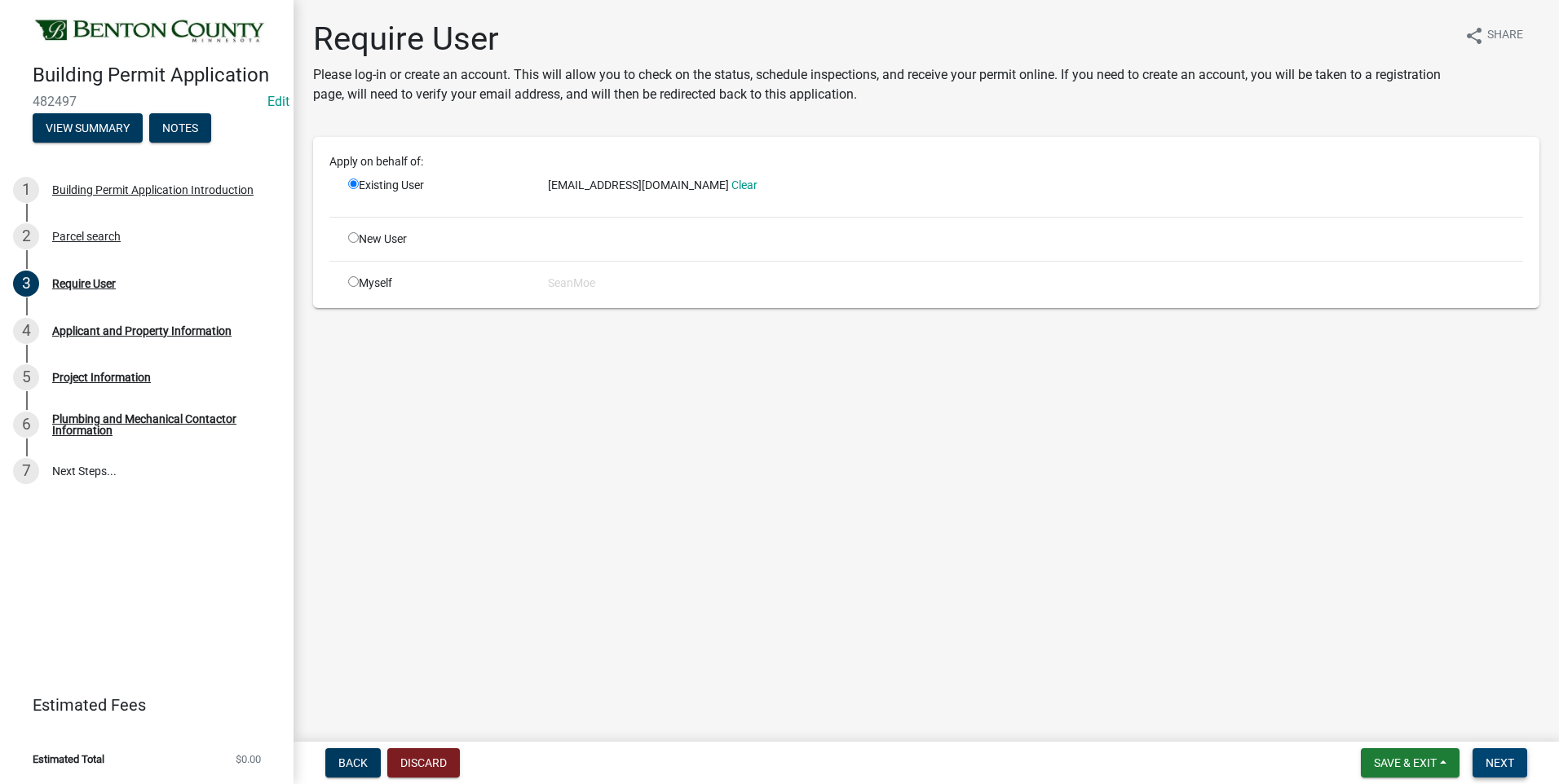
click at [1507, 760] on span "Next" at bounding box center [1500, 762] width 29 height 13
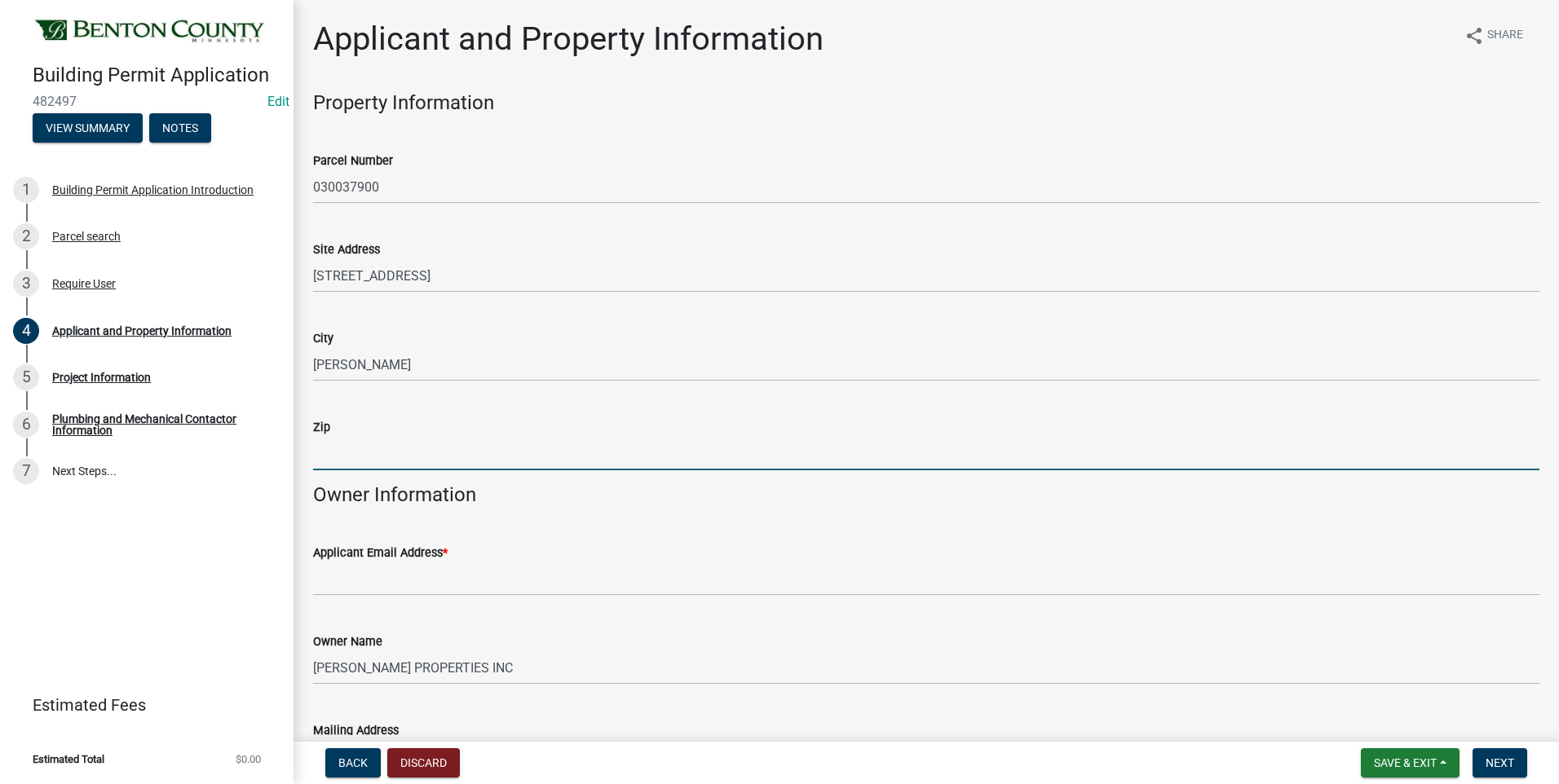
click at [366, 454] on input "Zip" at bounding box center [927, 453] width 1226 height 34
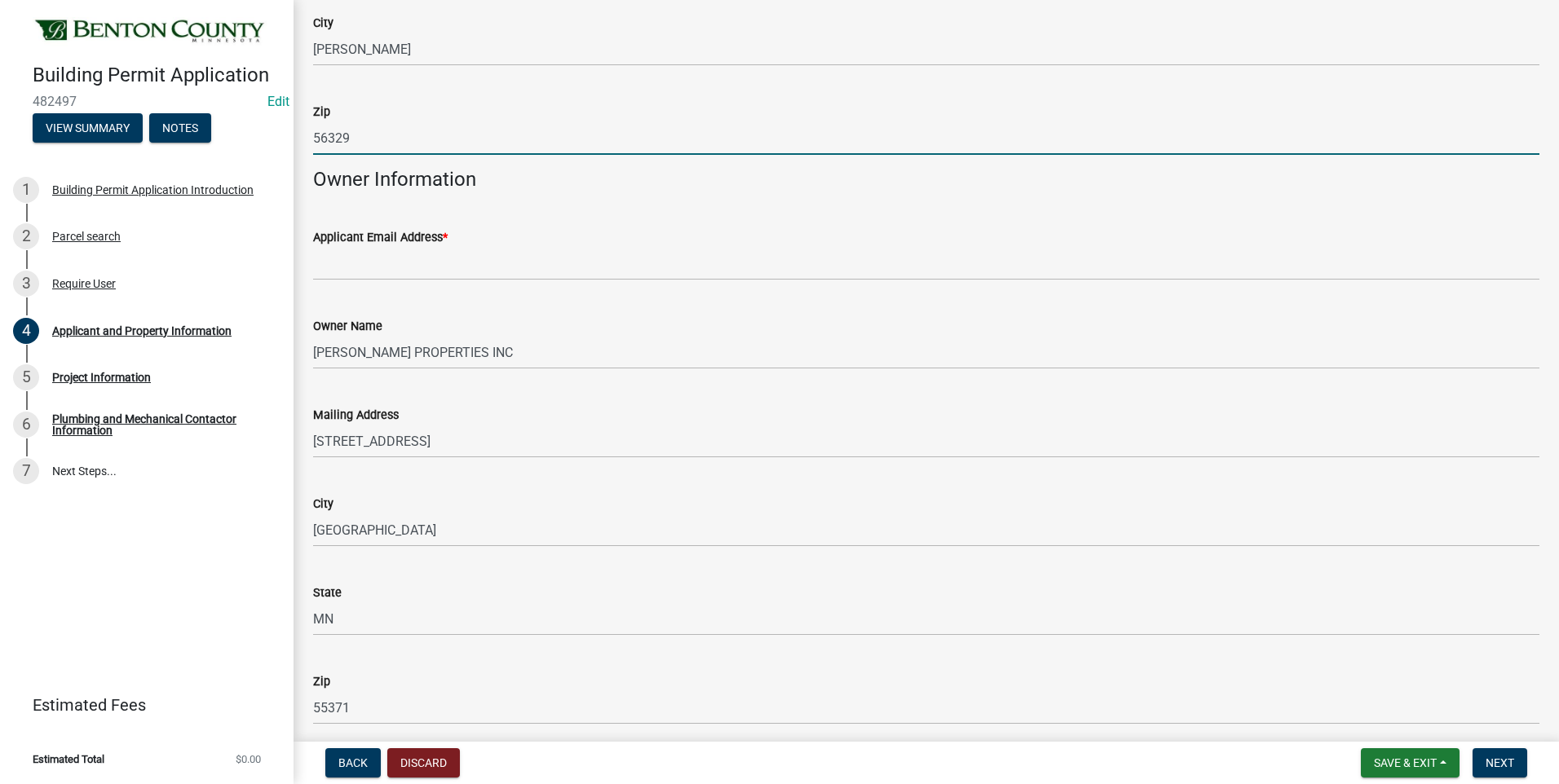
scroll to position [326, 0]
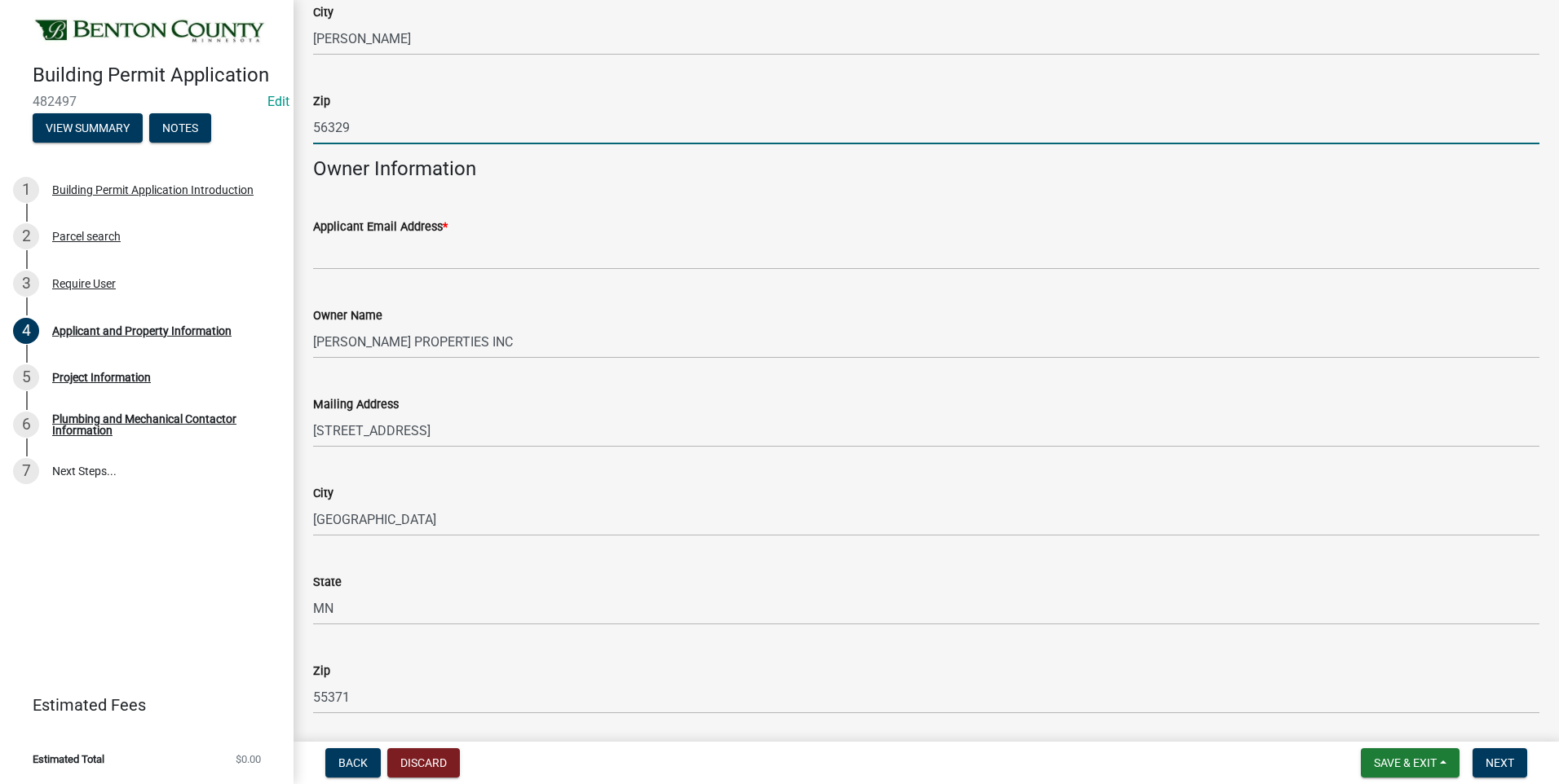
type input "56329"
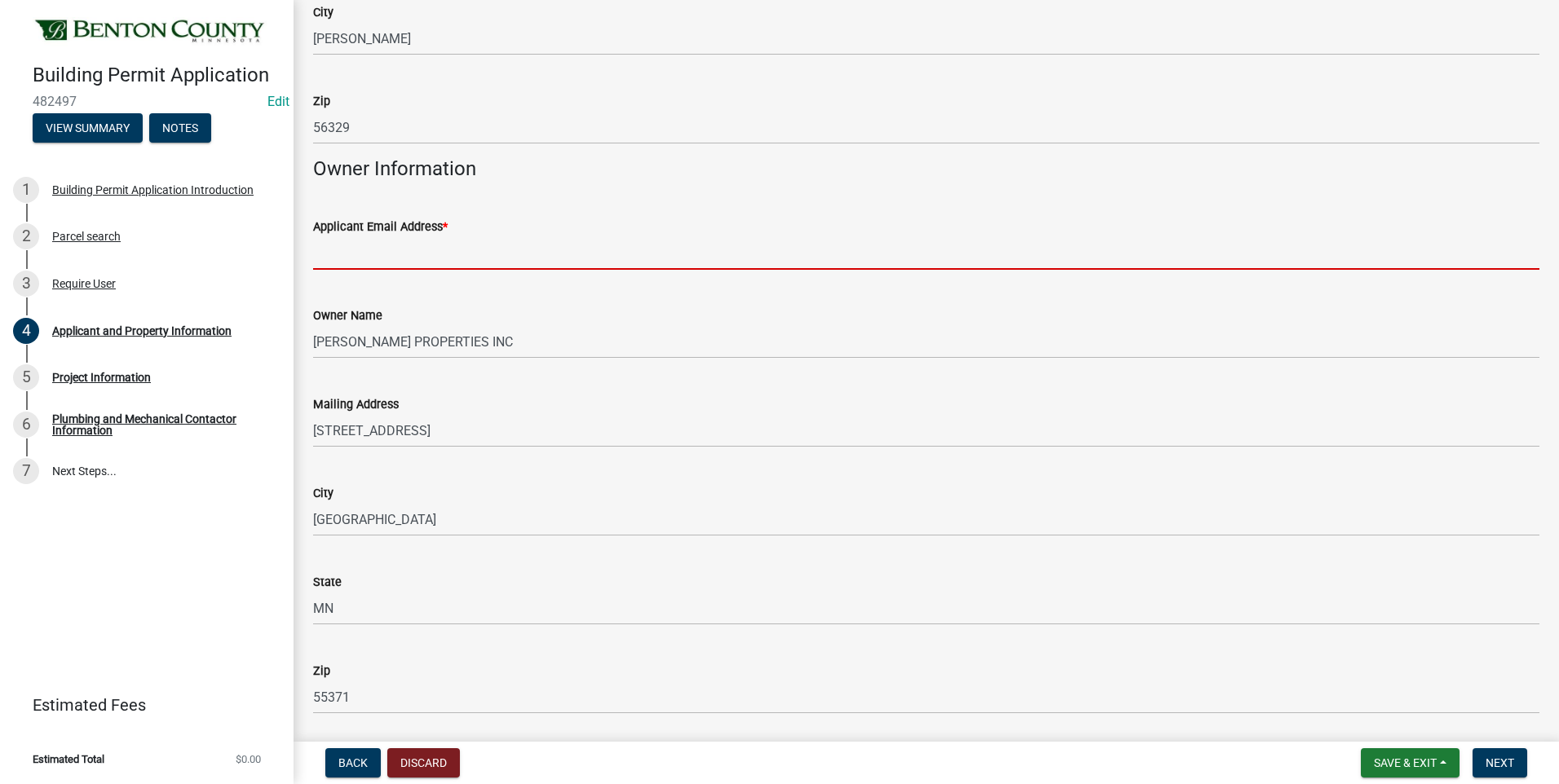
click at [515, 261] on input "Applicant Email Address *" at bounding box center [927, 253] width 1226 height 34
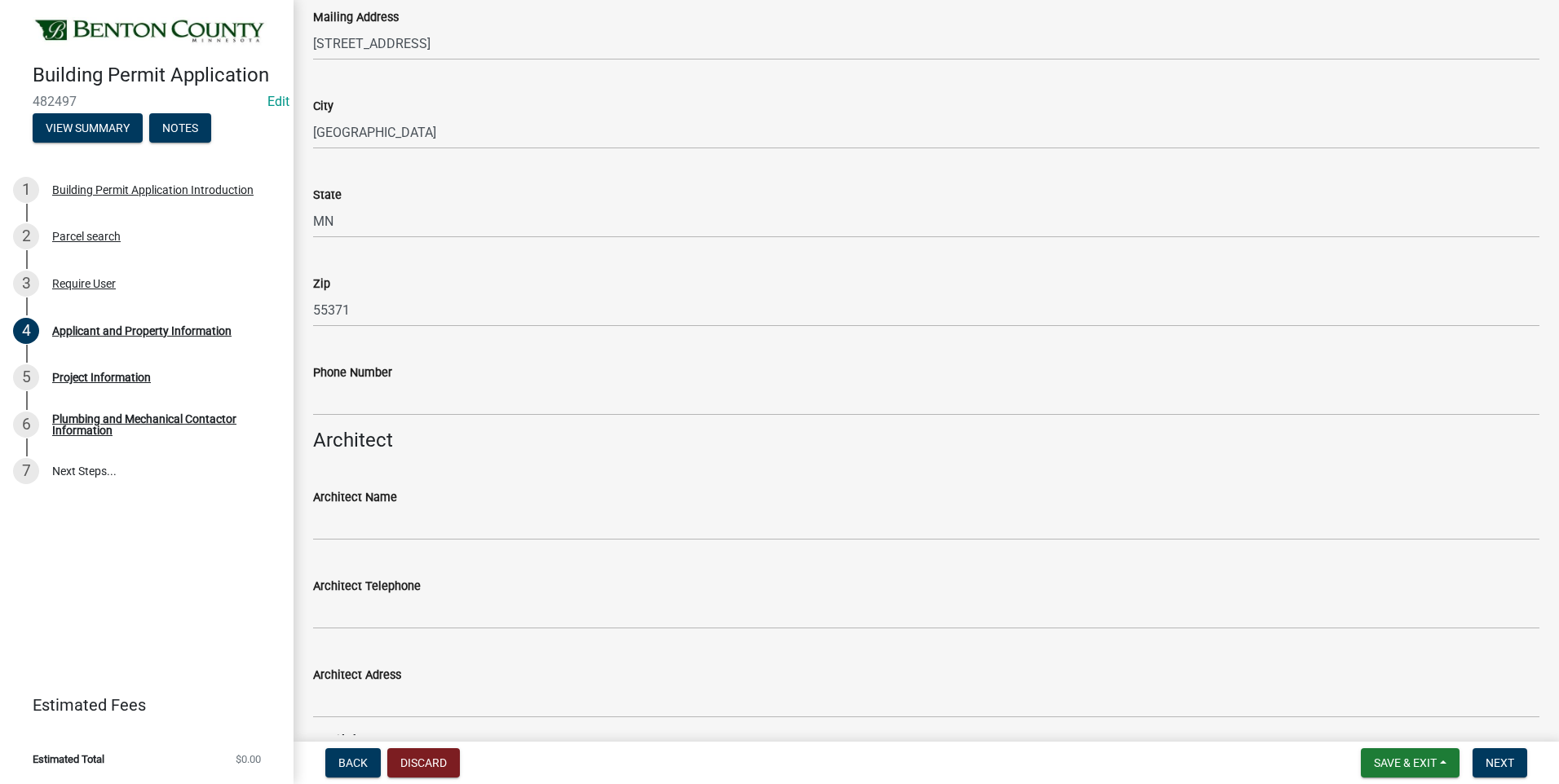
scroll to position [734, 0]
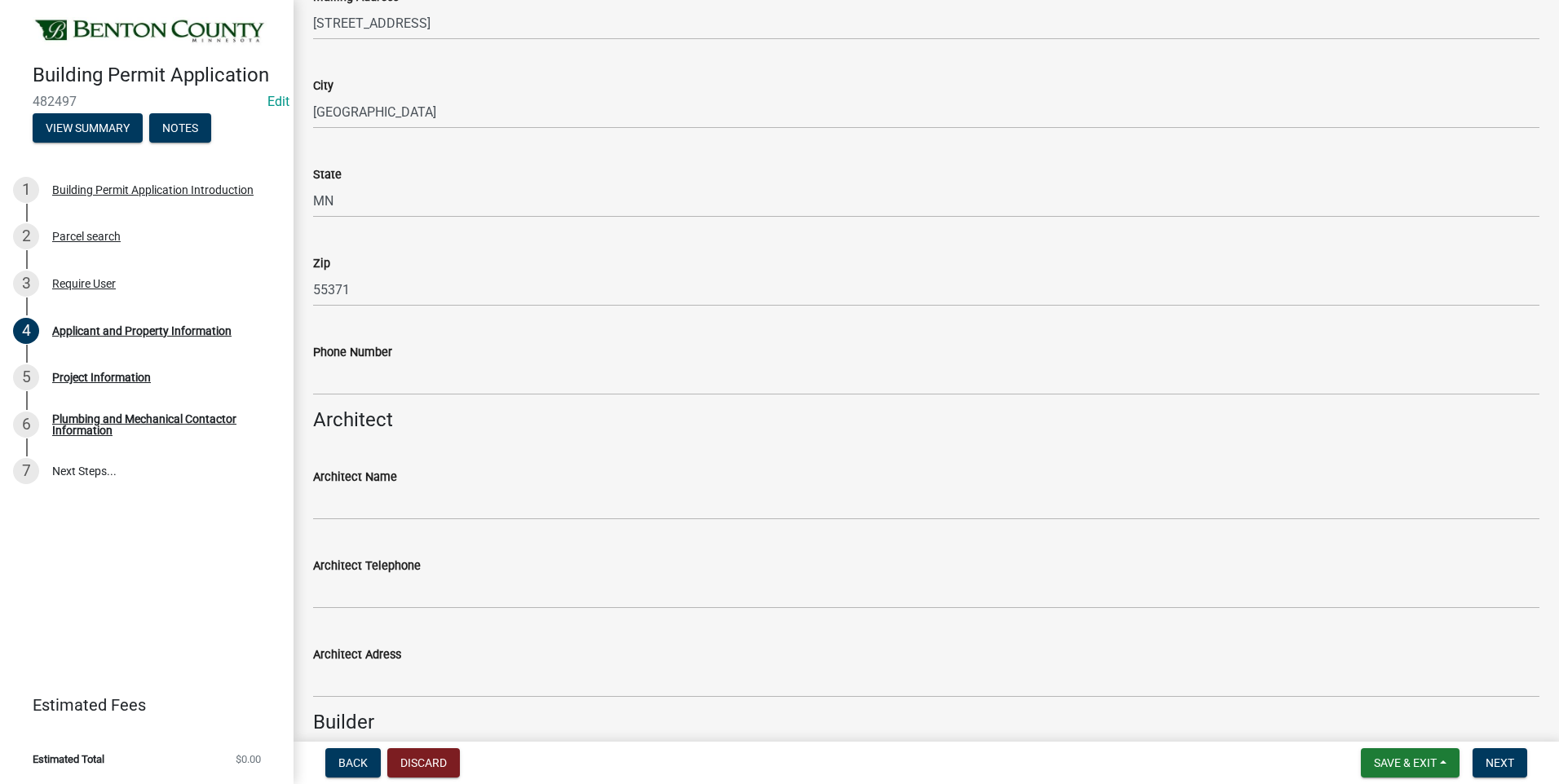
type input "[EMAIL_ADDRESS][DOMAIN_NAME]"
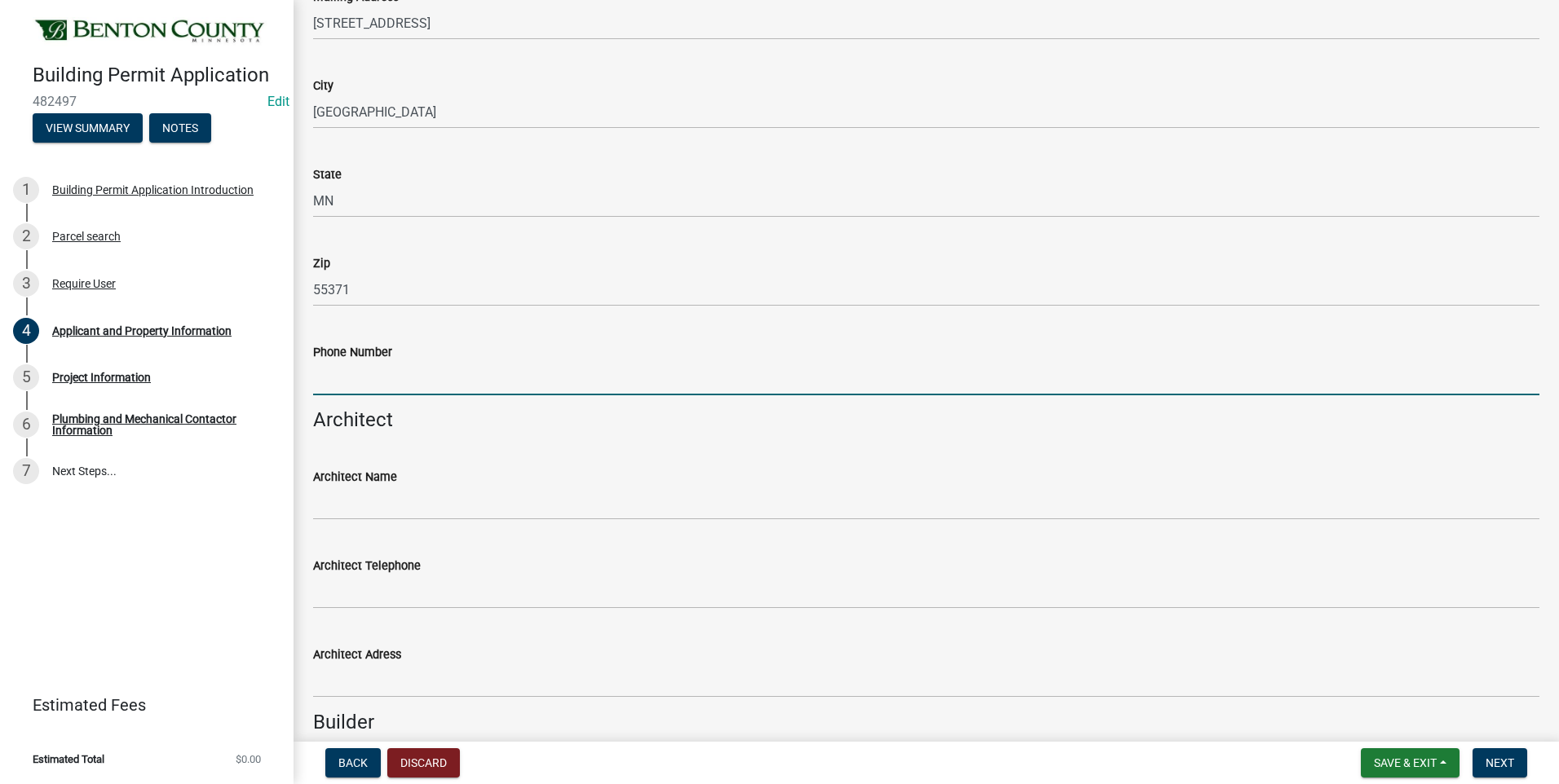
click at [411, 382] on input "Phone Number" at bounding box center [927, 379] width 1226 height 34
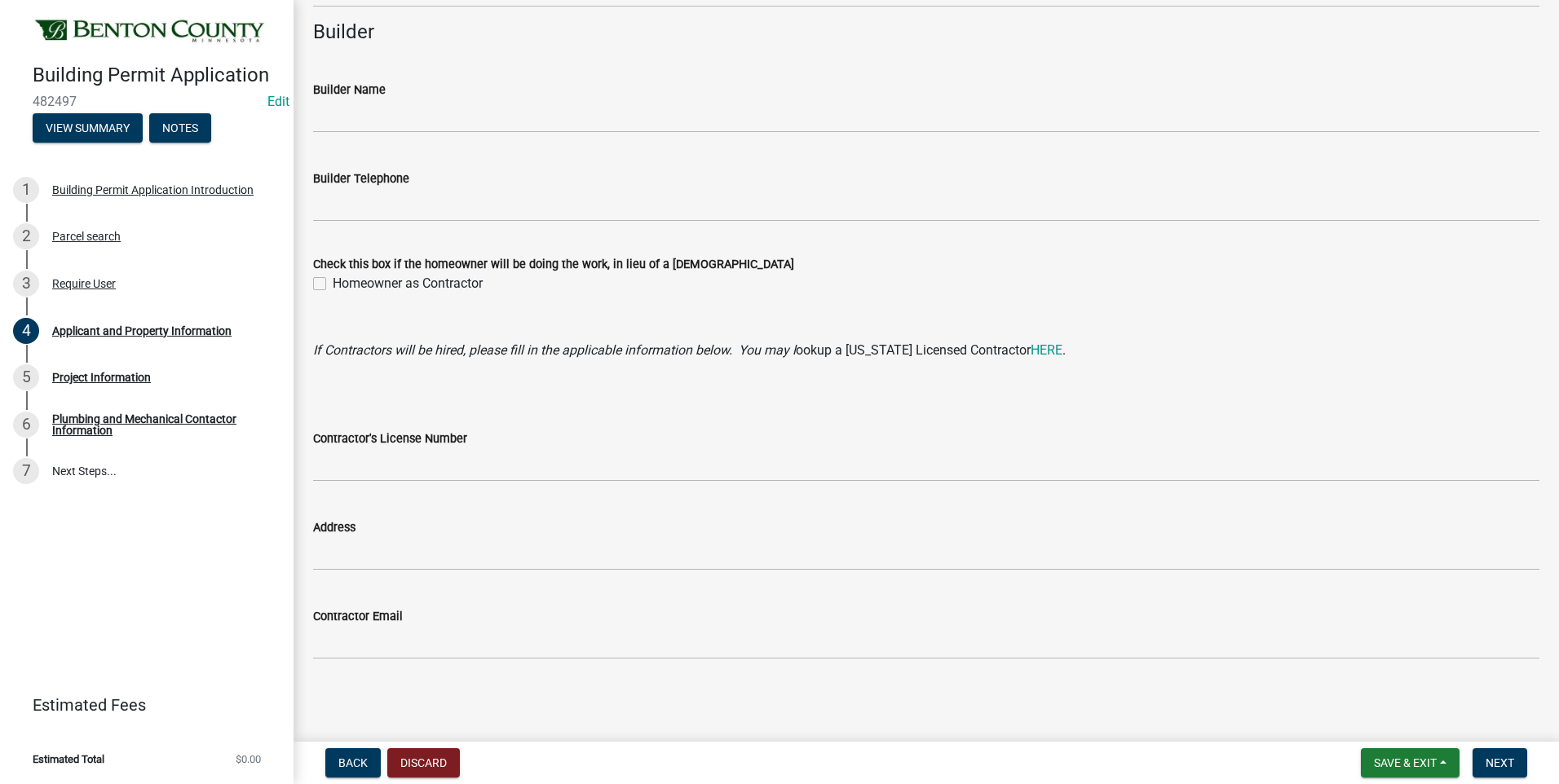
scroll to position [1425, 0]
type input "[PHONE_NUMBER]"
click at [1500, 763] on span "Next" at bounding box center [1500, 762] width 29 height 13
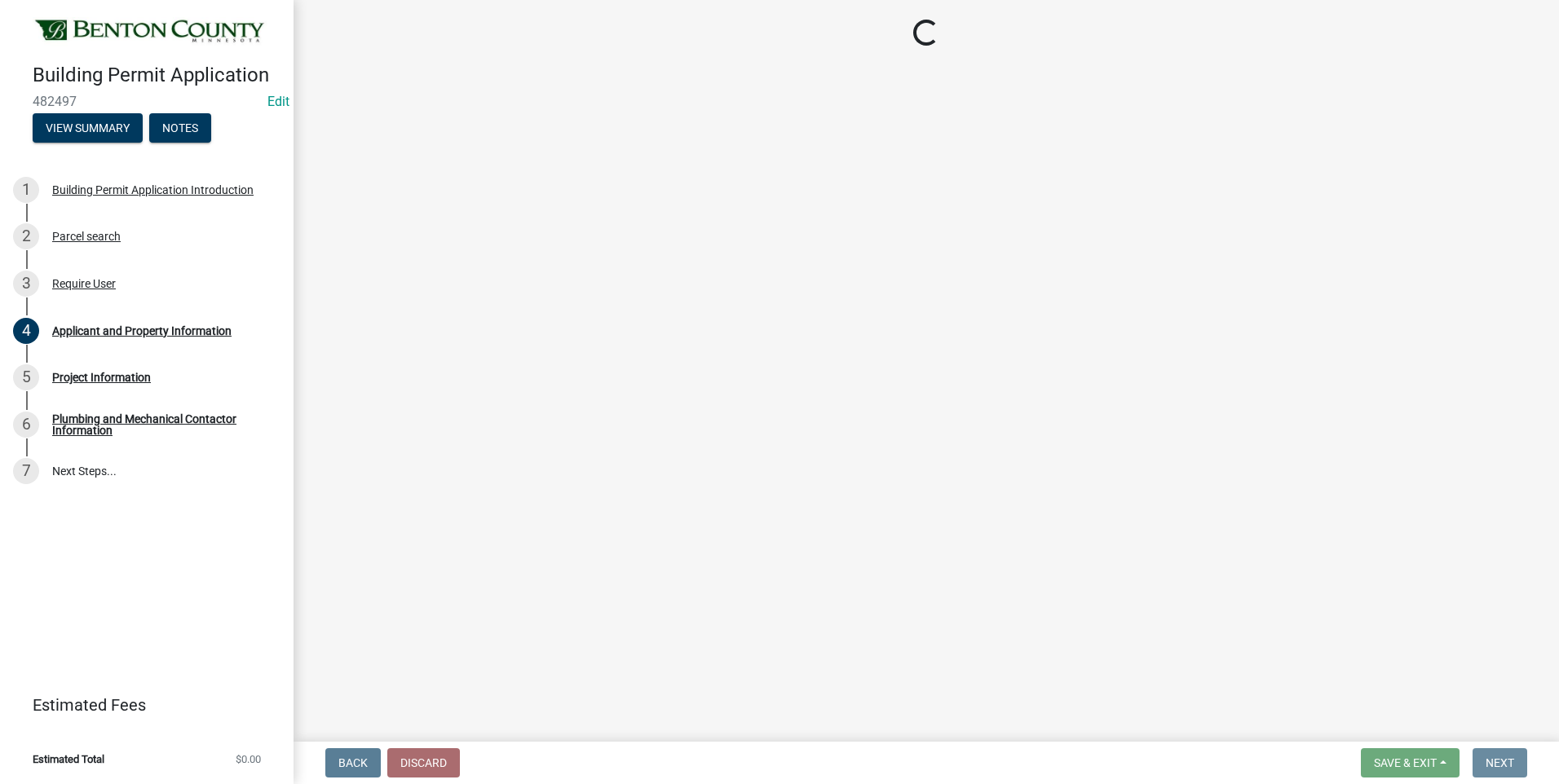
scroll to position [0, 0]
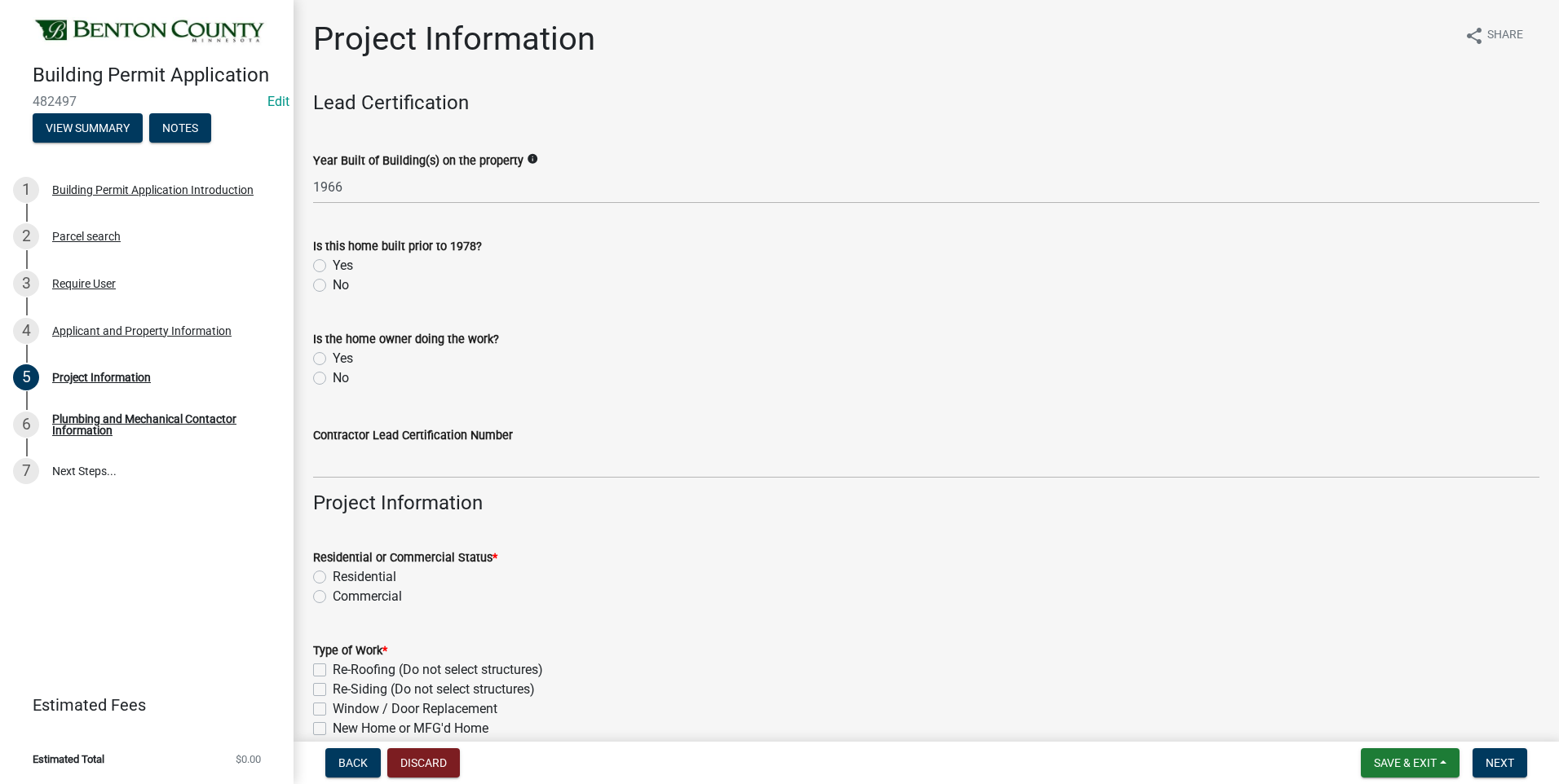
click at [333, 265] on label "Yes" at bounding box center [342, 266] width 20 height 20
click at [333, 265] on input "Yes" at bounding box center [338, 261] width 10 height 10
radio input "true"
click at [333, 380] on label "No" at bounding box center [340, 378] width 17 height 20
click at [333, 379] on input "No" at bounding box center [338, 373] width 10 height 10
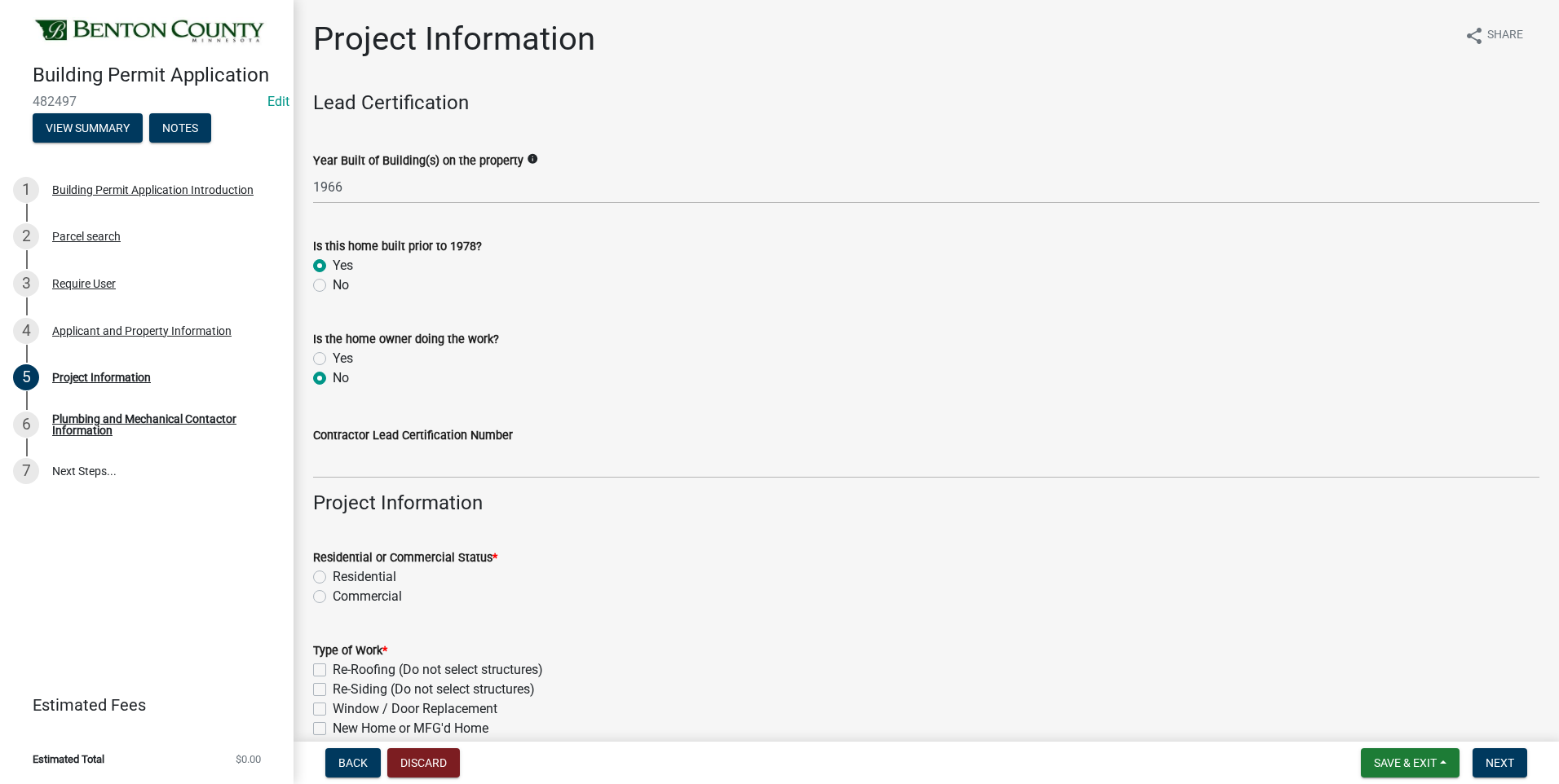
radio input "true"
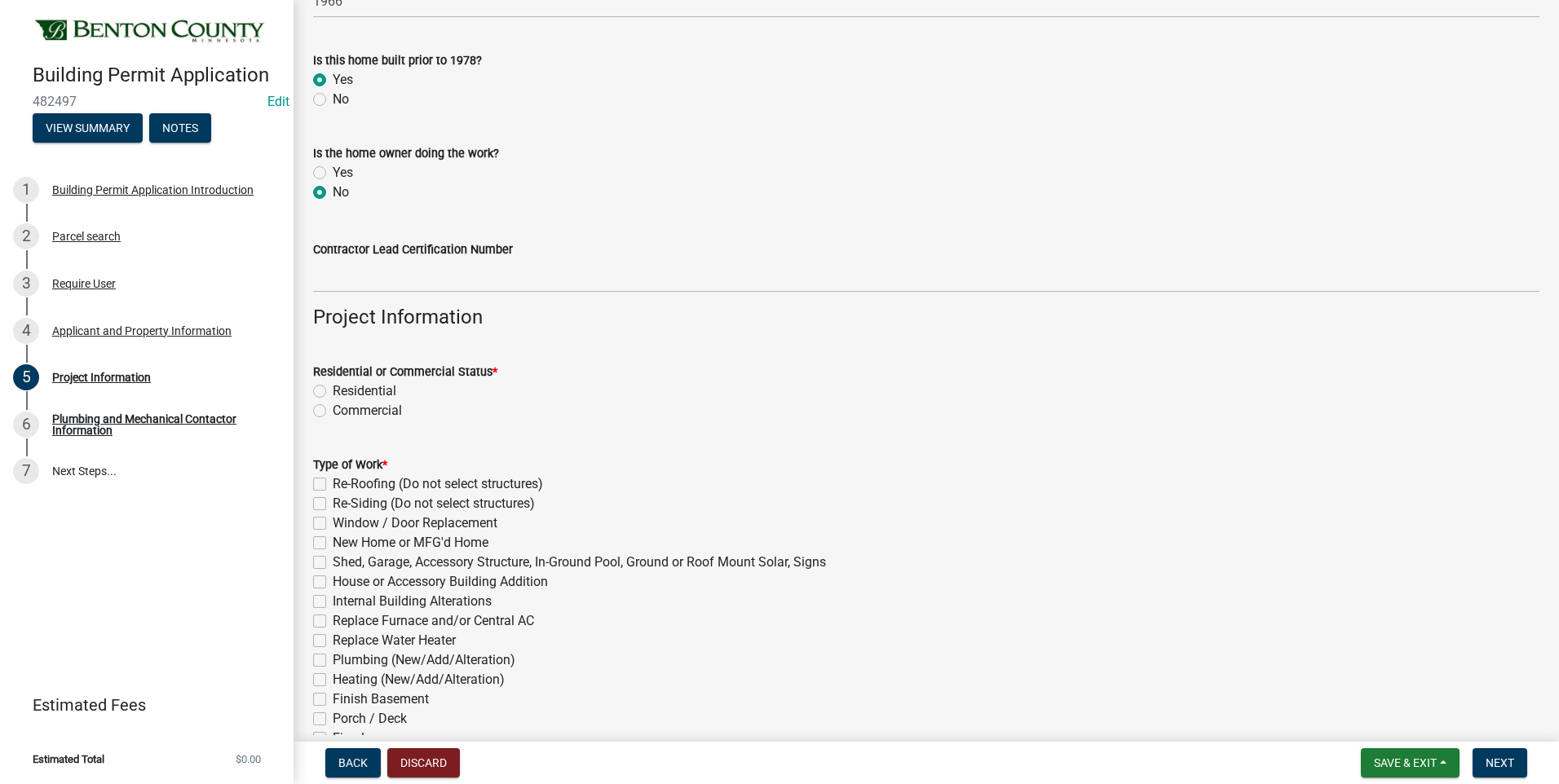
scroll to position [326, 0]
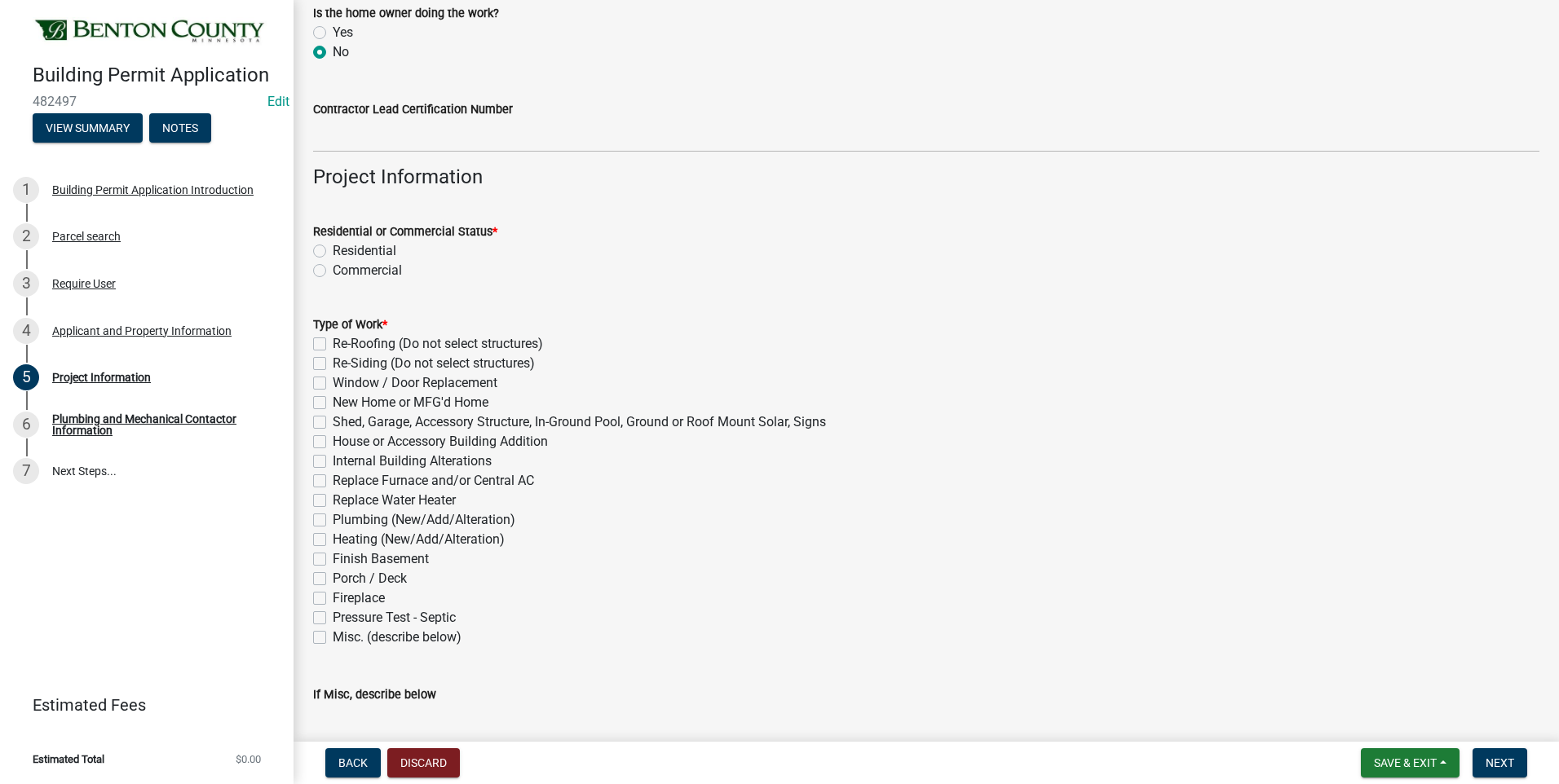
click at [333, 251] on label "Residential" at bounding box center [364, 251] width 63 height 20
click at [333, 251] on input "Residential" at bounding box center [338, 247] width 10 height 10
radio input "true"
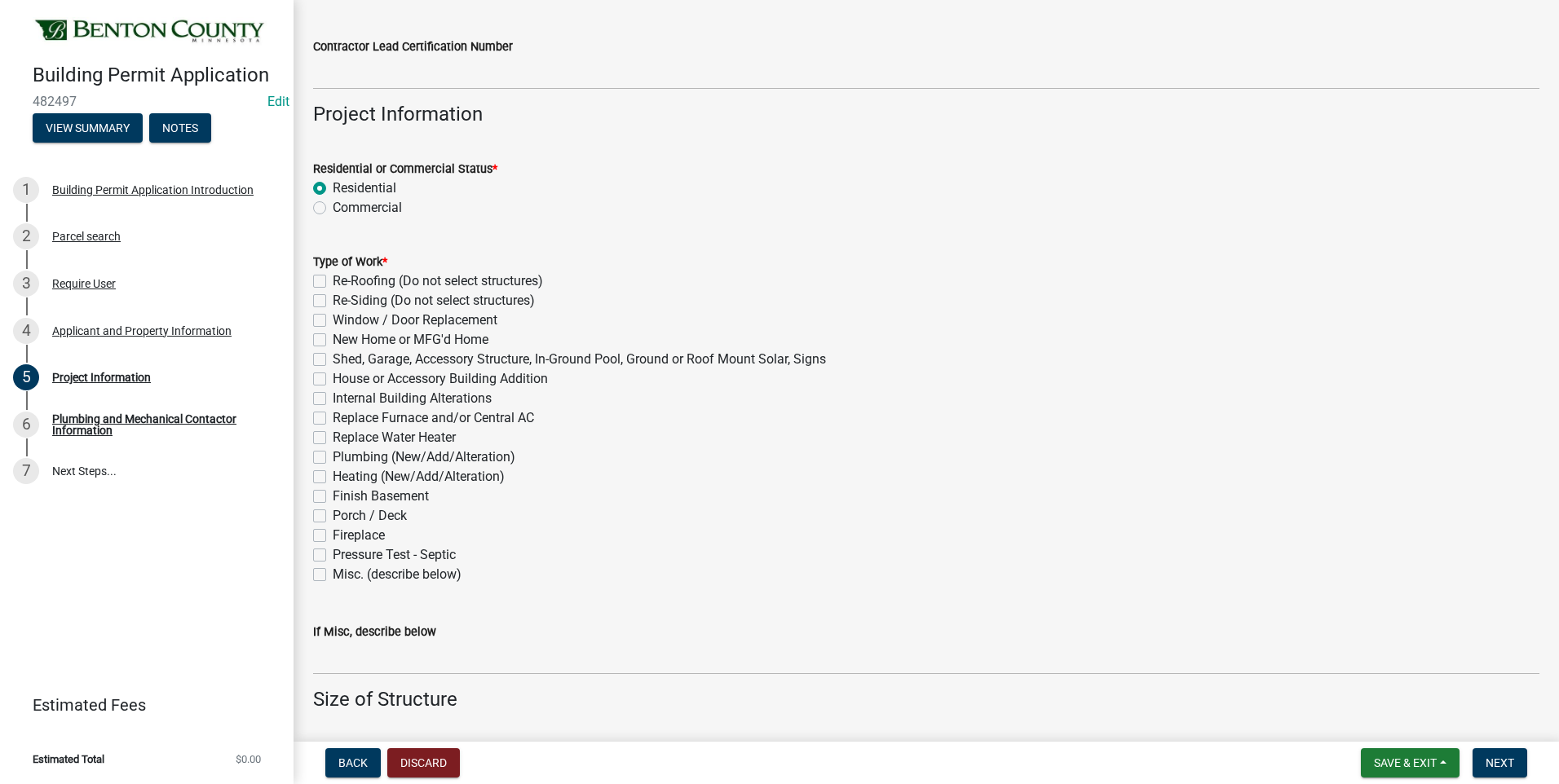
scroll to position [734, 0]
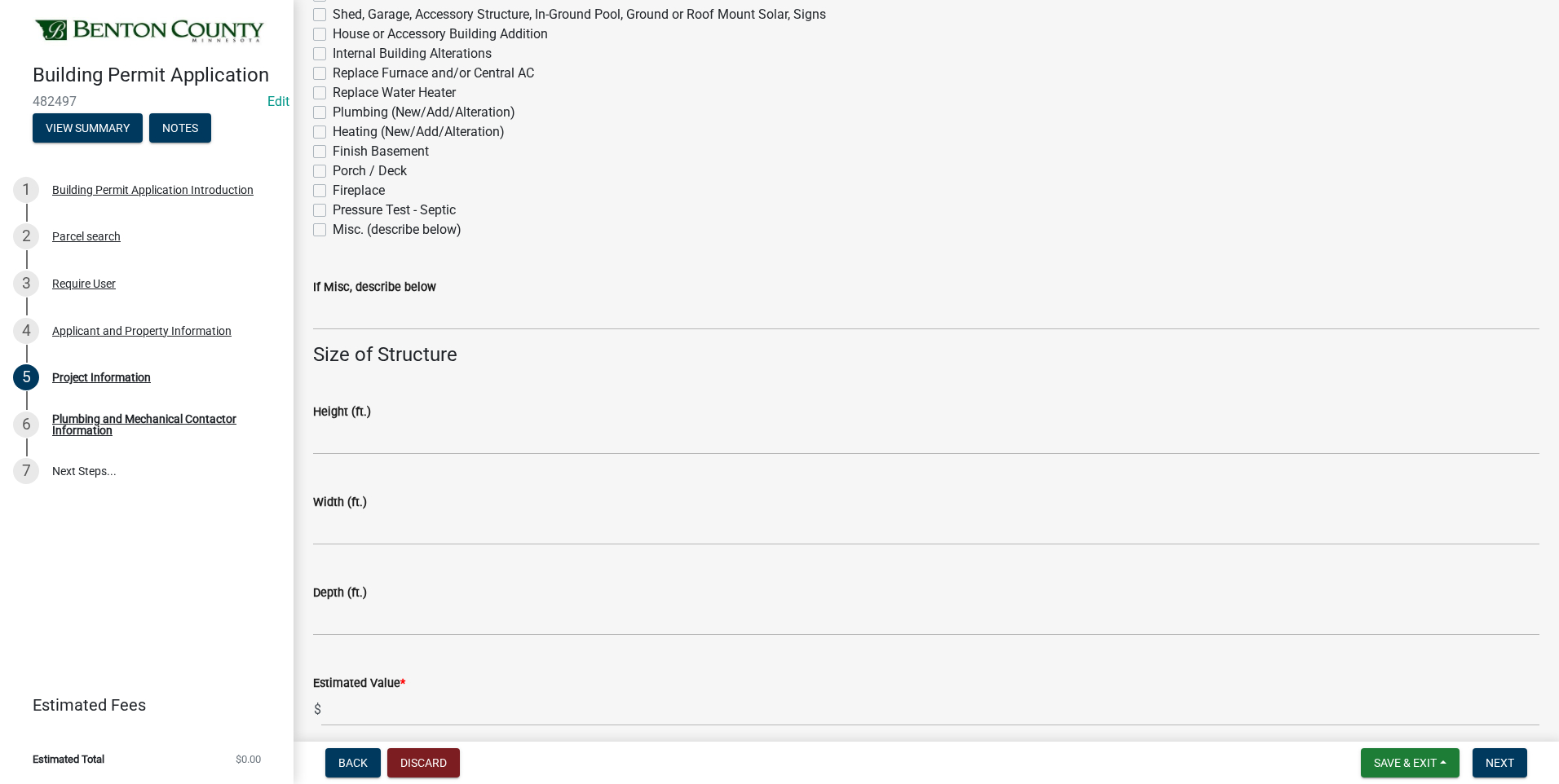
click at [333, 208] on label "Pressure Test - Septic" at bounding box center [394, 210] width 123 height 20
click at [333, 208] on input "Pressure Test - Septic" at bounding box center [338, 206] width 10 height 10
checkbox input "true"
checkbox input "false"
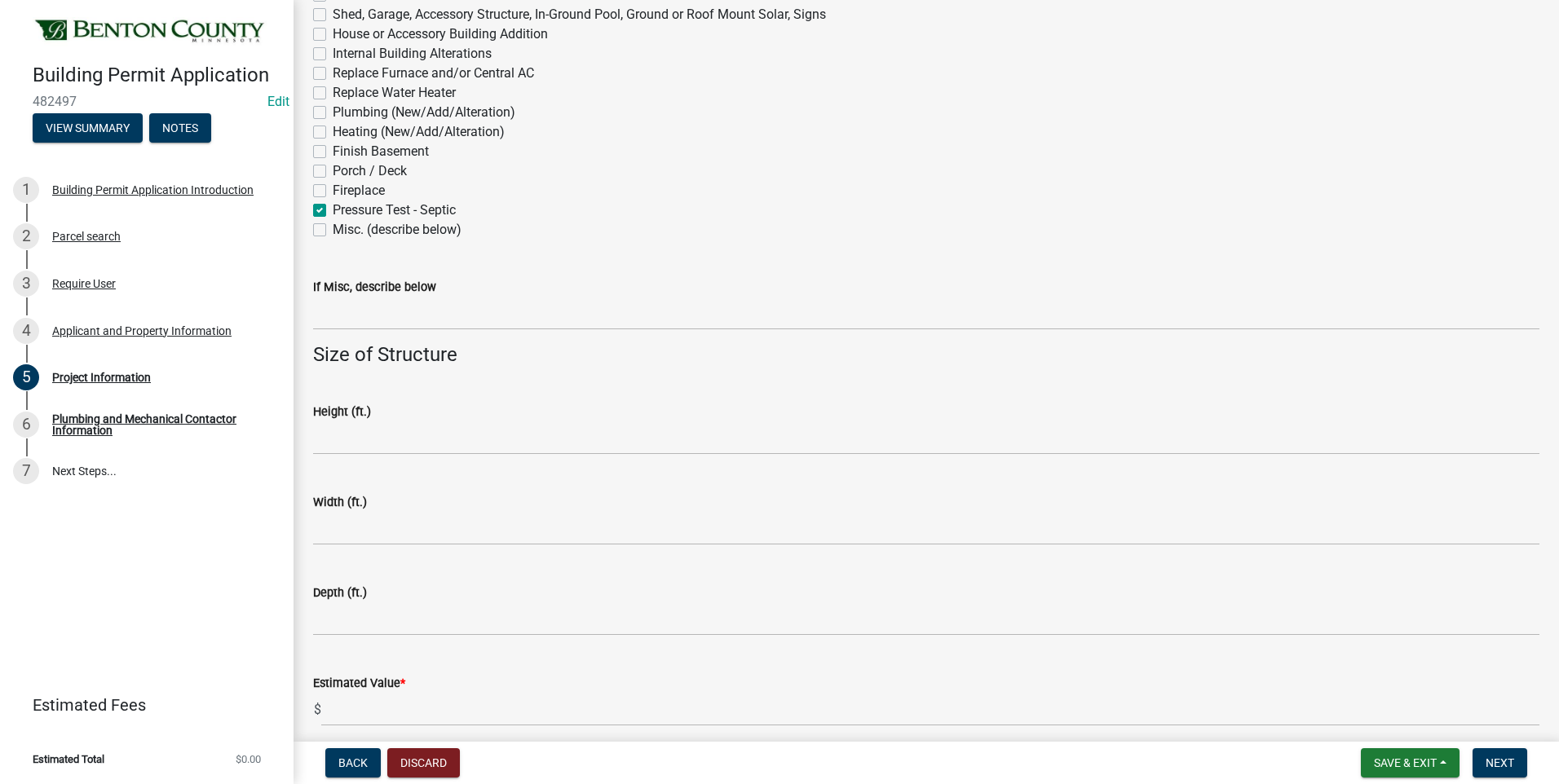
checkbox input "false"
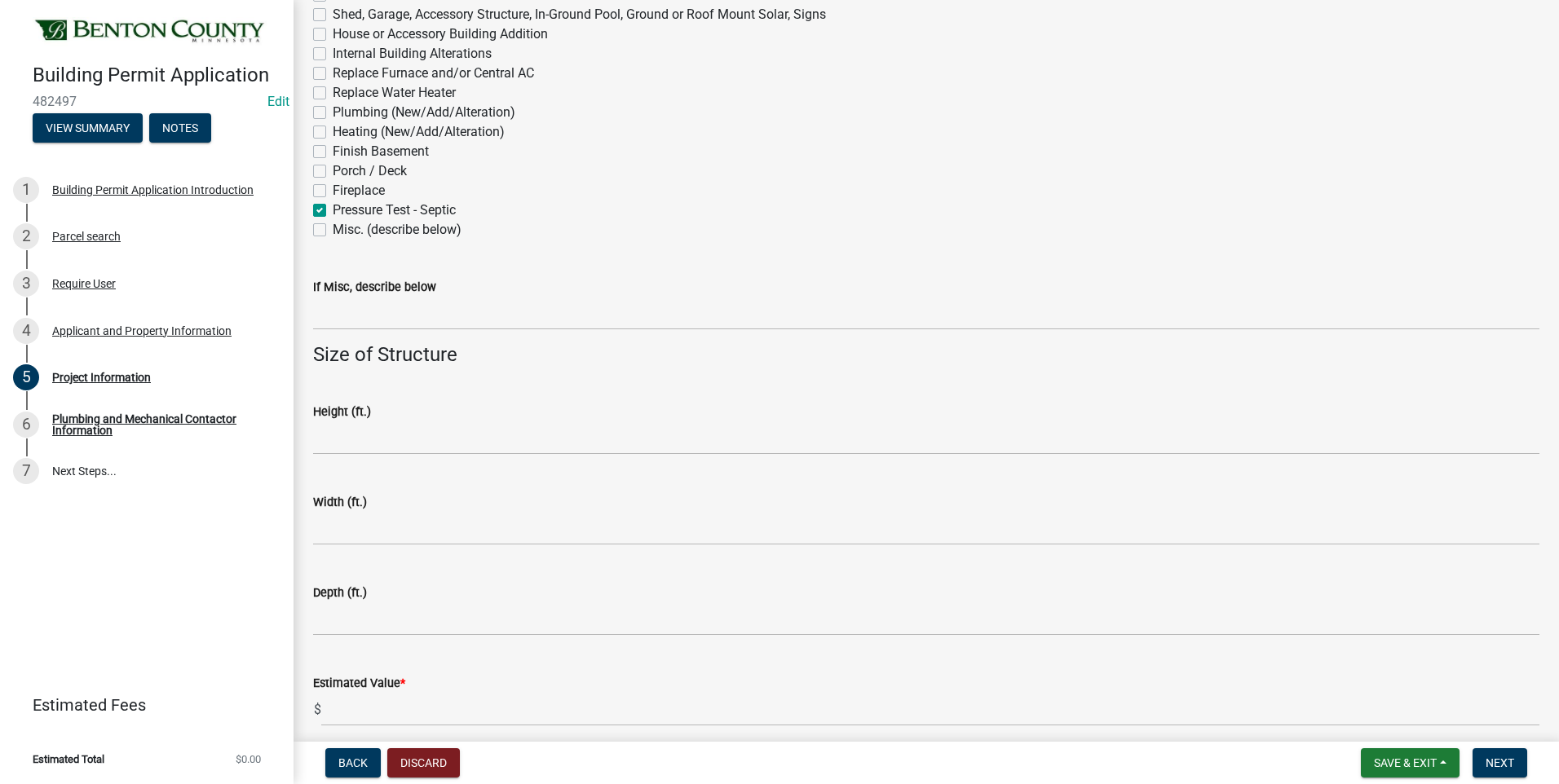
checkbox input "false"
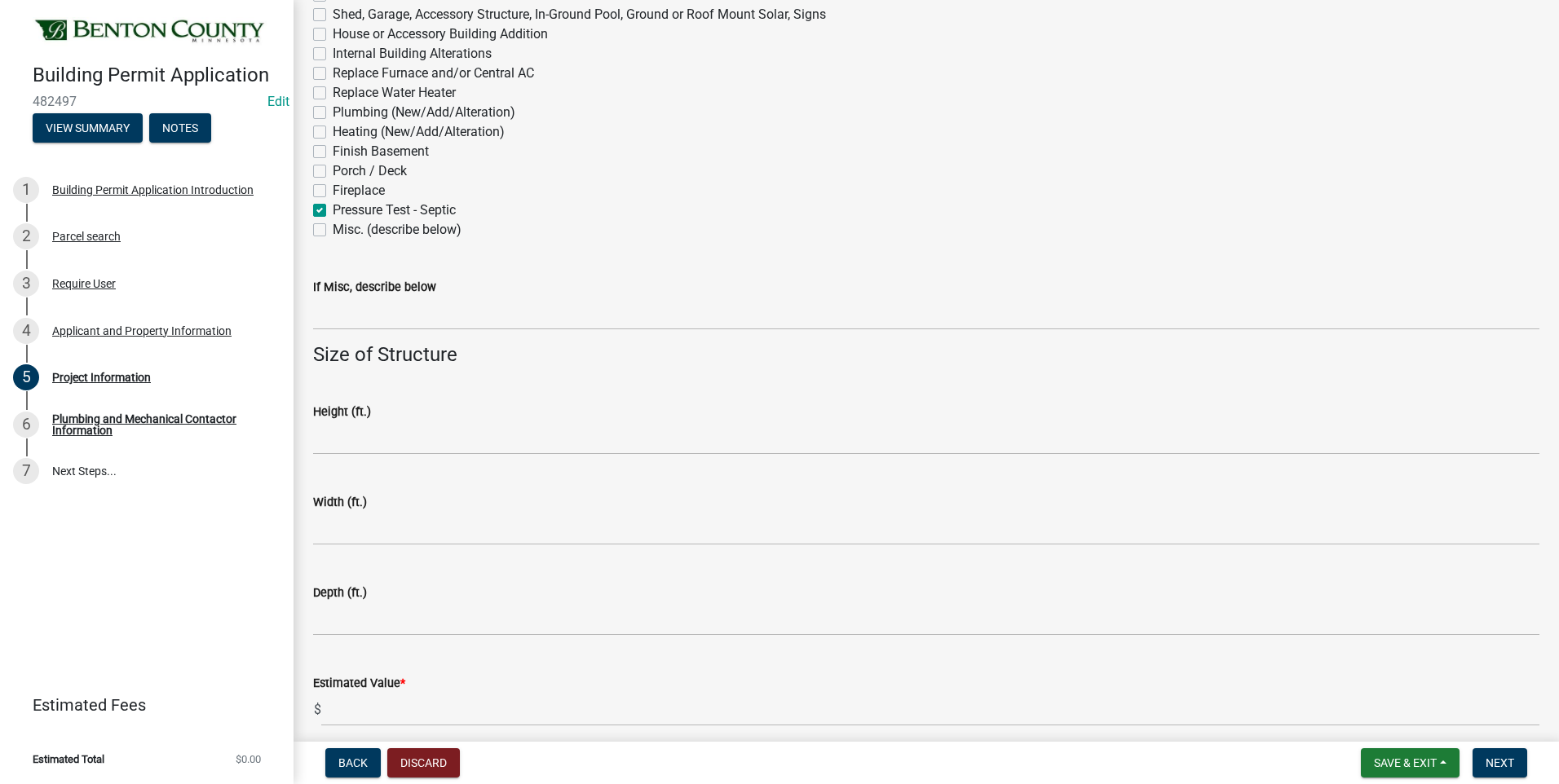
checkbox input "false"
checkbox input "true"
checkbox input "false"
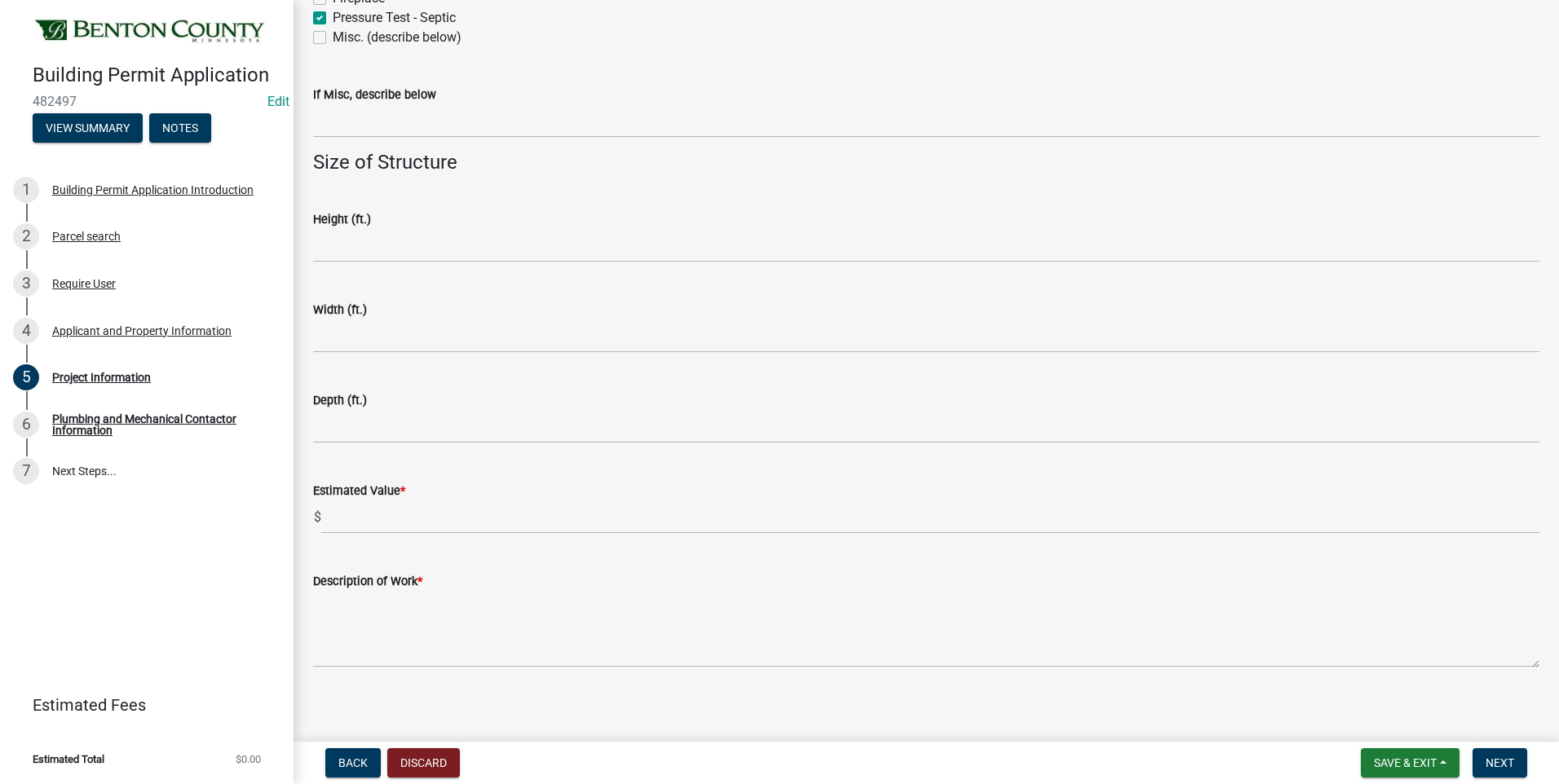
scroll to position [935, 0]
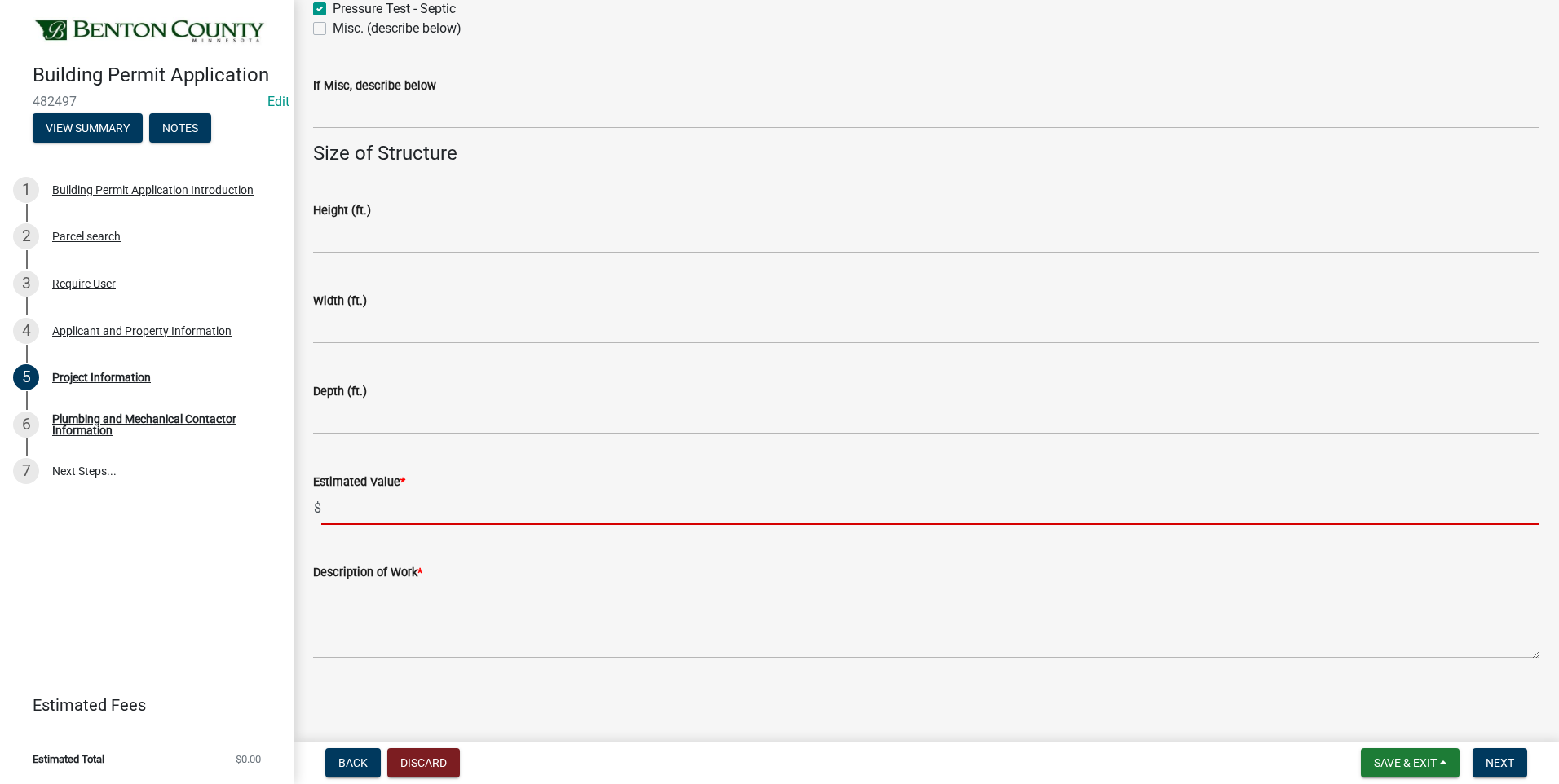
click at [361, 510] on input "text" at bounding box center [930, 508] width 1219 height 34
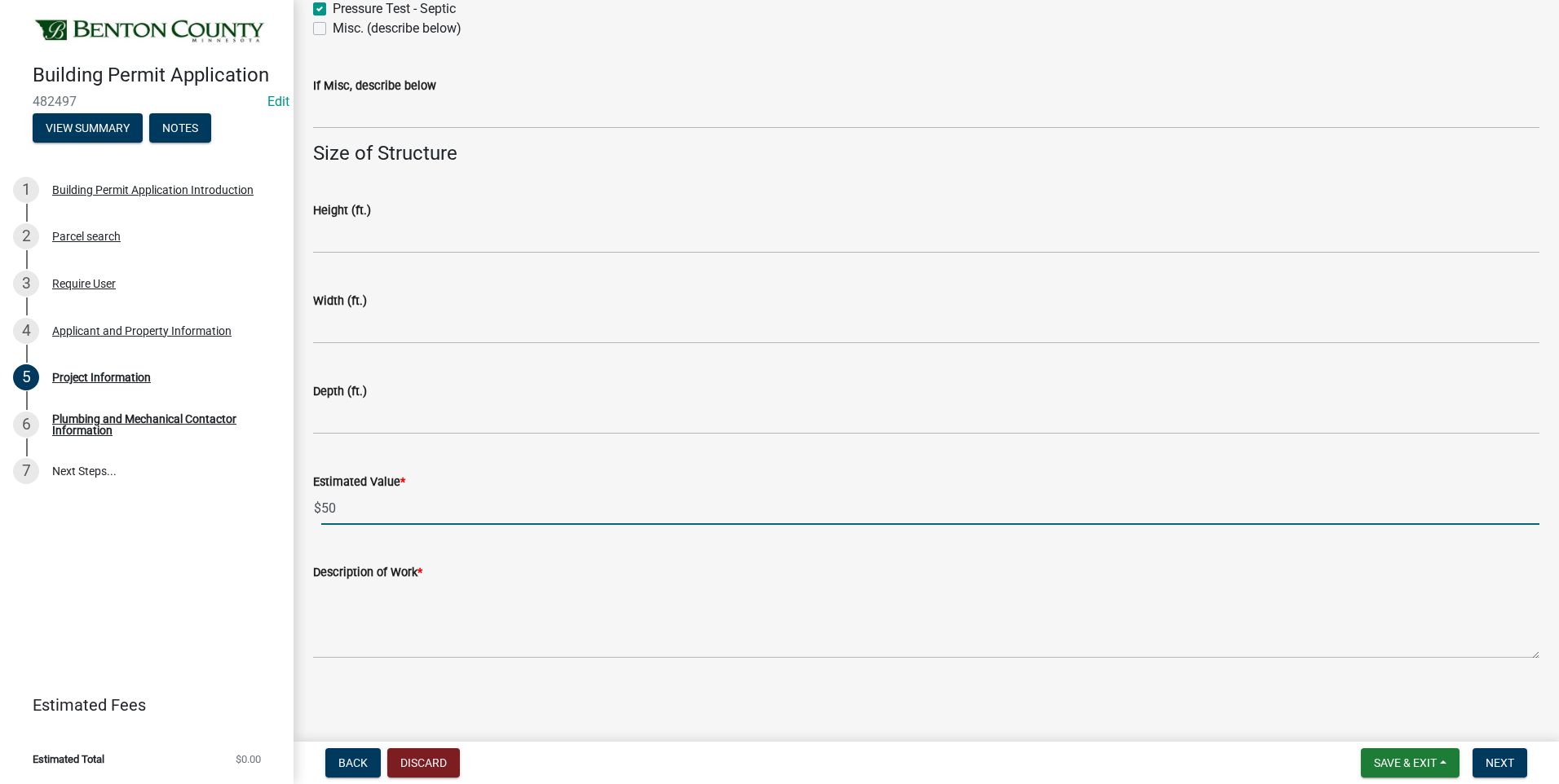
type input "50"
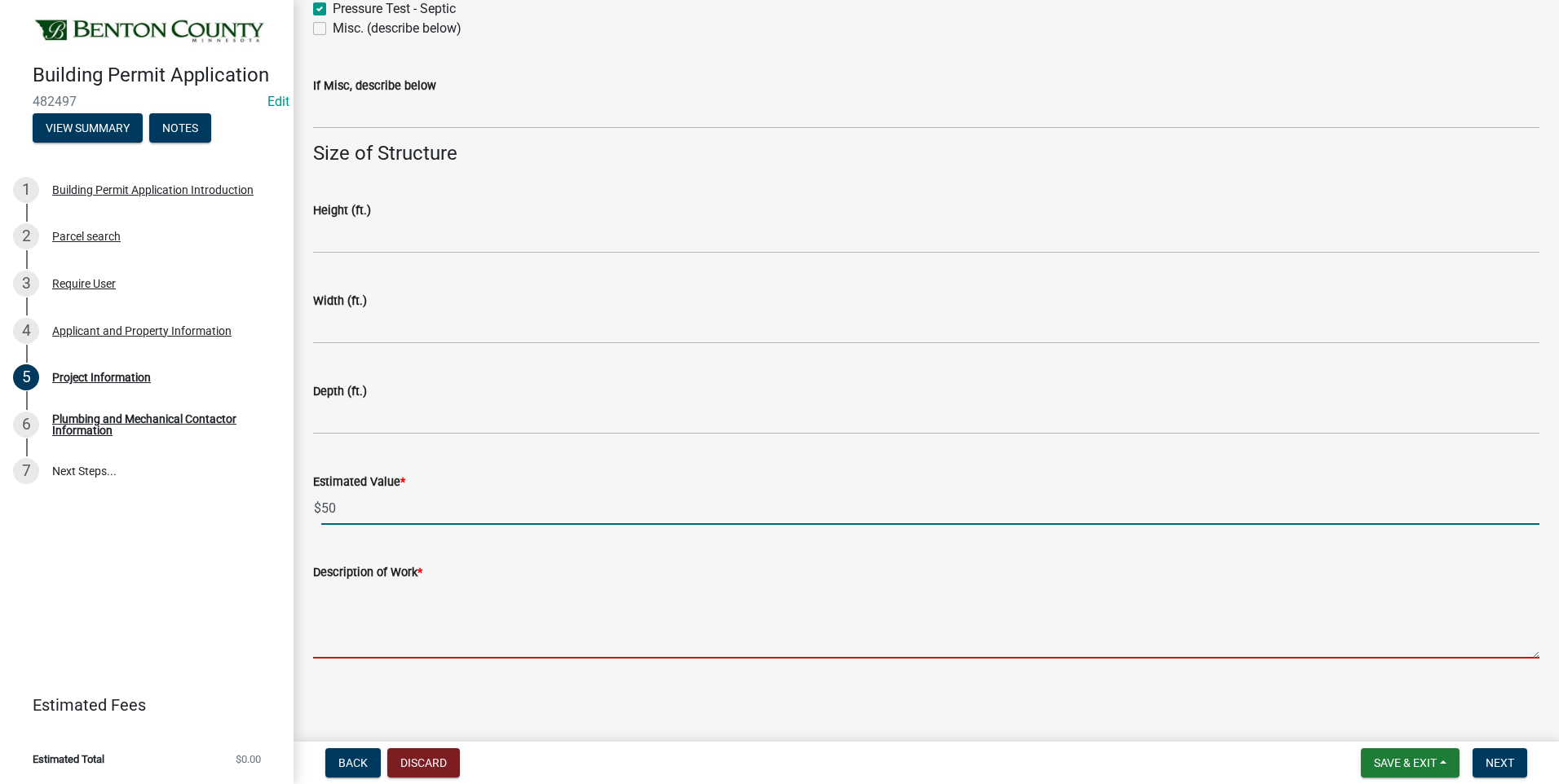
drag, startPoint x: 323, startPoint y: 612, endPoint x: 331, endPoint y: 611, distance: 8.1
click at [323, 612] on textarea "Description of Work *" at bounding box center [927, 620] width 1226 height 76
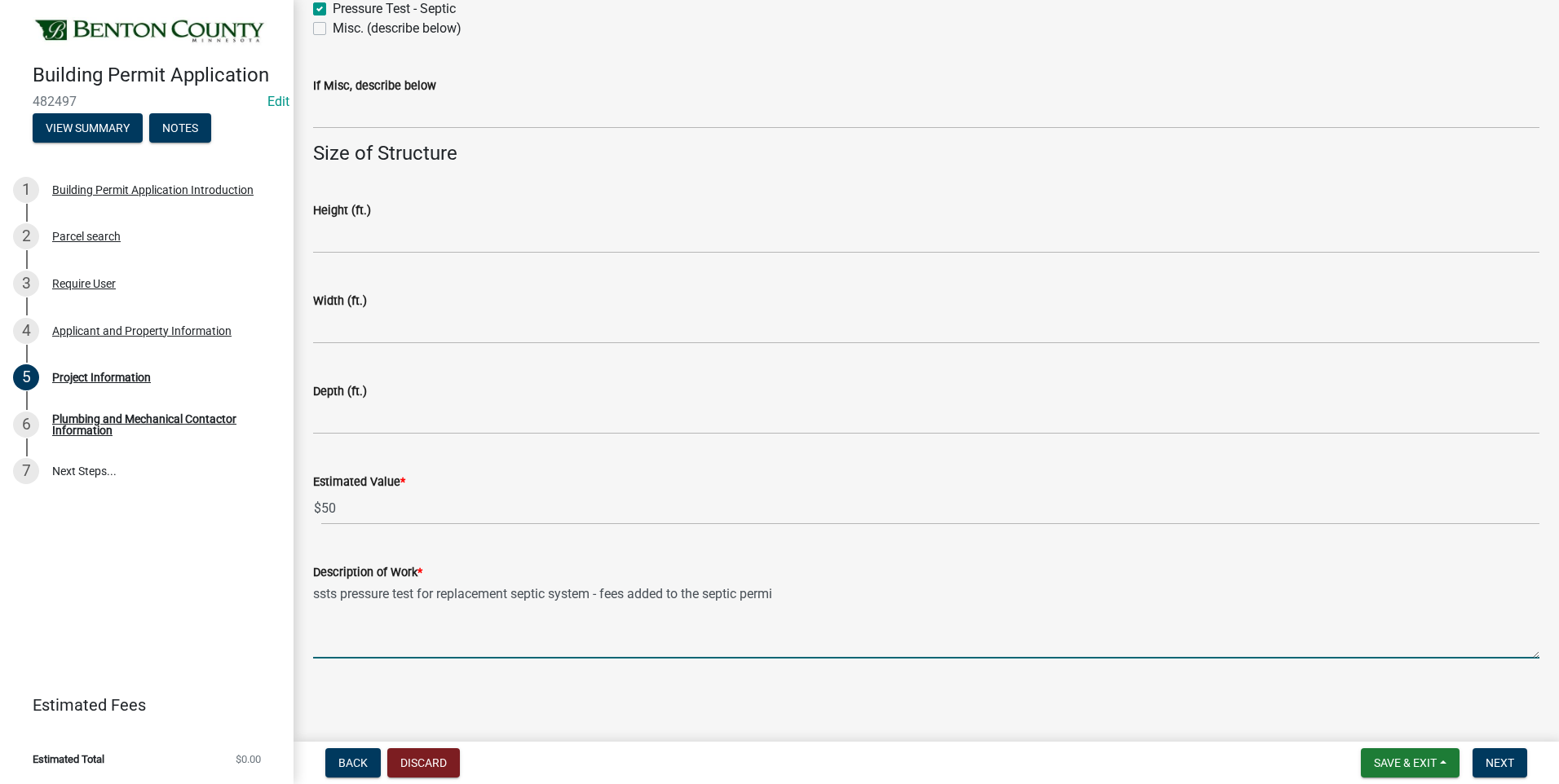
type textarea "ssts pressure test for replacement septic system - fees added to the septic per…"
click at [1494, 762] on span "Next" at bounding box center [1500, 762] width 29 height 13
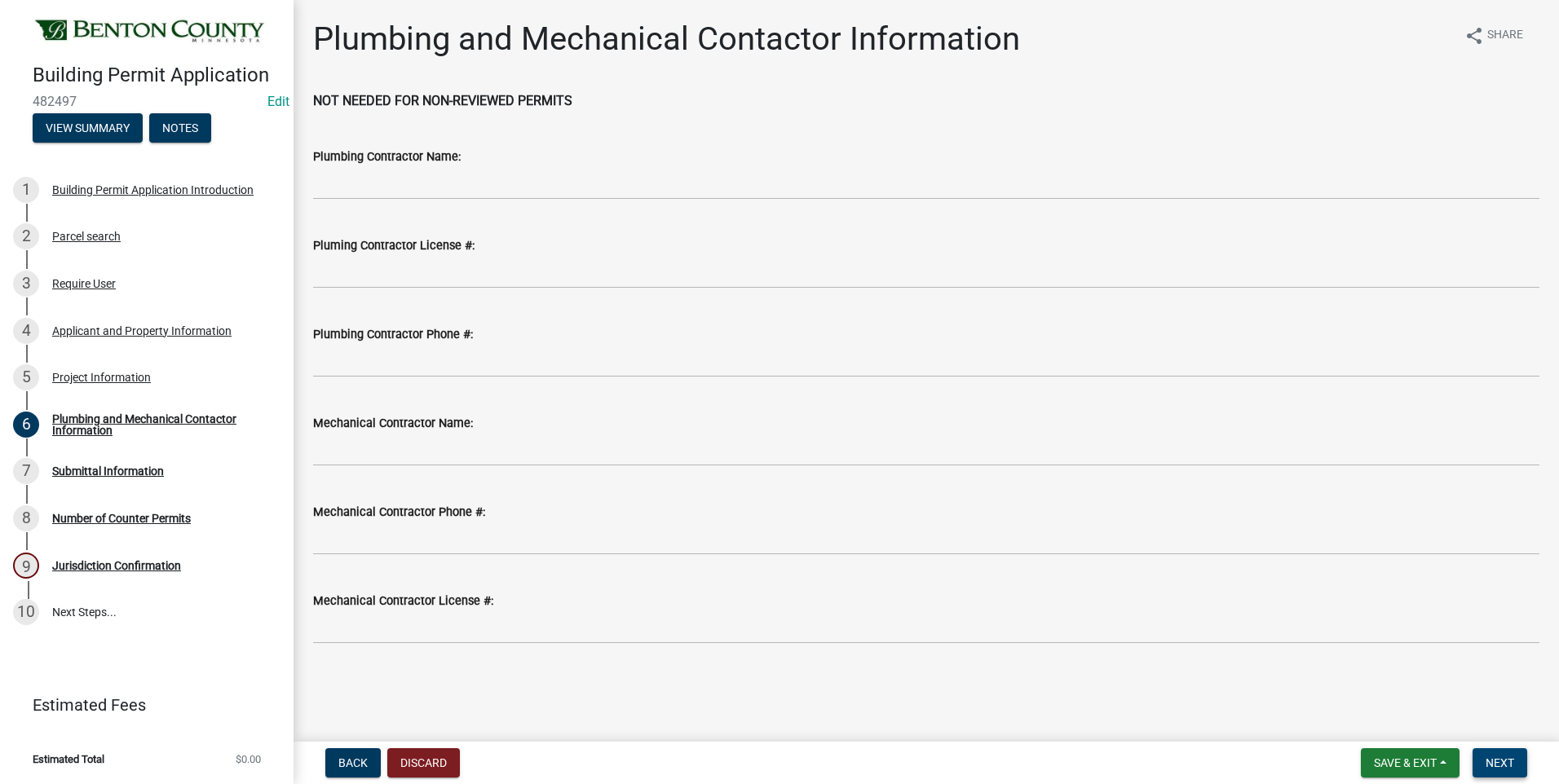
click at [1494, 762] on span "Next" at bounding box center [1500, 762] width 29 height 13
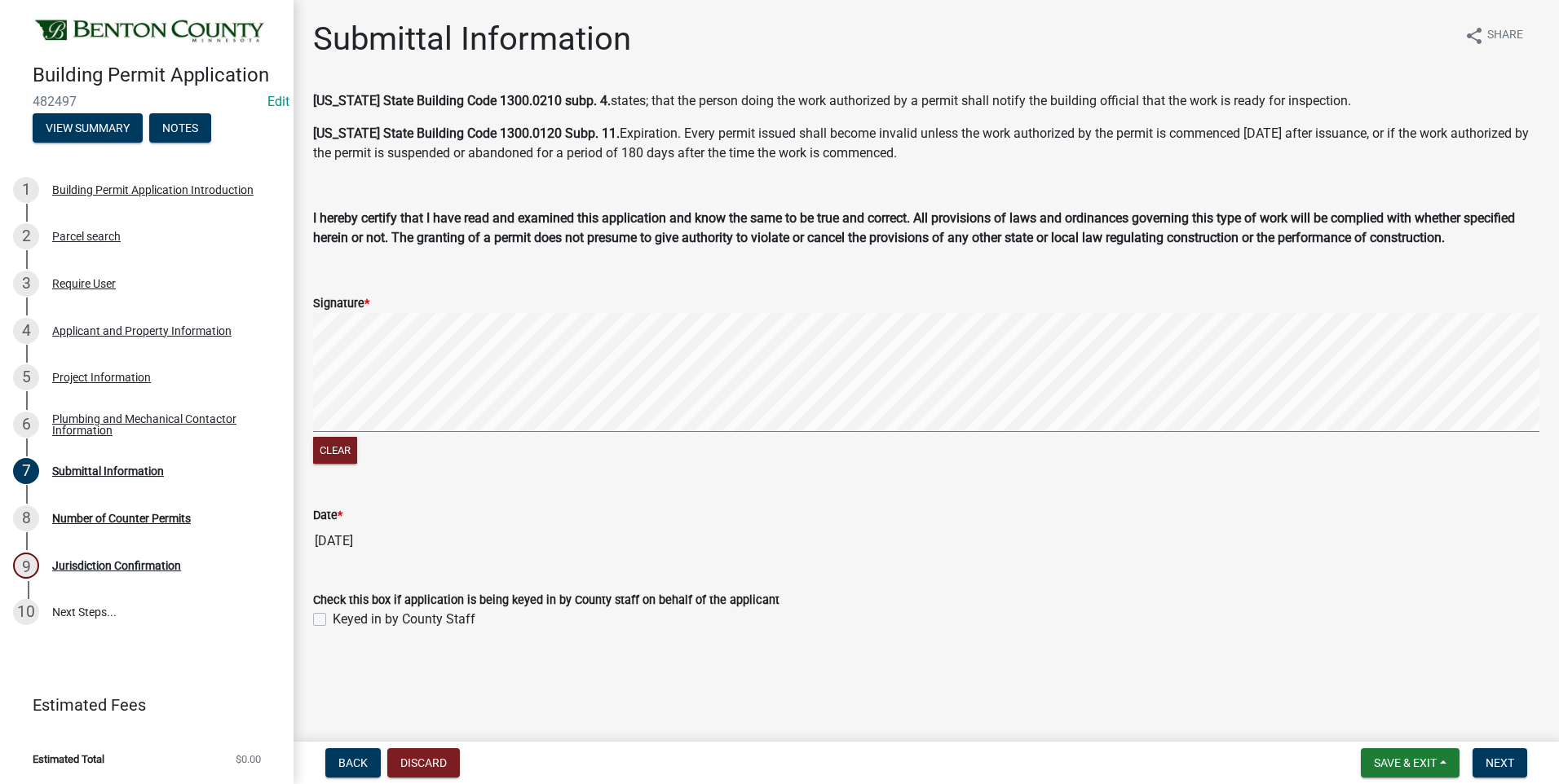
click at [333, 618] on label "Keyed in by County Staff" at bounding box center [404, 619] width 142 height 20
click at [333, 618] on input "Keyed in by County Staff" at bounding box center [338, 615] width 10 height 10
checkbox input "true"
click at [1496, 763] on span "Next" at bounding box center [1500, 762] width 29 height 13
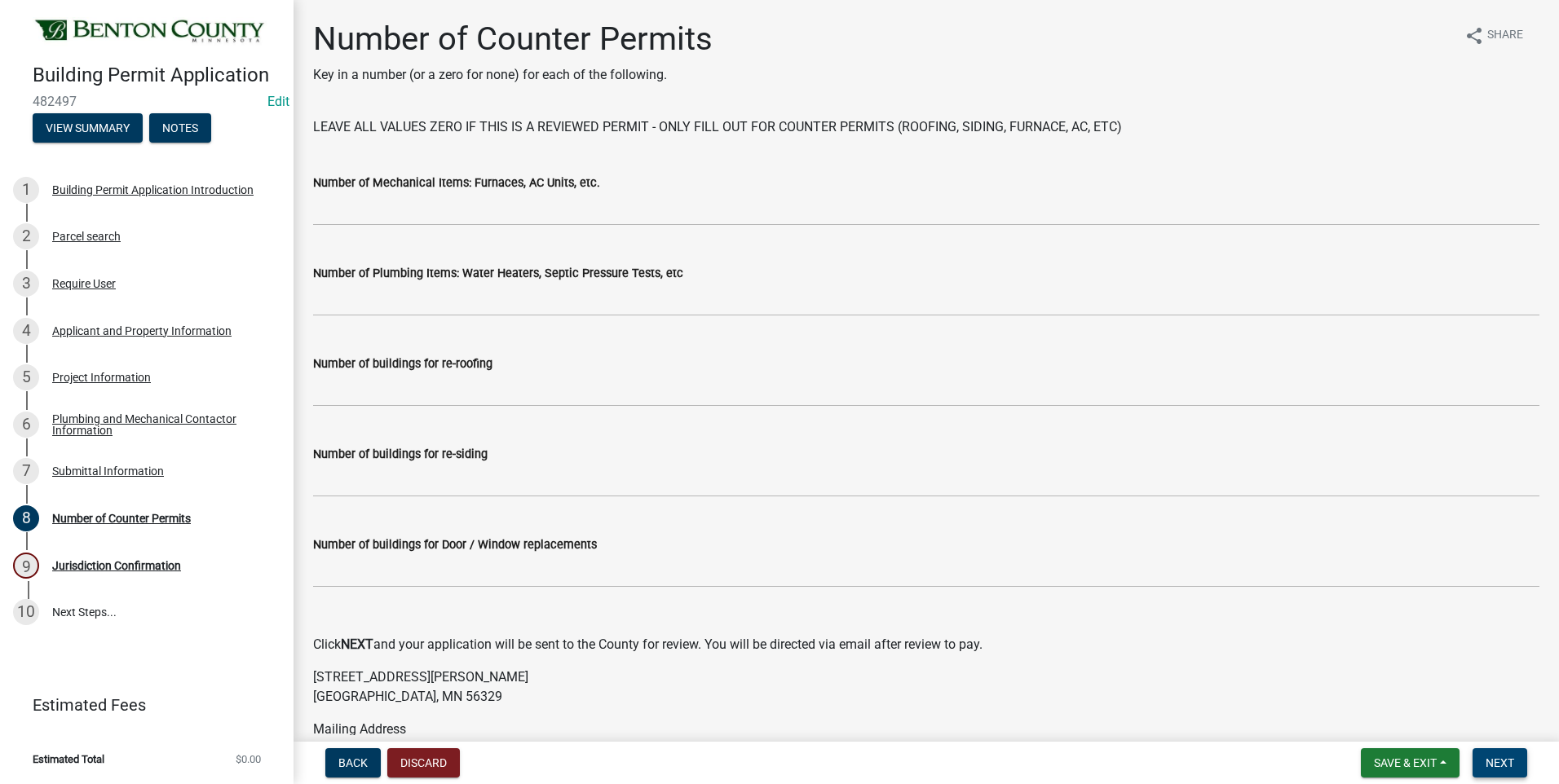
click at [1496, 763] on span "Next" at bounding box center [1500, 762] width 29 height 13
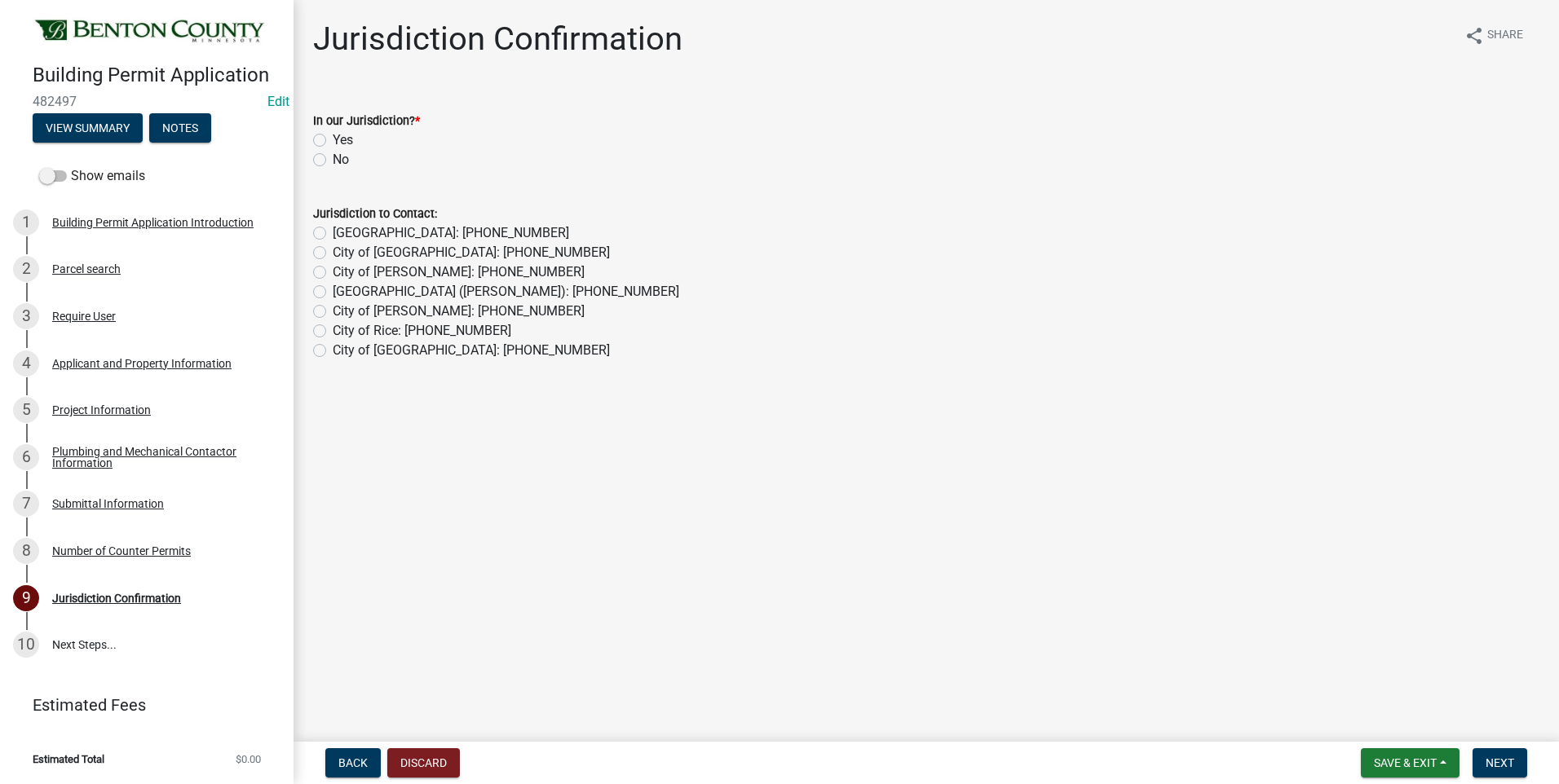
click at [333, 138] on label "Yes" at bounding box center [342, 140] width 20 height 20
click at [333, 138] on input "Yes" at bounding box center [338, 135] width 10 height 10
radio input "true"
click at [1499, 765] on span "Next" at bounding box center [1500, 762] width 29 height 13
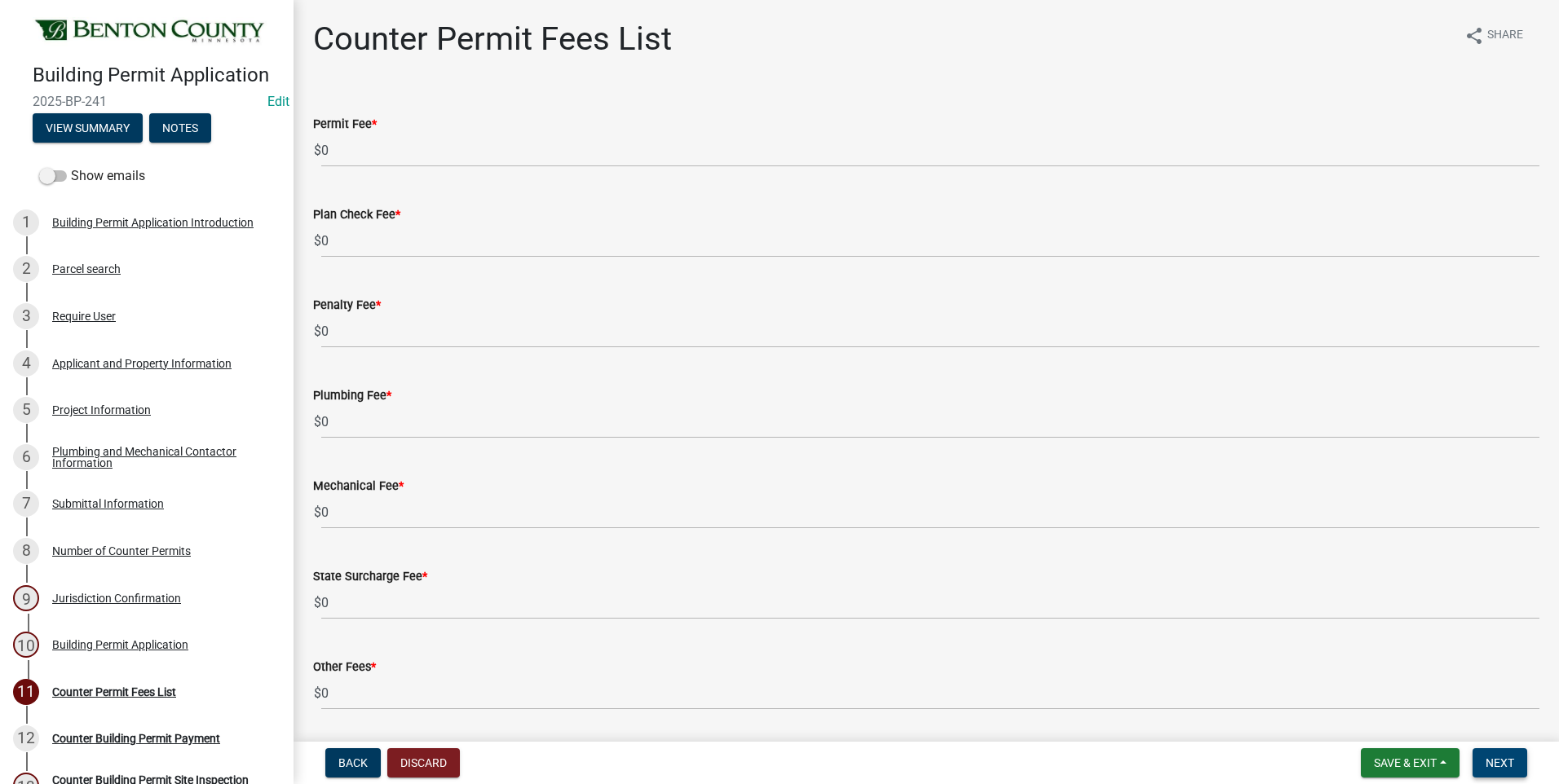
click at [1499, 765] on span "Next" at bounding box center [1500, 762] width 29 height 13
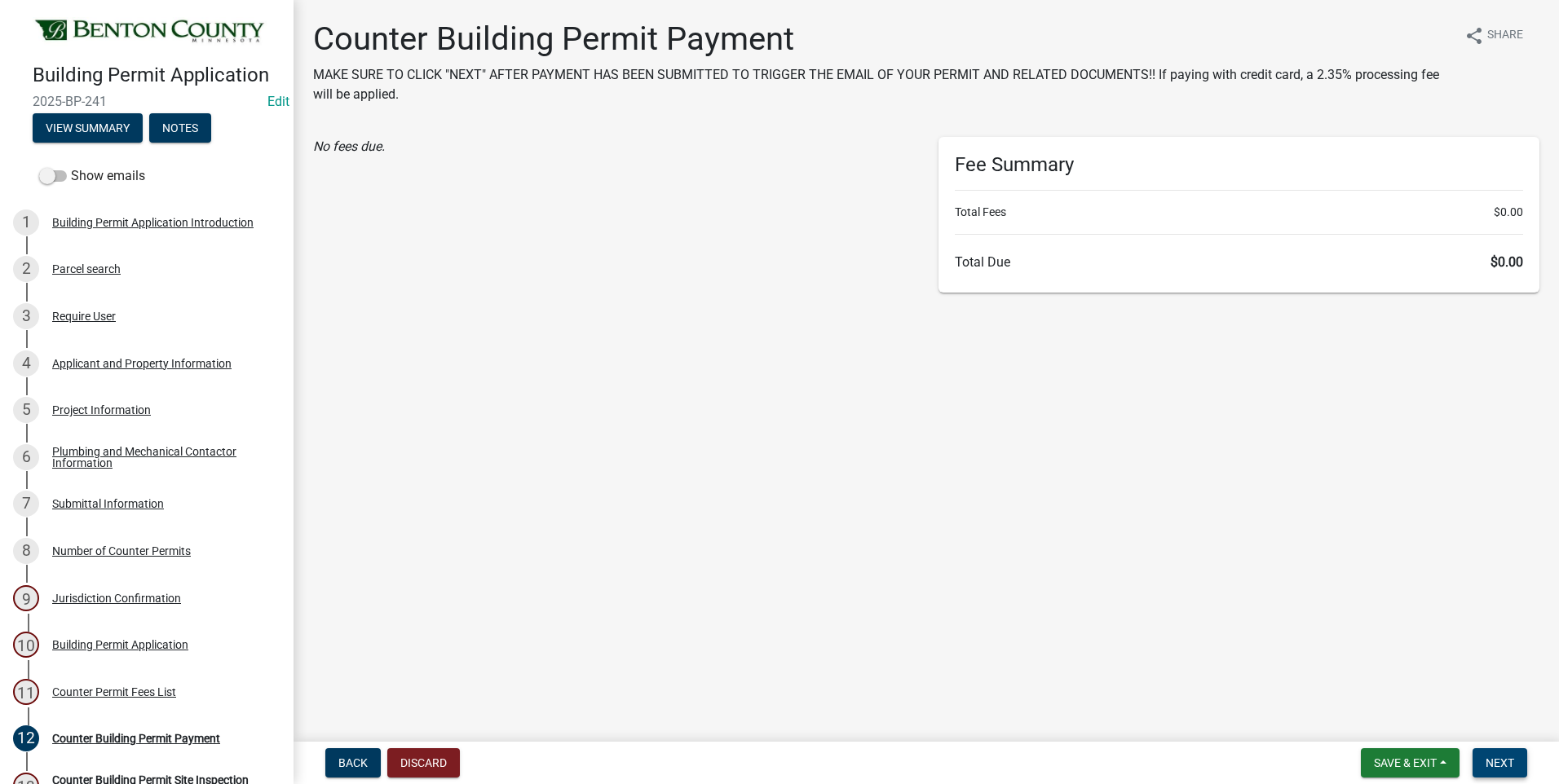
click at [1499, 765] on span "Next" at bounding box center [1500, 762] width 29 height 13
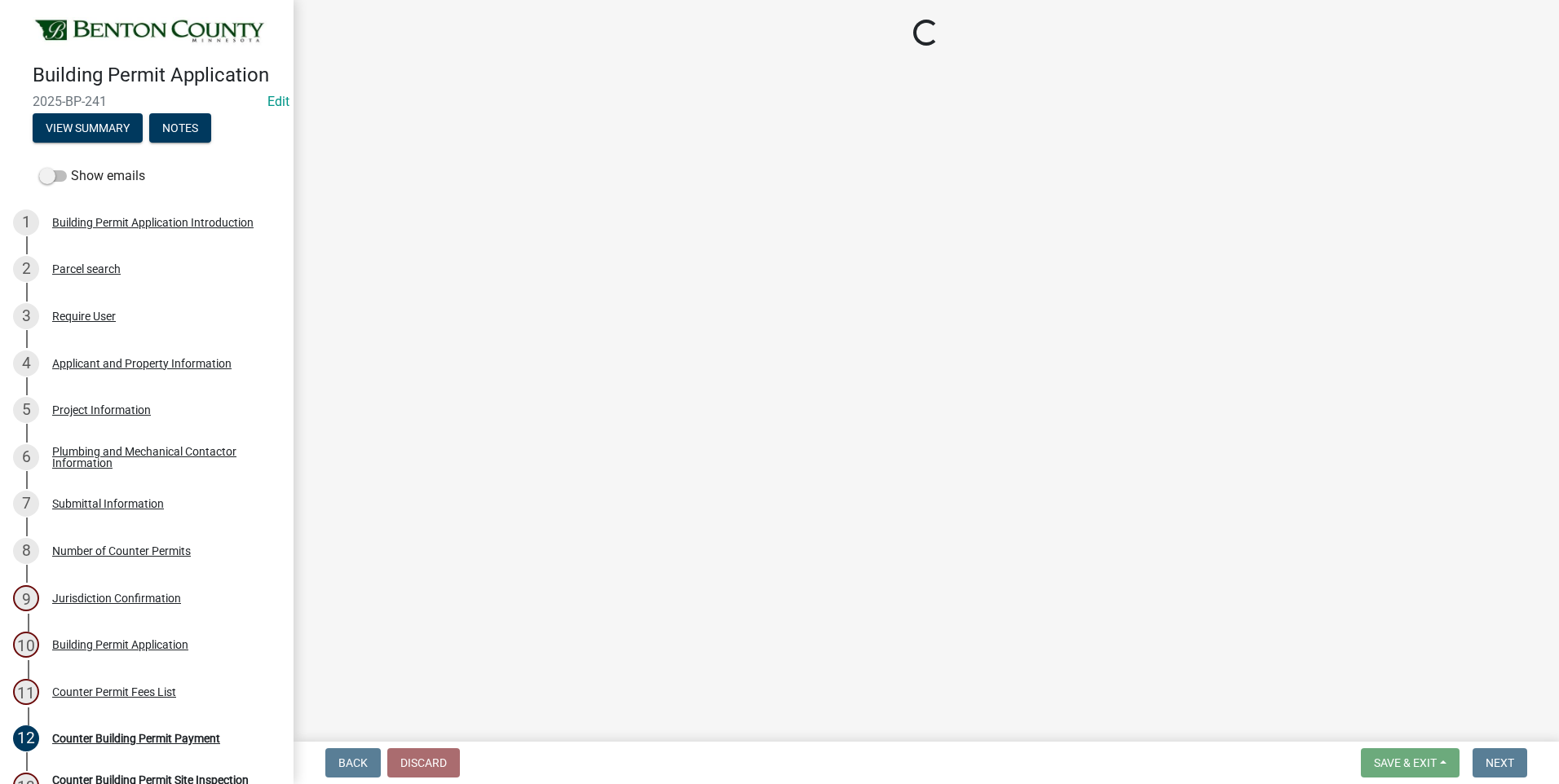
select select "17bfa135-5610-45df-8ce7-87530b7d86d4"
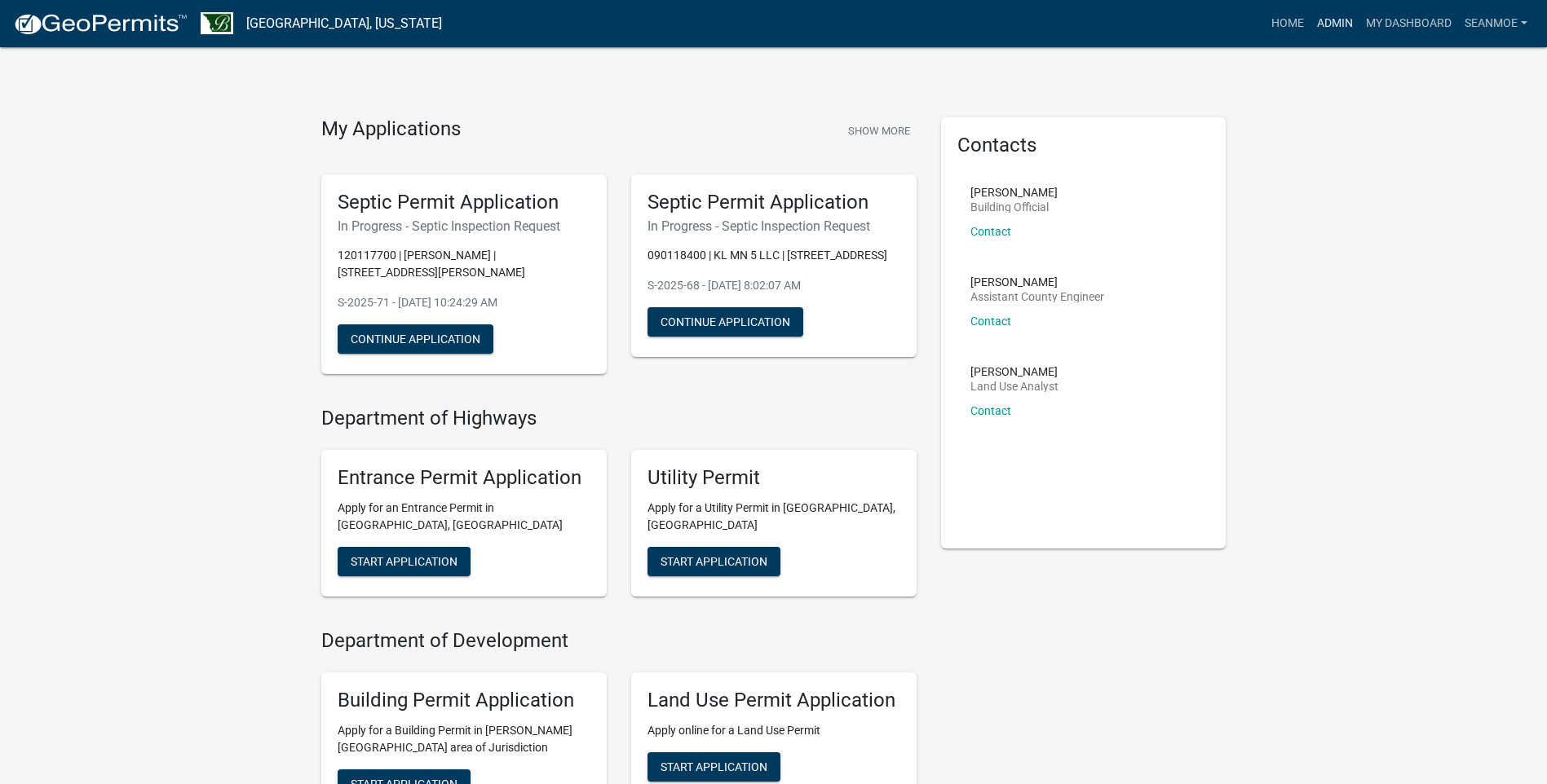
click at [1336, 23] on link "Admin" at bounding box center [1335, 23] width 49 height 31
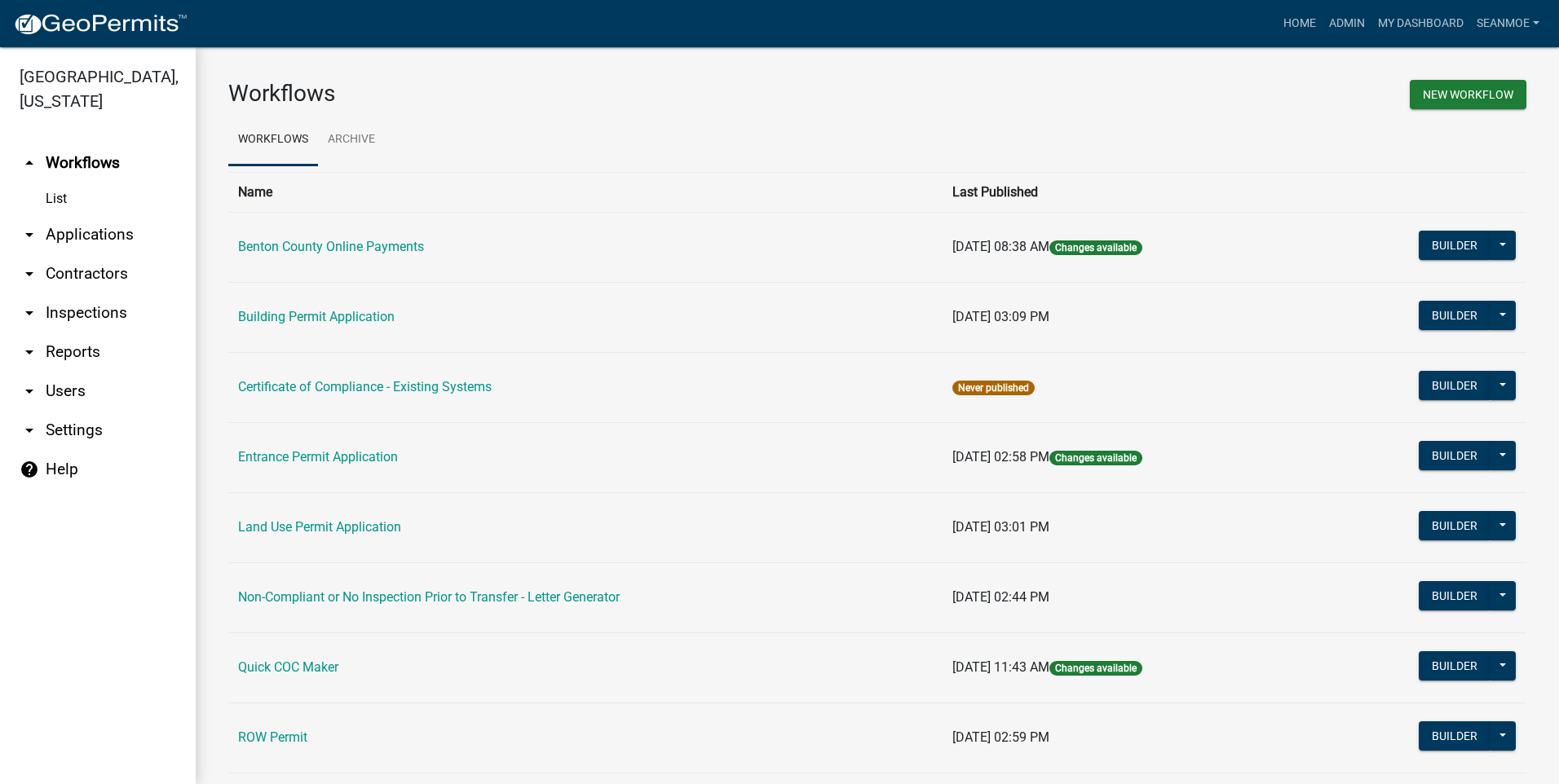
click at [93, 236] on link "arrow_drop_down Applications" at bounding box center [97, 234] width 195 height 39
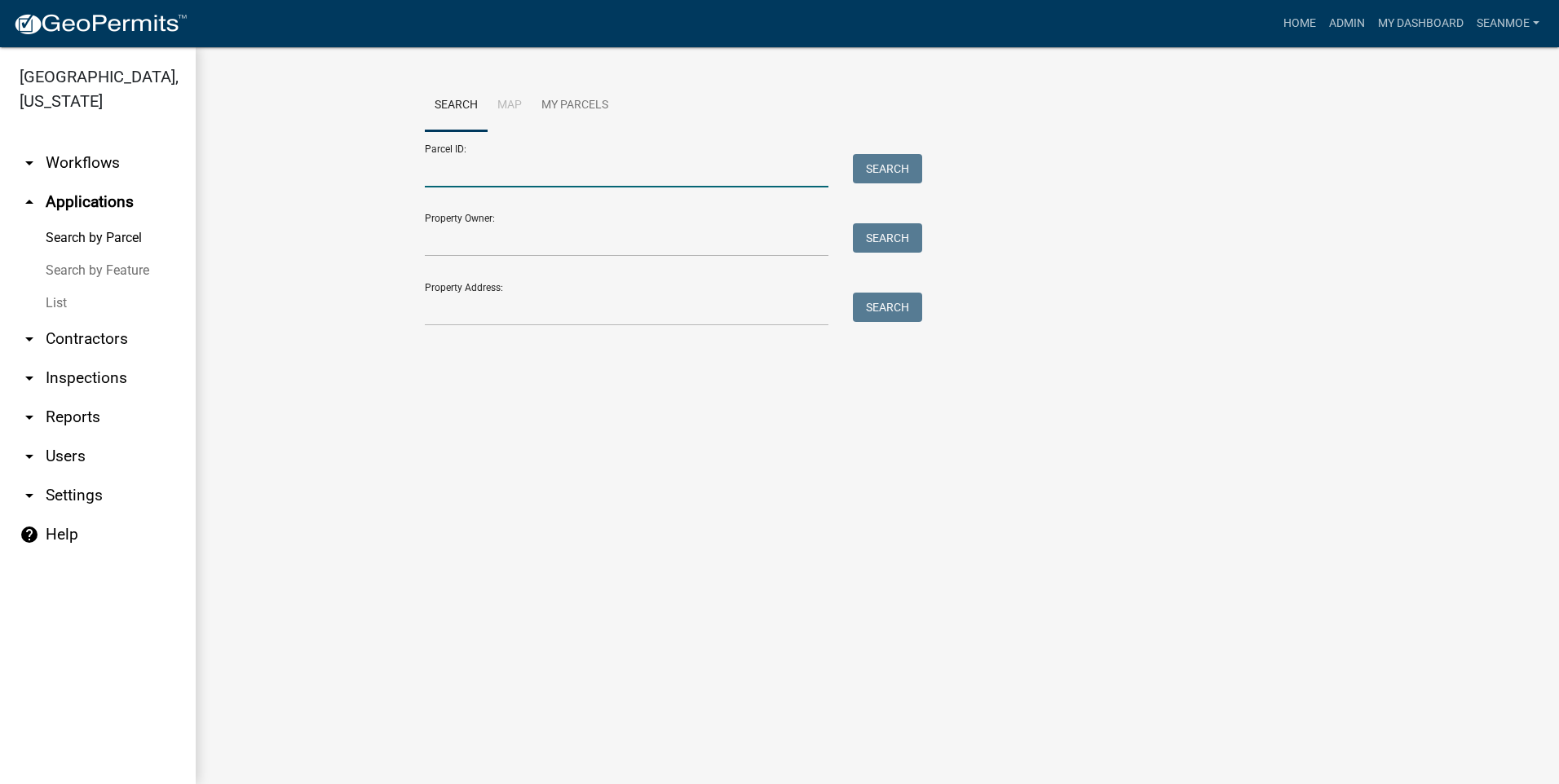
click at [484, 175] on input "Parcel ID:" at bounding box center [626, 170] width 404 height 34
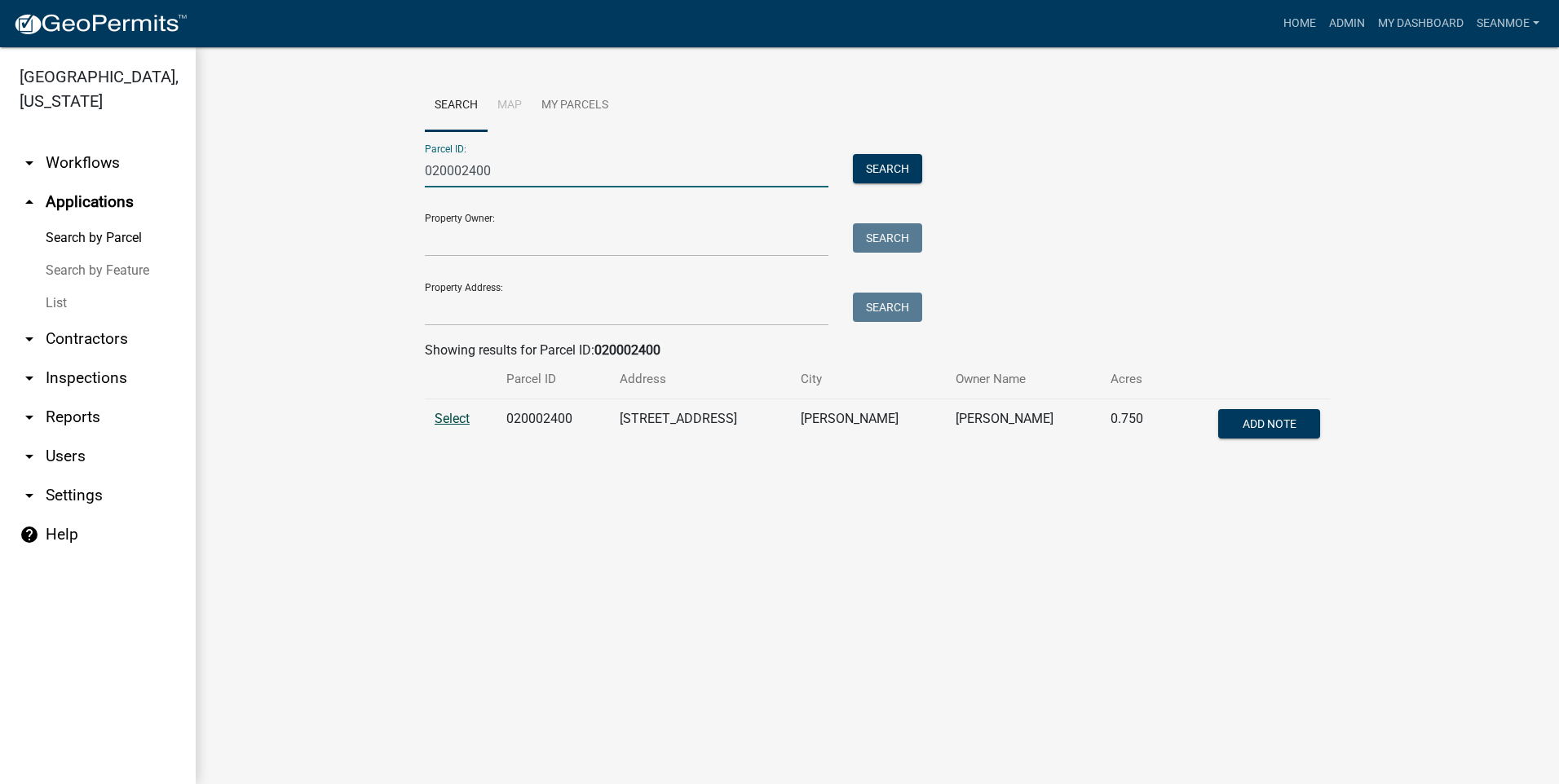
type input "020002400"
click at [446, 419] on span "Select" at bounding box center [453, 418] width 35 height 16
